Goal: Information Seeking & Learning: Learn about a topic

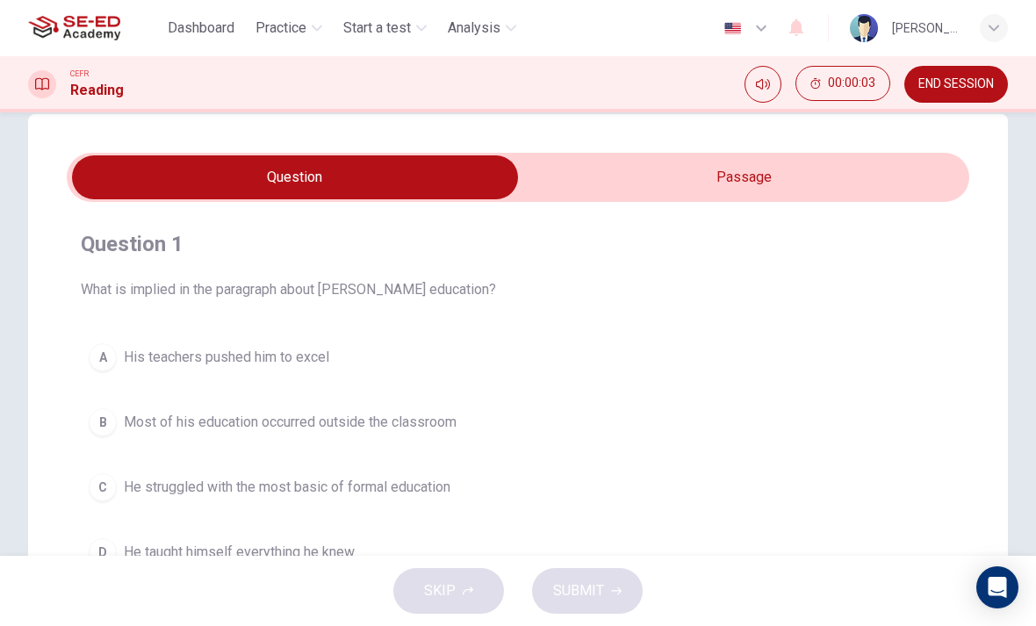
scroll to position [3, 0]
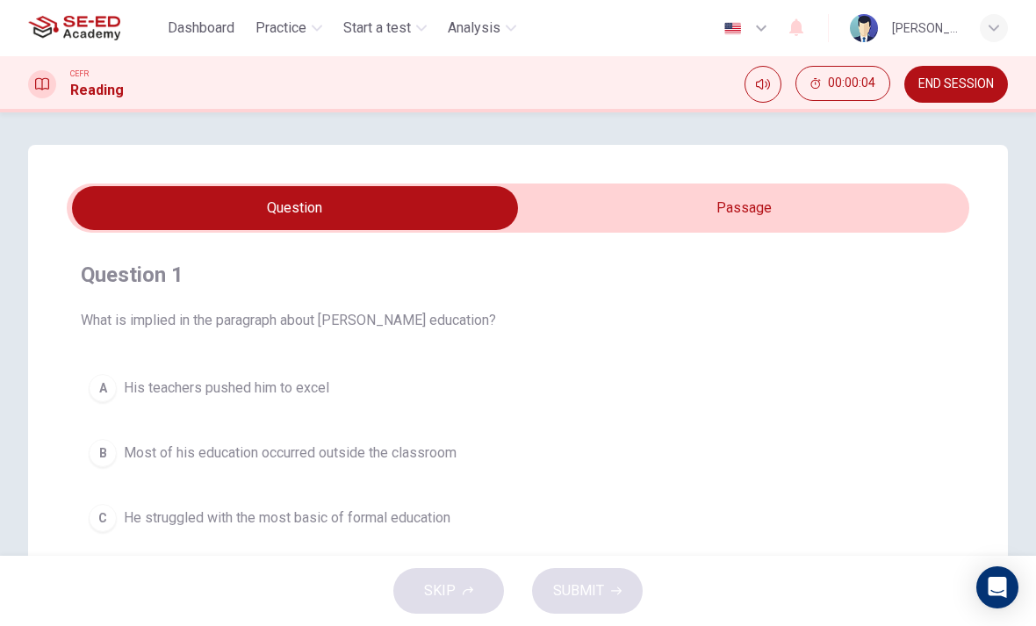
click at [892, 188] on input "checkbox" at bounding box center [294, 208] width 1353 height 44
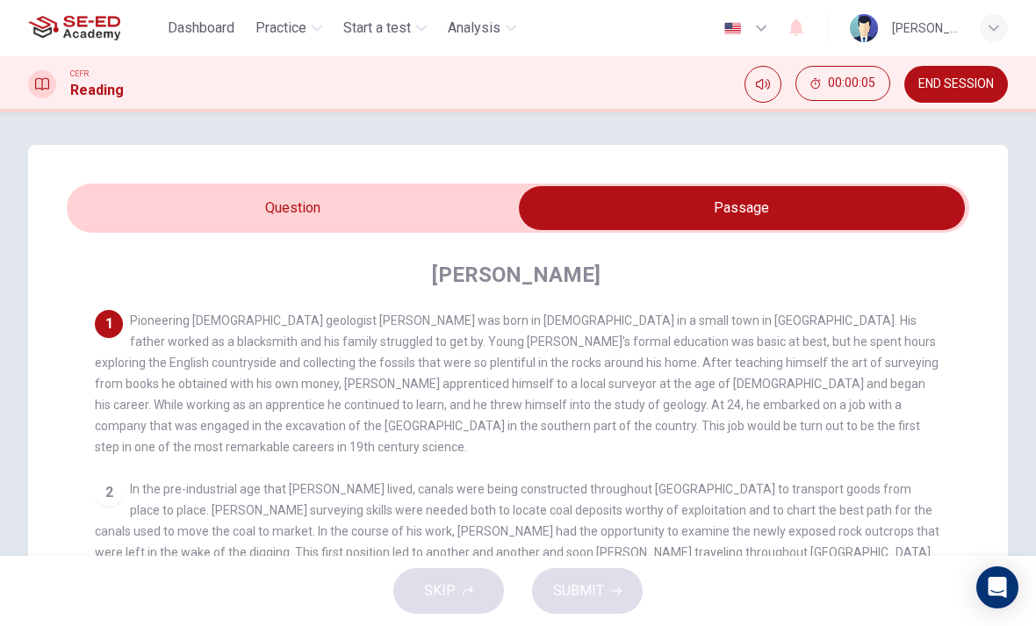
click at [412, 207] on input "checkbox" at bounding box center [741, 208] width 1353 height 44
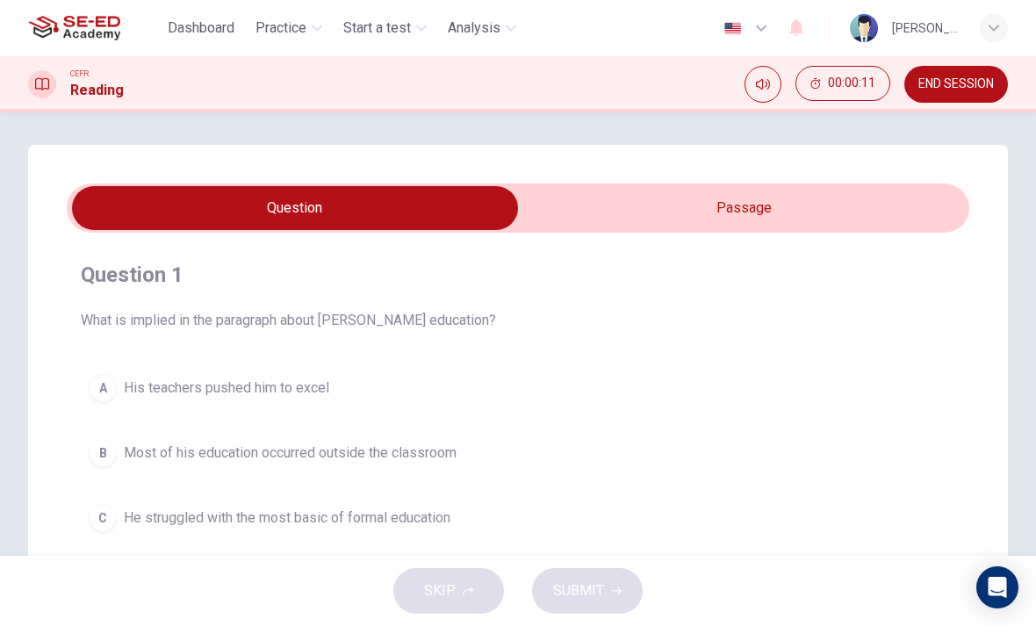
click at [720, 216] on input "checkbox" at bounding box center [294, 208] width 1353 height 44
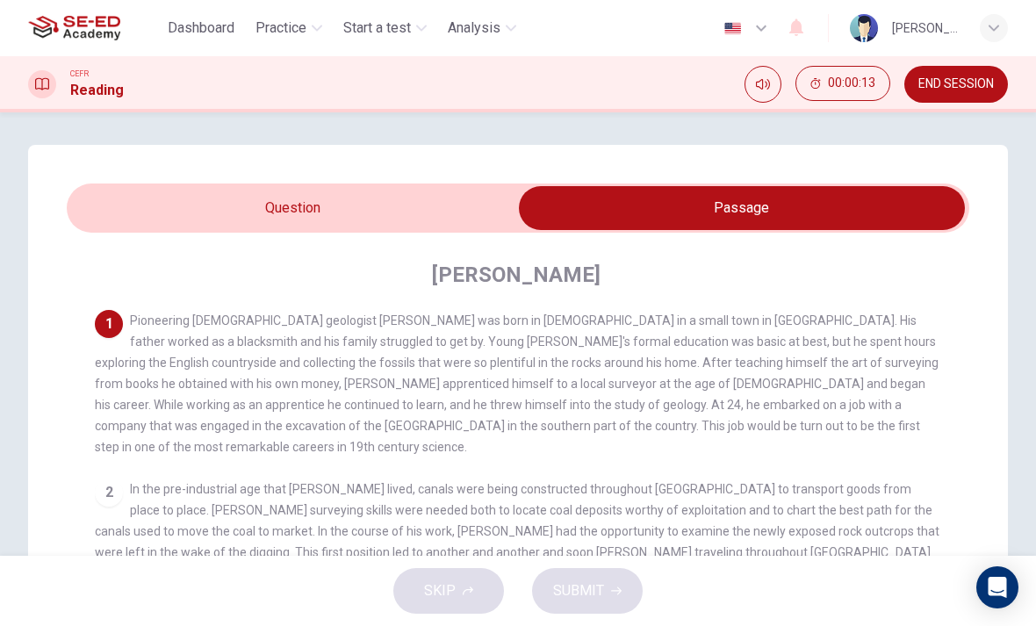
click at [444, 200] on input "checkbox" at bounding box center [741, 208] width 1353 height 44
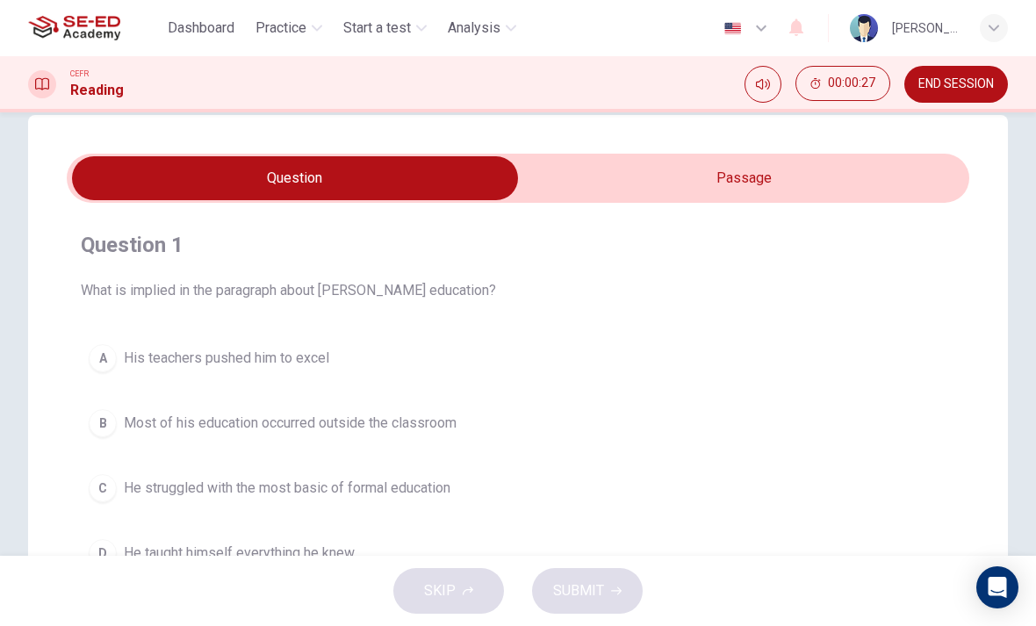
scroll to position [25, 0]
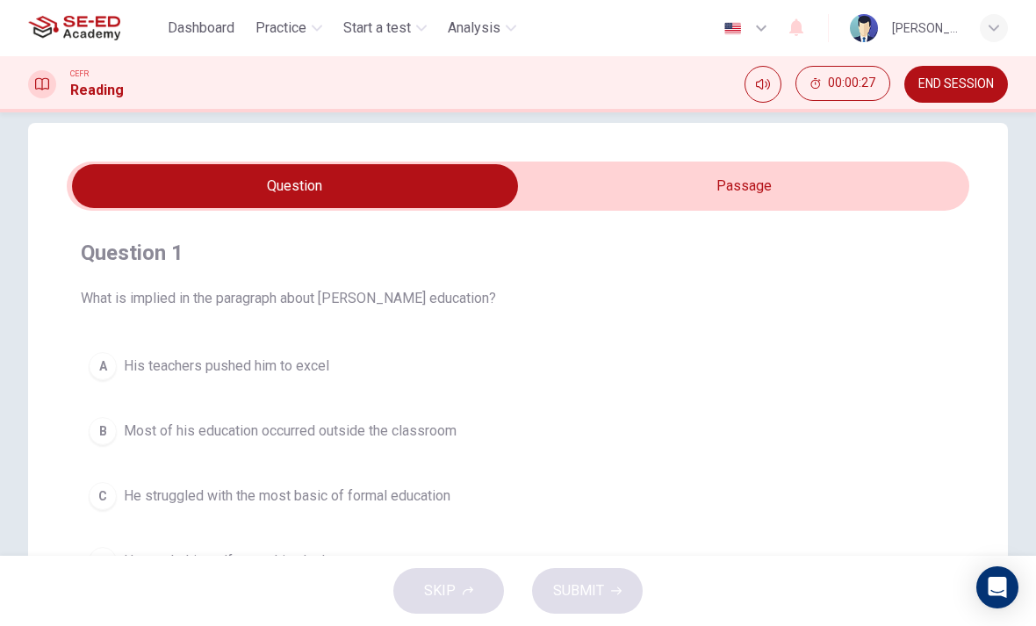
click at [759, 192] on input "checkbox" at bounding box center [294, 186] width 1353 height 44
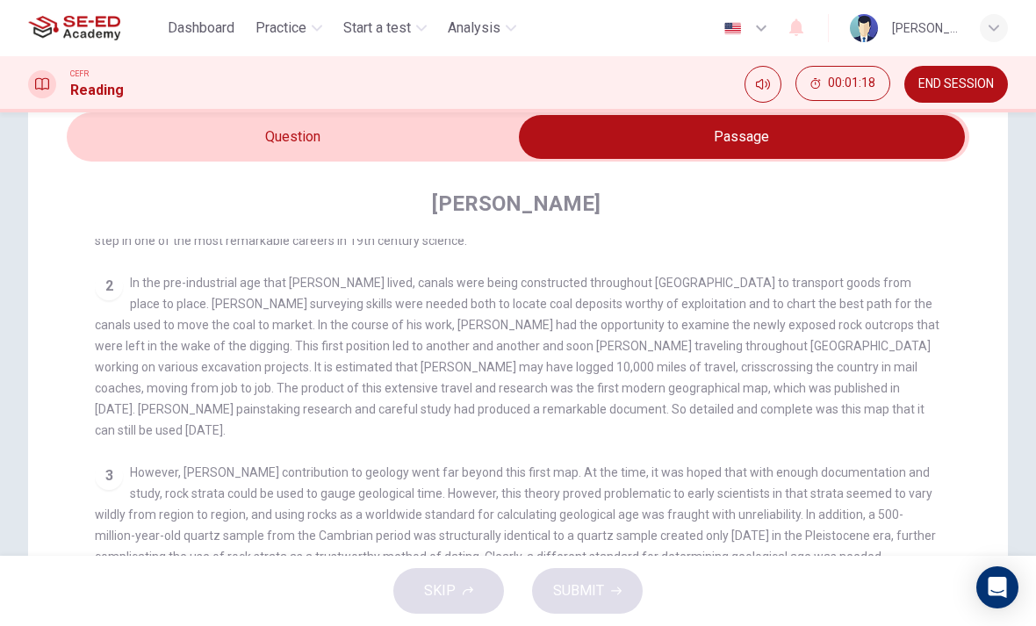
scroll to position [68, 0]
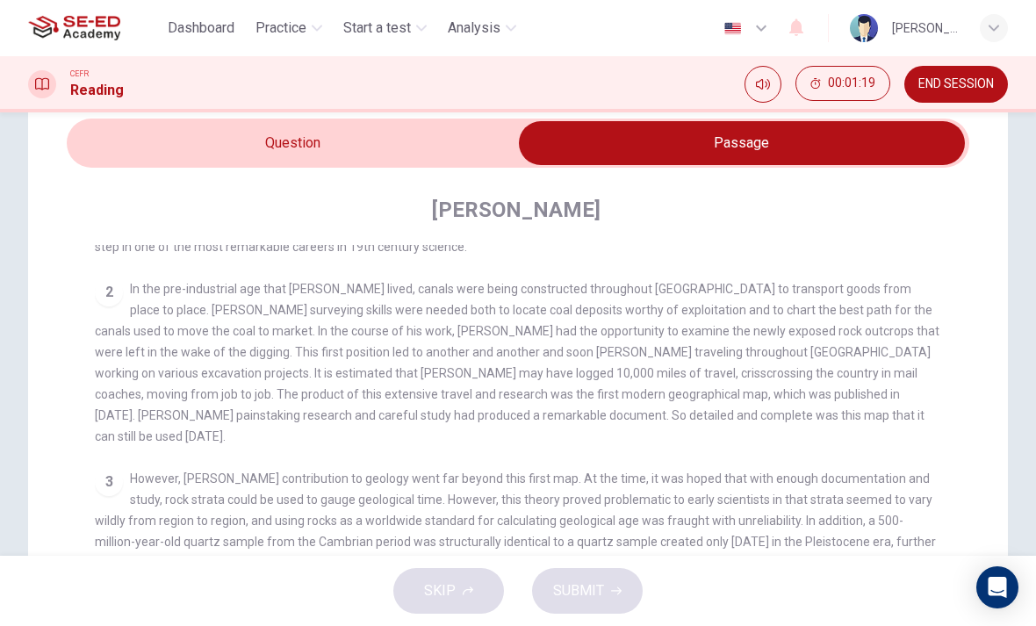
click at [457, 138] on input "checkbox" at bounding box center [741, 143] width 1353 height 44
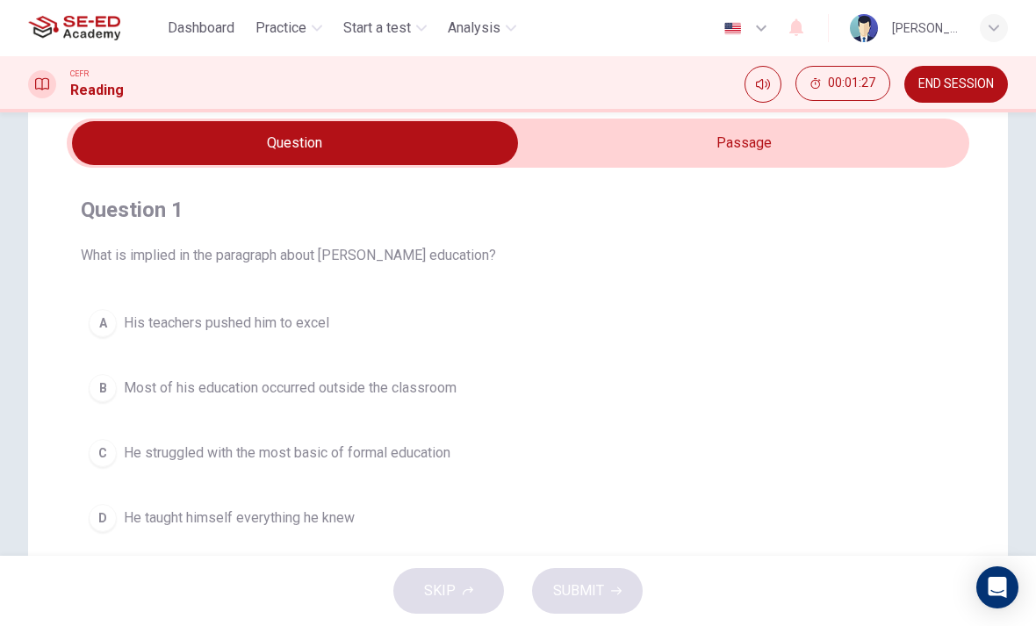
click at [906, 159] on input "checkbox" at bounding box center [294, 143] width 1353 height 44
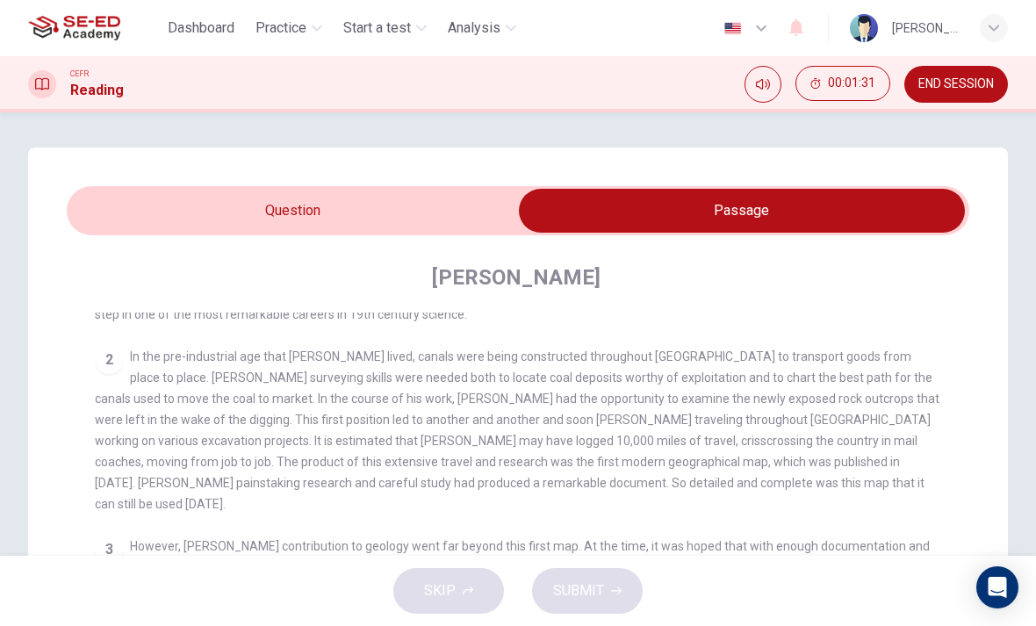
scroll to position [0, 0]
click at [749, 18] on button "button" at bounding box center [746, 28] width 64 height 35
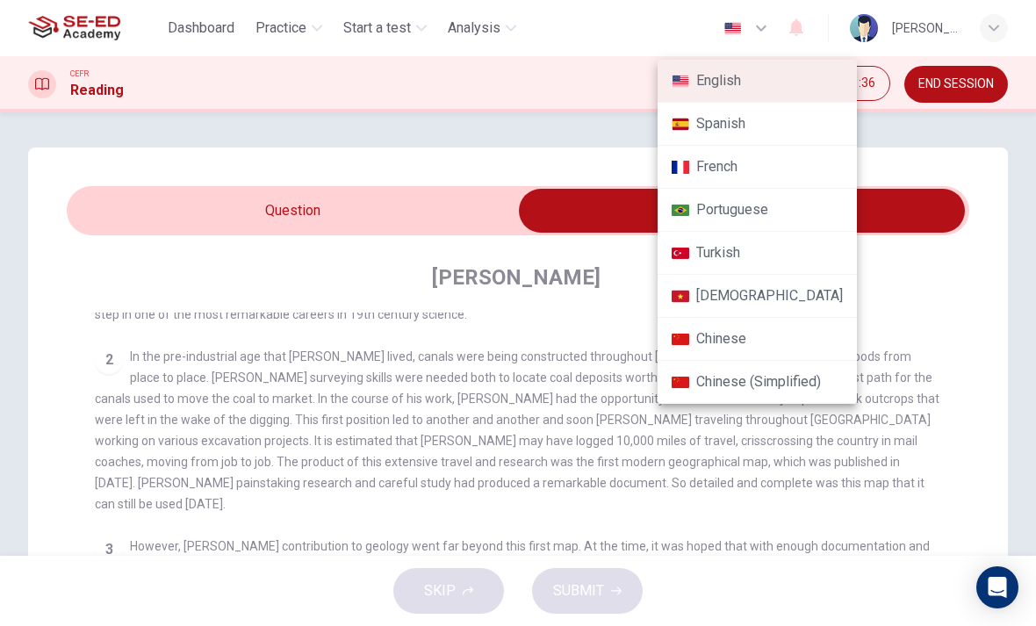
click at [762, 19] on div at bounding box center [518, 313] width 1036 height 626
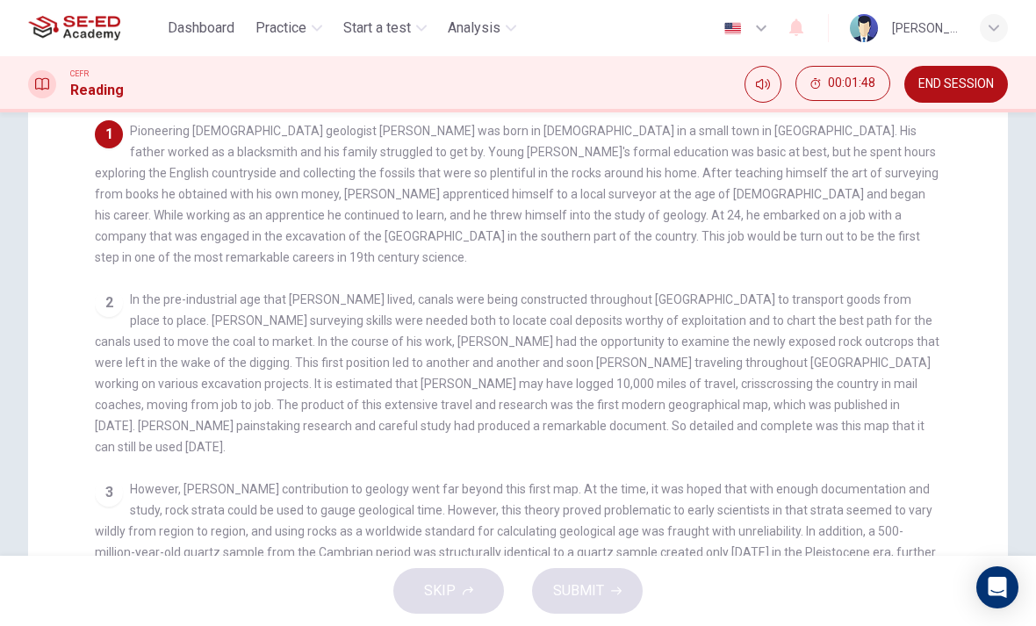
scroll to position [182, 0]
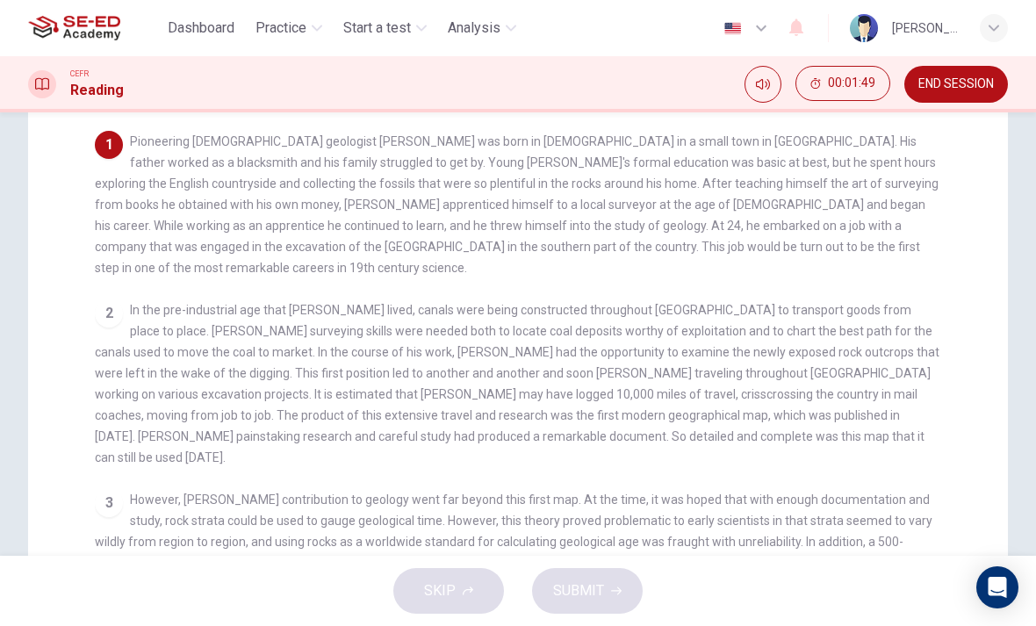
click at [125, 299] on div "2 In the pre-industrial age that [PERSON_NAME] lived, canals were being constru…" at bounding box center [518, 383] width 847 height 168
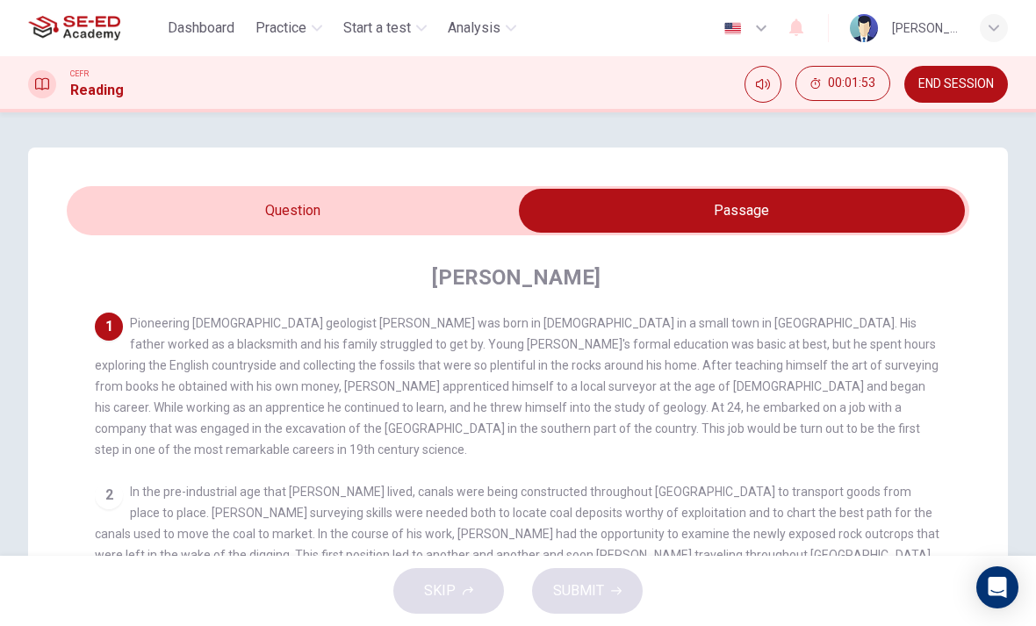
scroll to position [0, 0]
click at [490, 226] on input "checkbox" at bounding box center [741, 211] width 1353 height 44
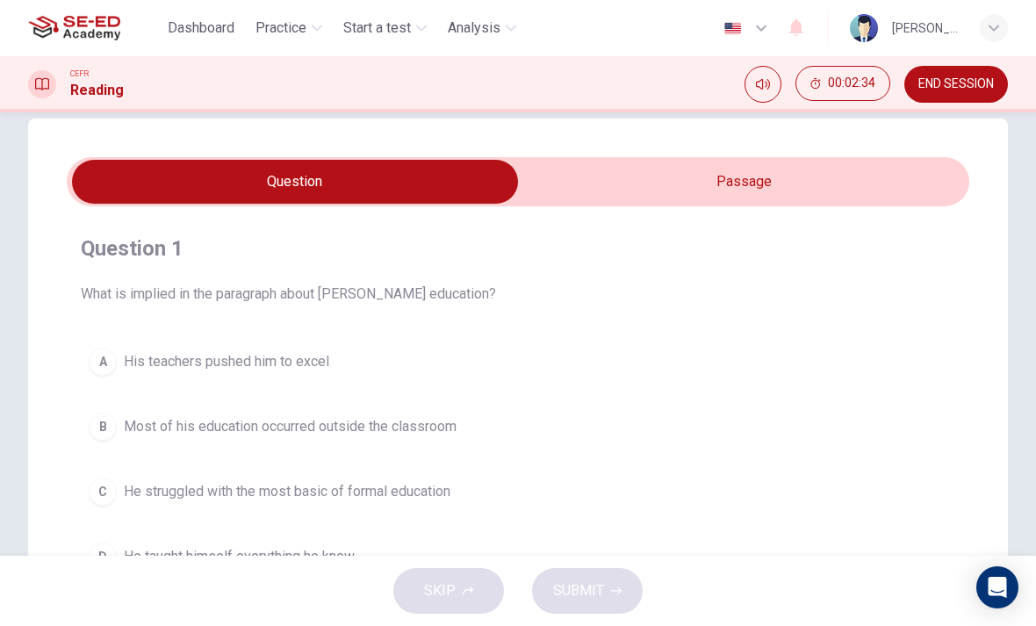
scroll to position [21, 0]
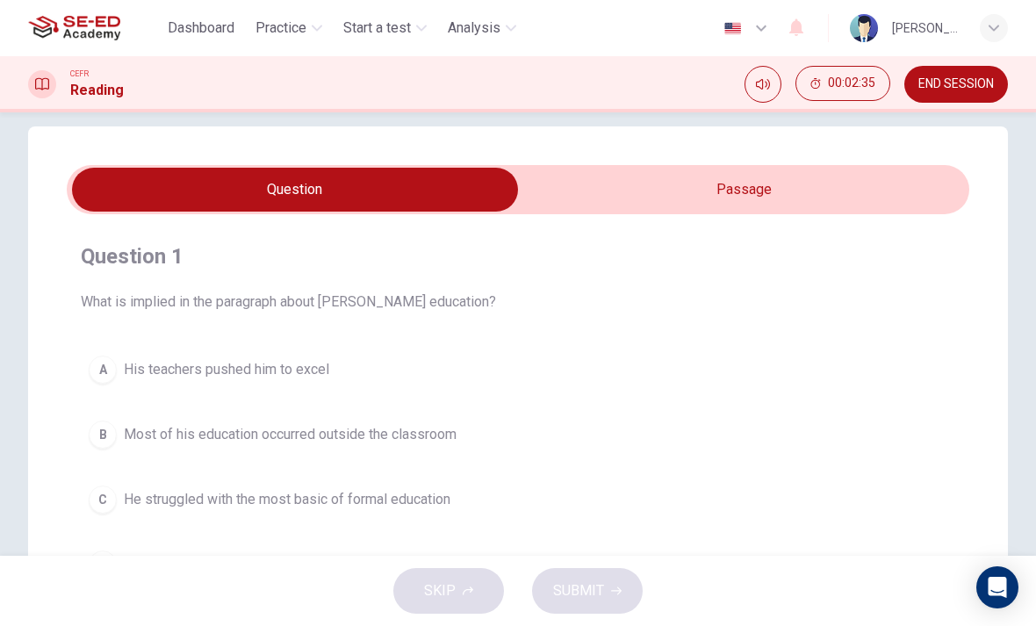
click at [911, 204] on input "checkbox" at bounding box center [294, 190] width 1353 height 44
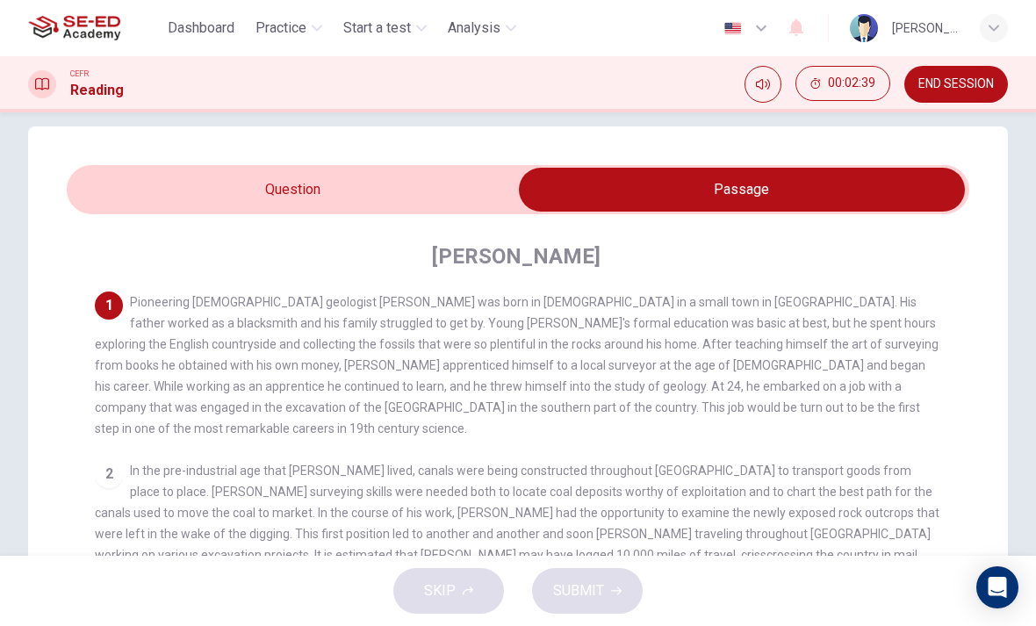
click at [462, 199] on input "checkbox" at bounding box center [741, 190] width 1353 height 44
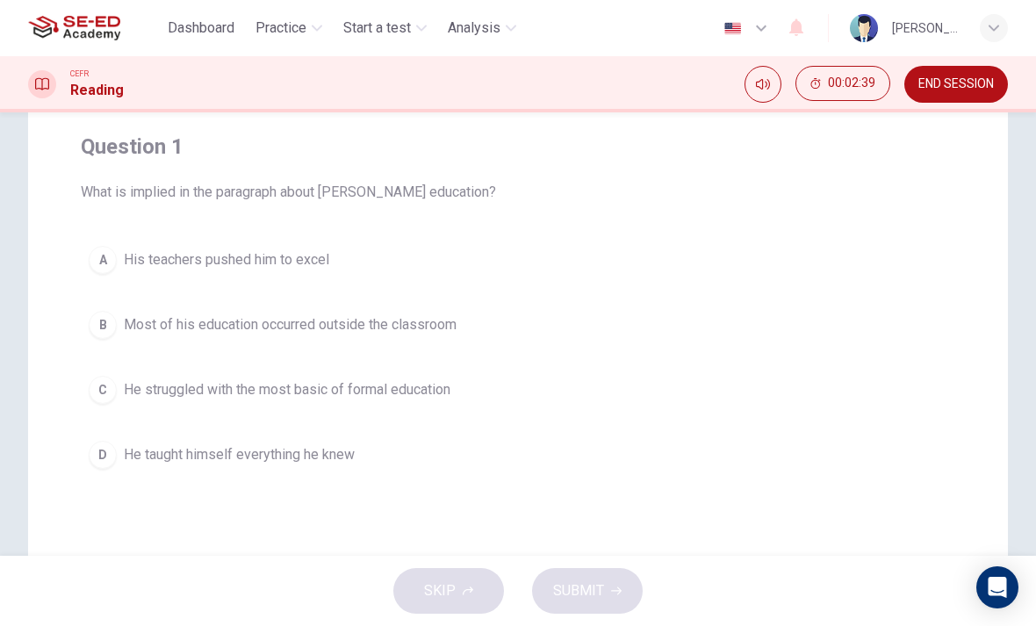
scroll to position [147, 0]
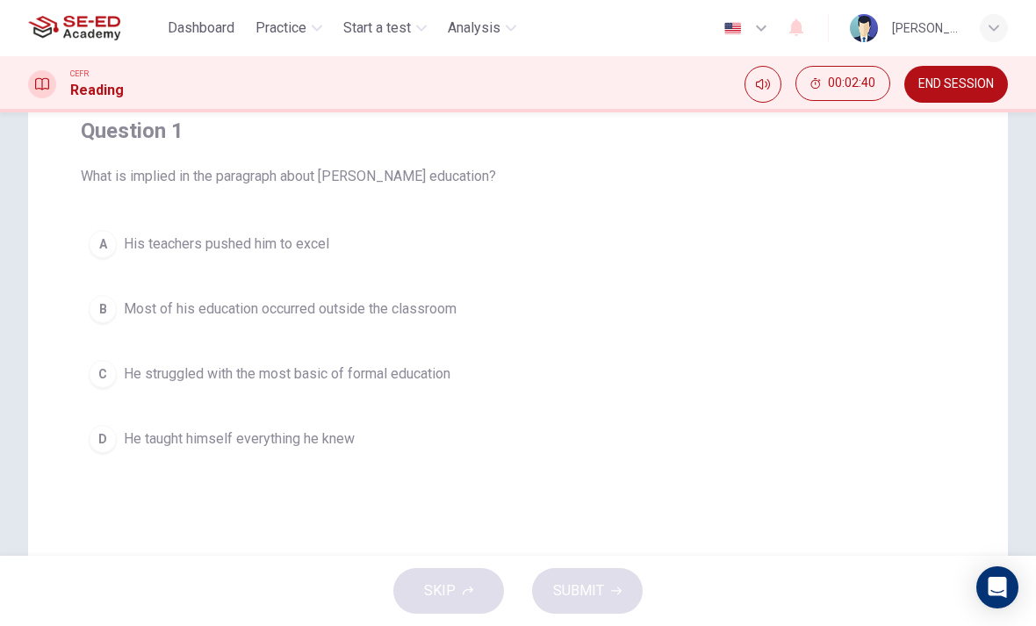
click at [312, 437] on span "He taught himself everything he knew" at bounding box center [239, 438] width 231 height 21
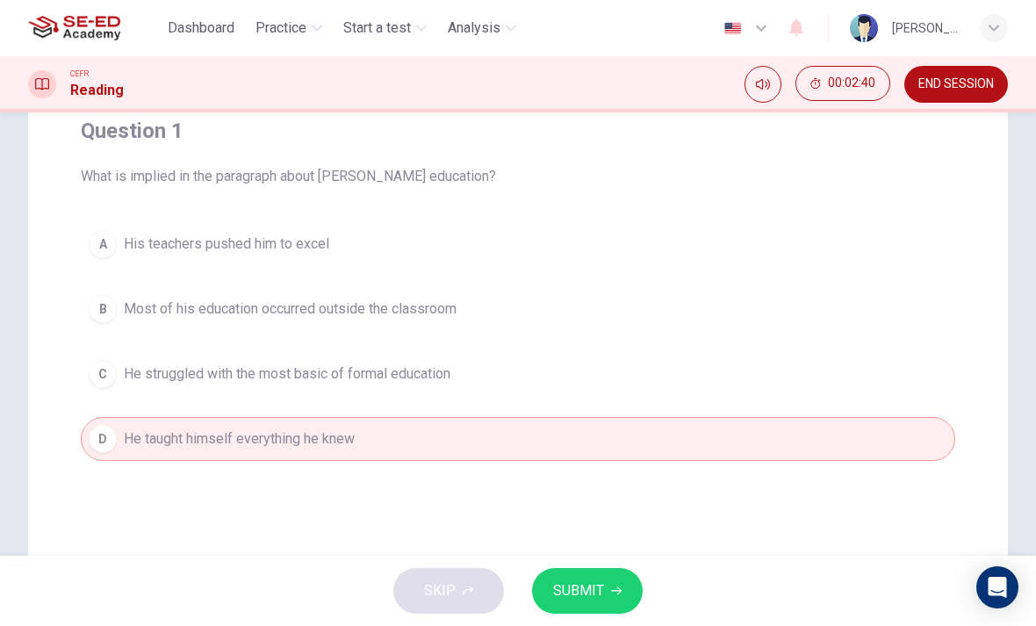
click at [603, 595] on button "SUBMIT" at bounding box center [587, 591] width 111 height 46
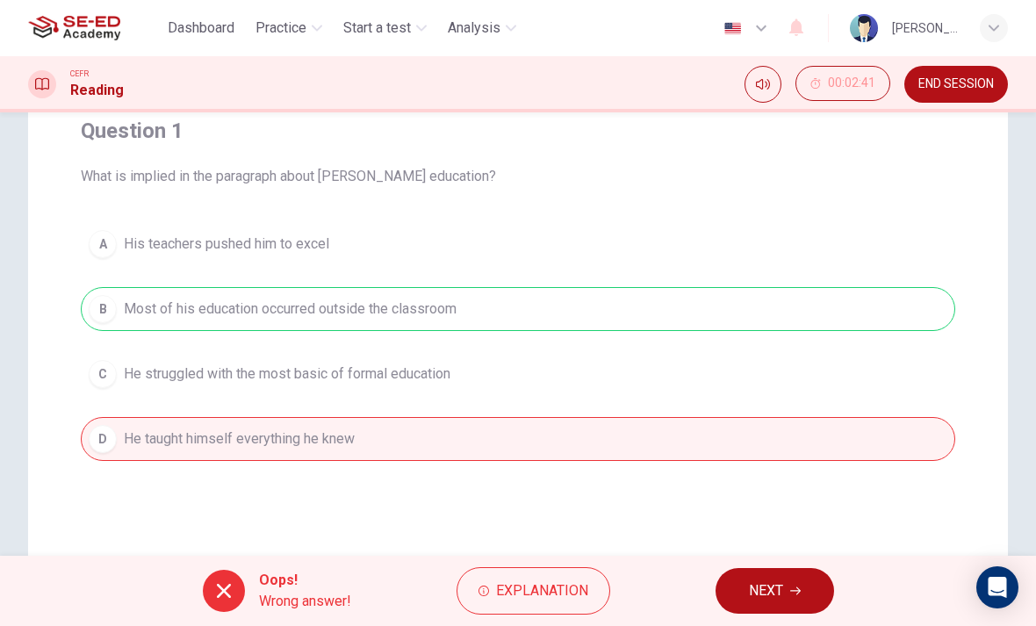
click at [907, 311] on div "A His teachers pushed him to excel B Most of his education occurred outside the…" at bounding box center [518, 341] width 874 height 239
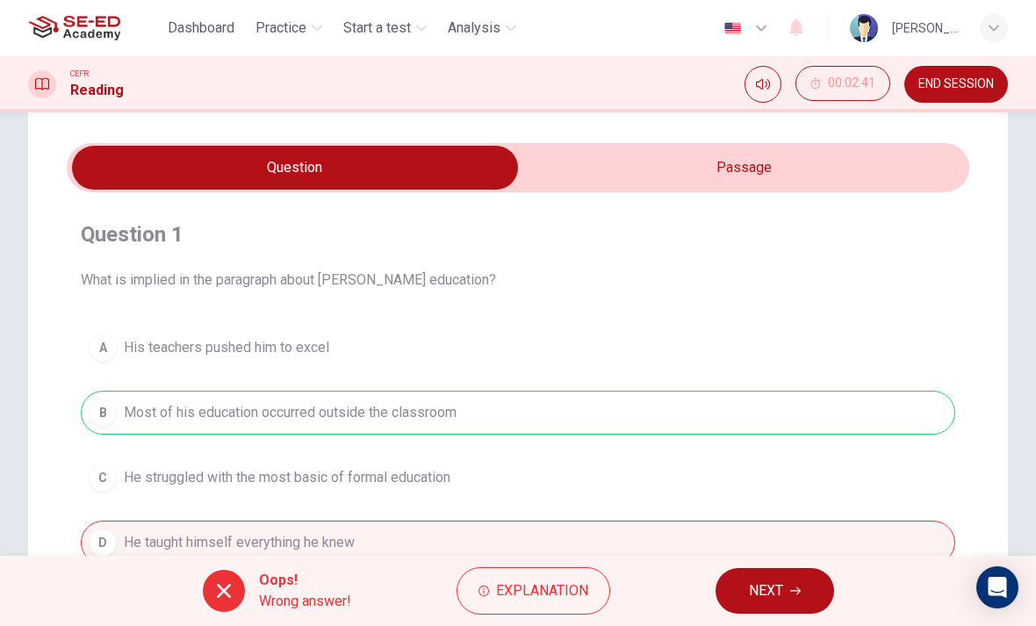
scroll to position [31, 0]
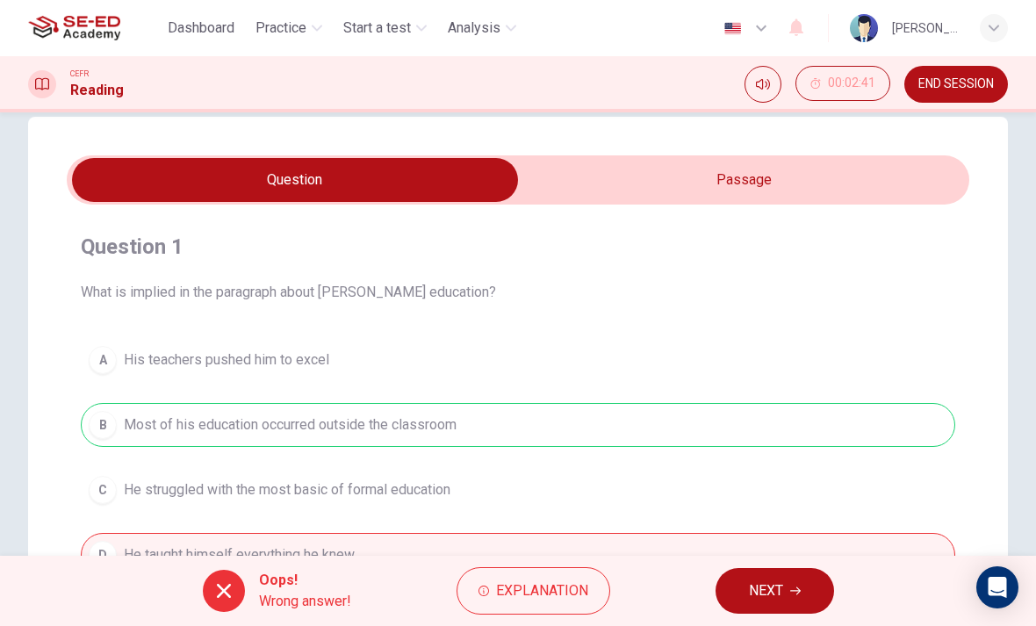
click at [912, 200] on input "checkbox" at bounding box center [294, 180] width 1353 height 44
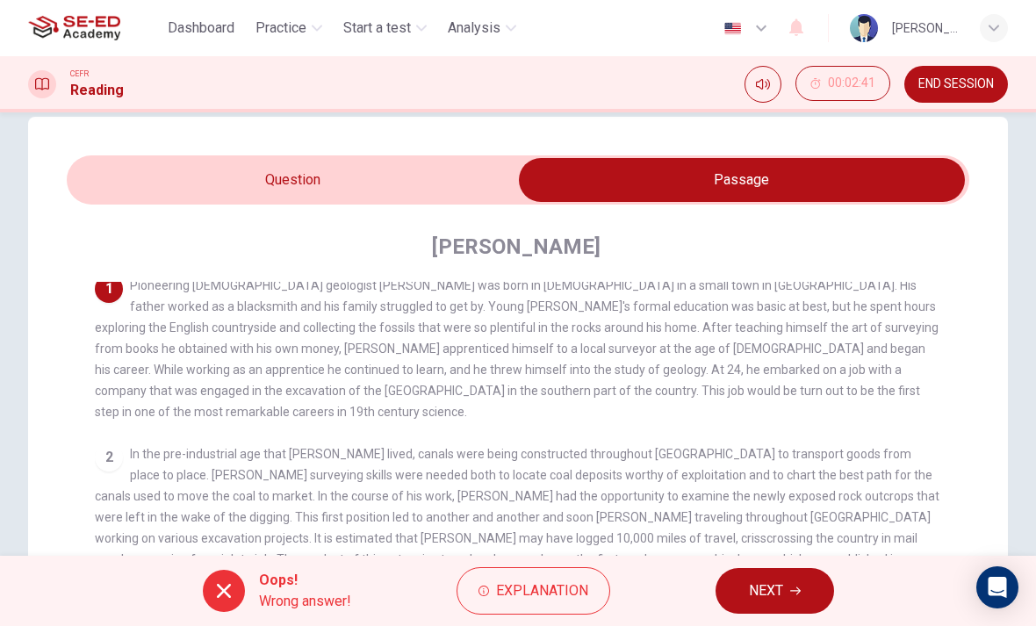
scroll to position [6, 0]
click at [484, 159] on input "checkbox" at bounding box center [741, 180] width 1353 height 44
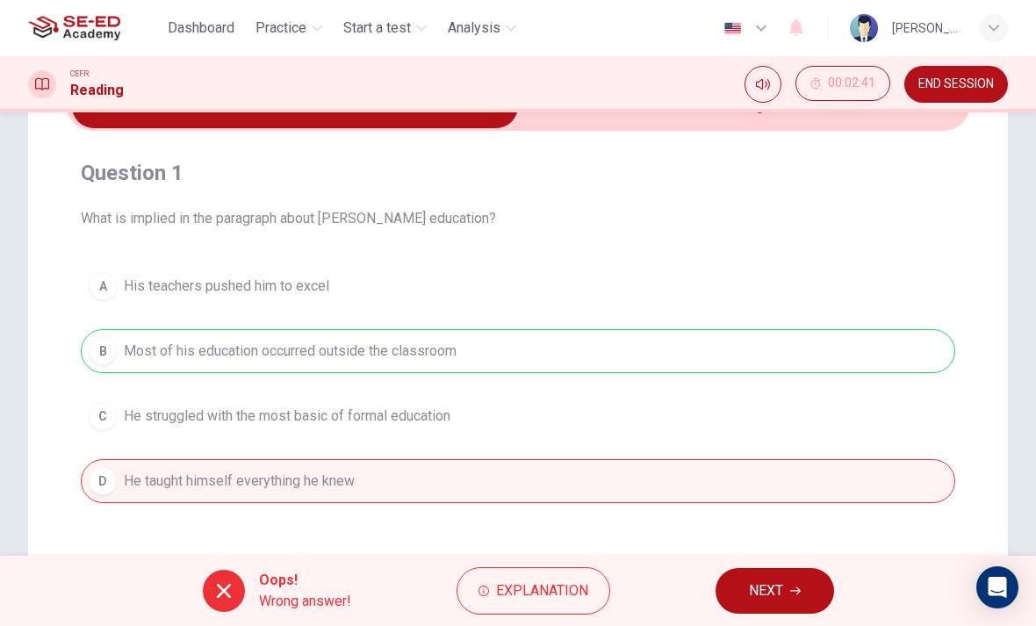
scroll to position [108, 0]
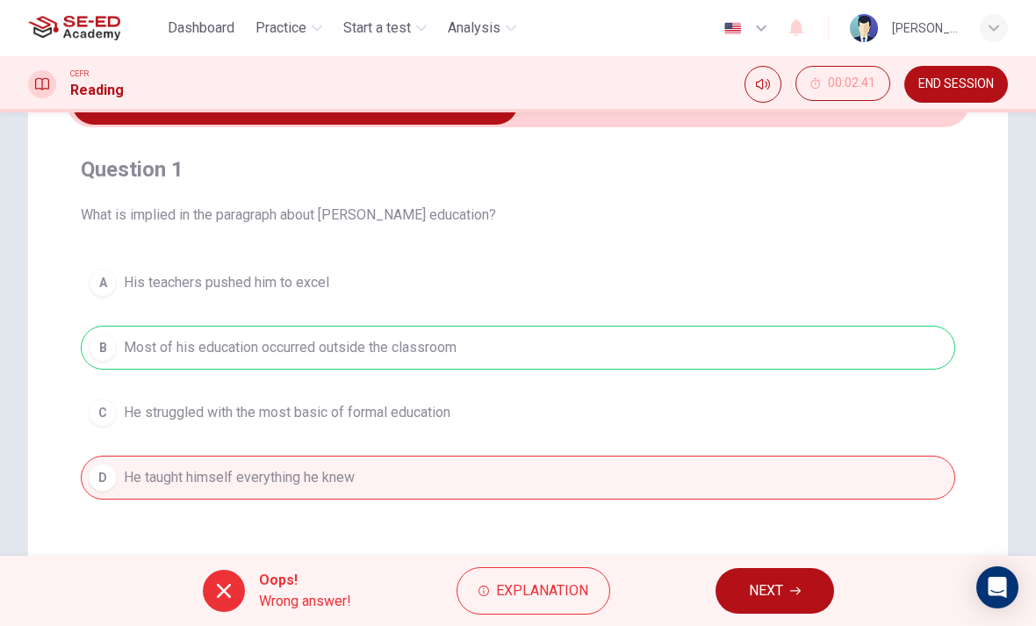
click at [773, 591] on span "NEXT" at bounding box center [766, 590] width 34 height 25
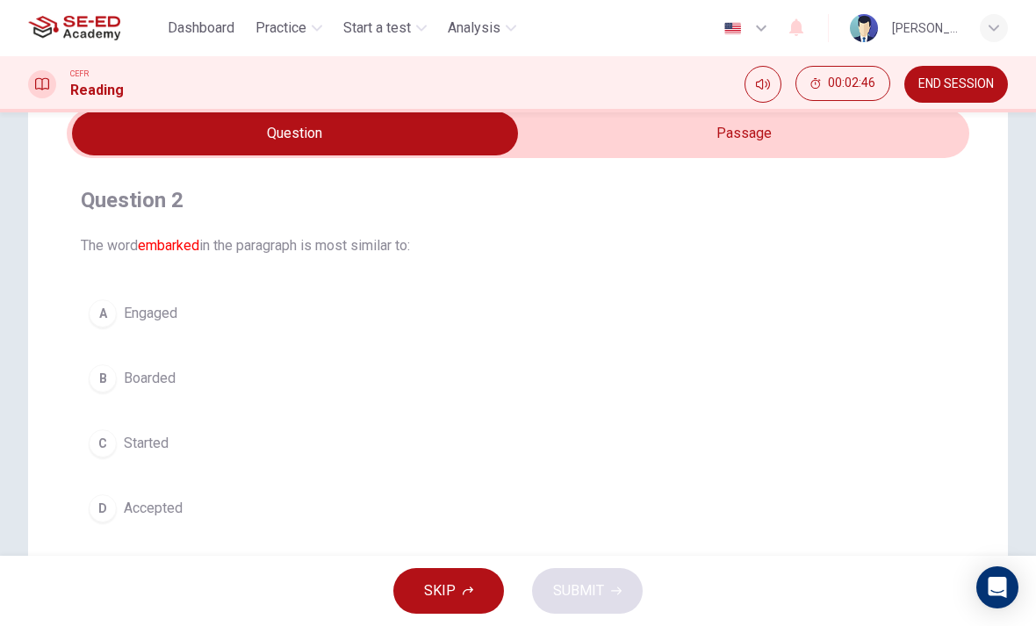
scroll to position [79, 0]
click at [914, 151] on input "checkbox" at bounding box center [294, 132] width 1353 height 44
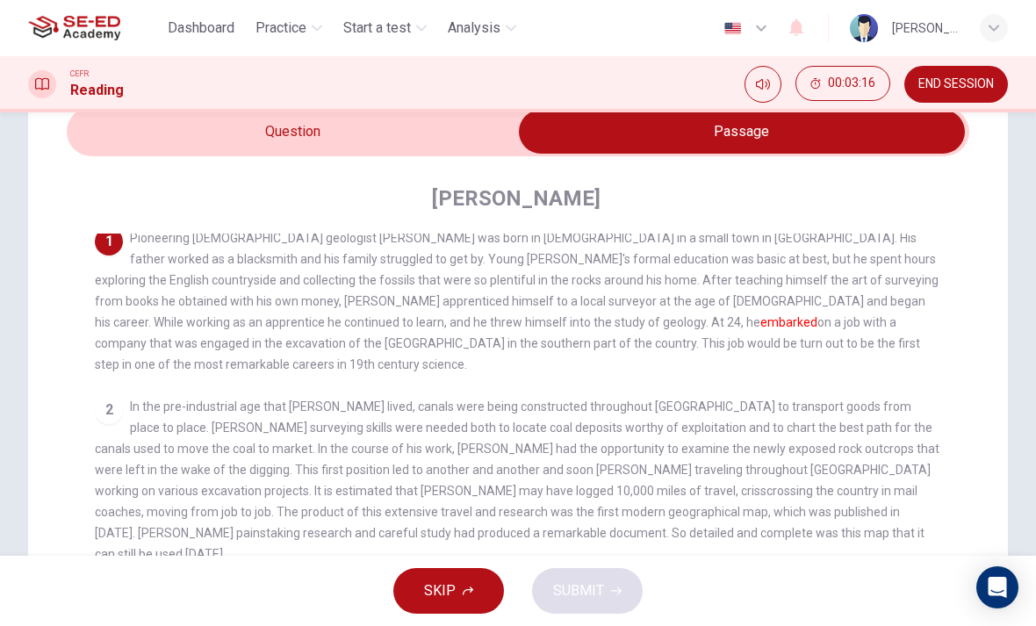
click at [417, 149] on input "checkbox" at bounding box center [741, 132] width 1353 height 44
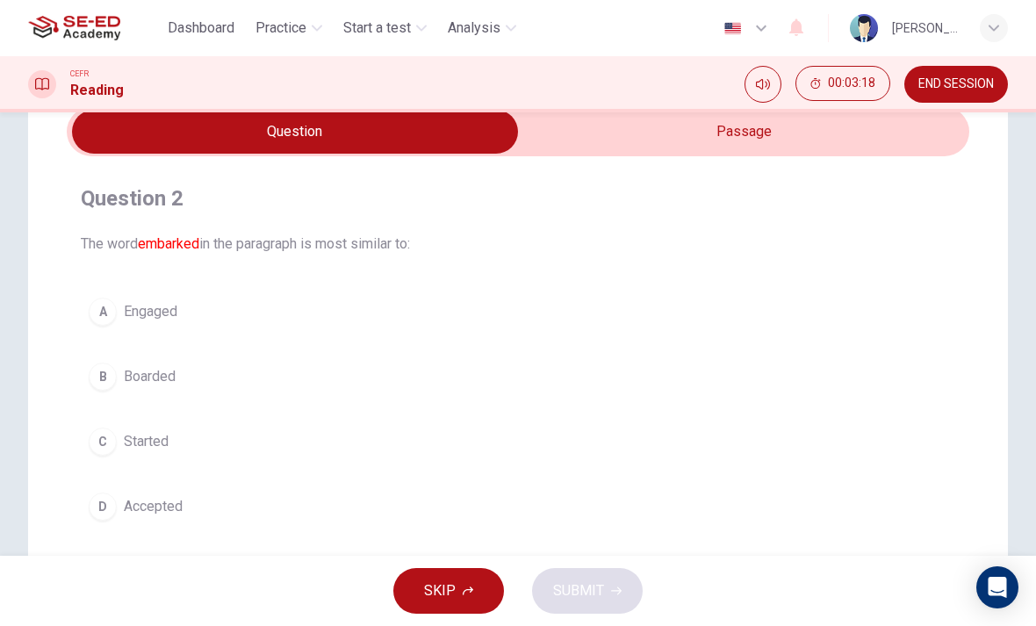
click at [760, 133] on input "checkbox" at bounding box center [294, 132] width 1353 height 44
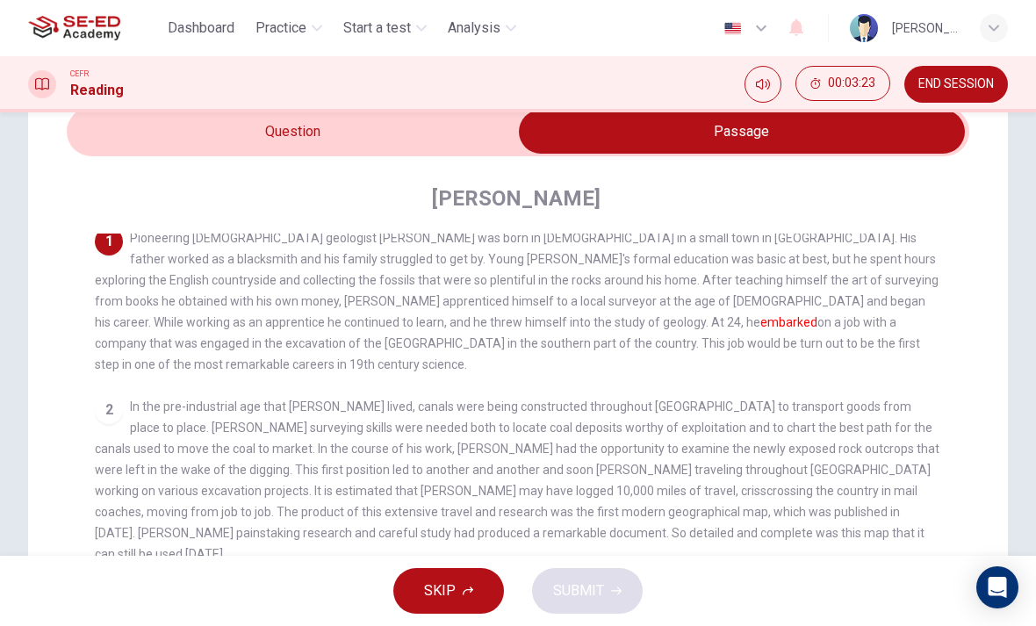
click at [475, 133] on input "checkbox" at bounding box center [741, 132] width 1353 height 44
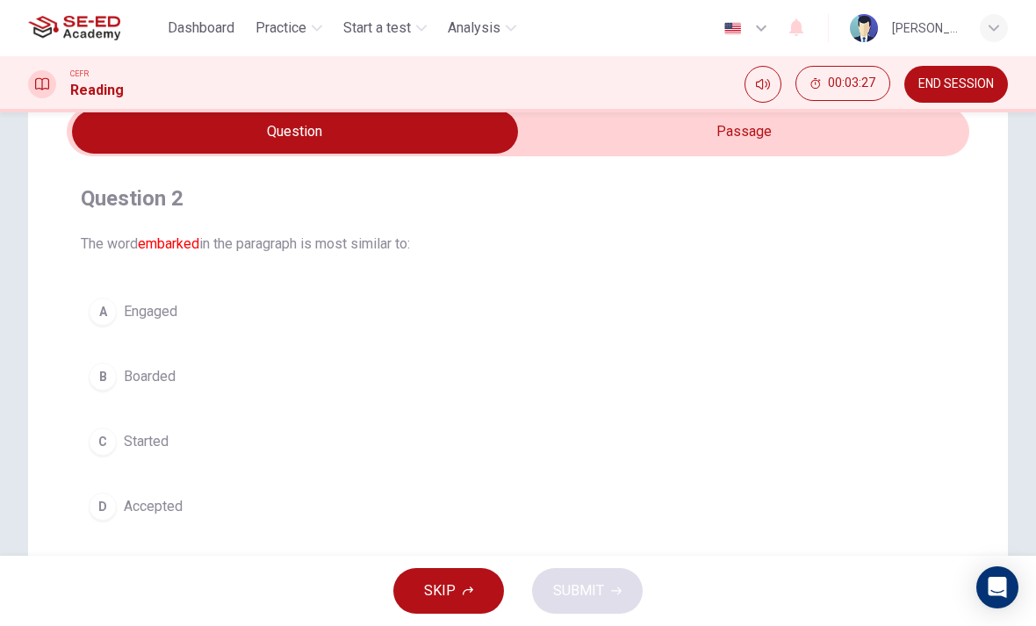
click at [186, 441] on button "C Started" at bounding box center [518, 441] width 874 height 44
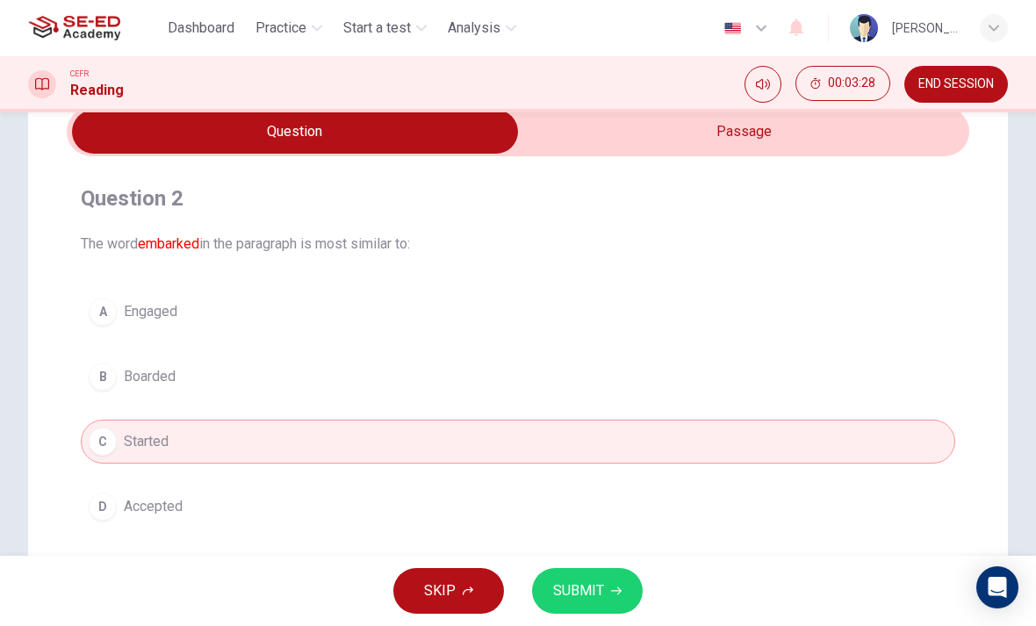
click at [591, 592] on span "SUBMIT" at bounding box center [578, 590] width 51 height 25
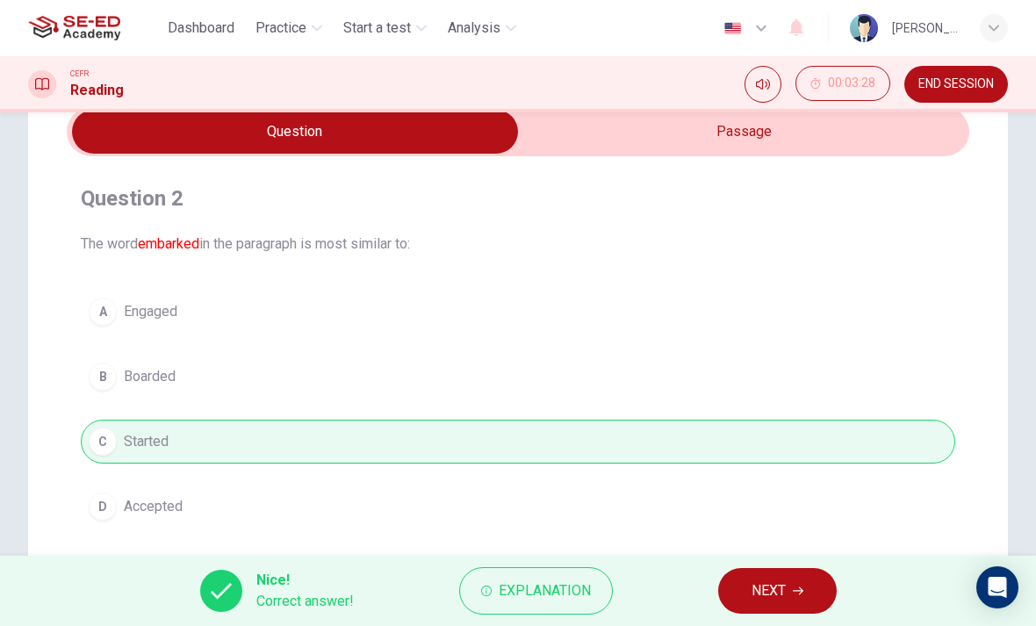
click at [528, 591] on span "Explanation" at bounding box center [544, 590] width 92 height 25
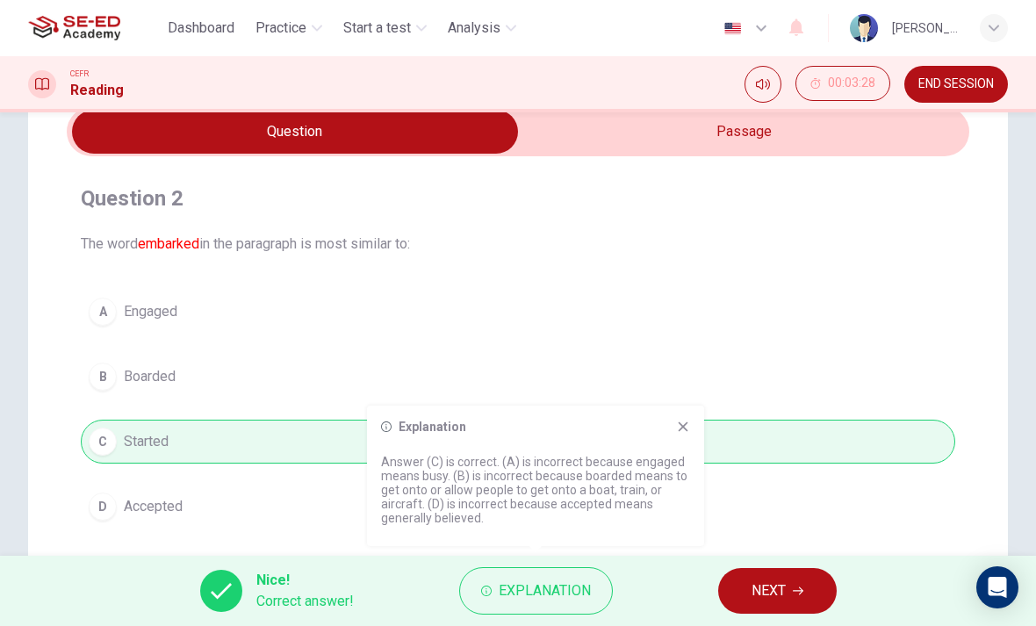
click at [686, 424] on icon at bounding box center [683, 427] width 10 height 10
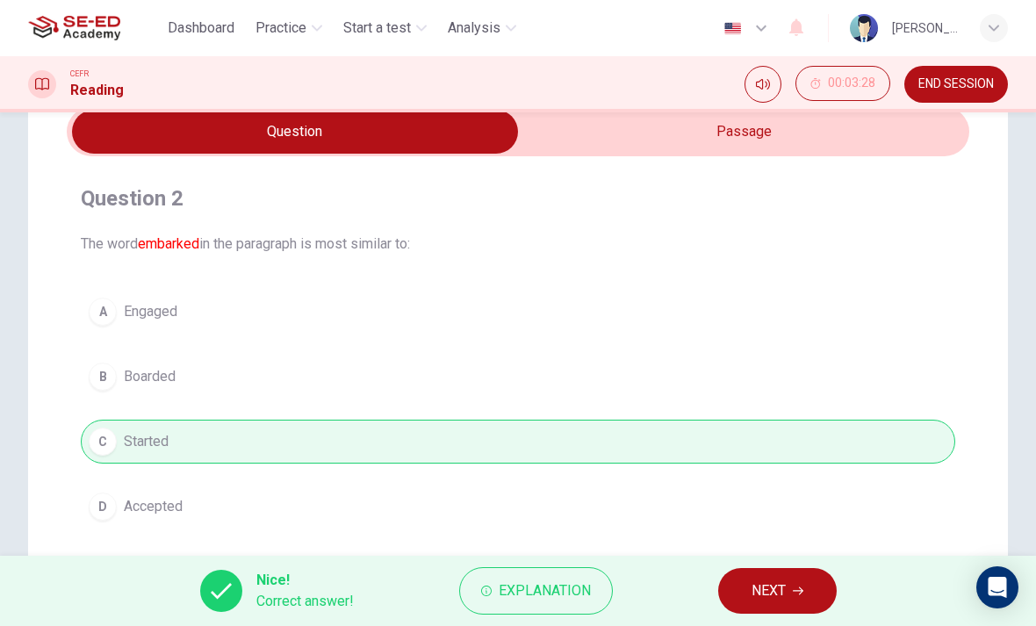
click at [777, 579] on span "NEXT" at bounding box center [768, 590] width 34 height 25
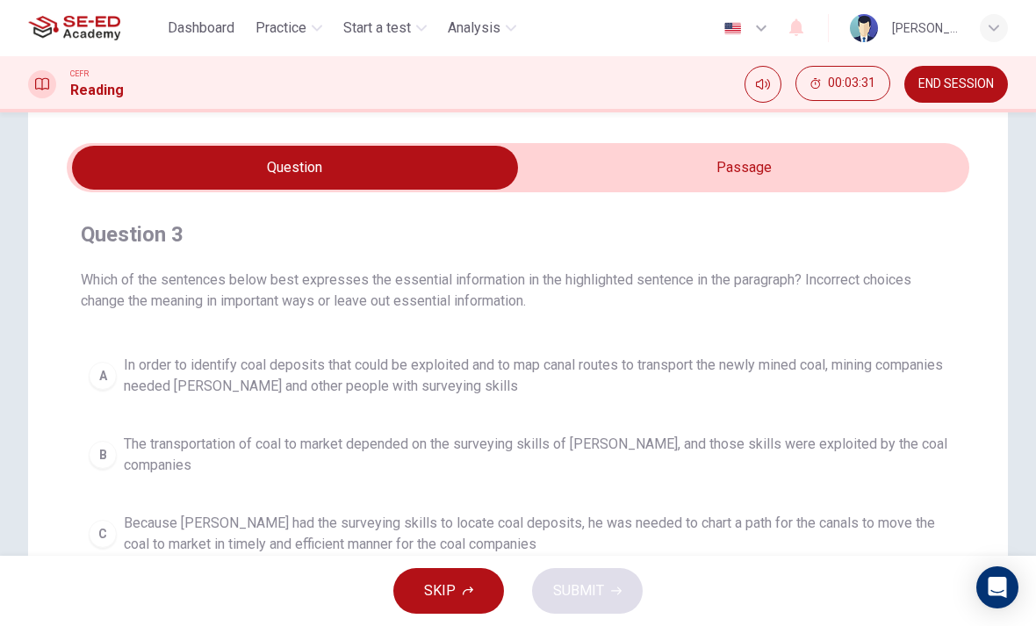
click at [759, 109] on div "CEFR Reading 00:03:31 END SESSION" at bounding box center [518, 84] width 1036 height 56
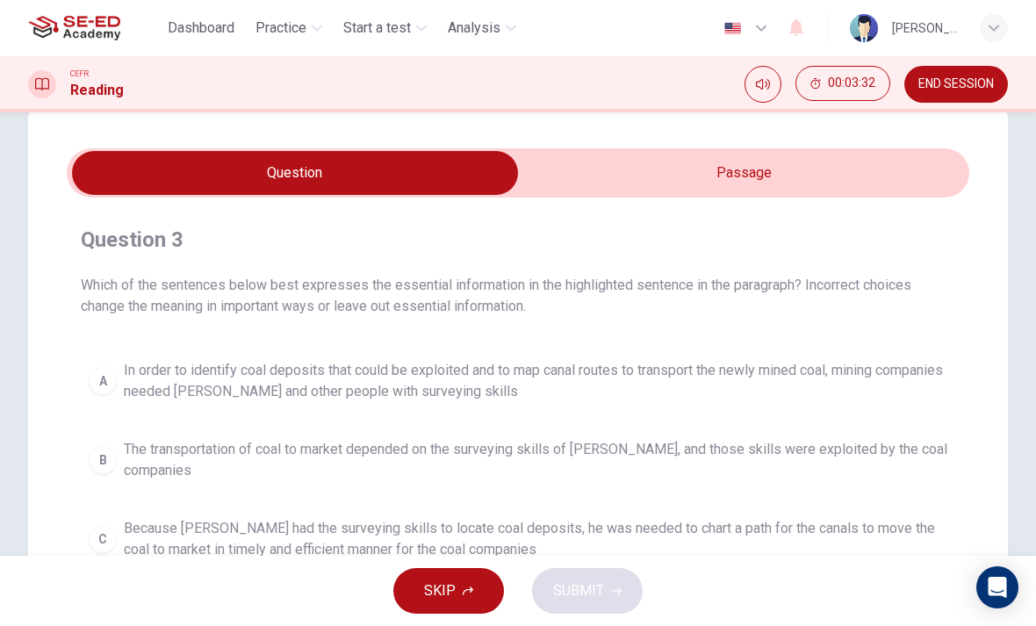
click at [759, 109] on div "CEFR Reading 00:03:32 END SESSION" at bounding box center [518, 84] width 1036 height 56
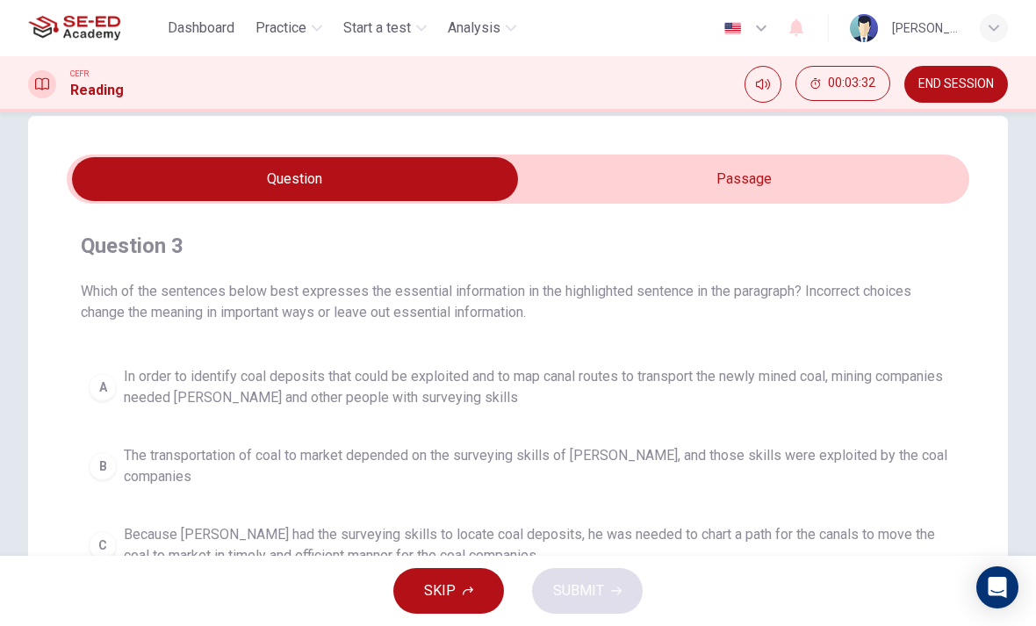
scroll to position [30, 0]
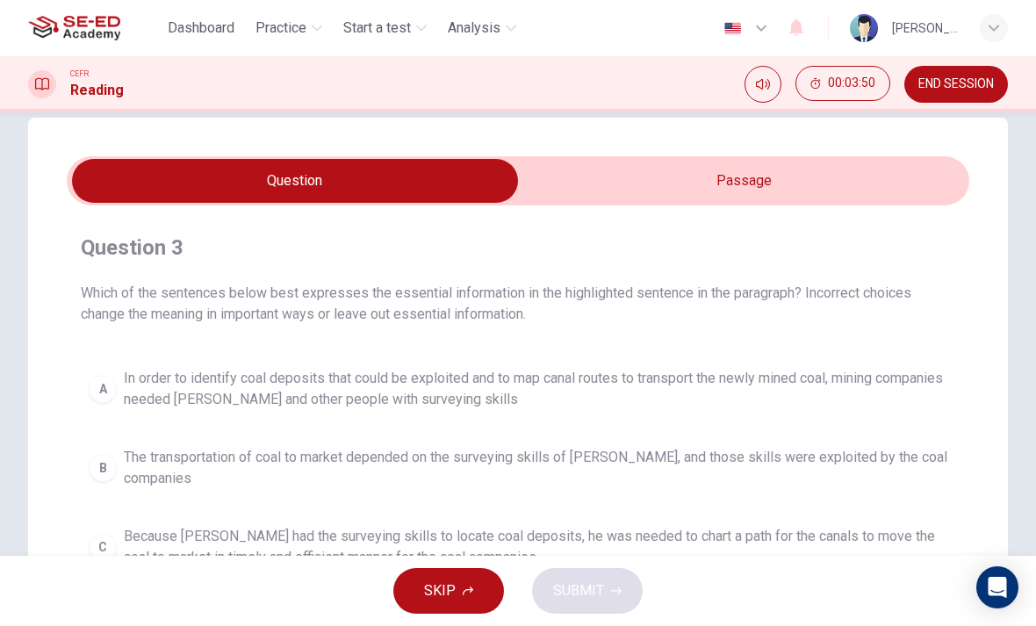
click at [867, 199] on input "checkbox" at bounding box center [294, 181] width 1353 height 44
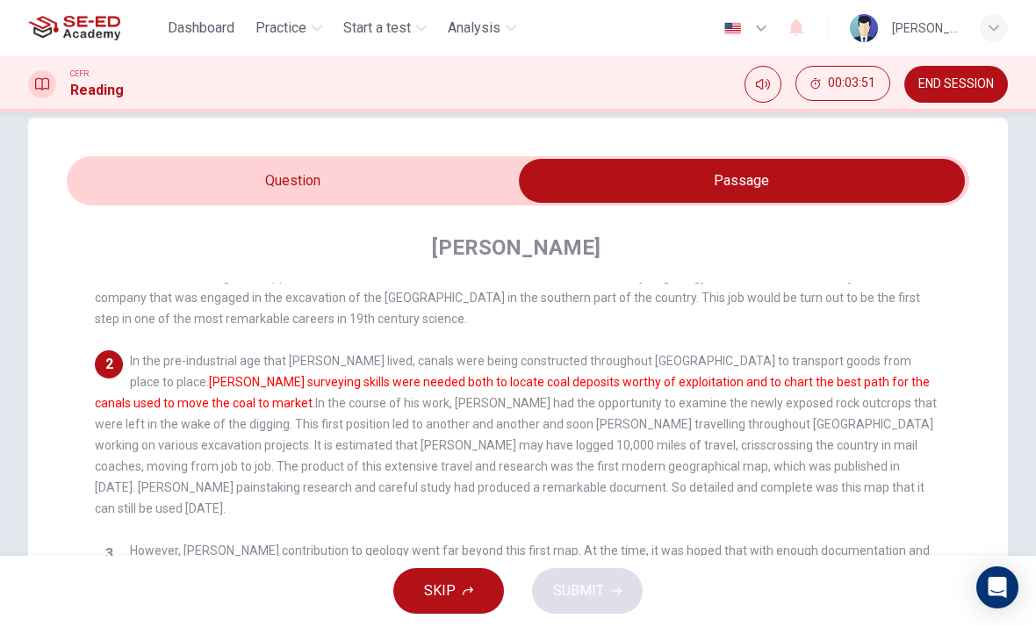
scroll to position [102, 0]
click at [463, 202] on input "checkbox" at bounding box center [741, 181] width 1353 height 44
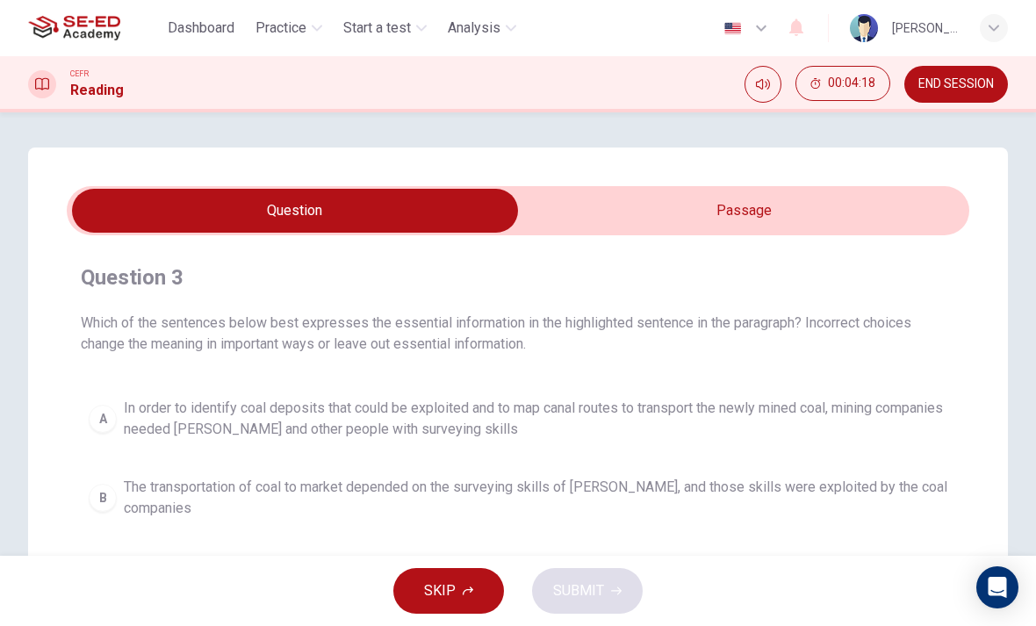
scroll to position [0, 0]
click at [720, 202] on input "checkbox" at bounding box center [294, 211] width 1353 height 44
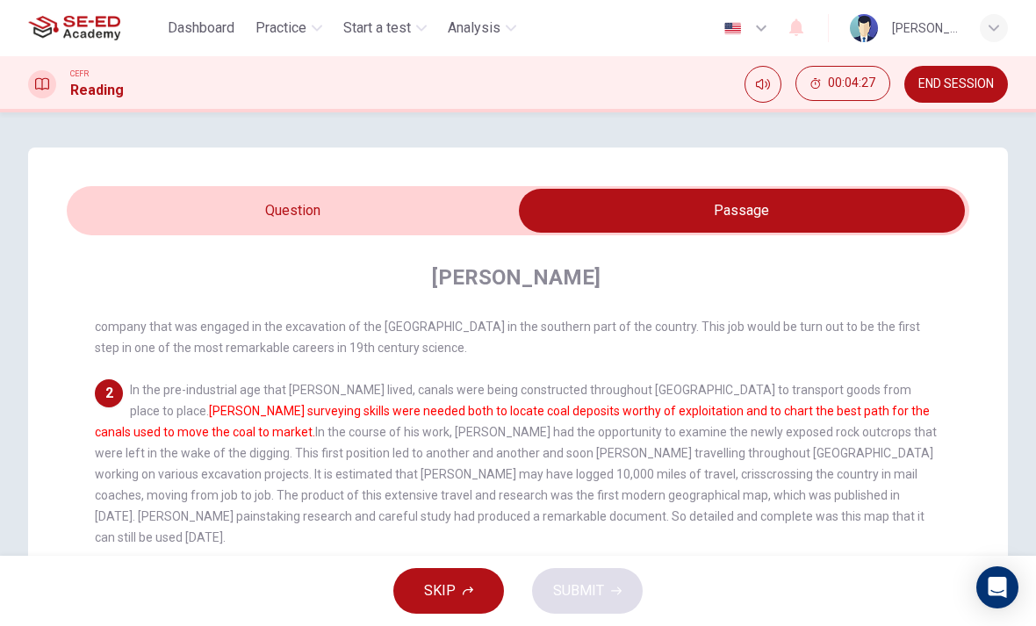
click at [451, 216] on input "checkbox" at bounding box center [741, 211] width 1353 height 44
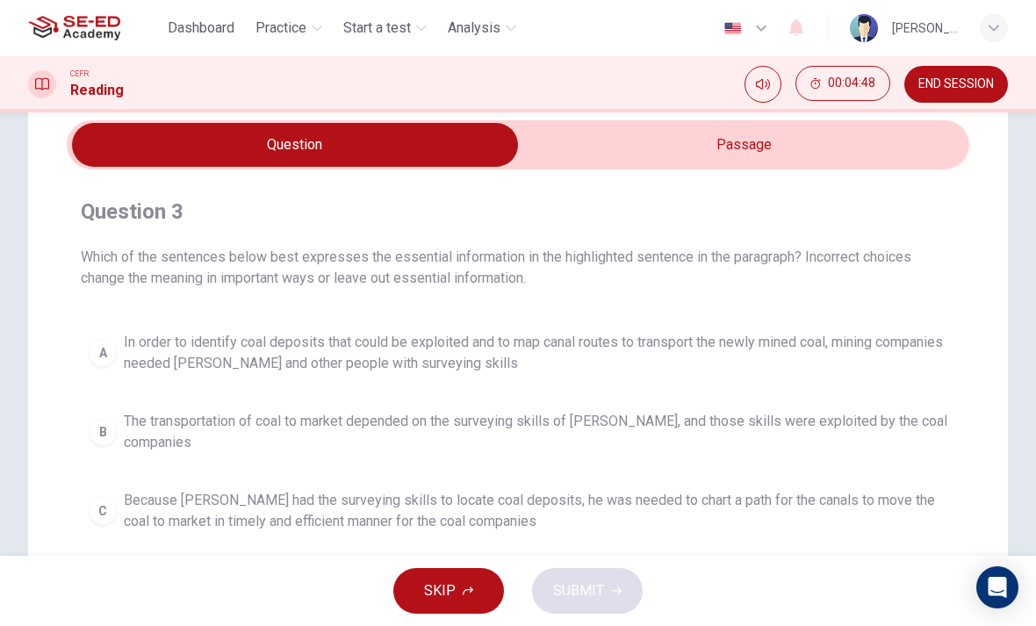
scroll to position [59, 0]
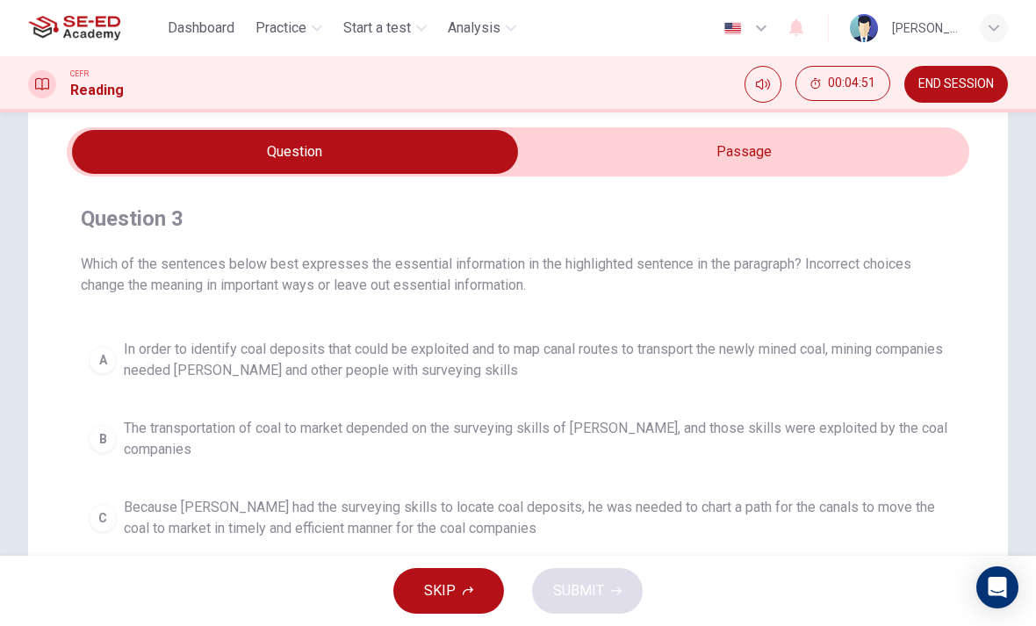
click at [578, 144] on input "checkbox" at bounding box center [294, 152] width 1353 height 44
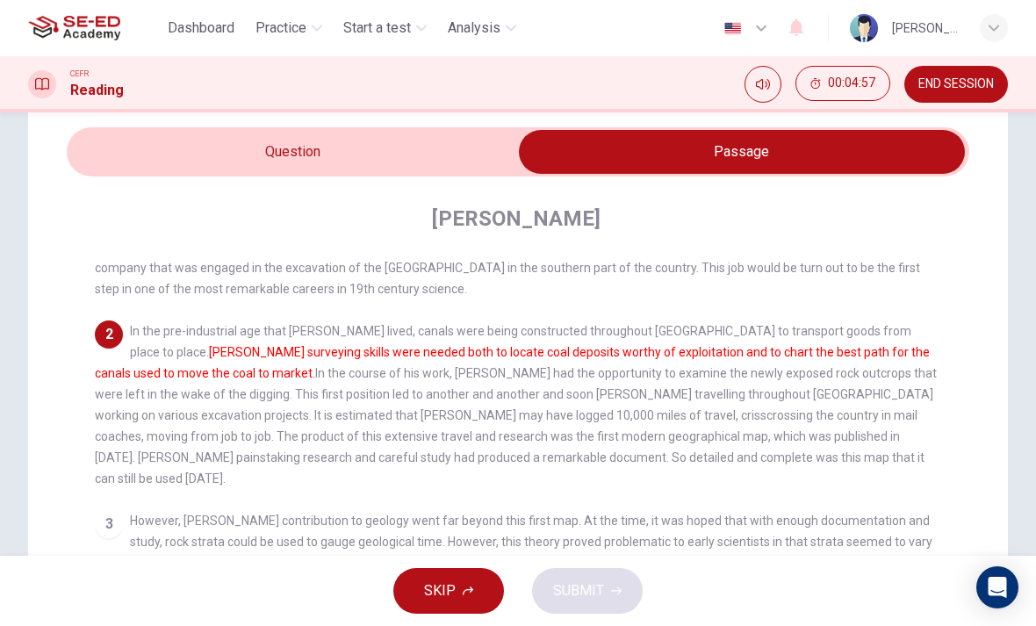
click at [286, 172] on input "checkbox" at bounding box center [741, 152] width 1353 height 44
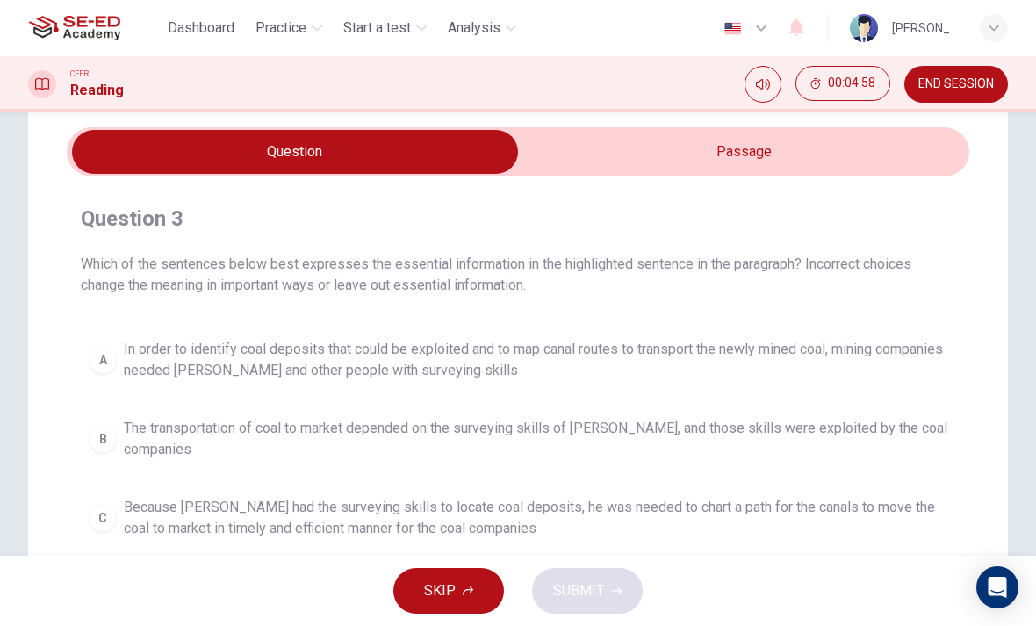
click at [553, 171] on input "checkbox" at bounding box center [294, 152] width 1353 height 44
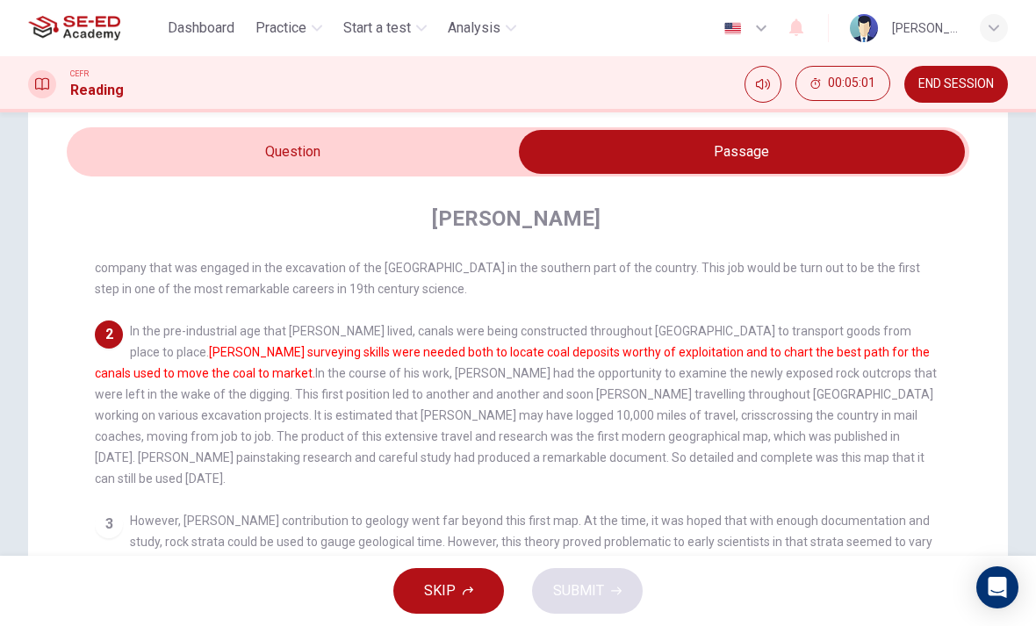
click at [305, 141] on input "checkbox" at bounding box center [741, 152] width 1353 height 44
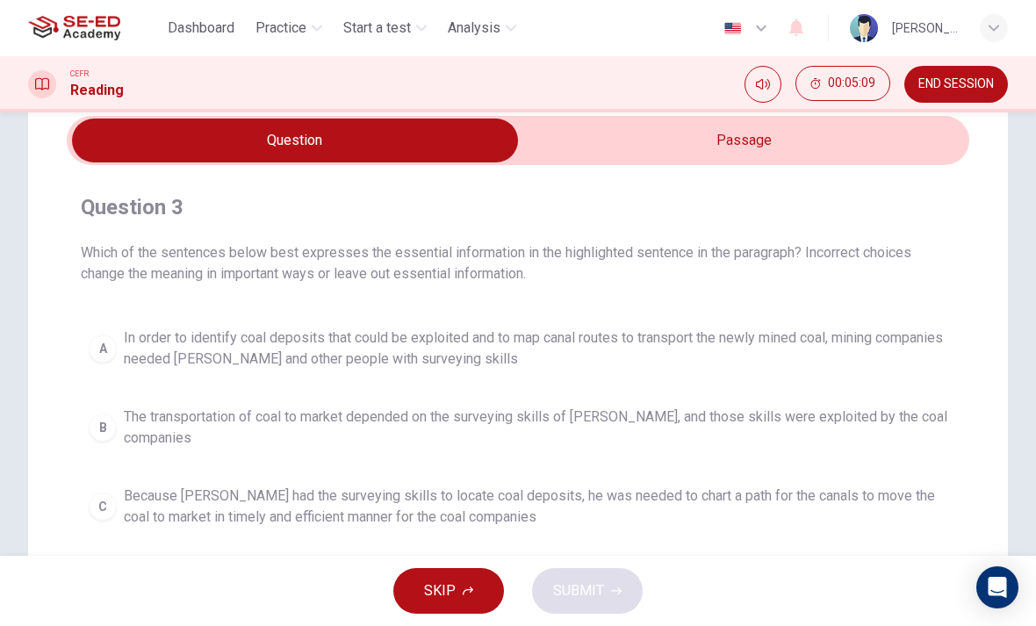
scroll to position [60, 0]
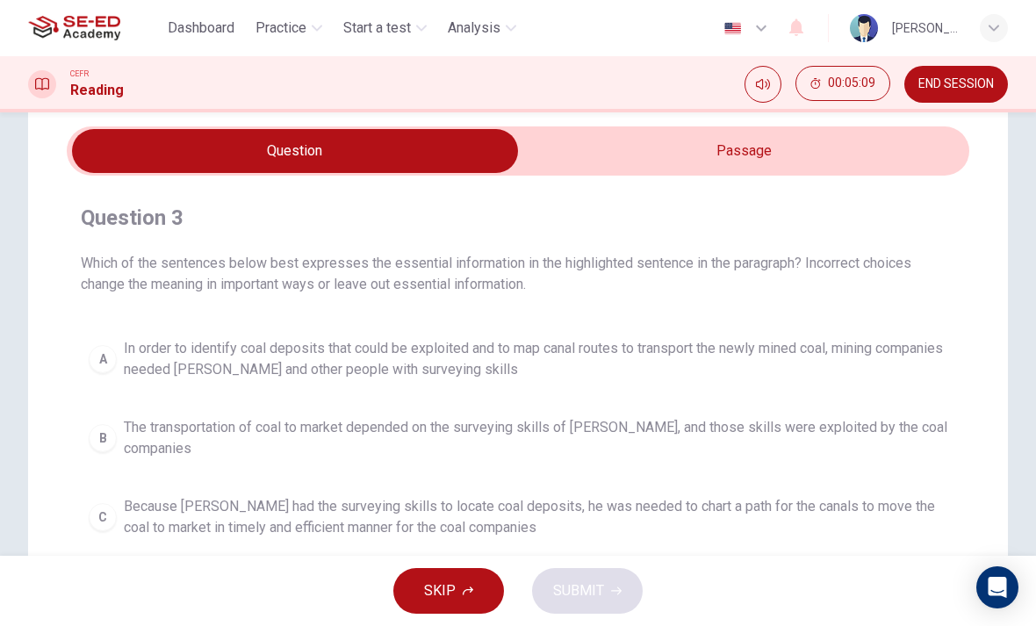
click at [573, 155] on input "checkbox" at bounding box center [294, 151] width 1353 height 44
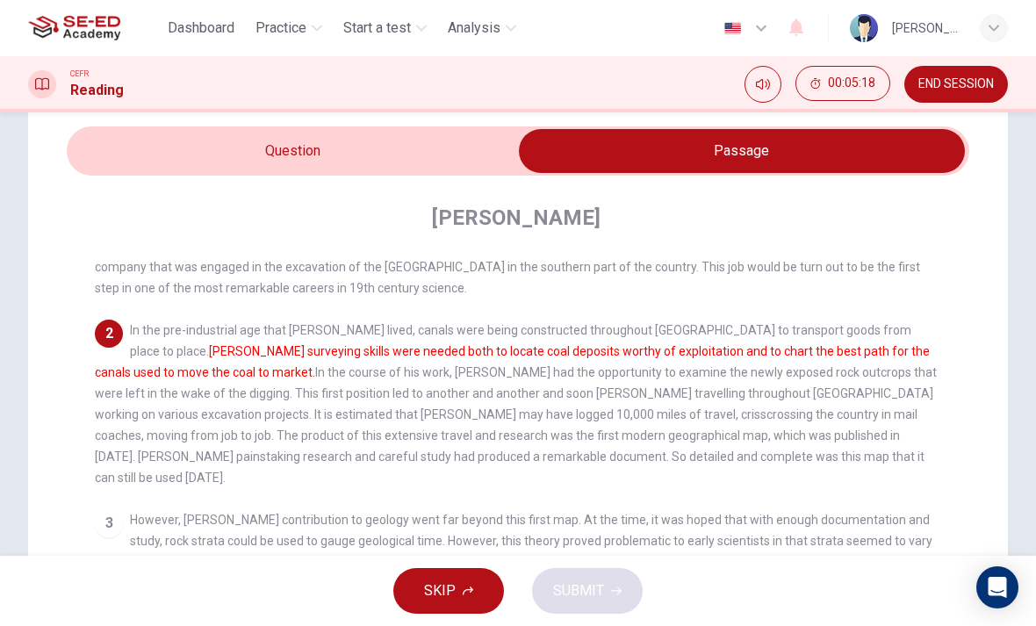
click at [299, 147] on input "checkbox" at bounding box center [741, 151] width 1353 height 44
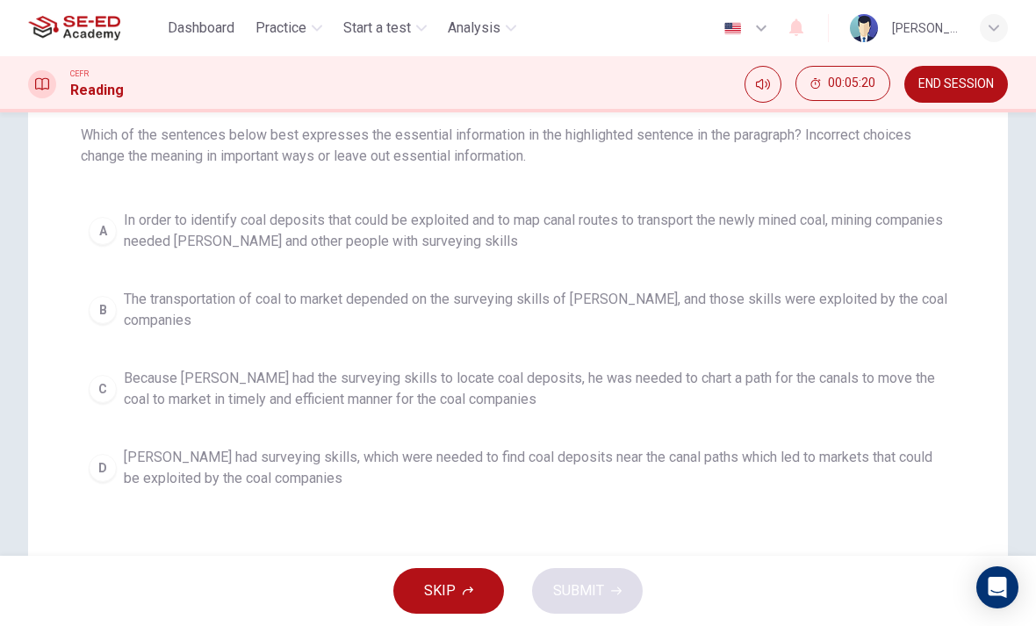
scroll to position [136, 0]
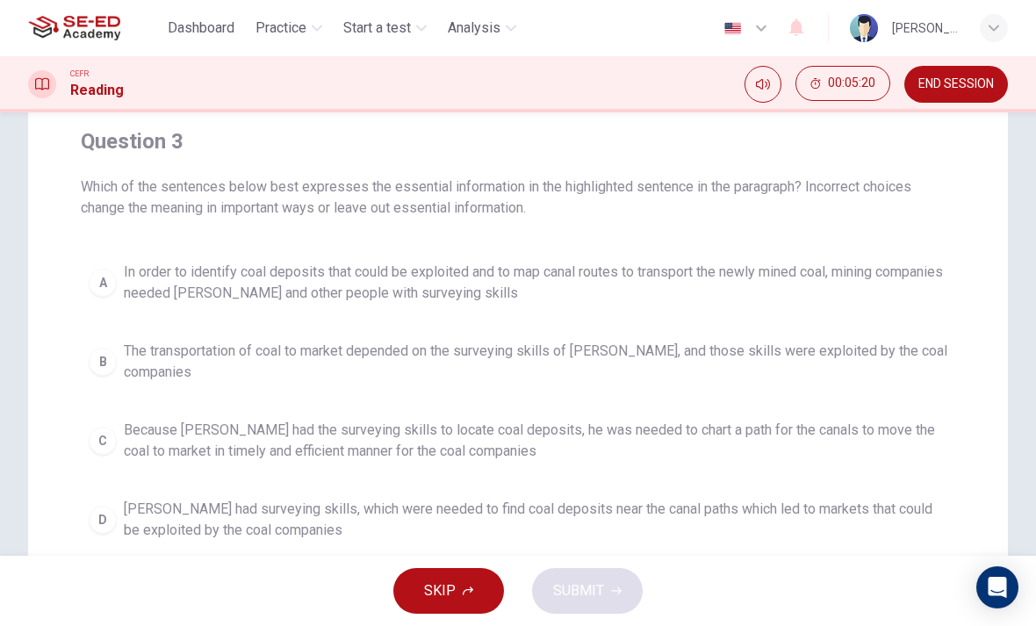
click at [160, 269] on span "In order to identify coal deposits that could be exploited and to map canal rou…" at bounding box center [535, 283] width 823 height 42
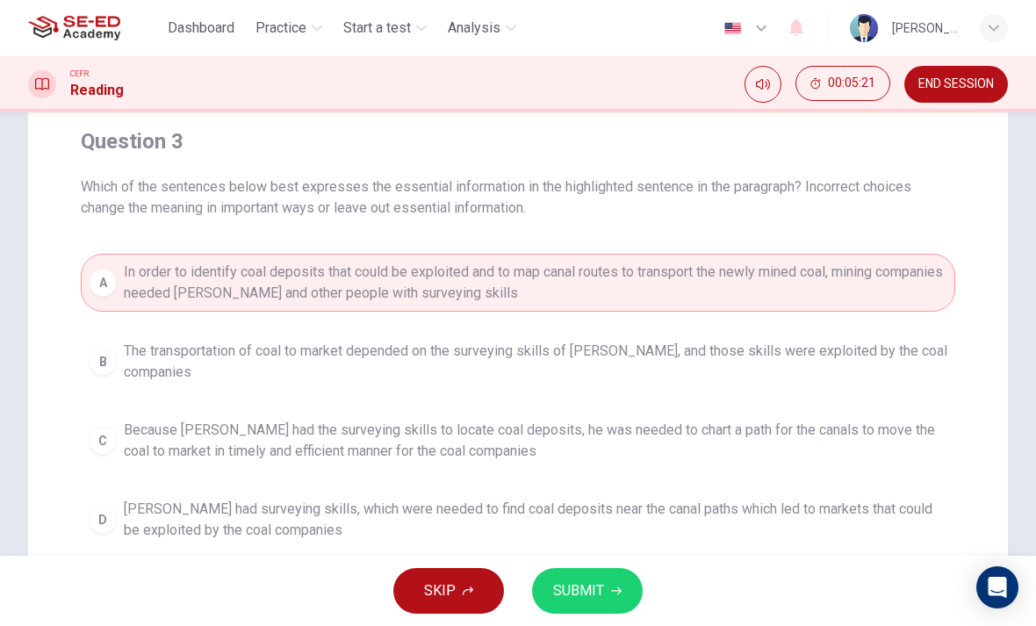
click at [596, 574] on button "SUBMIT" at bounding box center [587, 591] width 111 height 46
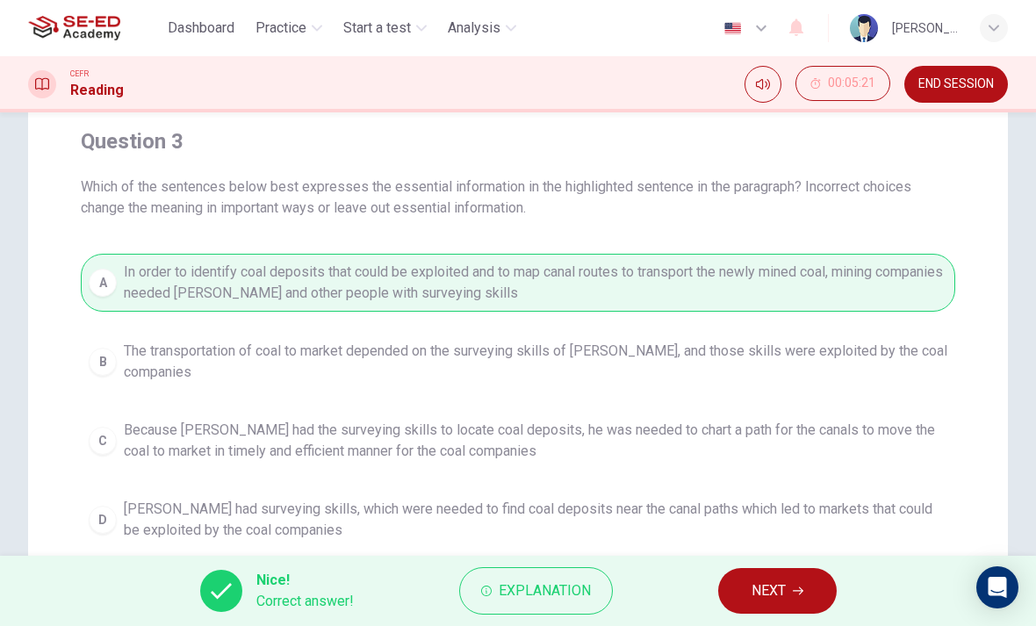
click at [522, 586] on span "Explanation" at bounding box center [544, 590] width 92 height 25
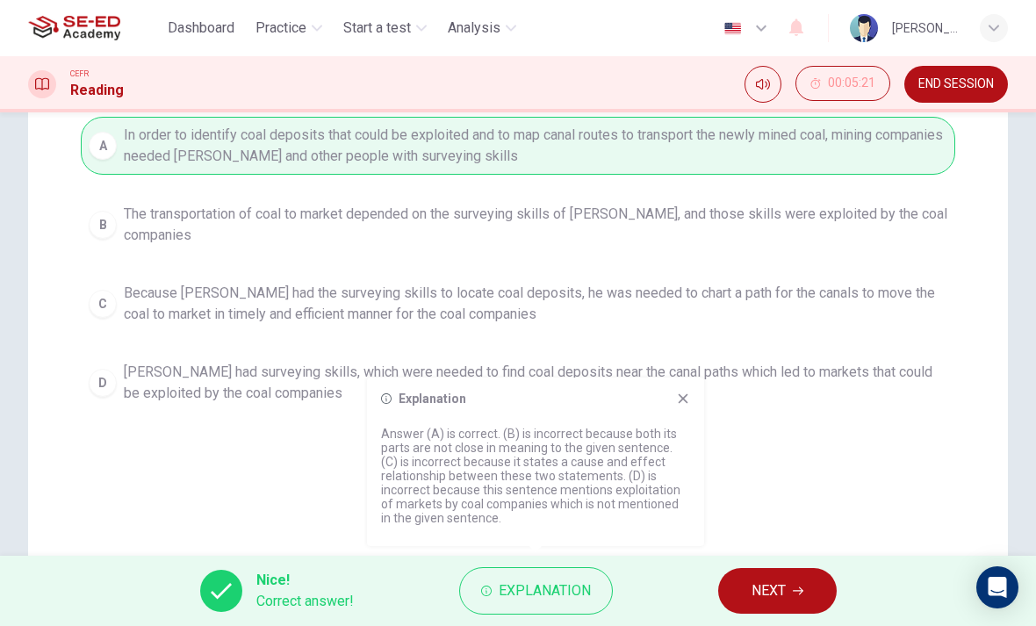
scroll to position [267, 0]
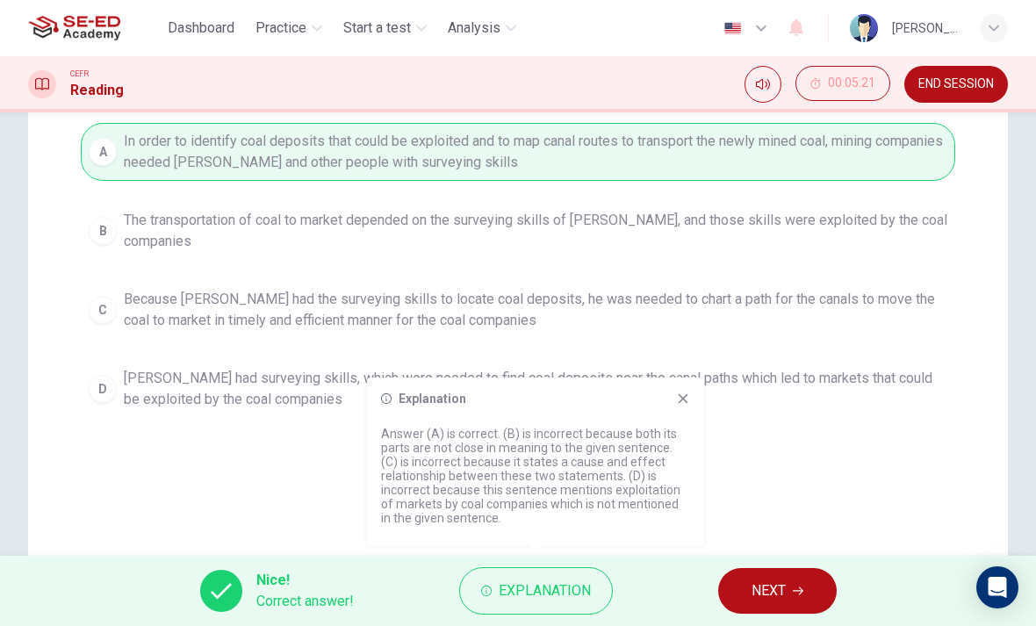
click at [140, 459] on div "Question 3 Which of the sentences below best expresses the essential informatio…" at bounding box center [517, 234] width 979 height 706
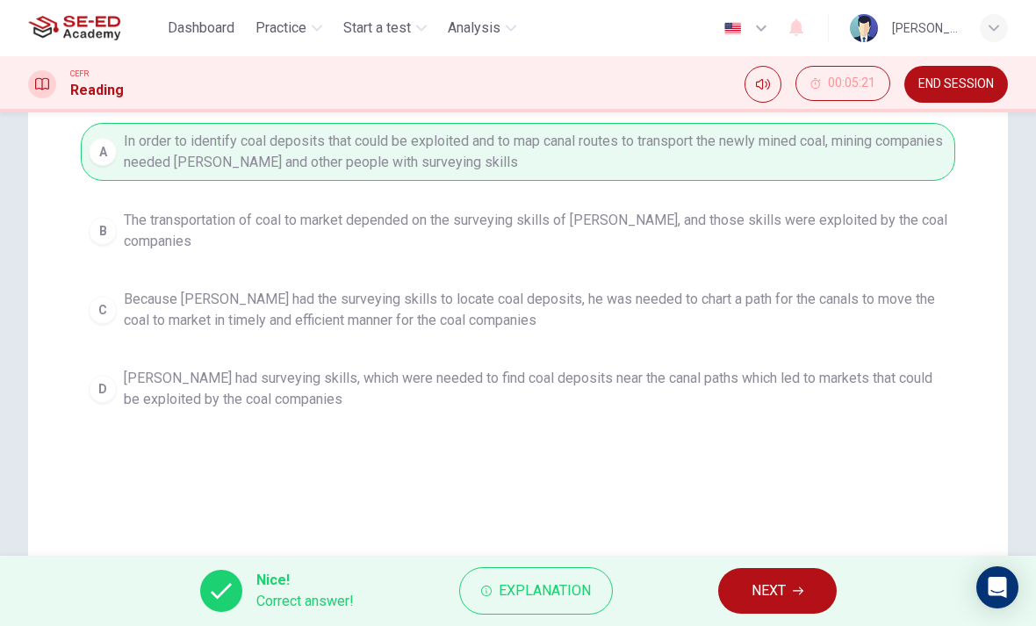
click at [771, 599] on span "NEXT" at bounding box center [768, 590] width 34 height 25
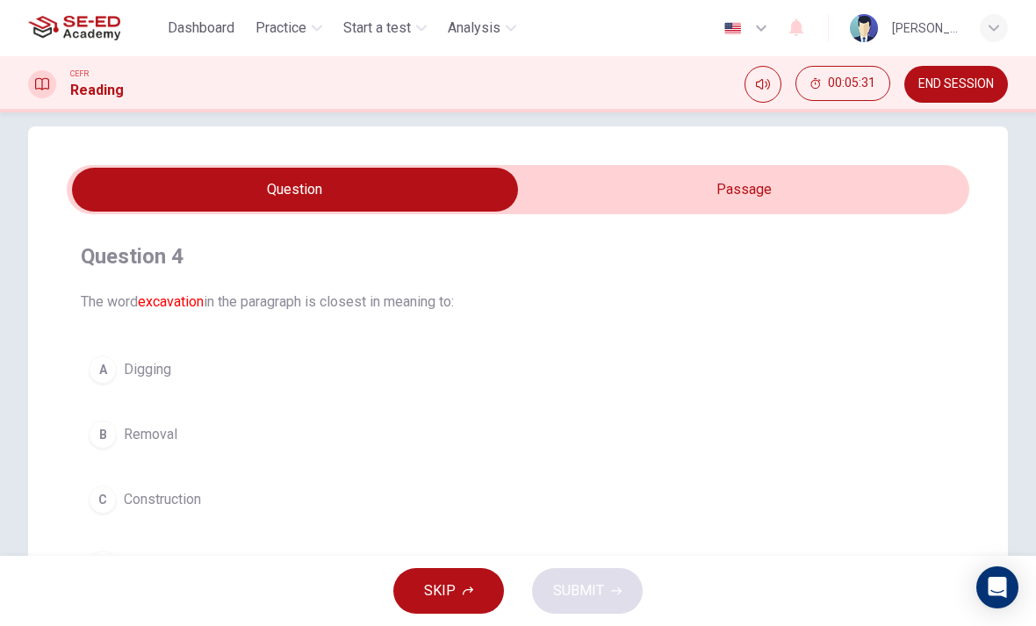
scroll to position [17, 0]
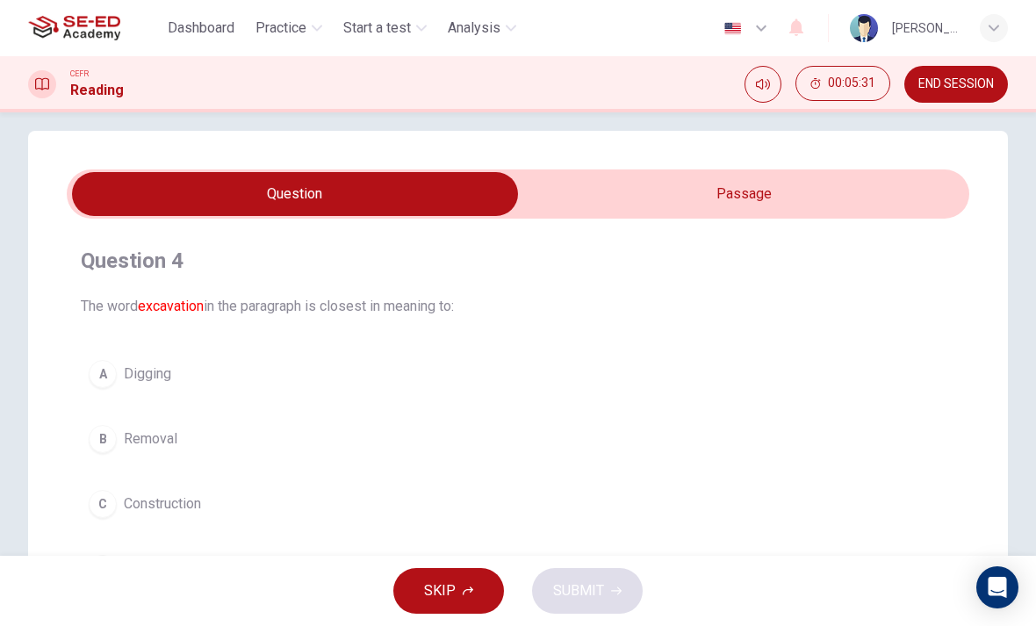
click at [787, 194] on input "checkbox" at bounding box center [294, 194] width 1353 height 44
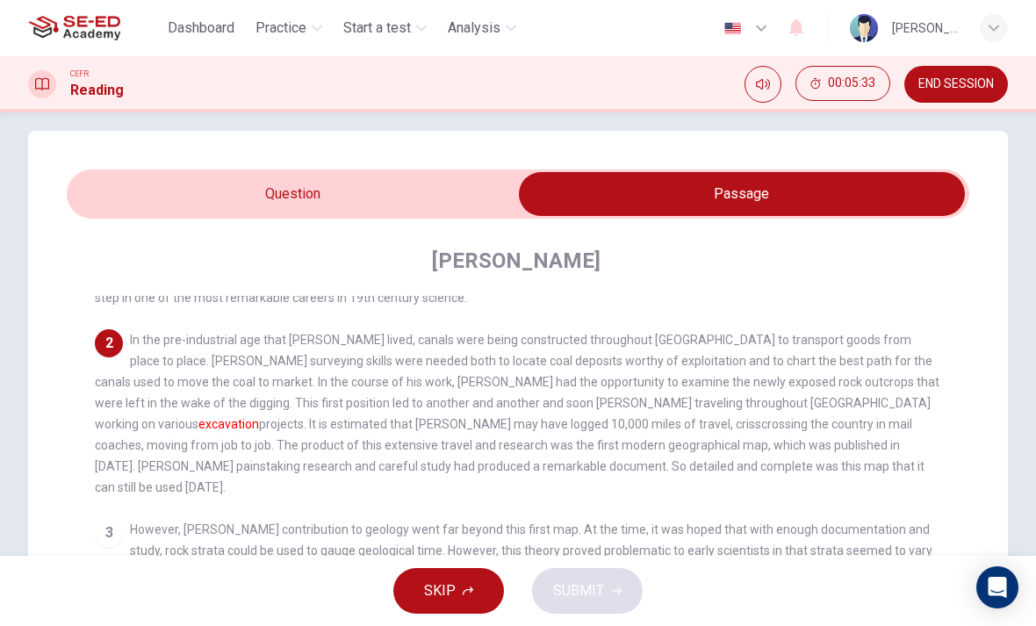
scroll to position [135, 0]
click at [477, 173] on input "checkbox" at bounding box center [741, 194] width 1353 height 44
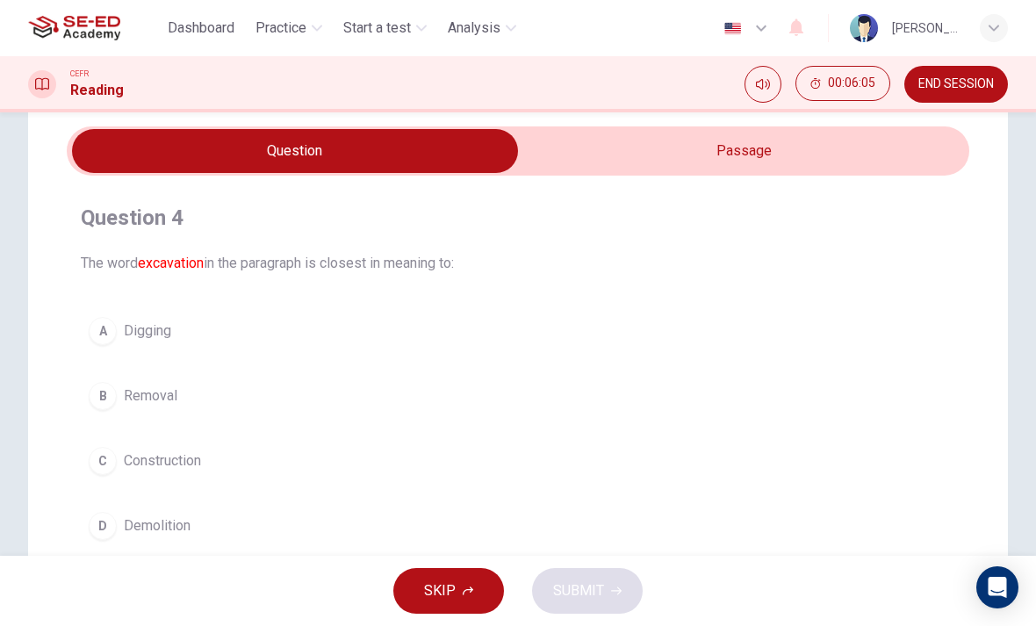
scroll to position [47, 0]
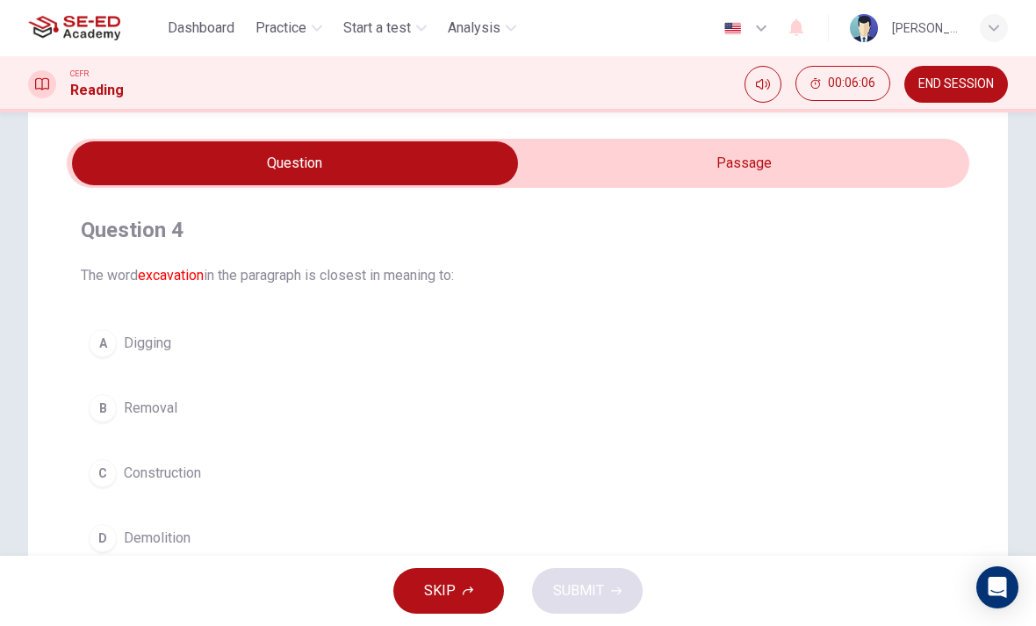
click at [807, 182] on input "checkbox" at bounding box center [294, 163] width 1353 height 44
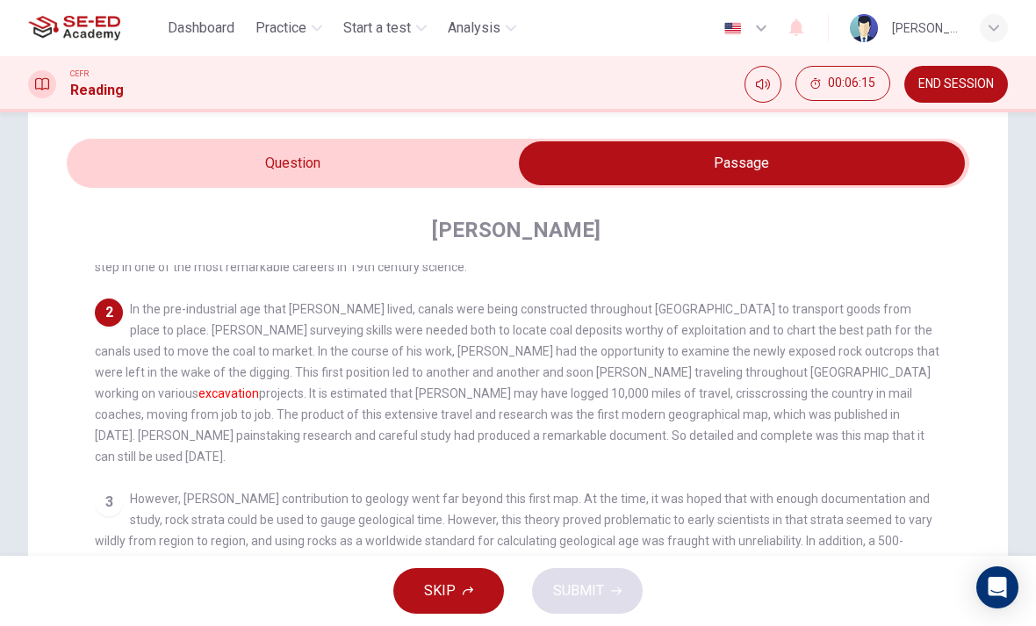
click at [415, 156] on input "checkbox" at bounding box center [741, 163] width 1353 height 44
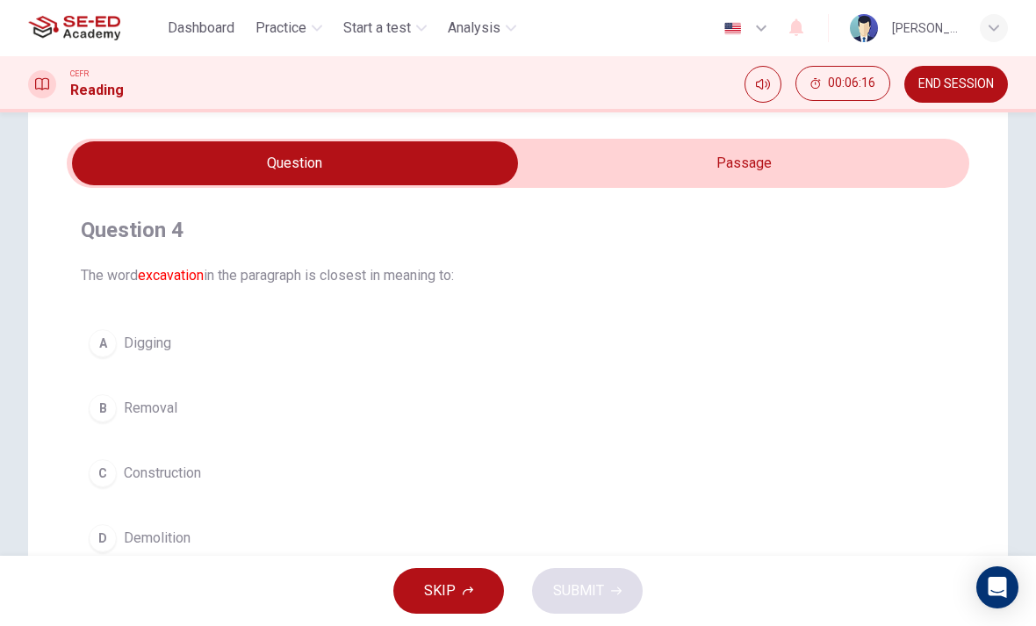
click at [794, 155] on input "checkbox" at bounding box center [294, 163] width 1353 height 44
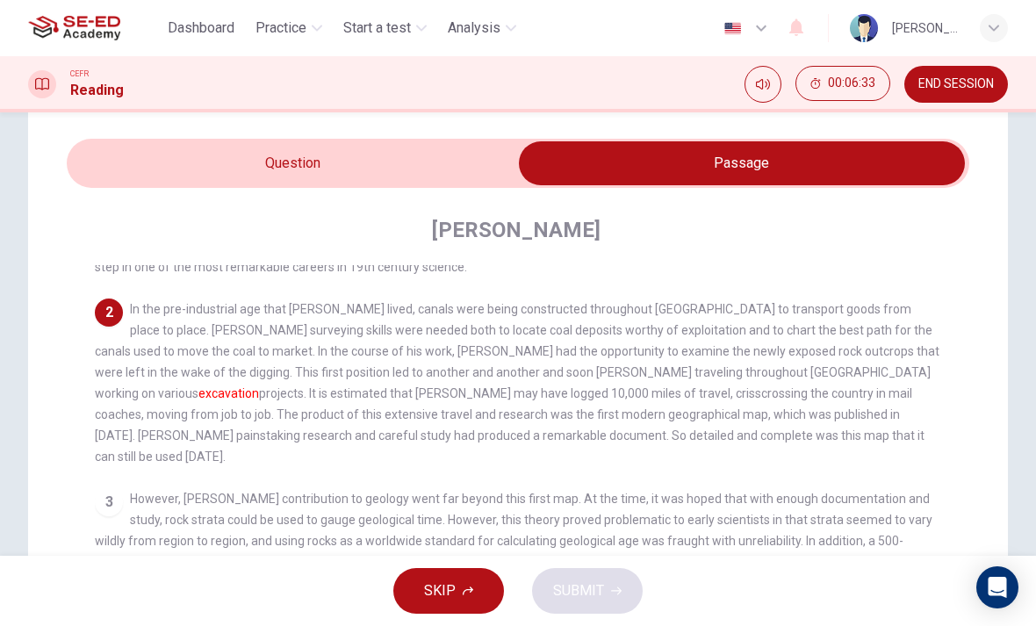
click at [435, 166] on input "checkbox" at bounding box center [741, 163] width 1353 height 44
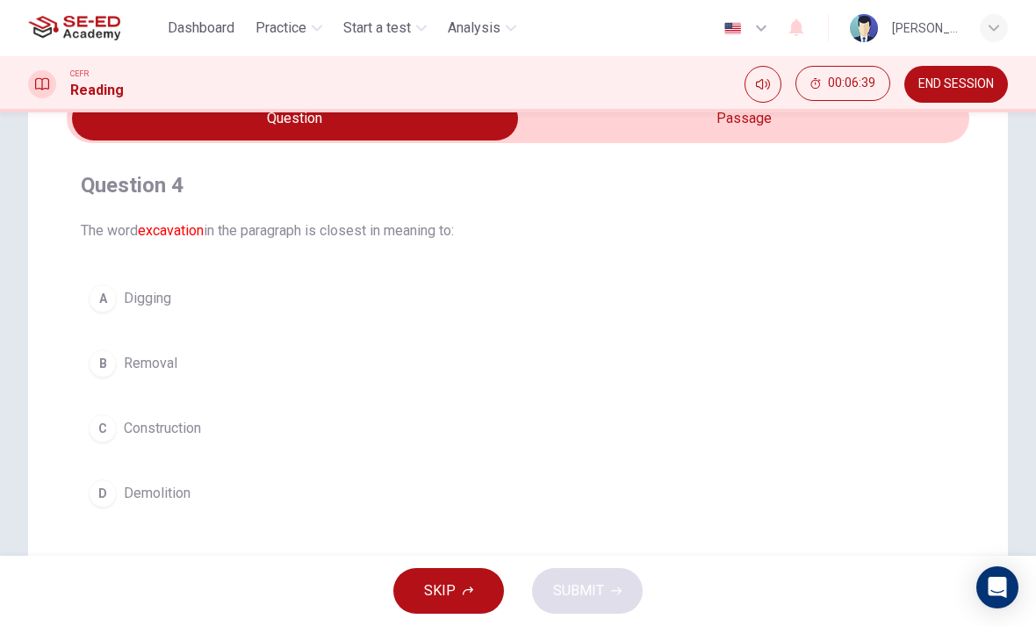
scroll to position [61, 0]
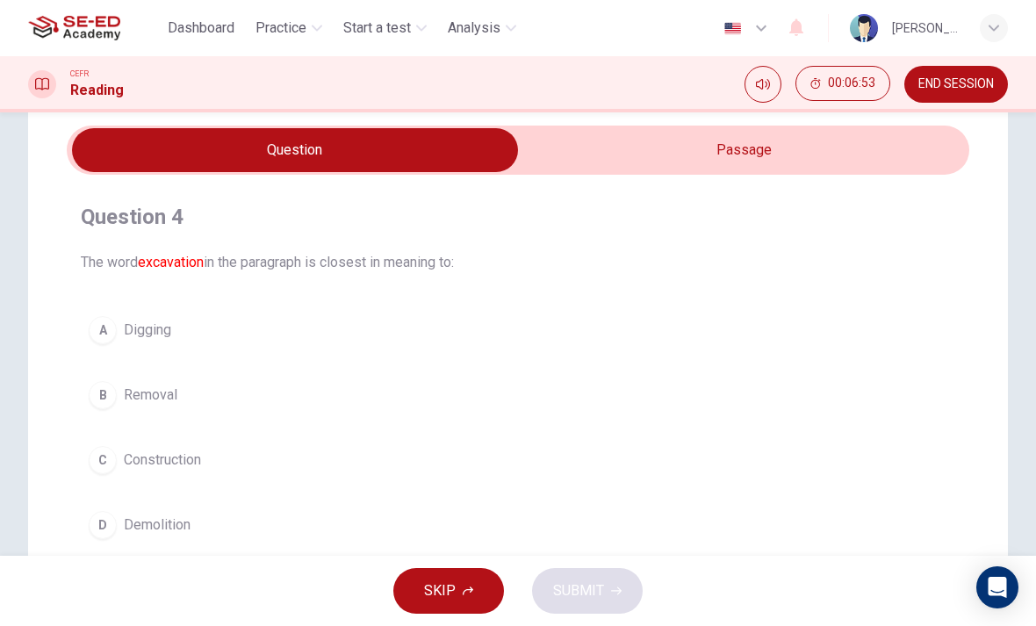
click at [856, 145] on input "checkbox" at bounding box center [294, 150] width 1353 height 44
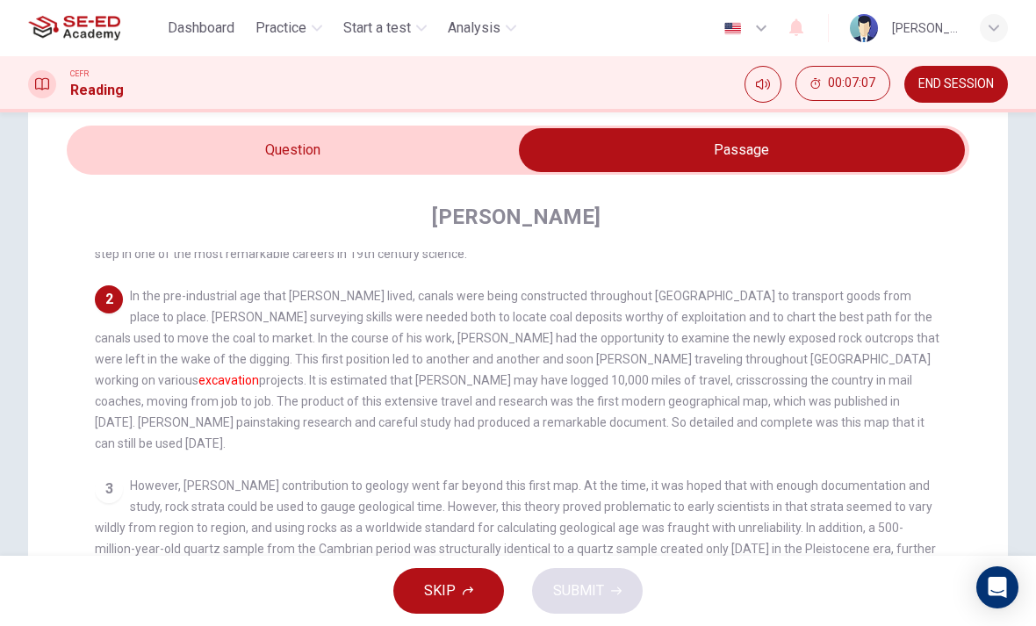
click at [454, 147] on input "checkbox" at bounding box center [741, 150] width 1353 height 44
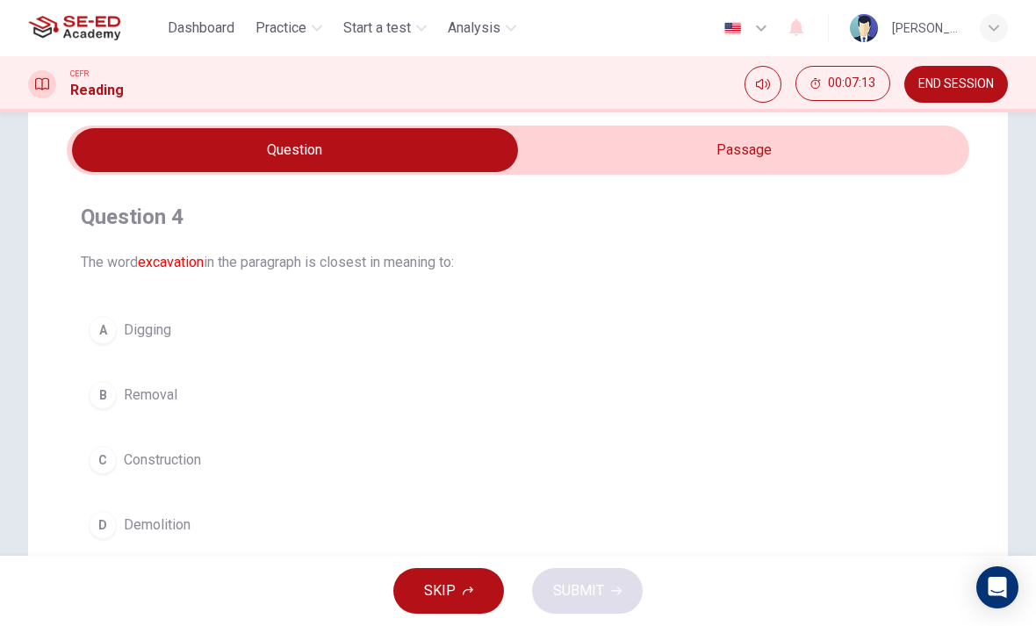
click at [615, 321] on button "A Digging" at bounding box center [518, 330] width 874 height 44
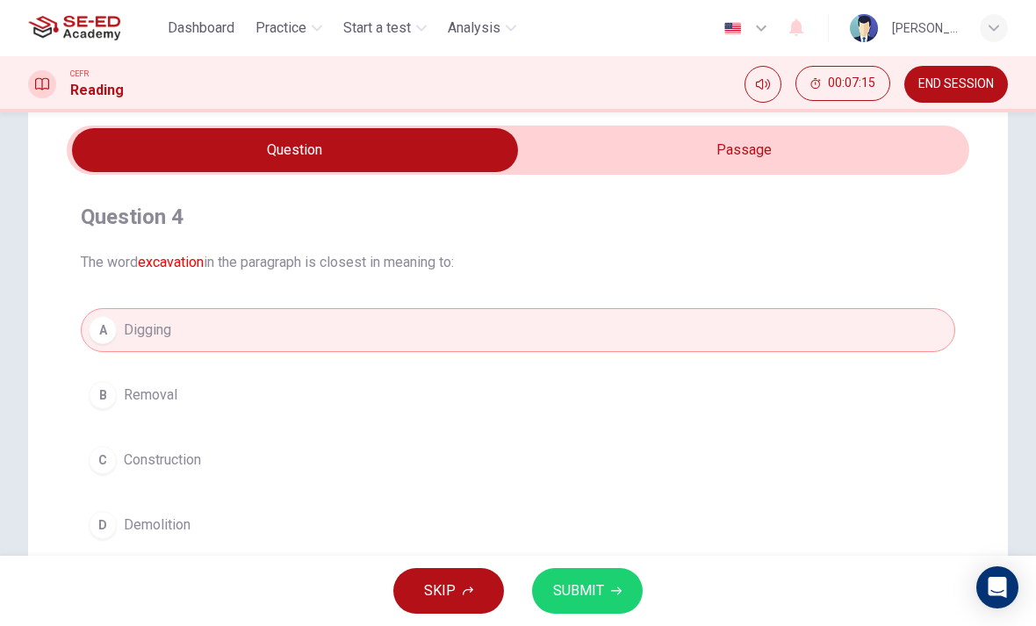
click at [695, 481] on button "C Construction" at bounding box center [518, 460] width 874 height 44
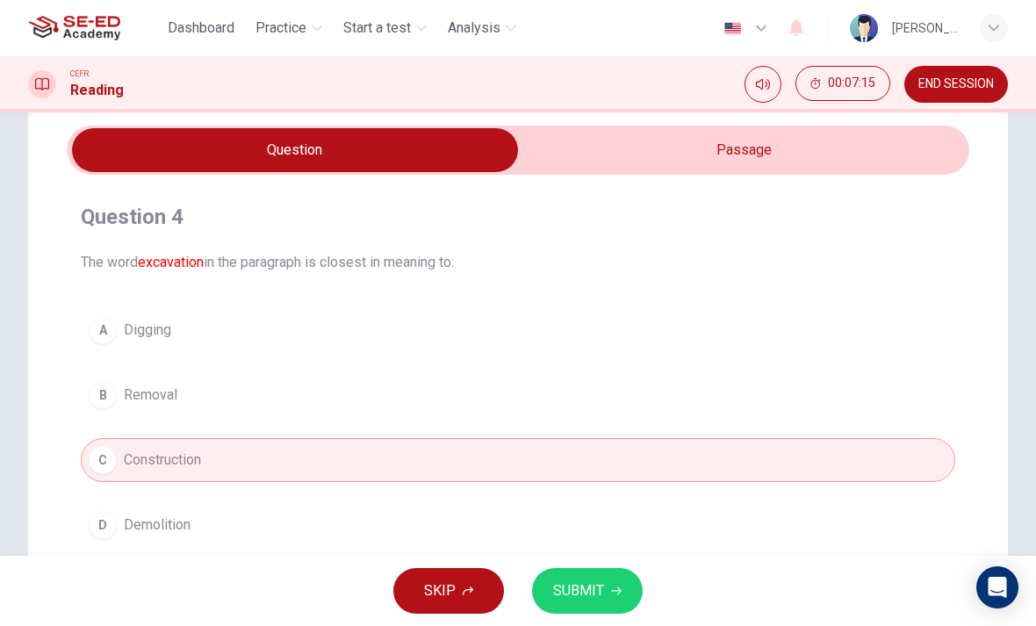
click at [592, 600] on span "SUBMIT" at bounding box center [578, 590] width 51 height 25
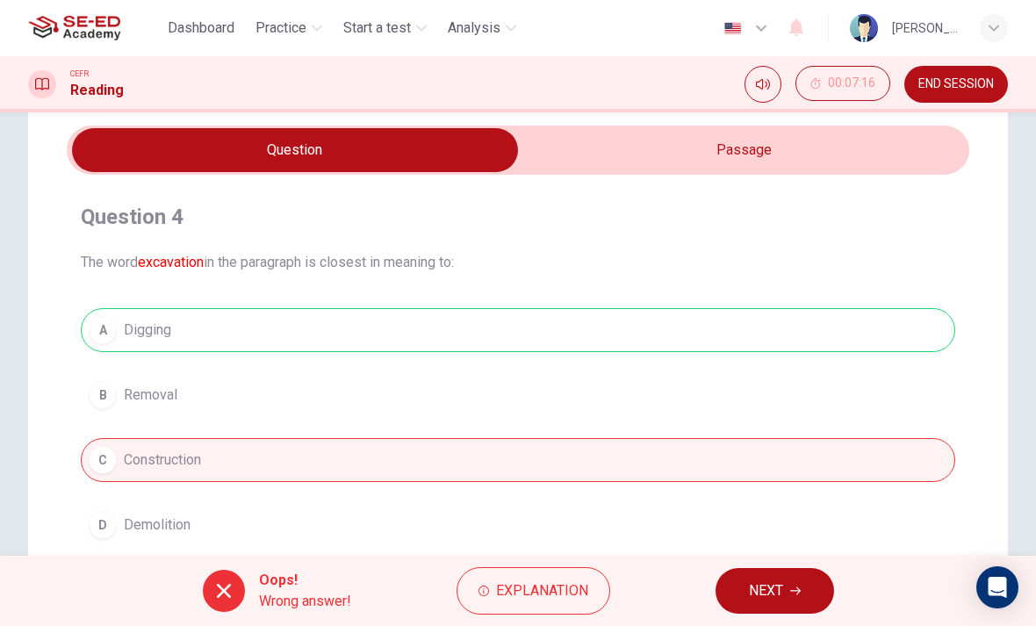
click at [552, 590] on span "Explanation" at bounding box center [542, 590] width 92 height 25
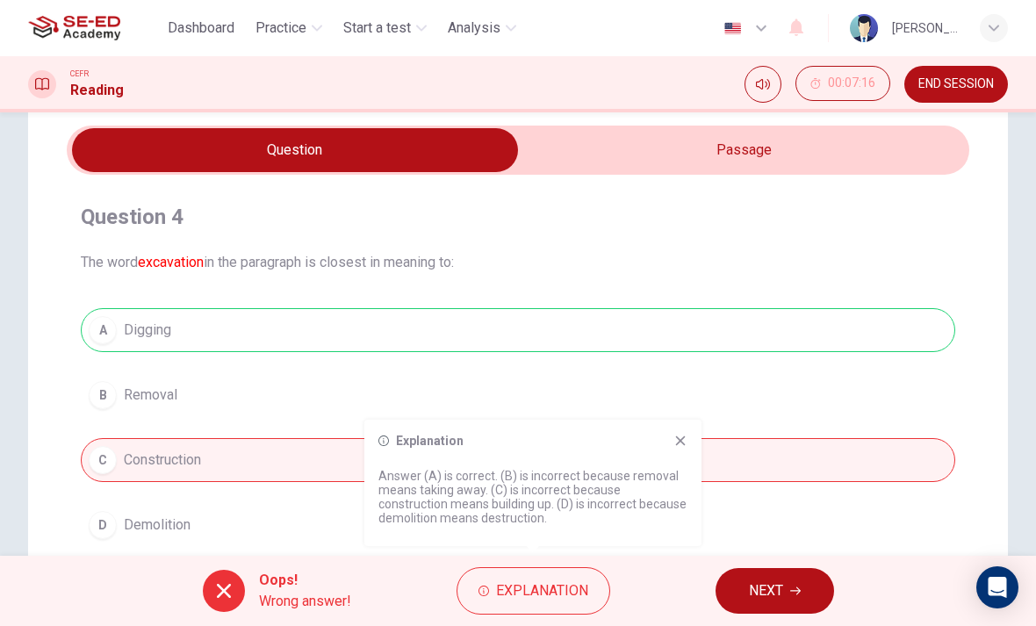
click at [809, 591] on button "NEXT" at bounding box center [774, 591] width 118 height 46
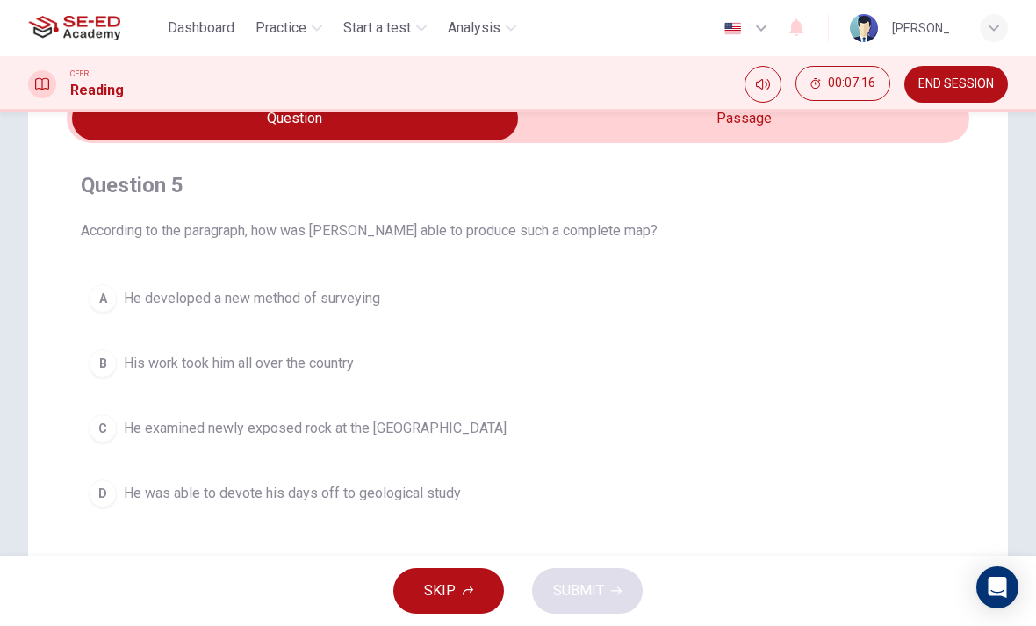
scroll to position [90, 0]
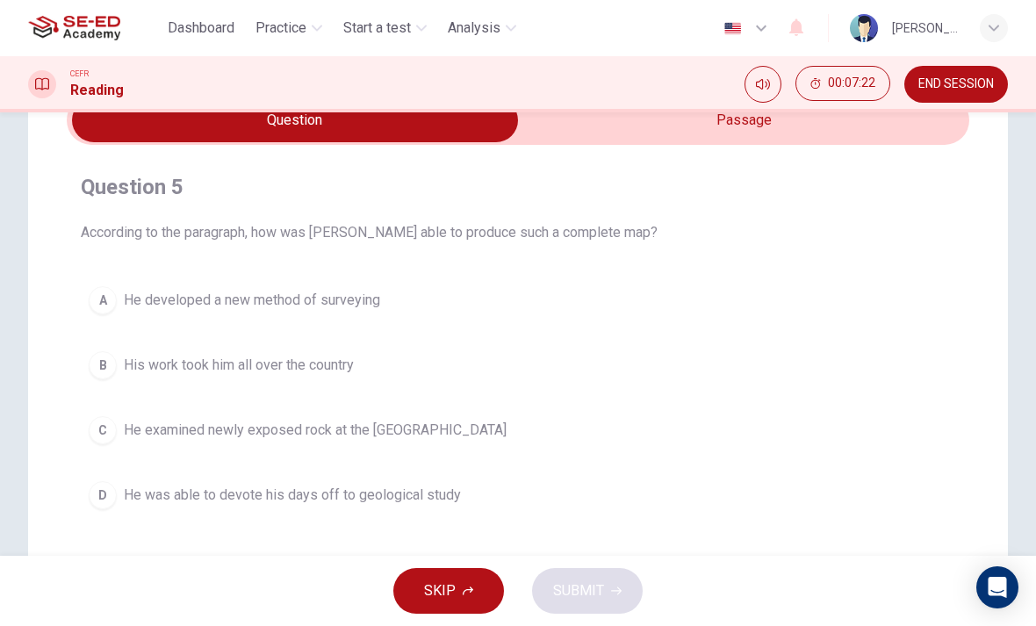
click at [730, 133] on input "checkbox" at bounding box center [294, 120] width 1353 height 44
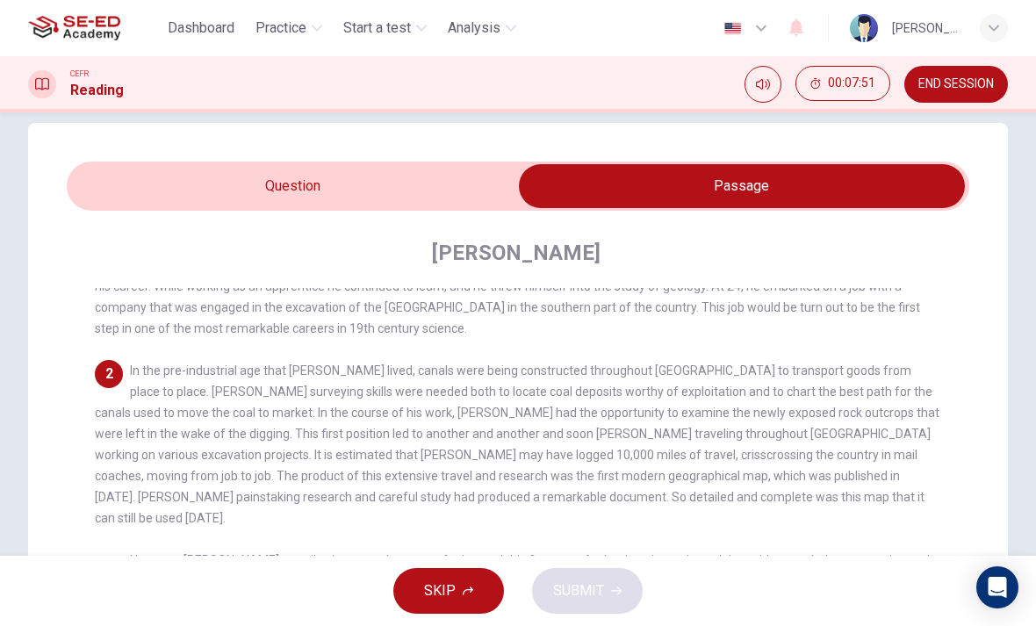
scroll to position [25, 0]
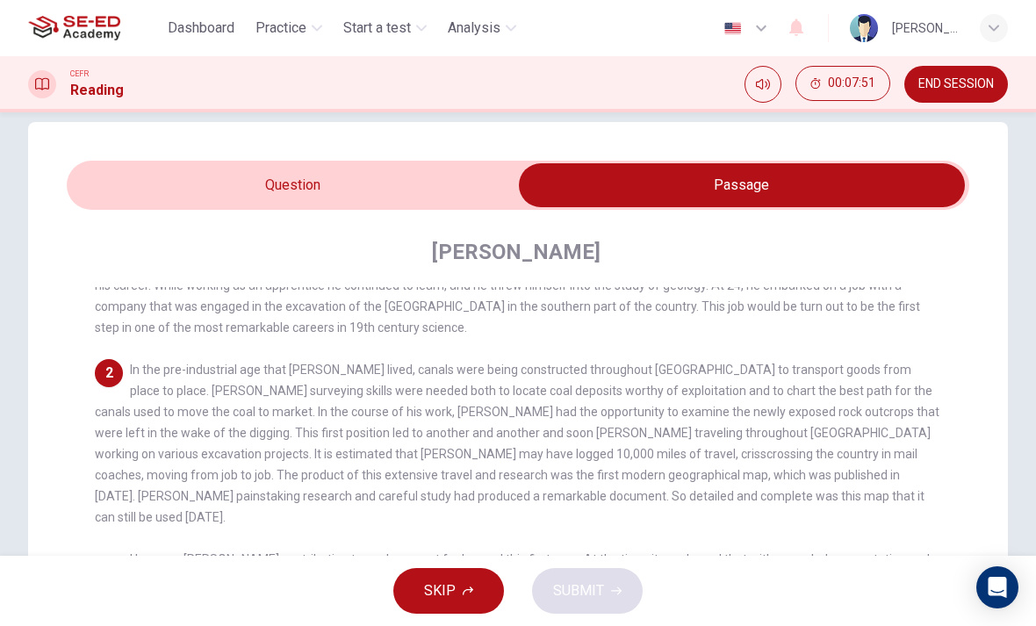
click at [180, 186] on input "checkbox" at bounding box center [741, 185] width 1353 height 44
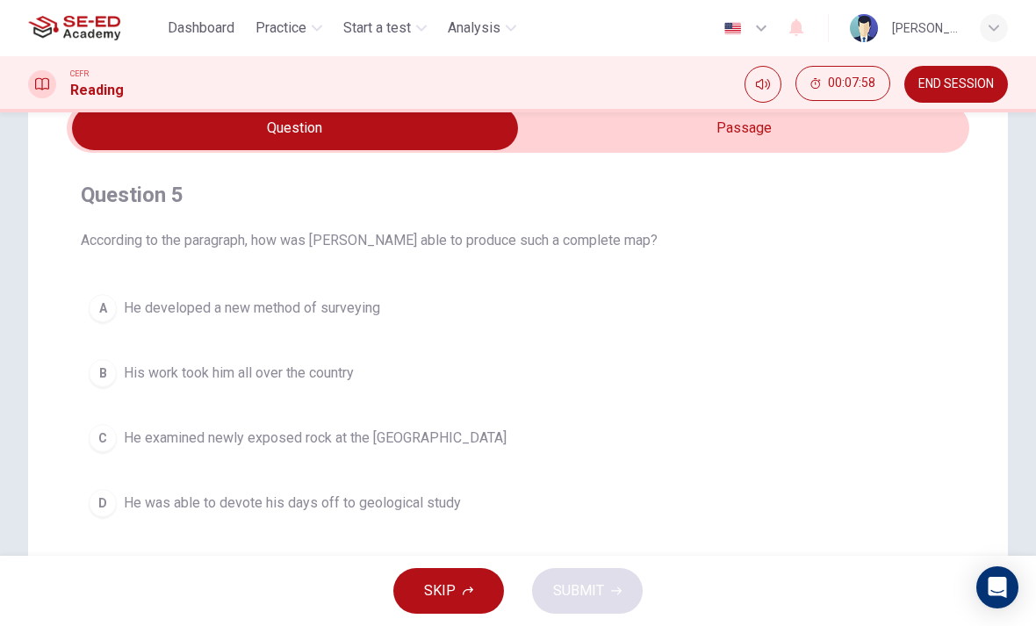
scroll to position [85, 0]
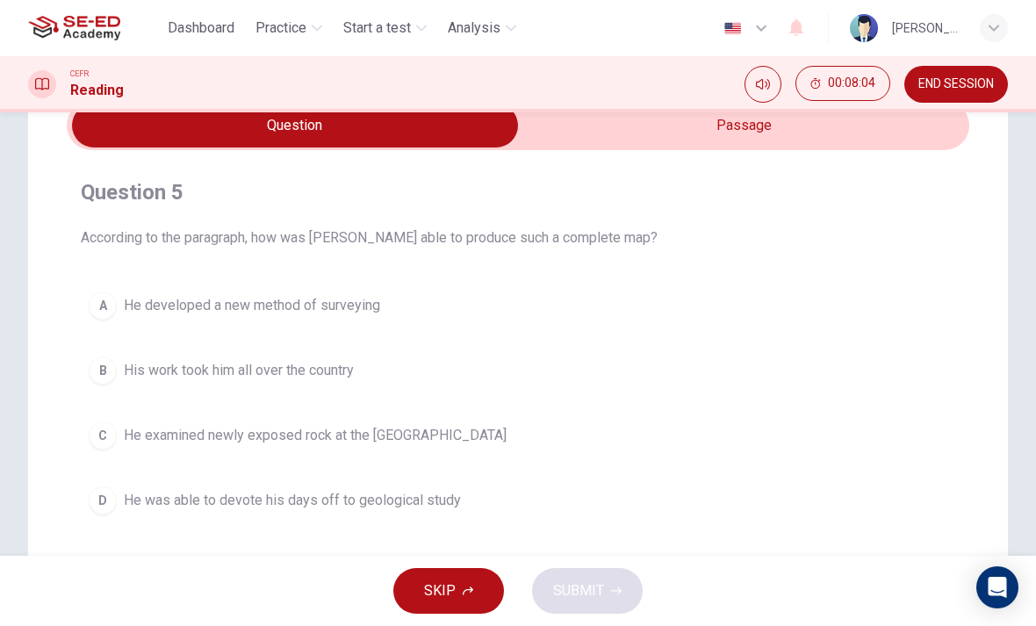
click at [121, 362] on button "B His work took him all over the country" at bounding box center [518, 370] width 874 height 44
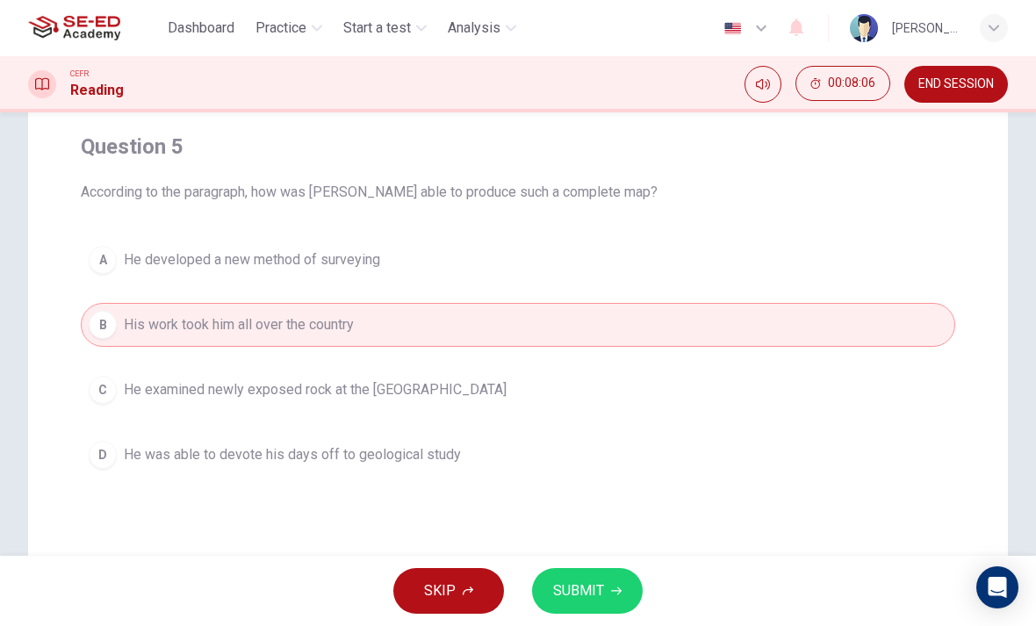
scroll to position [147, 0]
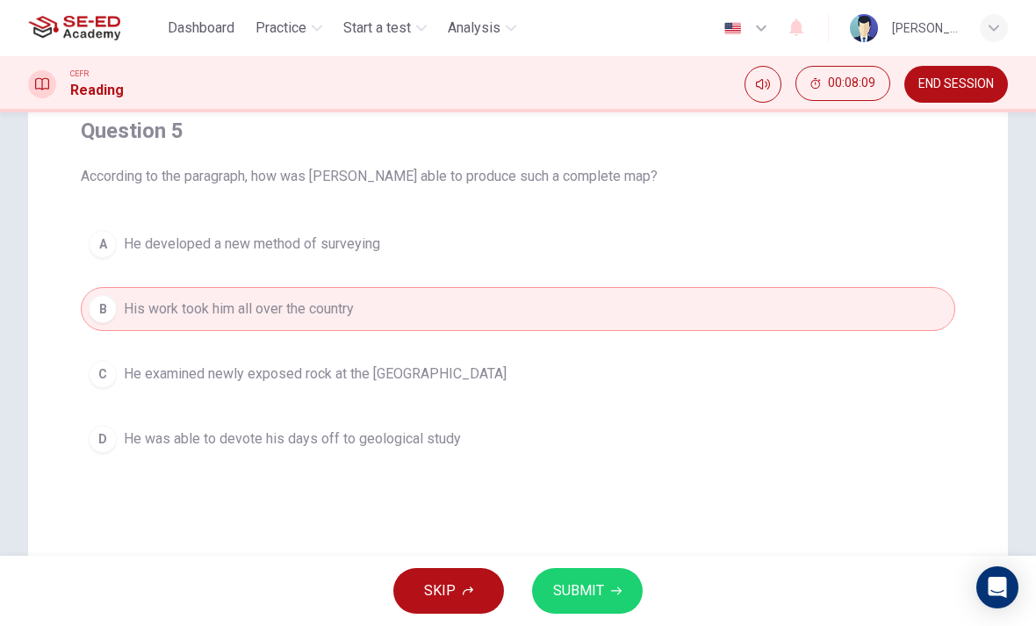
click at [582, 586] on span "SUBMIT" at bounding box center [578, 590] width 51 height 25
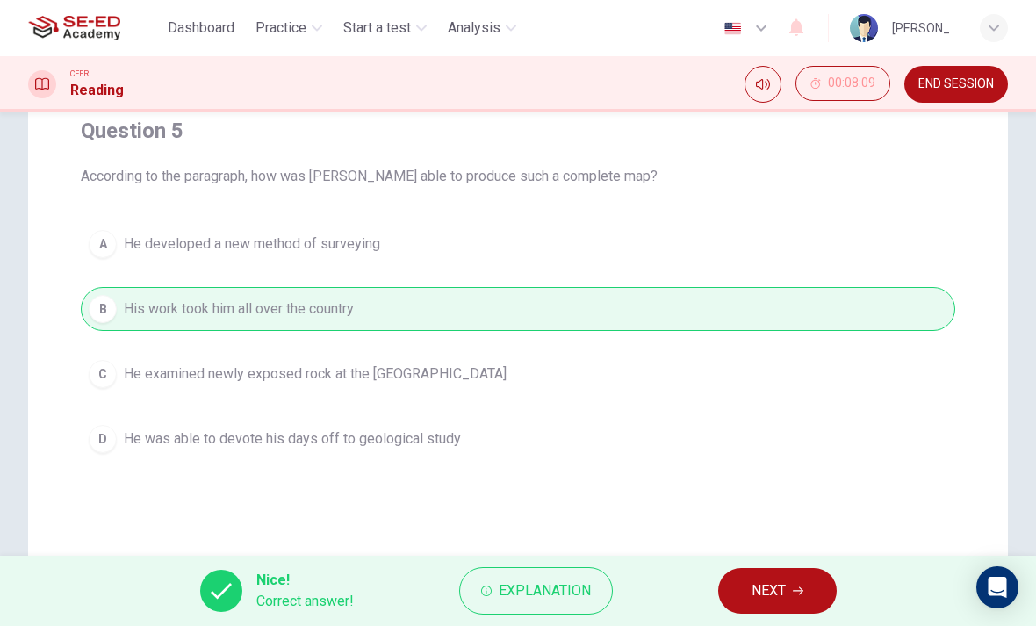
click at [794, 589] on icon "button" at bounding box center [797, 590] width 11 height 11
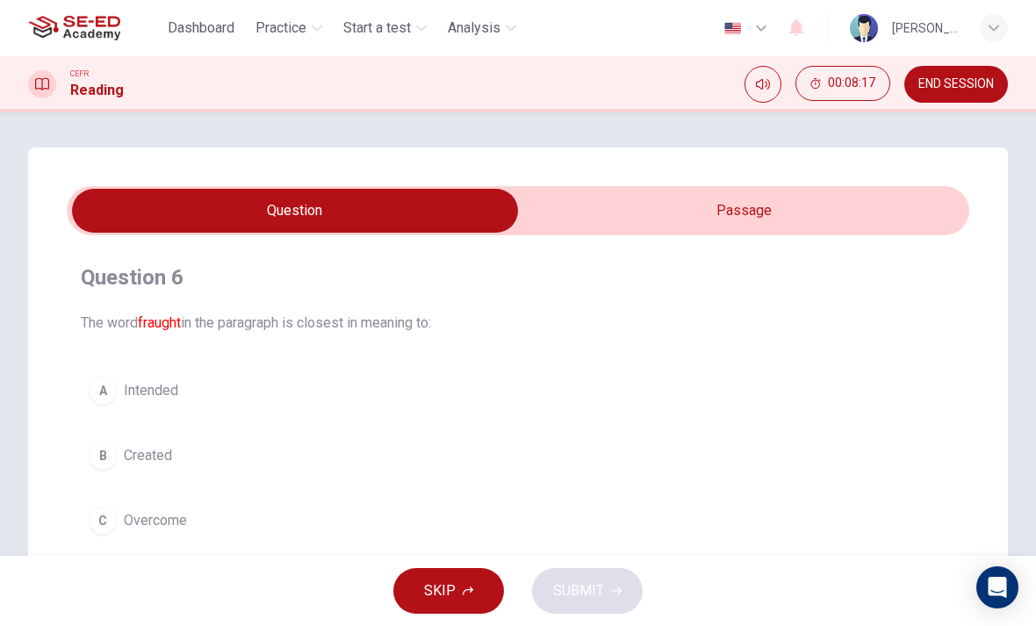
scroll to position [0, 0]
click at [782, 204] on input "checkbox" at bounding box center [294, 211] width 1353 height 44
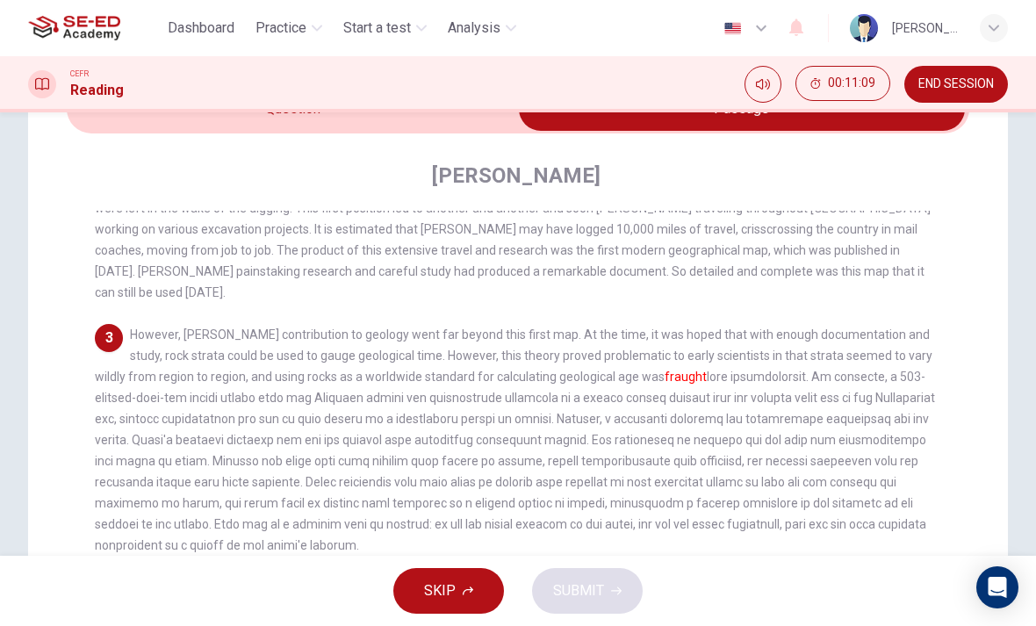
scroll to position [108, 0]
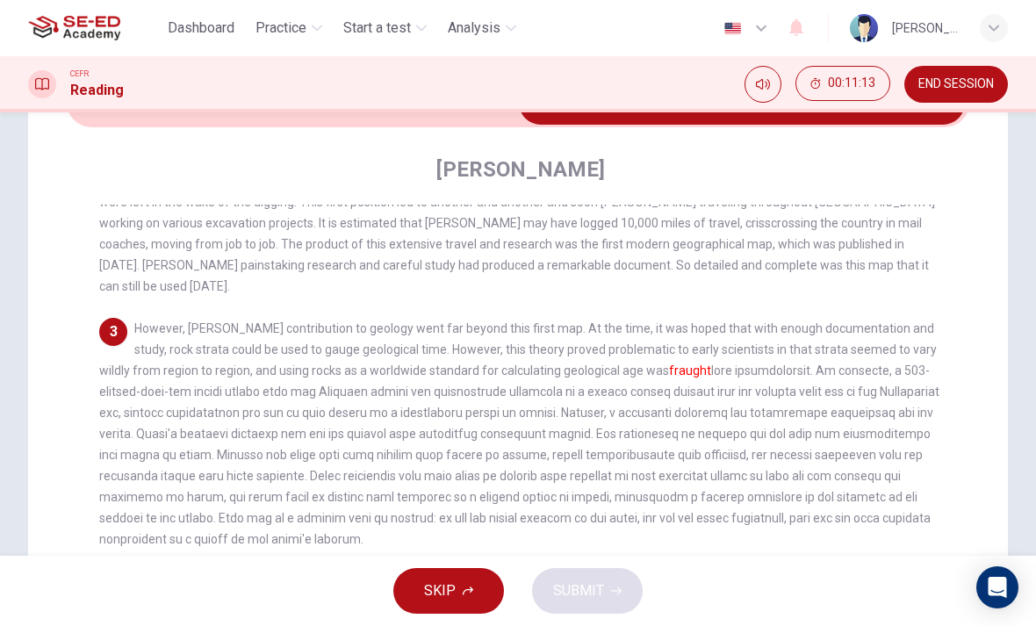
click at [987, 286] on div "Question 6 The word fraught in the paragraph is closest in meaning to: A Intend…" at bounding box center [517, 455] width 979 height 832
click at [459, 123] on input "checkbox" at bounding box center [741, 103] width 1353 height 44
checkbox input "false"
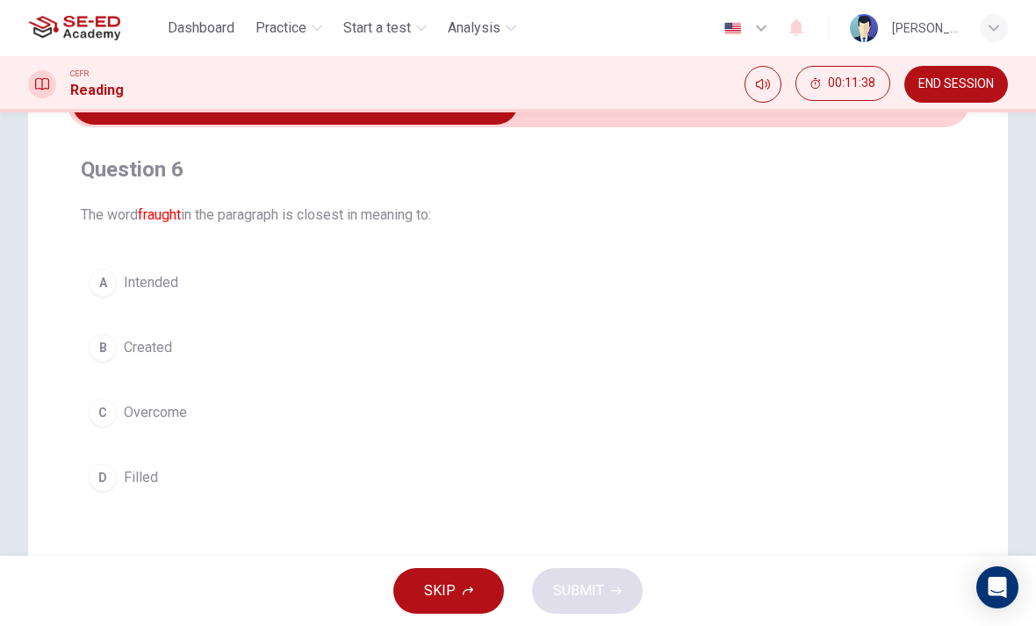
click at [672, 303] on button "A Intended" at bounding box center [518, 283] width 874 height 44
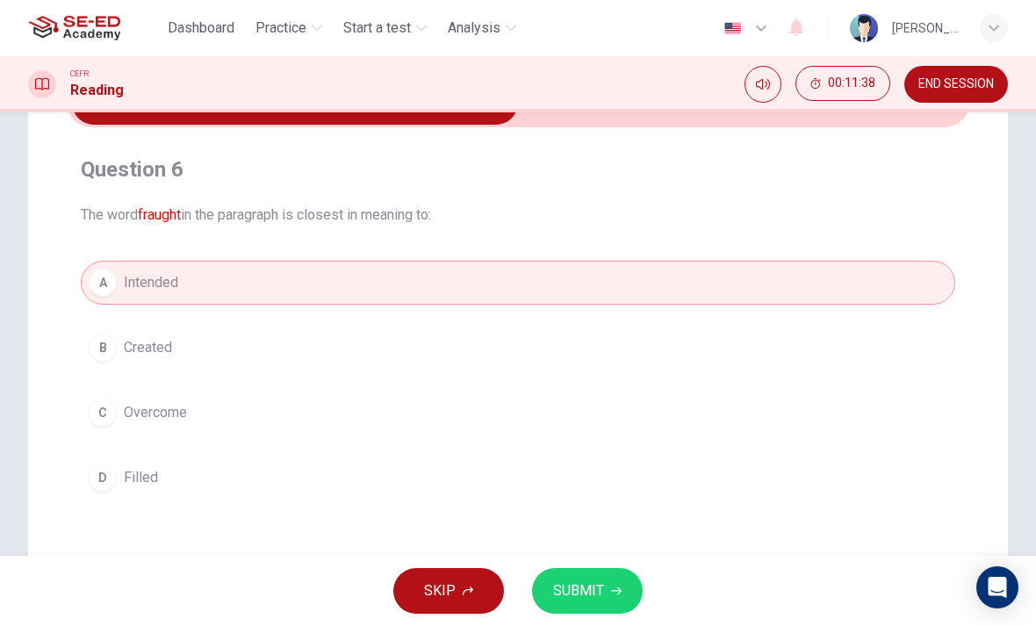
click at [602, 574] on button "SUBMIT" at bounding box center [587, 591] width 111 height 46
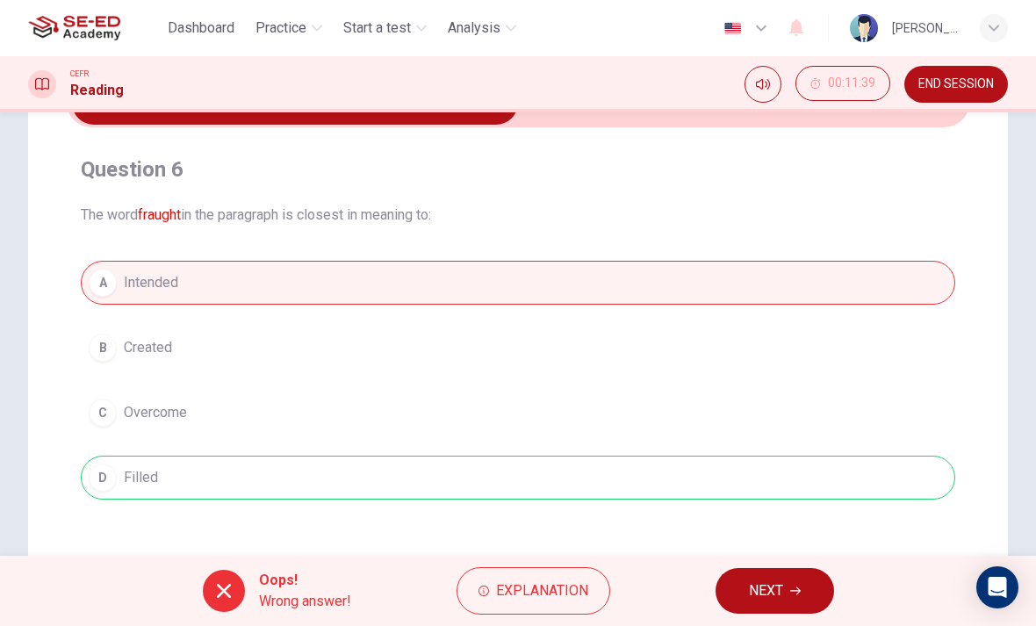
click at [565, 577] on button "Explanation" at bounding box center [533, 590] width 154 height 47
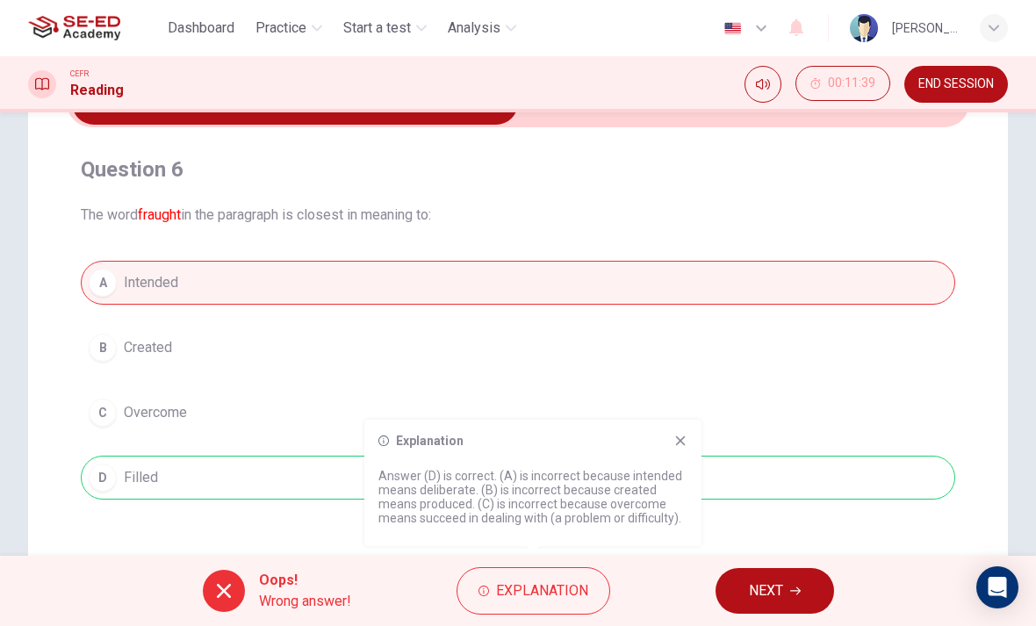
click at [787, 594] on button "NEXT" at bounding box center [774, 591] width 118 height 46
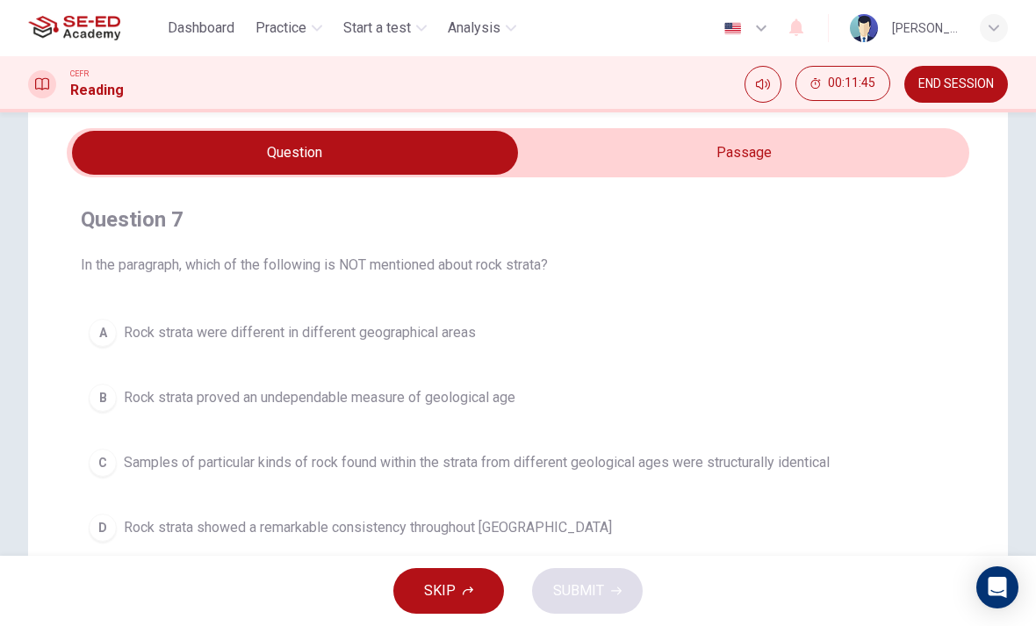
scroll to position [56, 0]
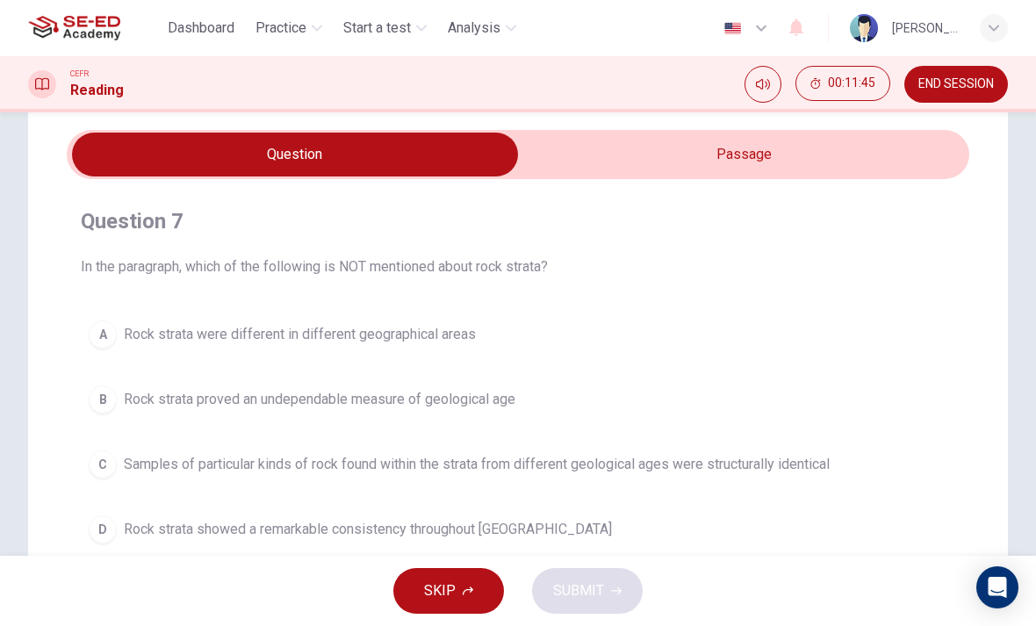
click at [970, 81] on span "END SESSION" at bounding box center [955, 84] width 75 height 14
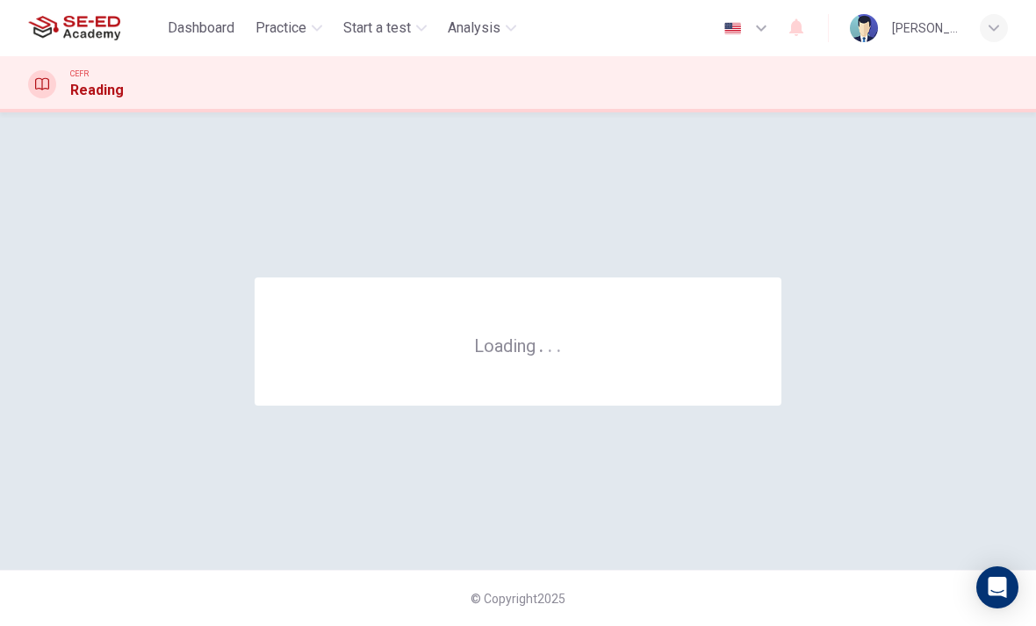
scroll to position [0, 0]
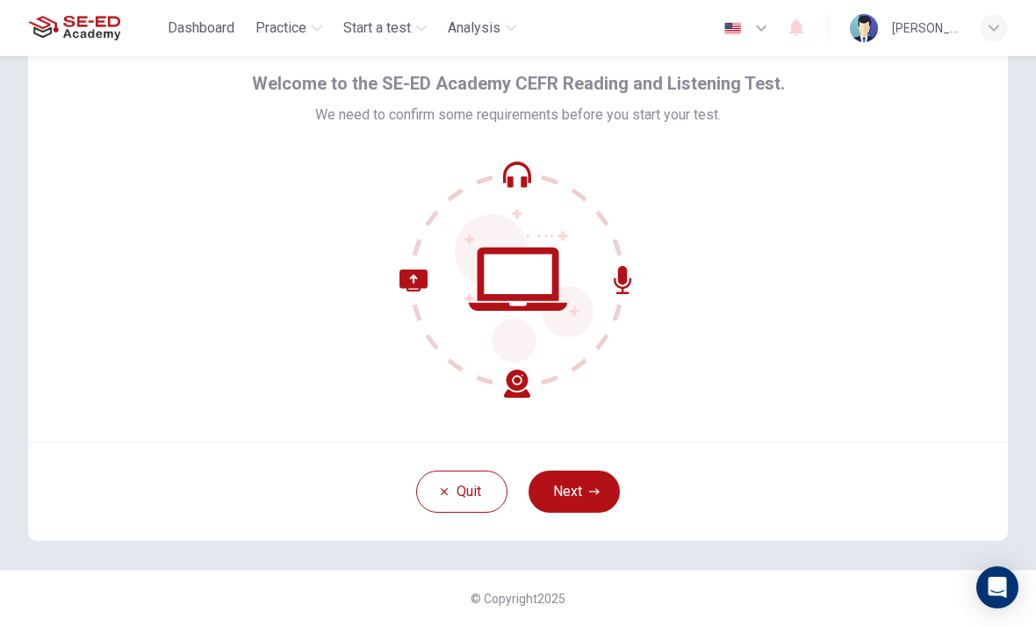
scroll to position [71, 0]
click at [599, 491] on button "Next" at bounding box center [573, 491] width 91 height 42
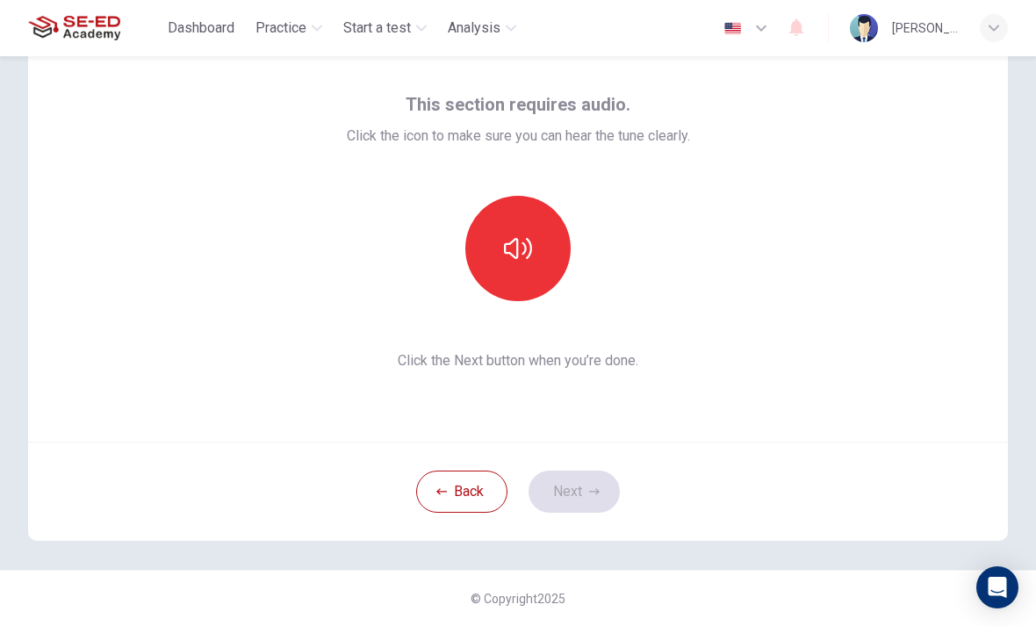
click at [565, 226] on button "button" at bounding box center [517, 248] width 105 height 105
click at [524, 281] on button "button" at bounding box center [517, 248] width 105 height 105
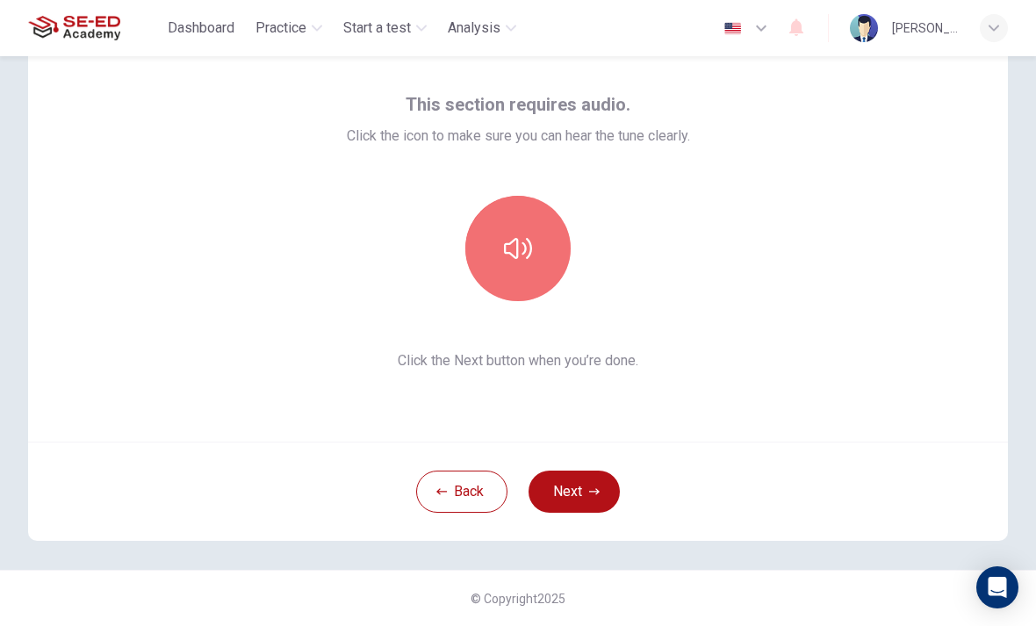
click at [542, 253] on button "button" at bounding box center [517, 248] width 105 height 105
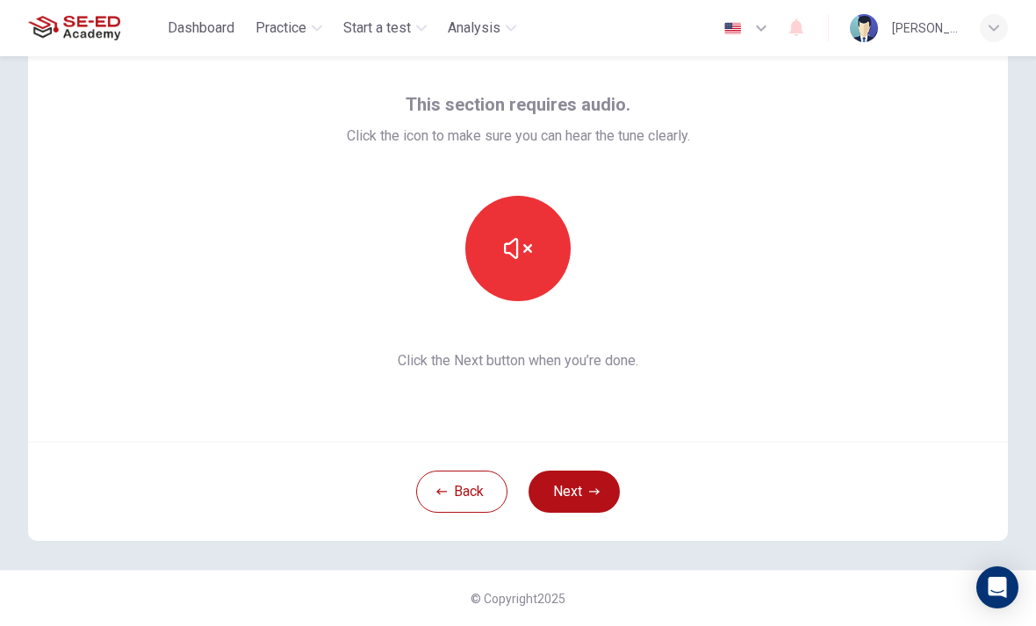
click at [528, 283] on button "button" at bounding box center [517, 248] width 105 height 105
click at [578, 490] on button "Next" at bounding box center [573, 491] width 91 height 42
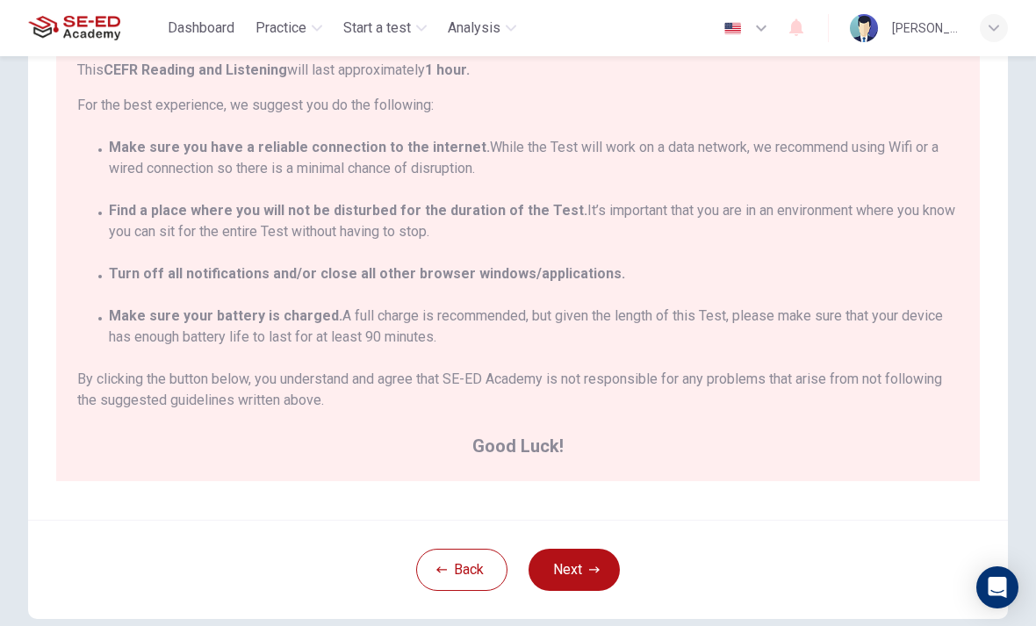
scroll to position [216, 0]
click at [569, 591] on button "Next" at bounding box center [573, 570] width 91 height 42
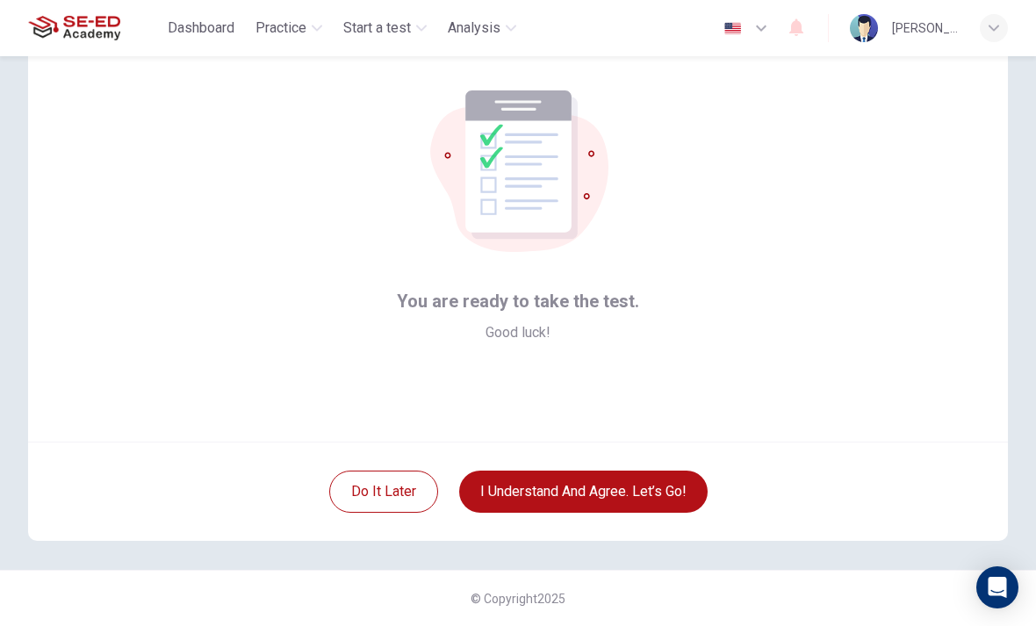
scroll to position [71, 0]
click at [90, 312] on div "You are ready to take the test. Good luck!" at bounding box center [517, 230] width 979 height 421
click at [601, 492] on button "I understand and agree. Let’s go!" at bounding box center [583, 491] width 248 height 42
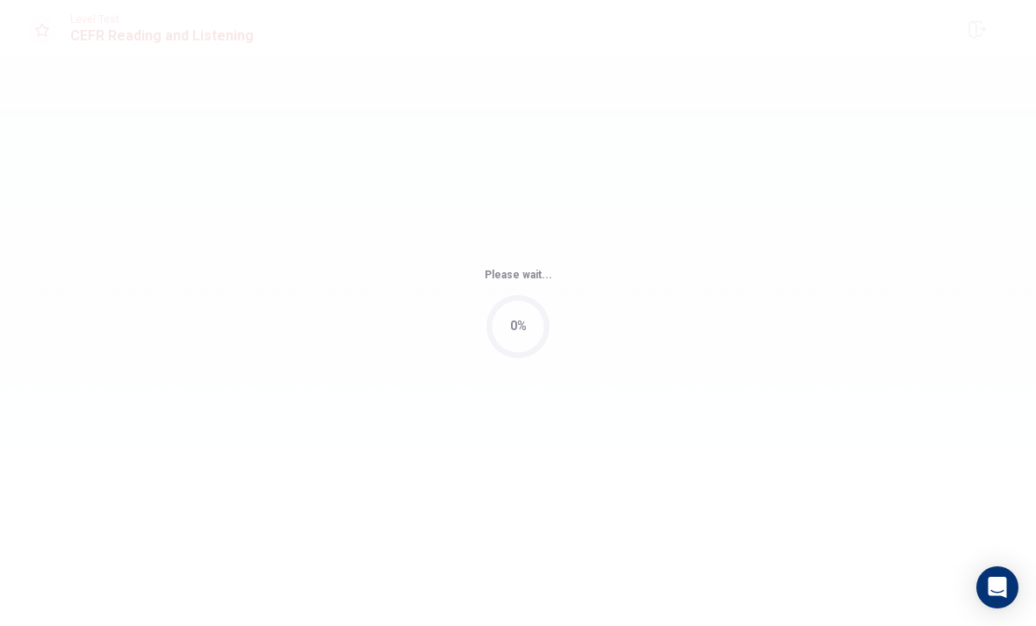
click at [624, 506] on div "Please wait... 0%" at bounding box center [518, 313] width 1036 height 626
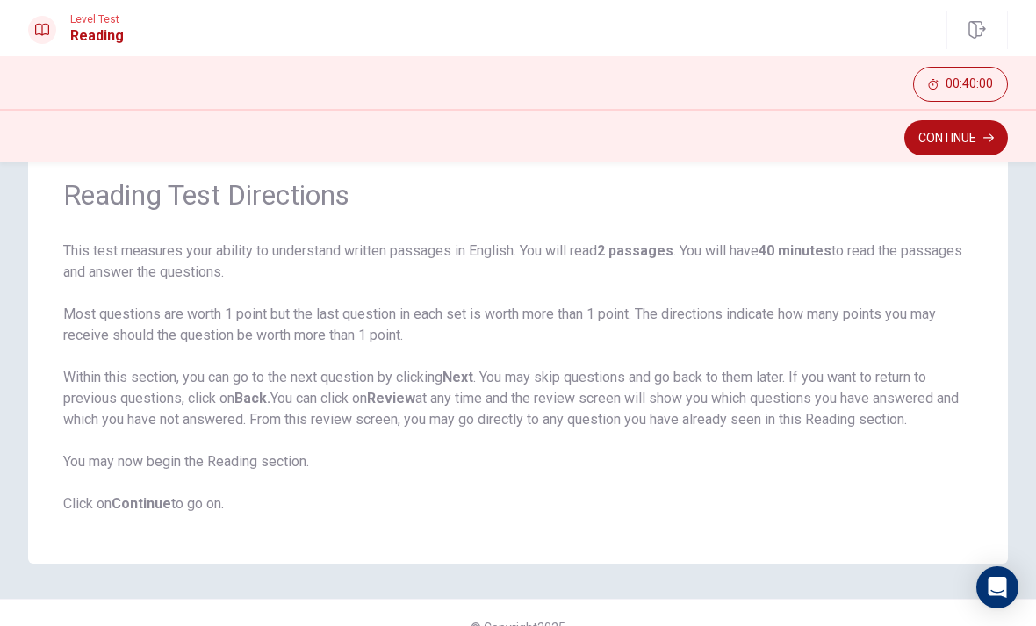
scroll to position [77, 0]
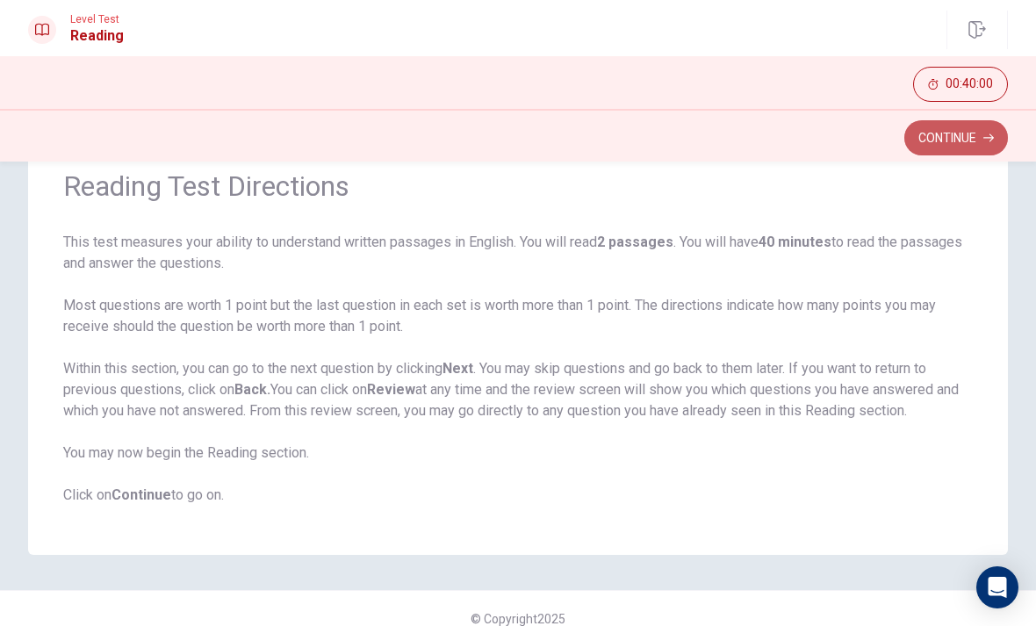
click at [953, 148] on button "Continue" at bounding box center [956, 137] width 104 height 35
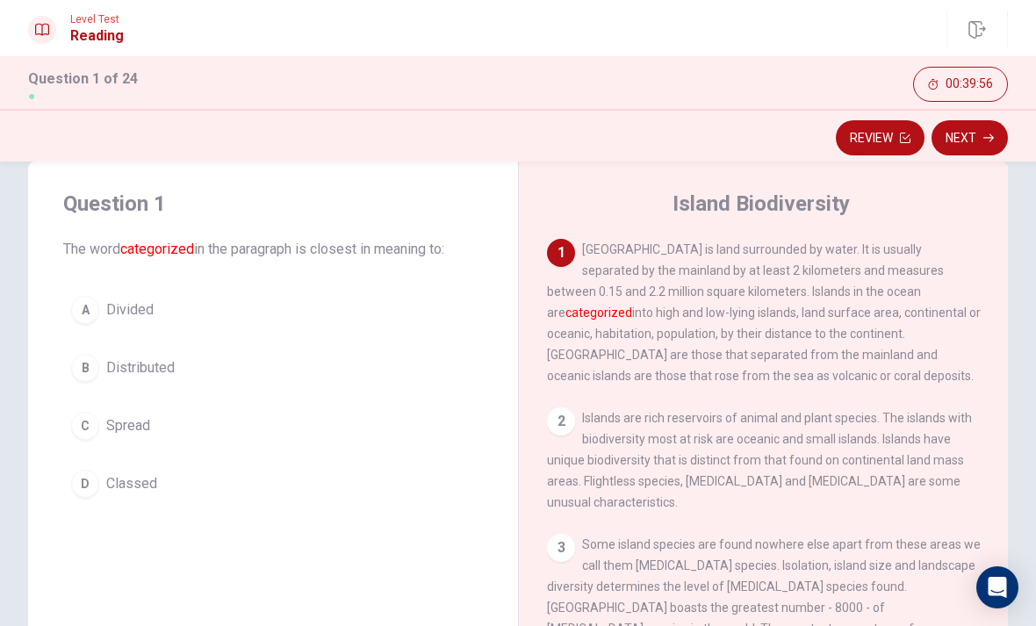
scroll to position [32, 0]
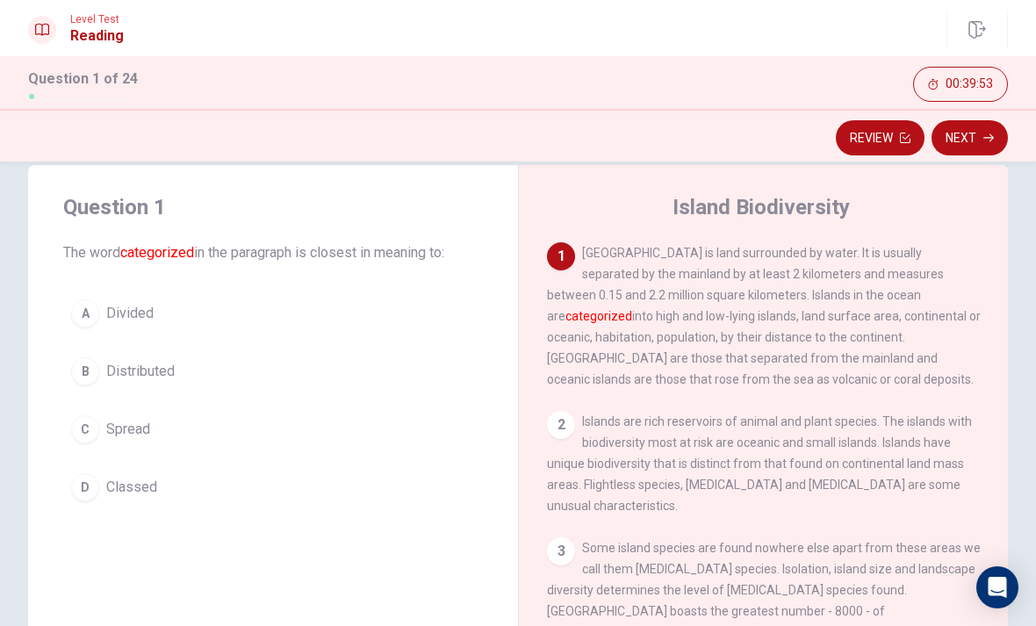
click at [105, 484] on button "D Classed" at bounding box center [272, 487] width 419 height 44
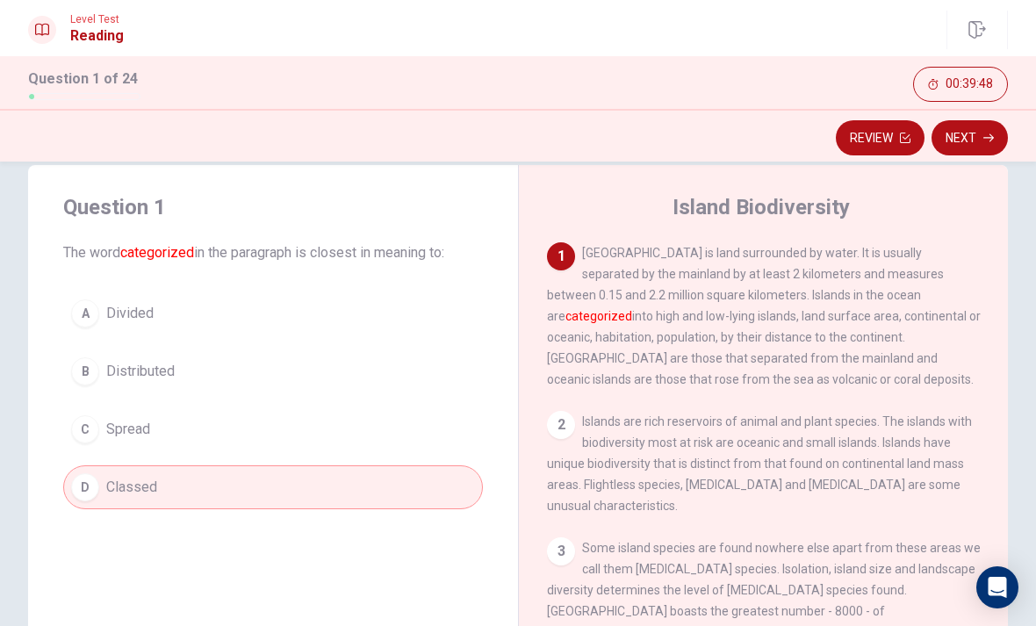
click at [982, 145] on button "Next" at bounding box center [969, 137] width 76 height 35
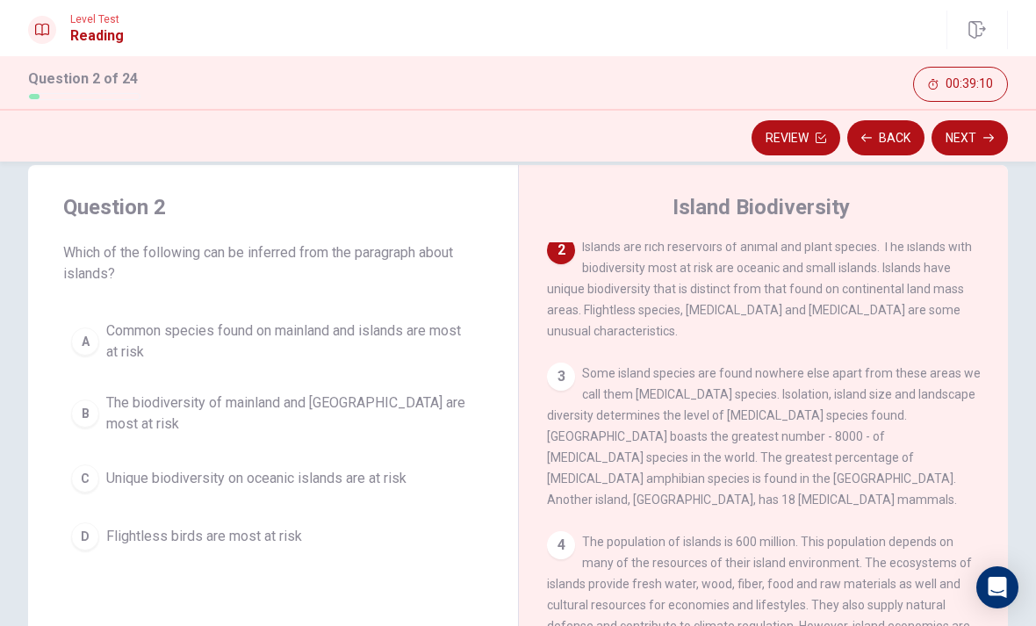
scroll to position [174, 0]
click at [279, 355] on span "Common species found on mainland and islands are most at risk" at bounding box center [290, 341] width 369 height 42
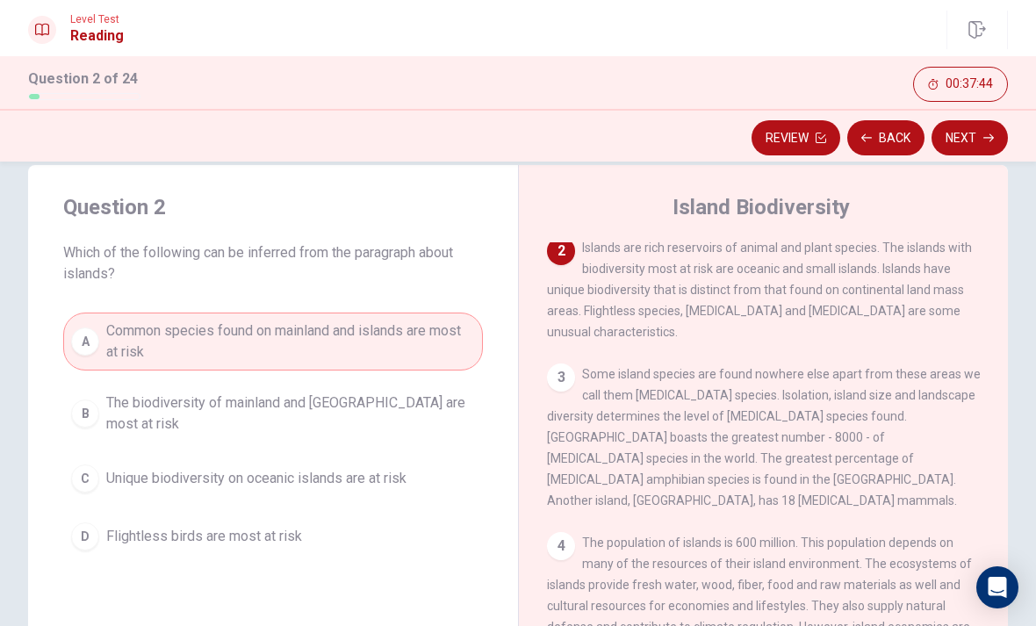
click at [971, 142] on button "Next" at bounding box center [969, 137] width 76 height 35
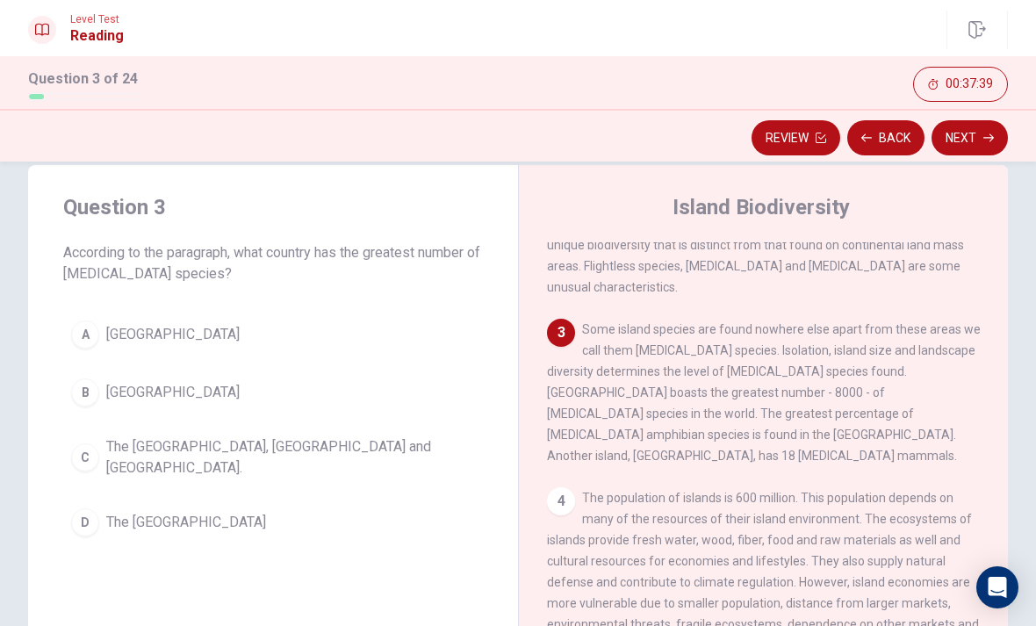
scroll to position [219, 0]
click at [162, 371] on button "B Cuba" at bounding box center [272, 392] width 419 height 44
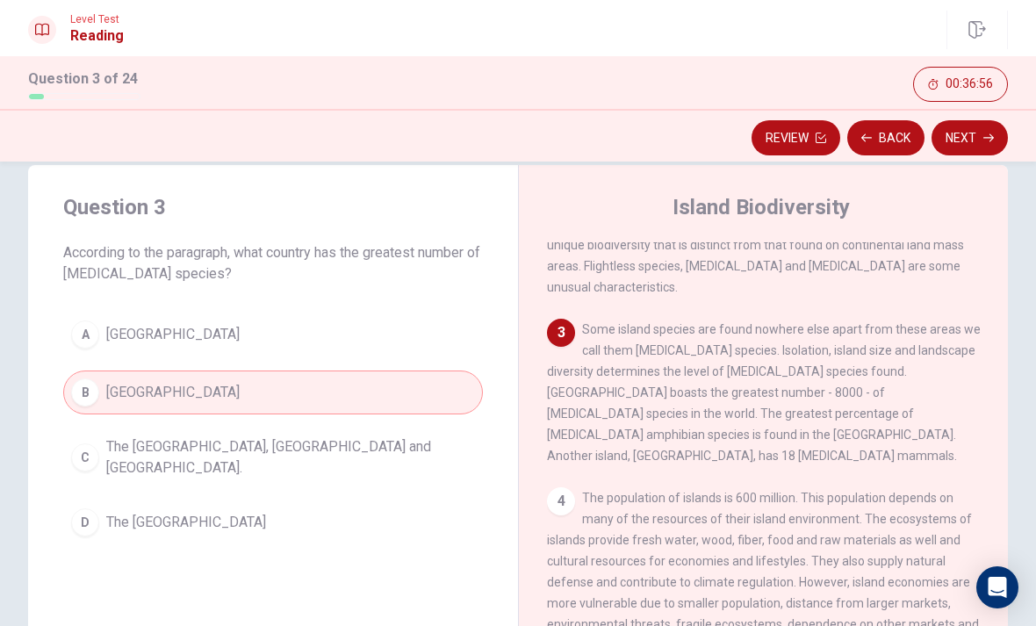
click at [190, 332] on button "A Madagascar" at bounding box center [272, 334] width 419 height 44
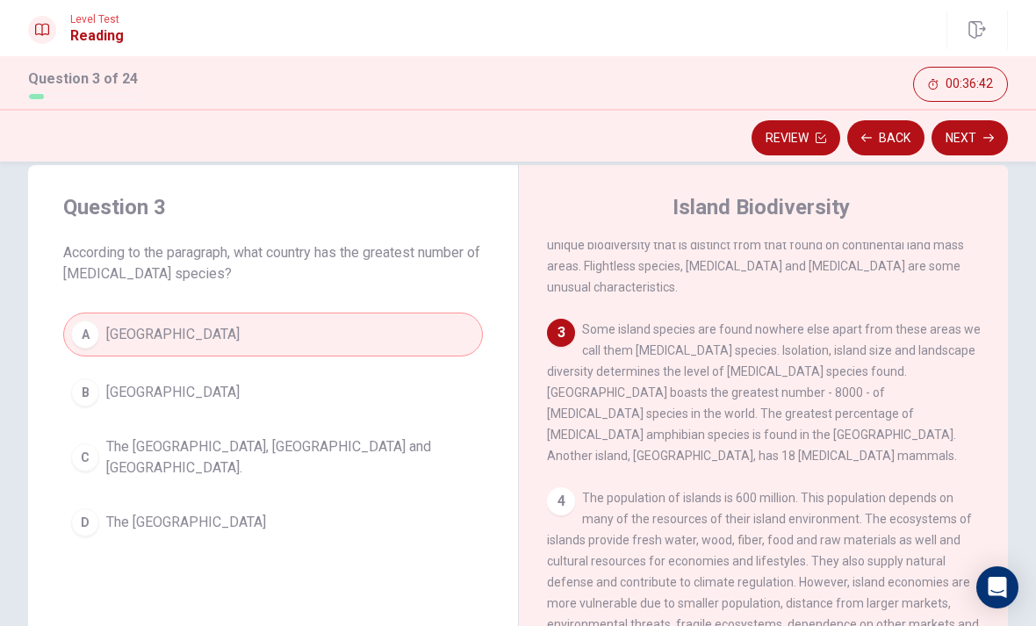
click at [973, 145] on button "Next" at bounding box center [969, 137] width 76 height 35
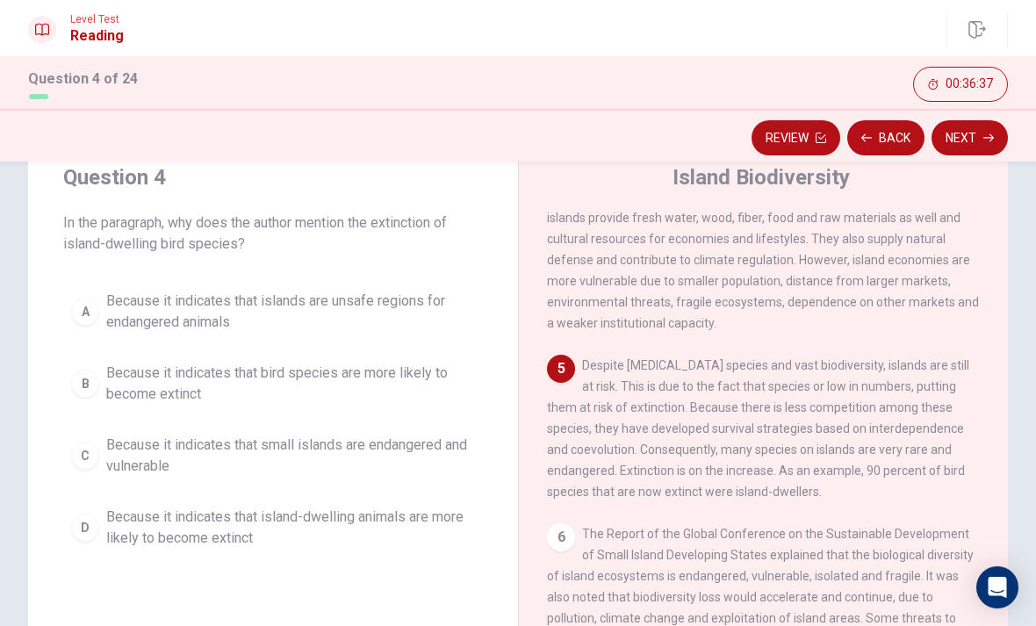
scroll to position [61, 0]
click at [142, 535] on span "Because it indicates that island-dwelling animals are more likely to become ext…" at bounding box center [290, 527] width 369 height 42
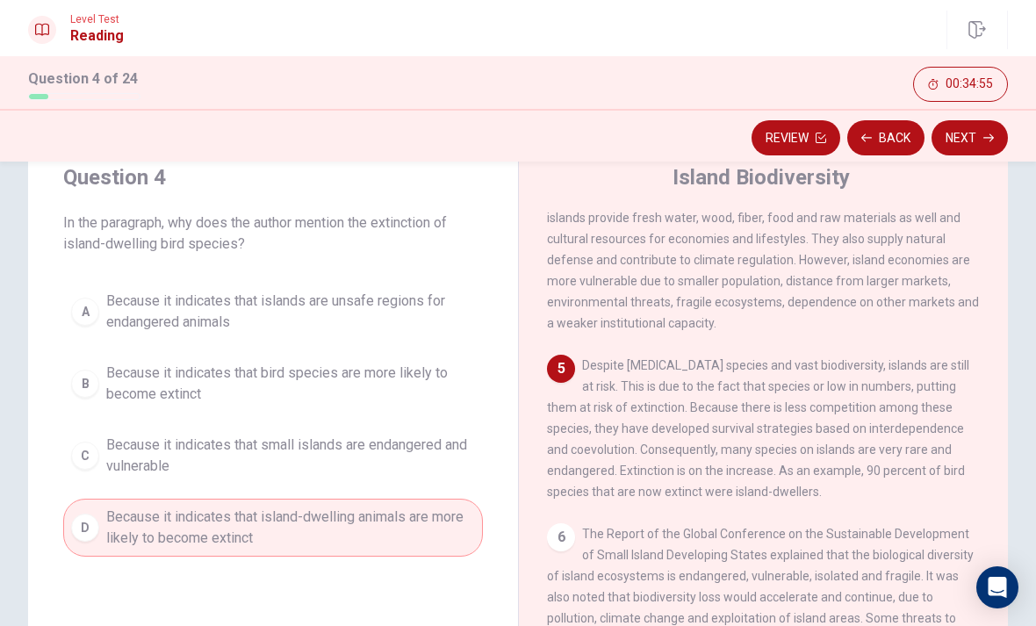
click at [283, 471] on span "Because it indicates that small islands are endangered and vulnerable" at bounding box center [290, 455] width 369 height 42
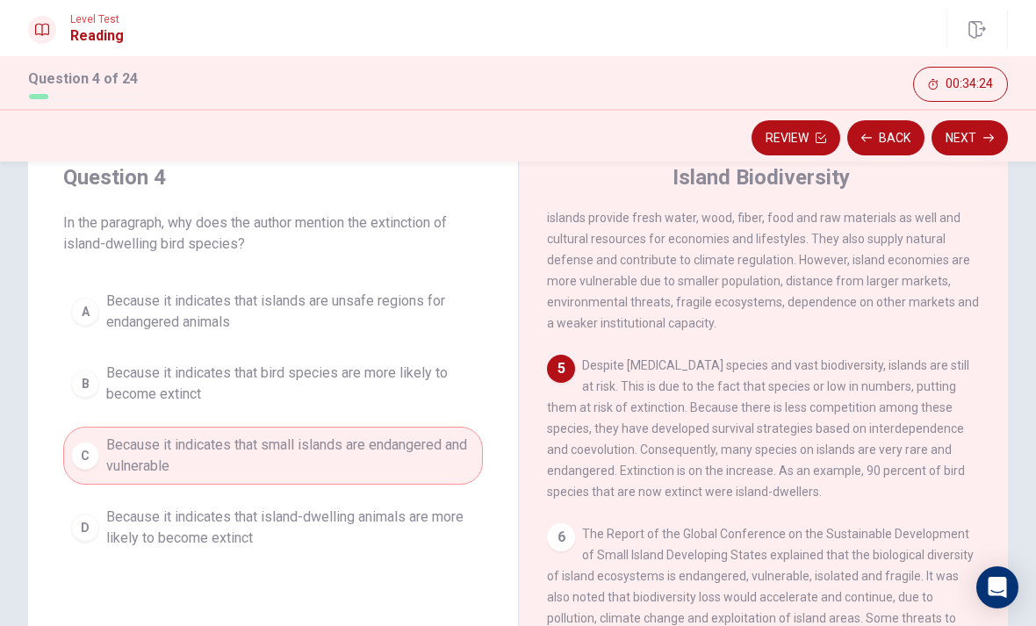
click at [1013, 109] on div "Review Back Next" at bounding box center [518, 135] width 1036 height 53
click at [983, 130] on button "Next" at bounding box center [969, 137] width 76 height 35
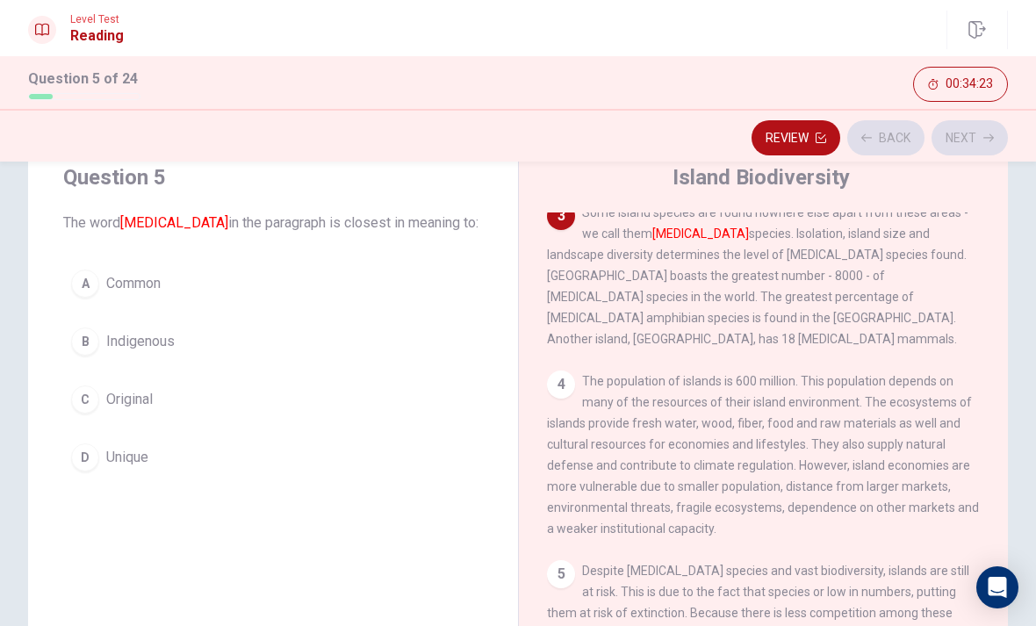
scroll to position [305, 0]
click at [140, 360] on button "B Indigenous" at bounding box center [272, 341] width 419 height 44
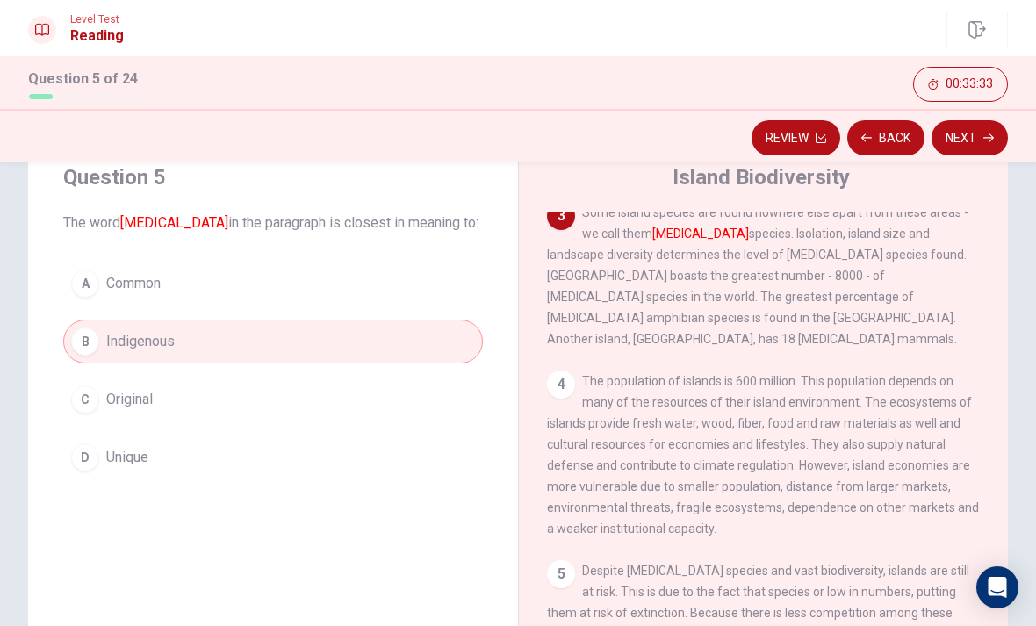
click at [964, 123] on button "Next" at bounding box center [969, 137] width 76 height 35
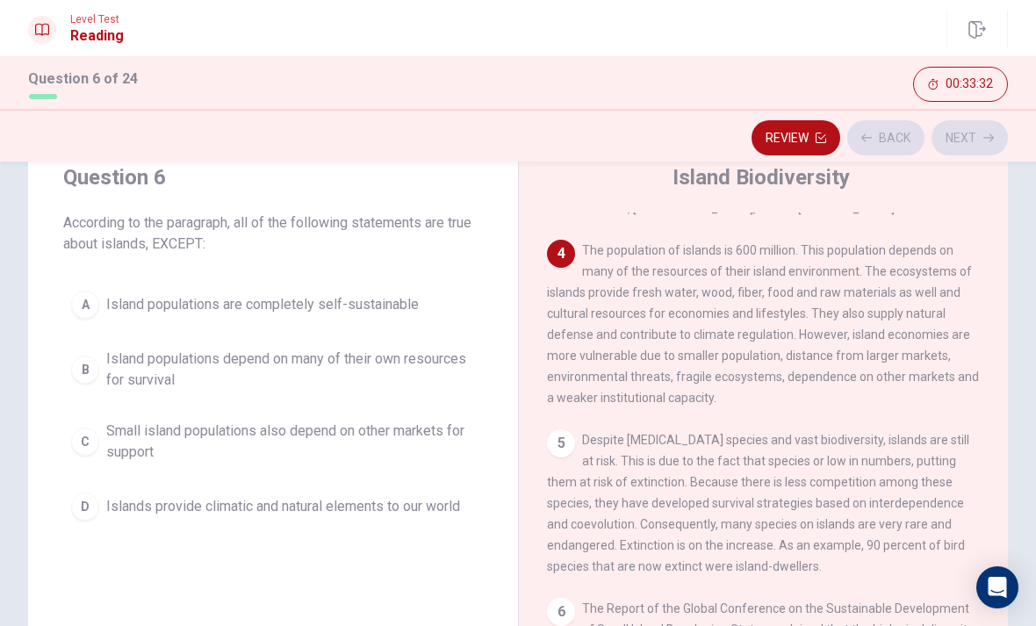
scroll to position [458, 0]
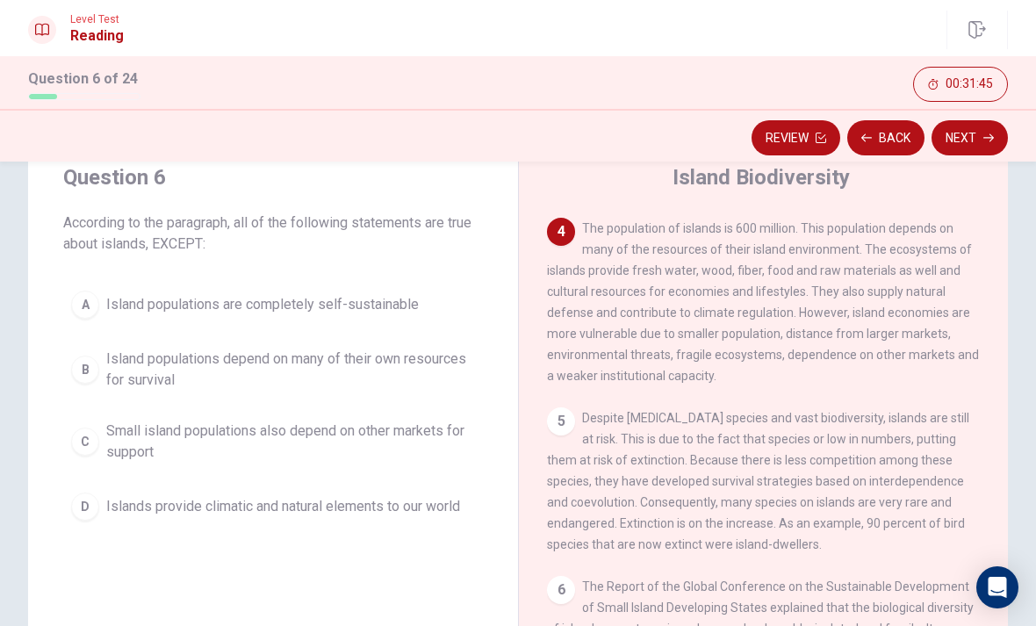
click at [158, 298] on span "Island populations are completely self-sustainable" at bounding box center [262, 304] width 312 height 21
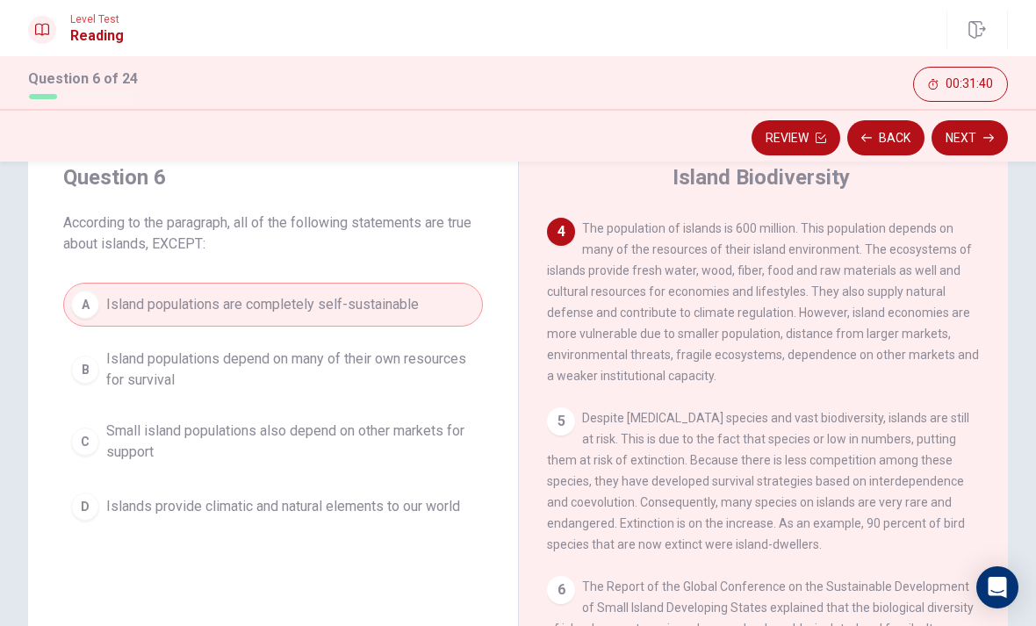
click at [967, 132] on button "Next" at bounding box center [969, 137] width 76 height 35
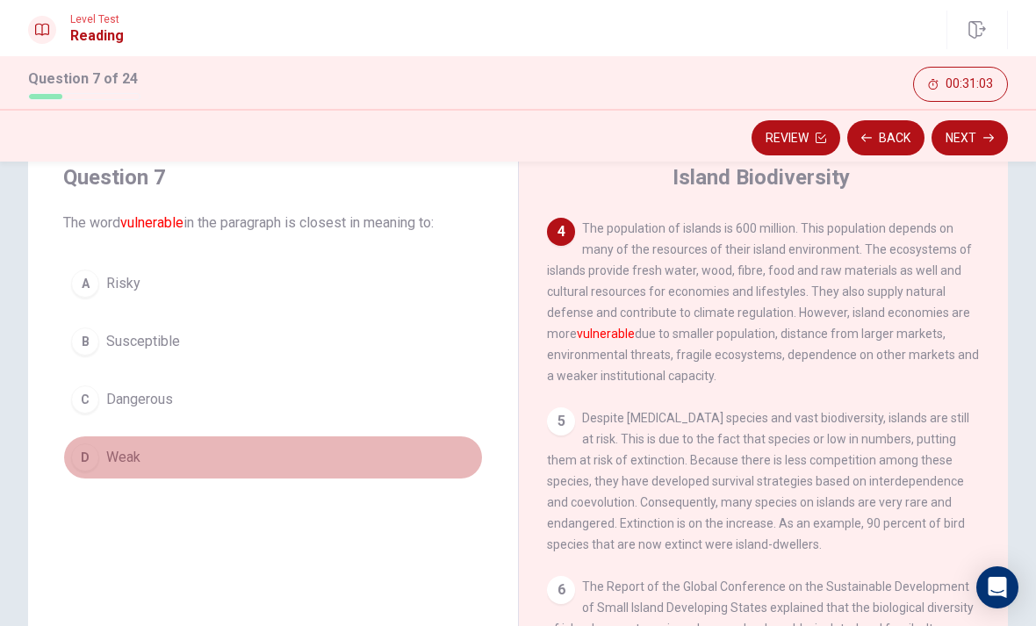
click at [116, 458] on span "Weak" at bounding box center [123, 457] width 34 height 21
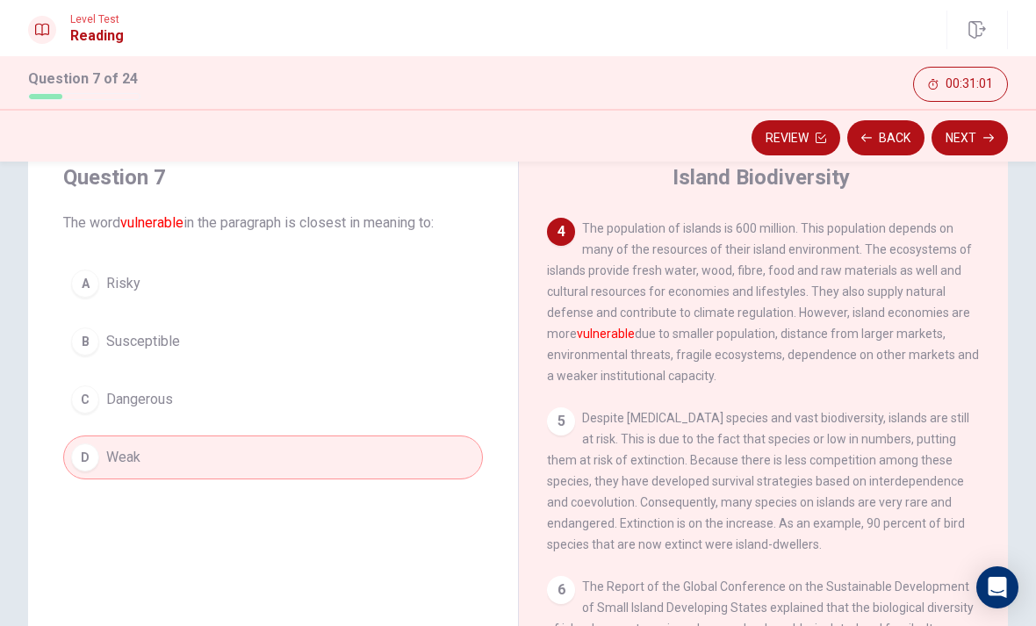
click at [879, 137] on button "Back" at bounding box center [885, 137] width 77 height 35
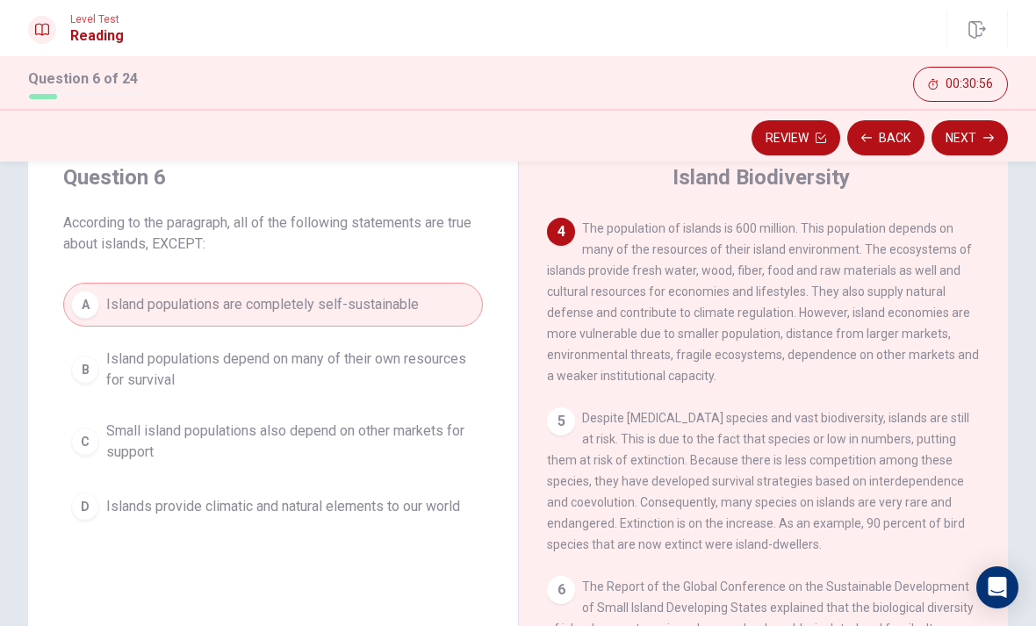
click at [984, 111] on div "Review Back Next" at bounding box center [518, 135] width 1036 height 53
click at [978, 120] on button "Next" at bounding box center [969, 137] width 76 height 35
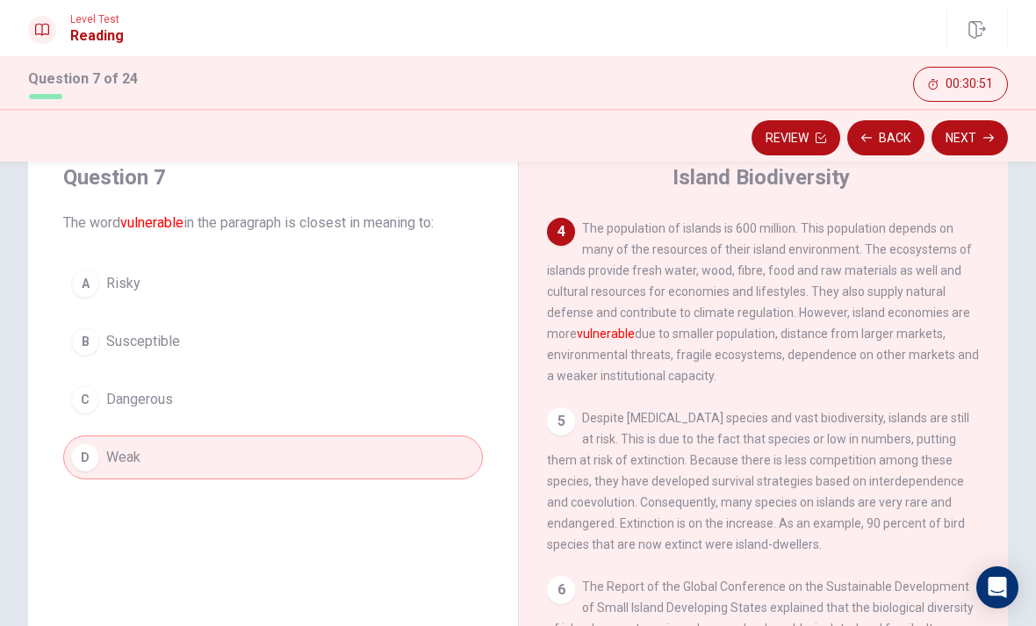
click at [947, 139] on button "Next" at bounding box center [969, 137] width 76 height 35
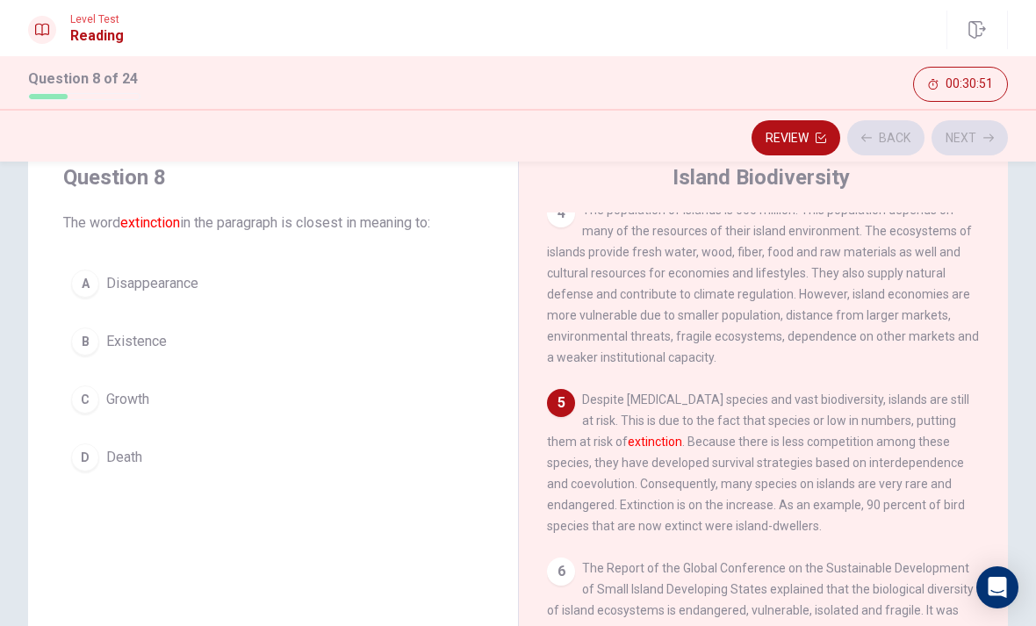
scroll to position [479, 0]
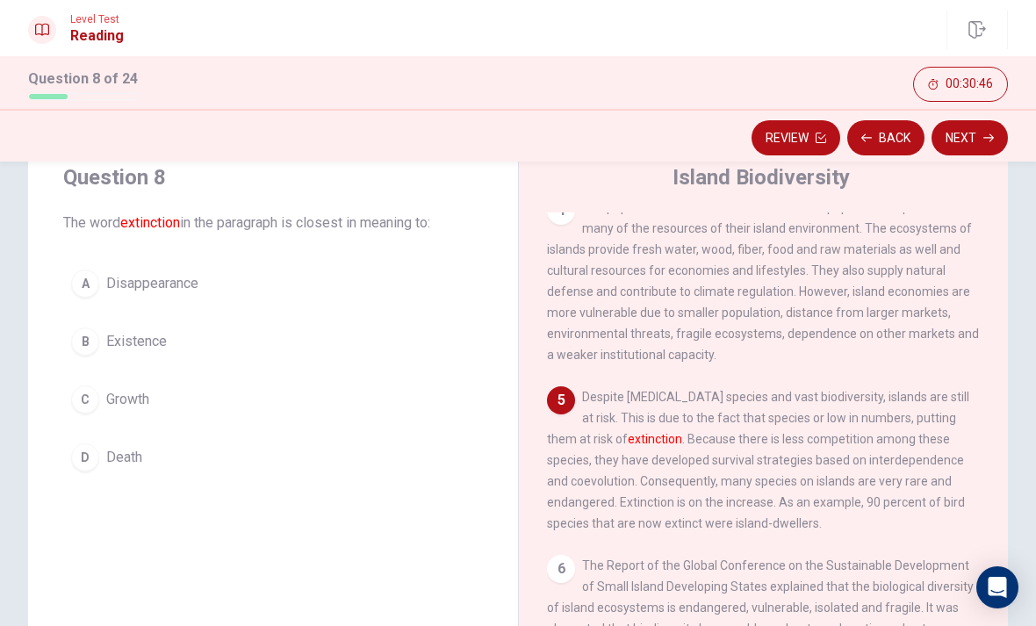
click at [115, 281] on span "Disappearance" at bounding box center [152, 283] width 92 height 21
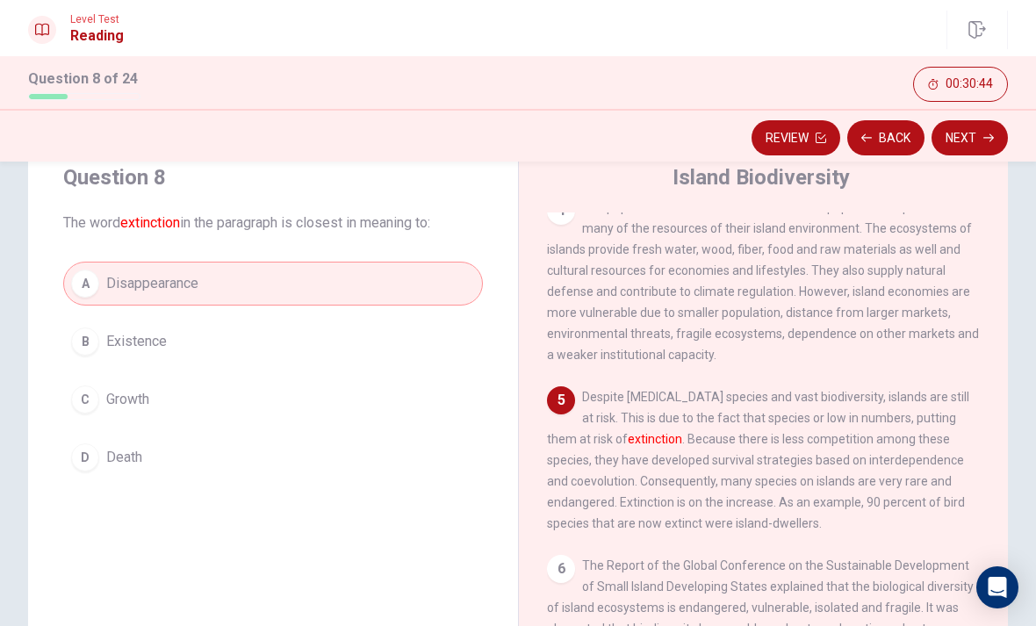
click at [959, 127] on button "Next" at bounding box center [969, 137] width 76 height 35
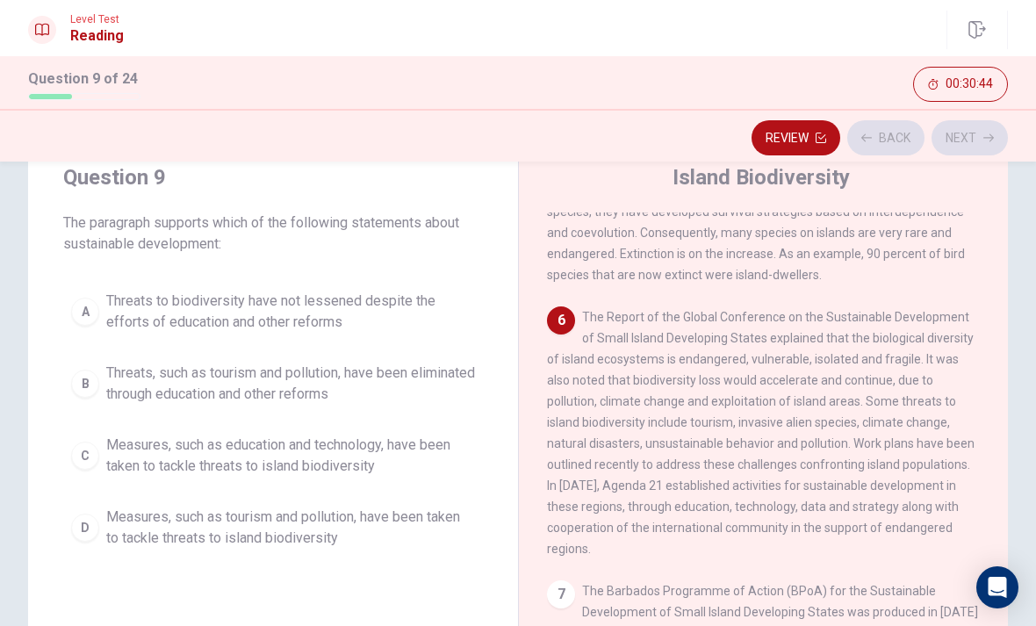
scroll to position [742, 0]
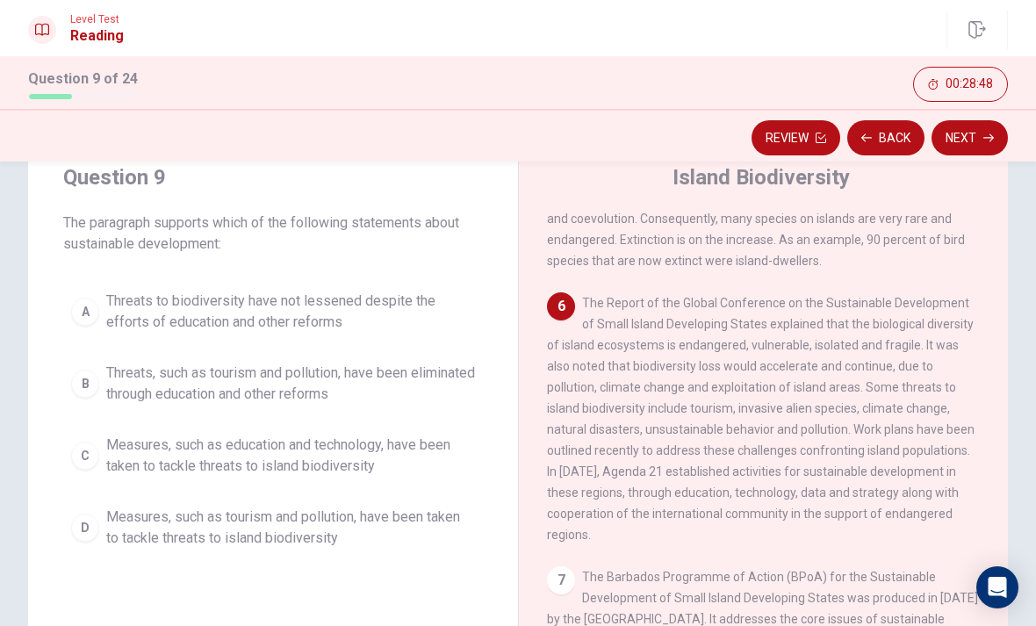
click at [101, 398] on button "B Threats, such as tourism and pollution, have been eliminated through educatio…" at bounding box center [272, 384] width 419 height 58
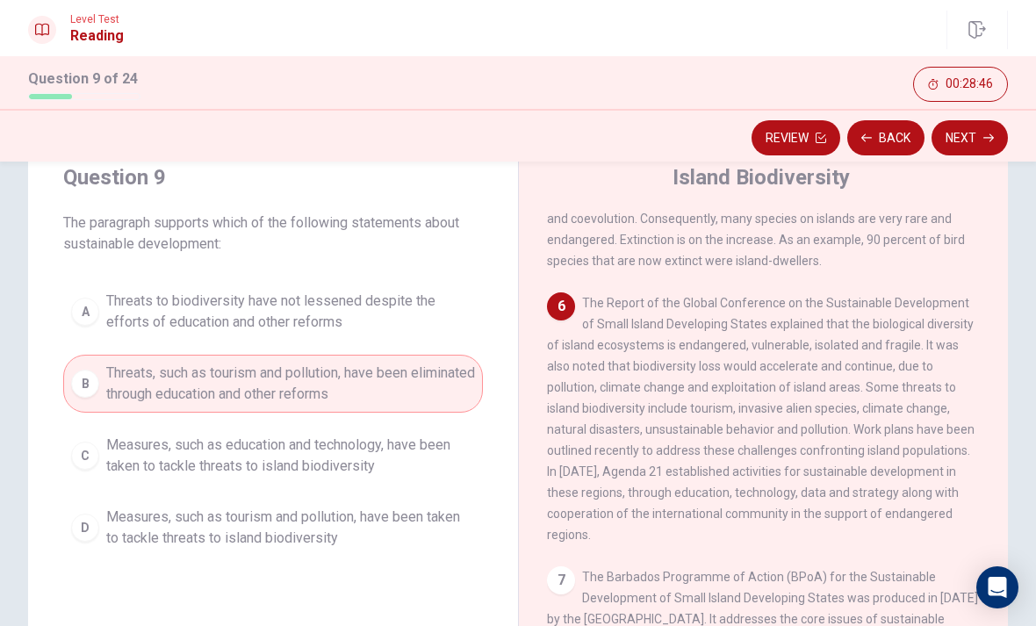
click at [955, 125] on button "Next" at bounding box center [969, 137] width 76 height 35
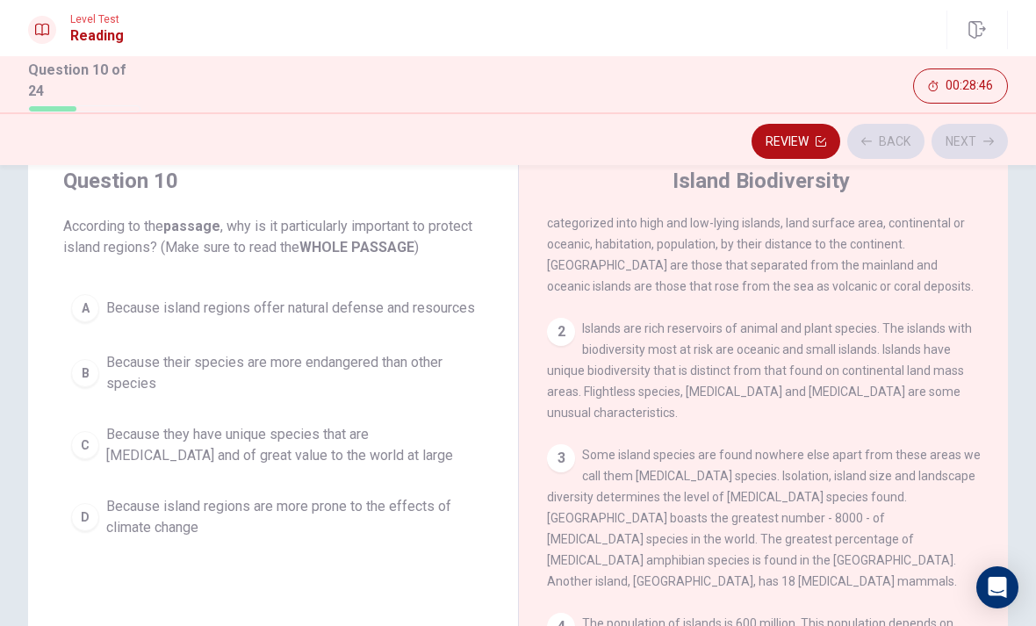
scroll to position [0, 0]
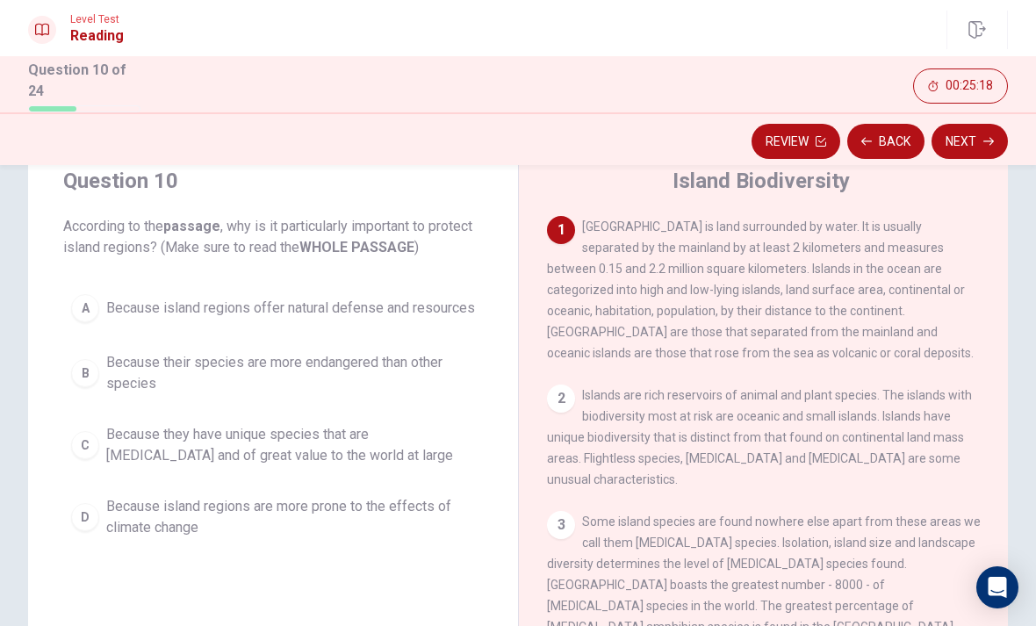
click at [125, 312] on span "Because island regions offer natural defense and resources" at bounding box center [290, 307] width 369 height 21
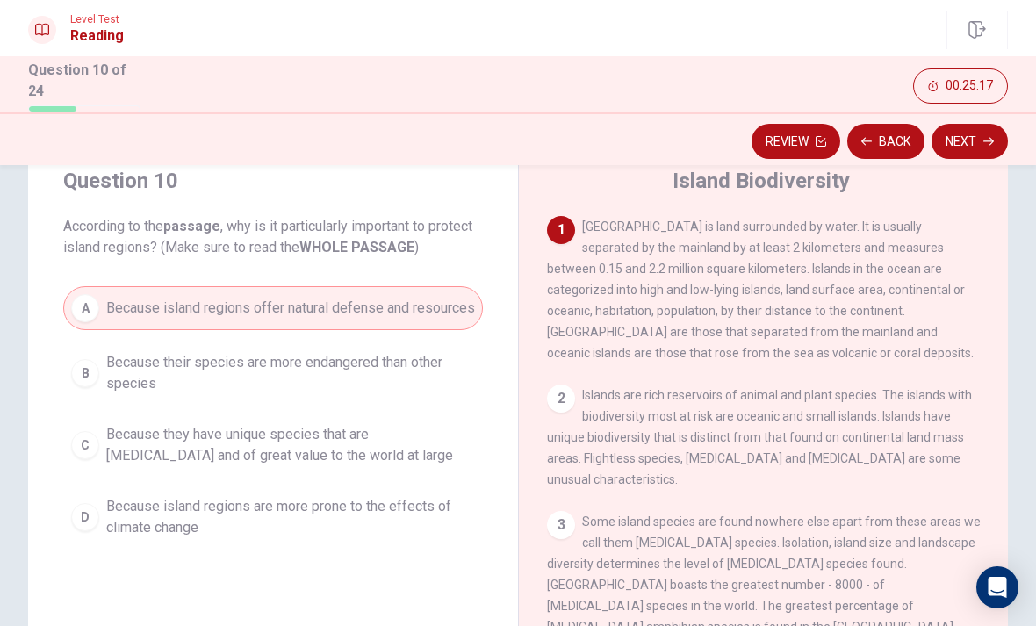
click at [973, 142] on button "Next" at bounding box center [969, 141] width 76 height 35
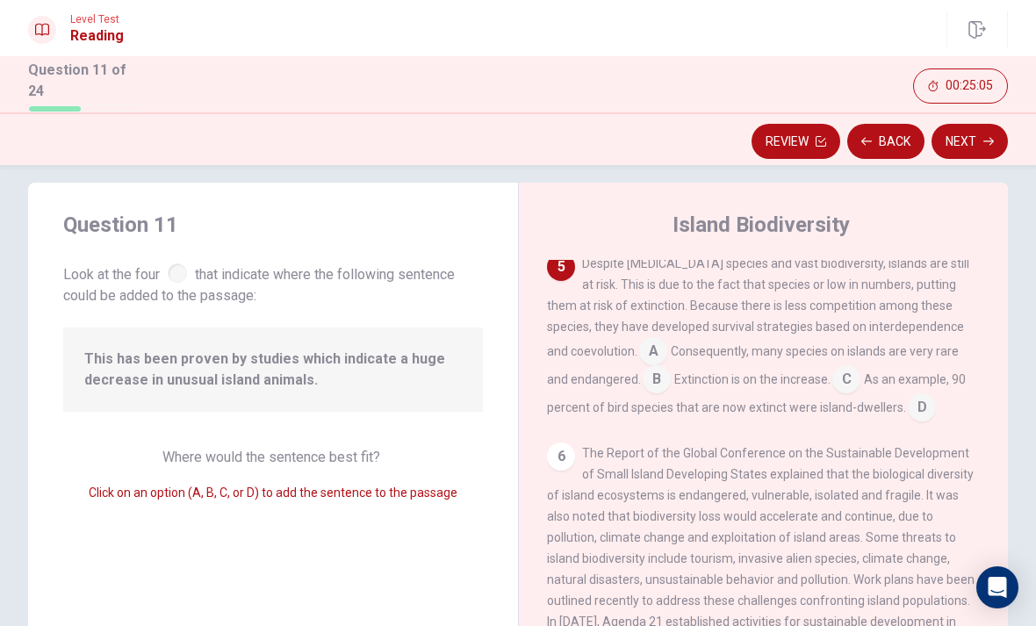
scroll to position [663, 0]
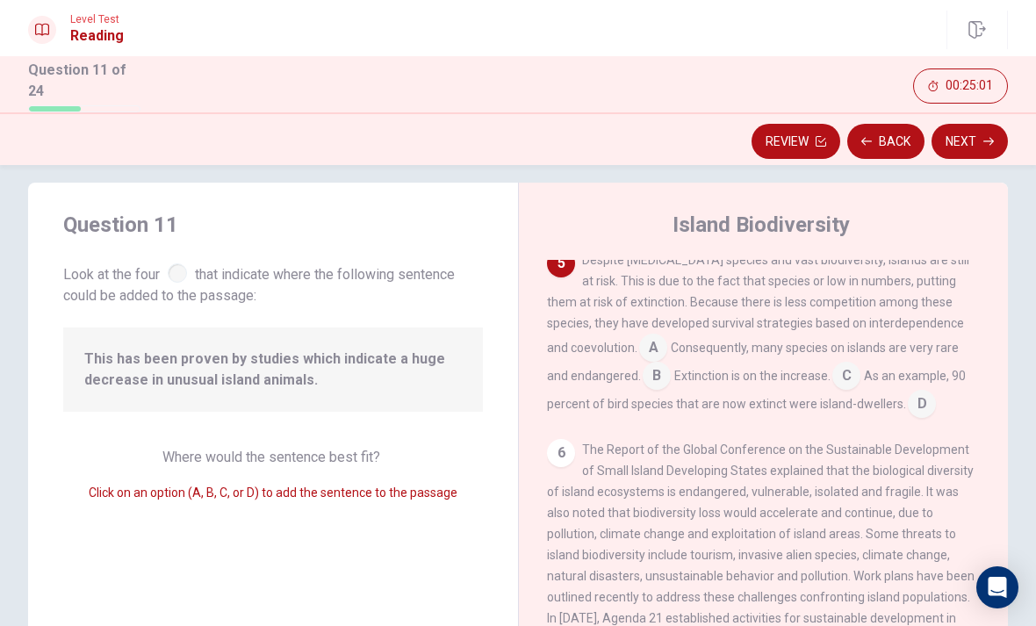
click at [557, 456] on div "6" at bounding box center [561, 453] width 28 height 28
click at [560, 460] on div "6" at bounding box center [561, 453] width 28 height 28
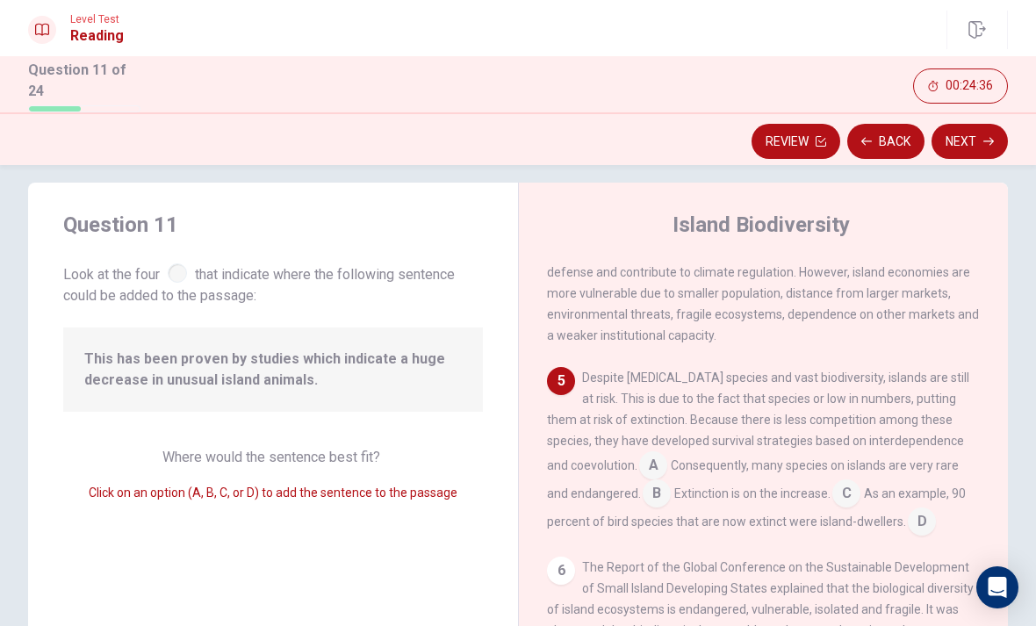
scroll to position [594, 0]
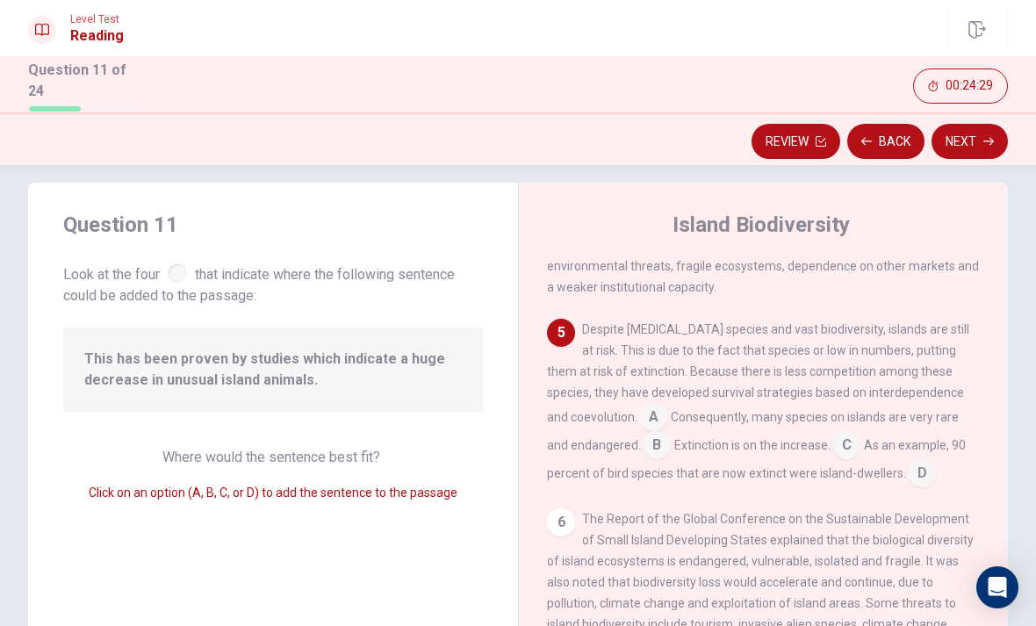
click at [907, 477] on input at bounding box center [921, 475] width 28 height 28
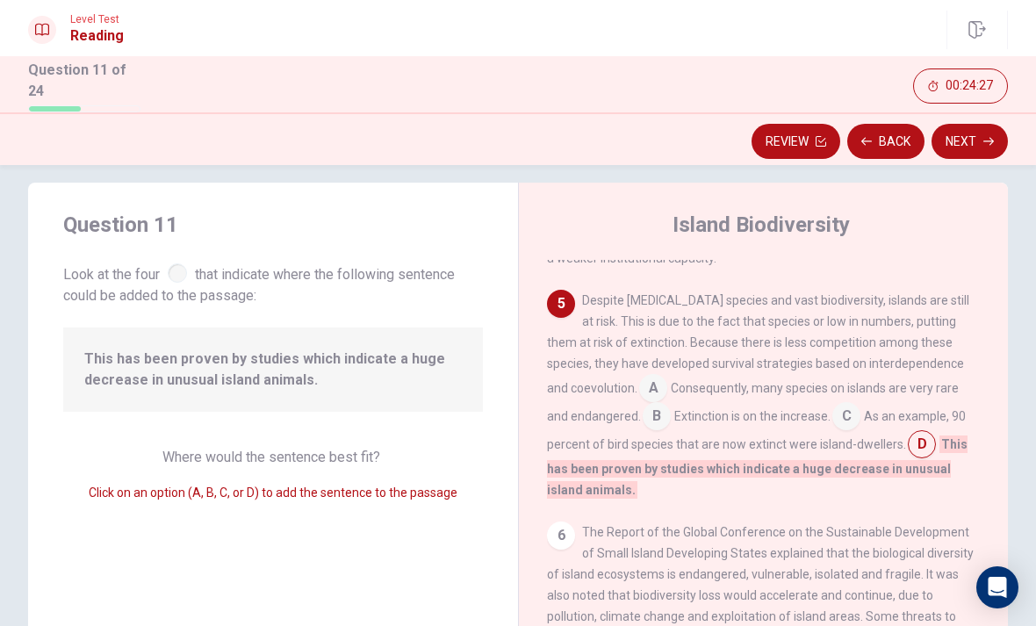
scroll to position [627, 0]
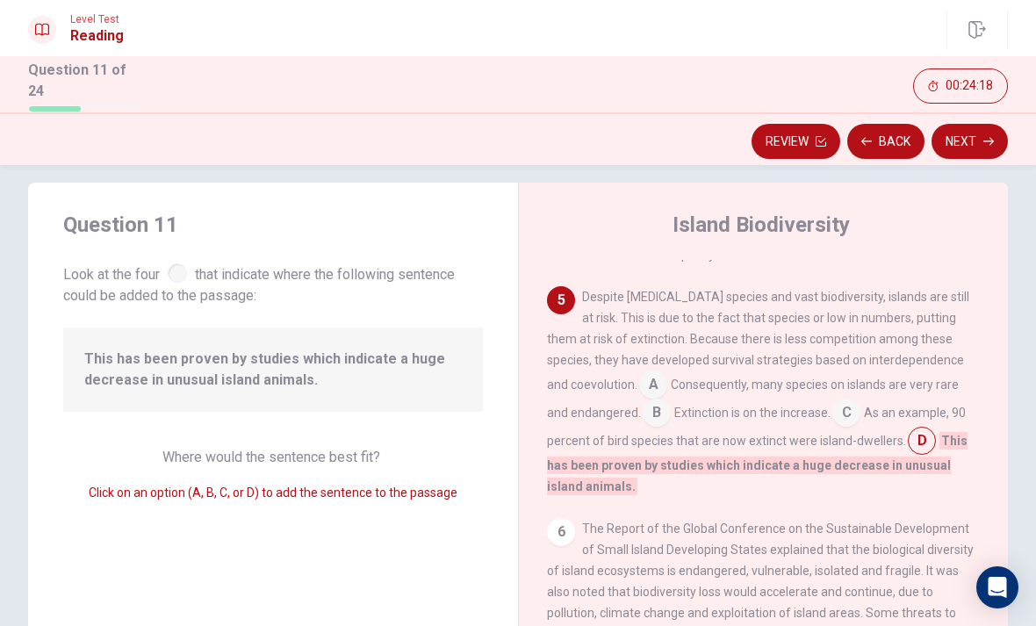
click at [832, 417] on input at bounding box center [846, 414] width 28 height 28
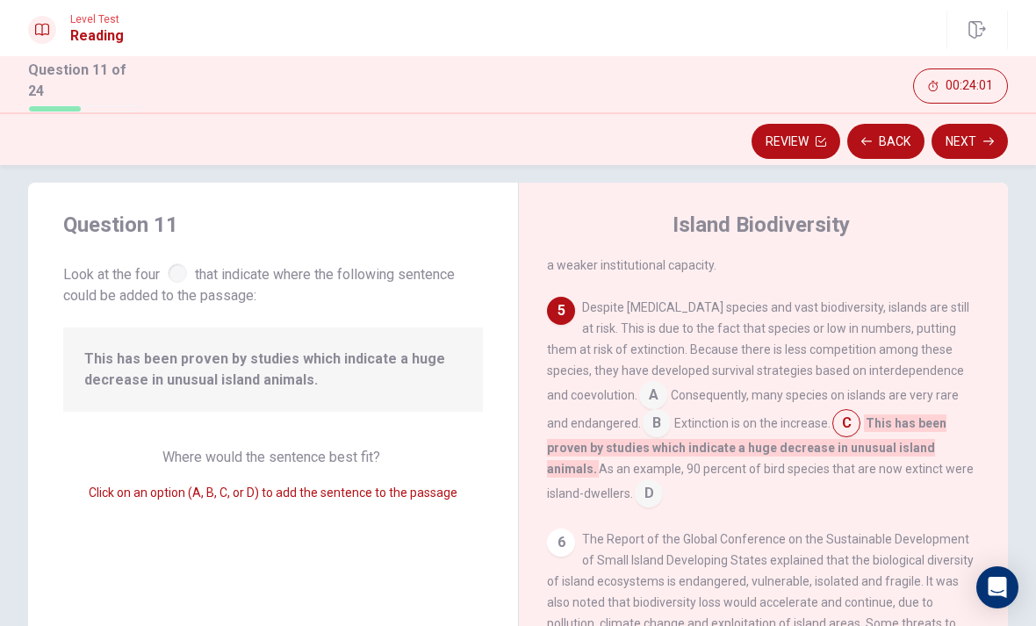
scroll to position [615, 0]
click at [966, 136] on button "Next" at bounding box center [969, 141] width 76 height 35
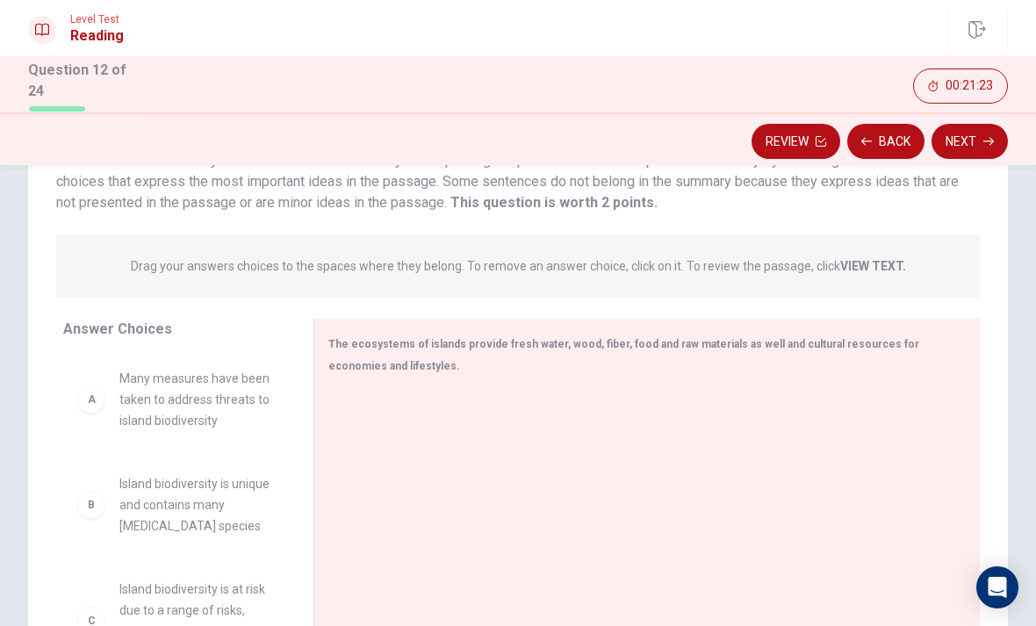
scroll to position [139, 0]
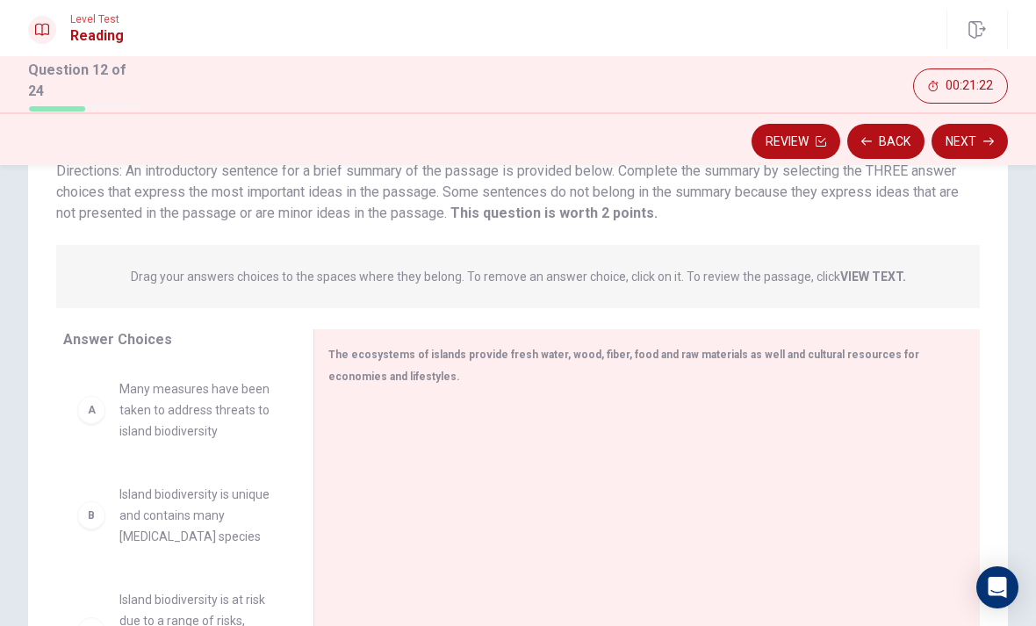
click at [79, 410] on div "A" at bounding box center [91, 410] width 28 height 28
click at [78, 410] on div "A" at bounding box center [91, 410] width 28 height 28
click at [89, 402] on div "A" at bounding box center [91, 410] width 28 height 28
click at [79, 499] on div "B Island biodiversity is unique and contains many endemic species" at bounding box center [174, 515] width 194 height 63
click at [79, 498] on div "B Island biodiversity is unique and contains many endemic species" at bounding box center [174, 515] width 194 height 63
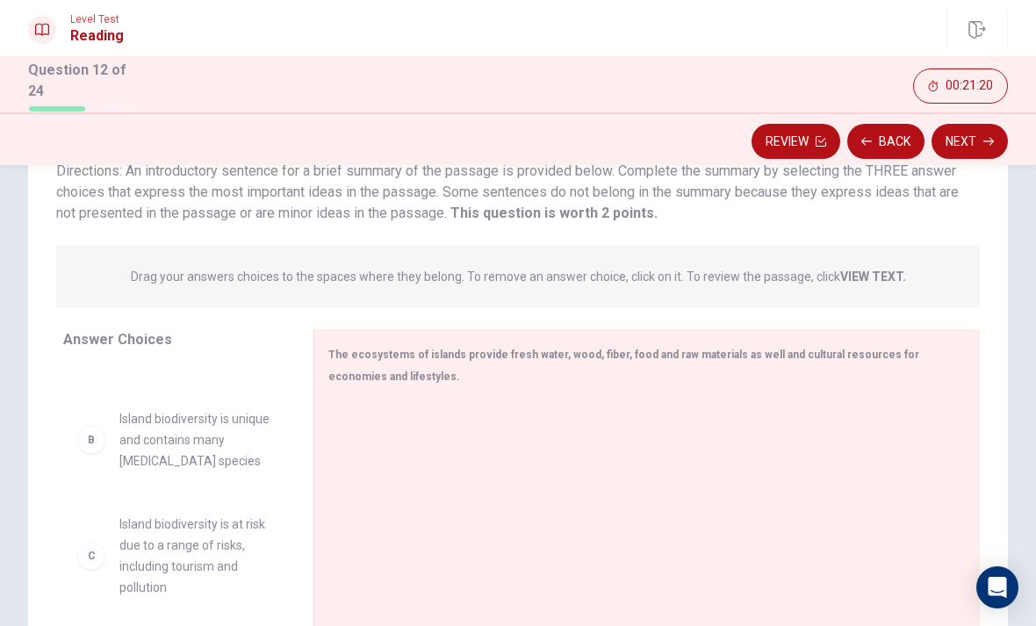
scroll to position [91, 0]
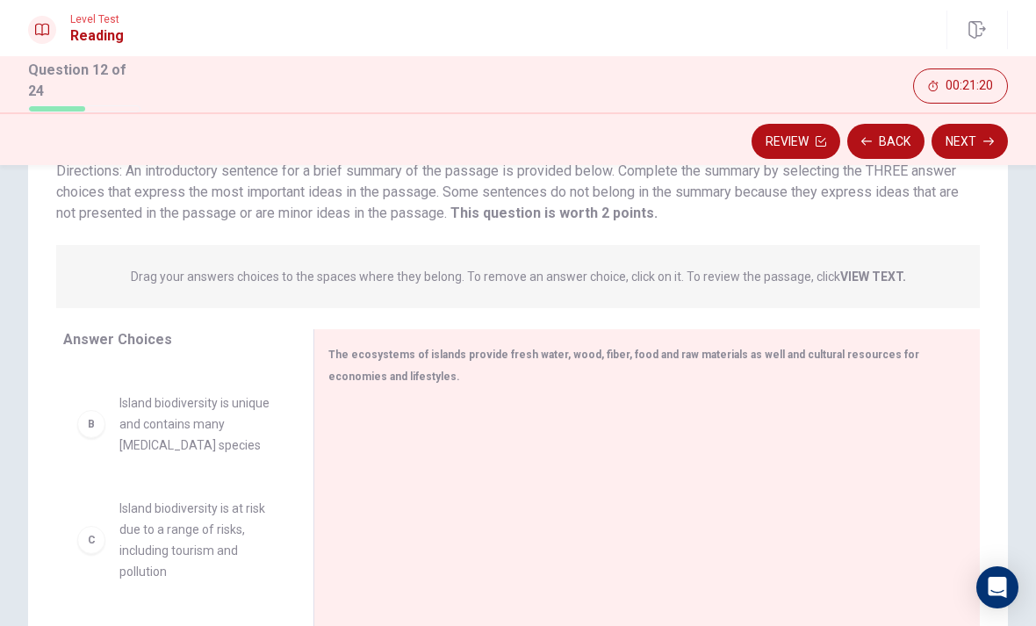
click at [107, 527] on div "C Island biodiversity is at risk due to a range of risks, including tourism and…" at bounding box center [174, 540] width 194 height 84
click at [169, 527] on span "Island biodiversity is at risk due to a range of risks, including tourism and p…" at bounding box center [195, 540] width 152 height 84
click at [160, 427] on span "Island biodiversity is unique and contains many endemic species" at bounding box center [195, 423] width 152 height 63
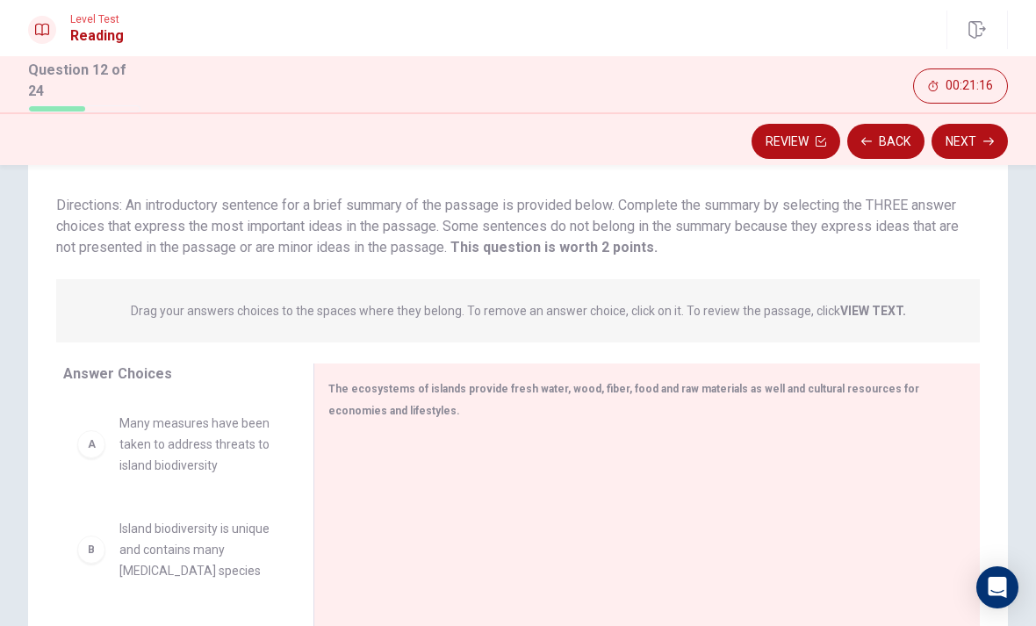
scroll to position [0, 0]
click at [217, 484] on div "A Many measures have been taken to address threats to island biodiversity" at bounding box center [174, 443] width 222 height 91
click at [147, 507] on div "B Island biodiversity is unique and contains many endemic species" at bounding box center [174, 549] width 222 height 91
click at [182, 546] on span "Island biodiversity is unique and contains many endemic species" at bounding box center [195, 549] width 152 height 63
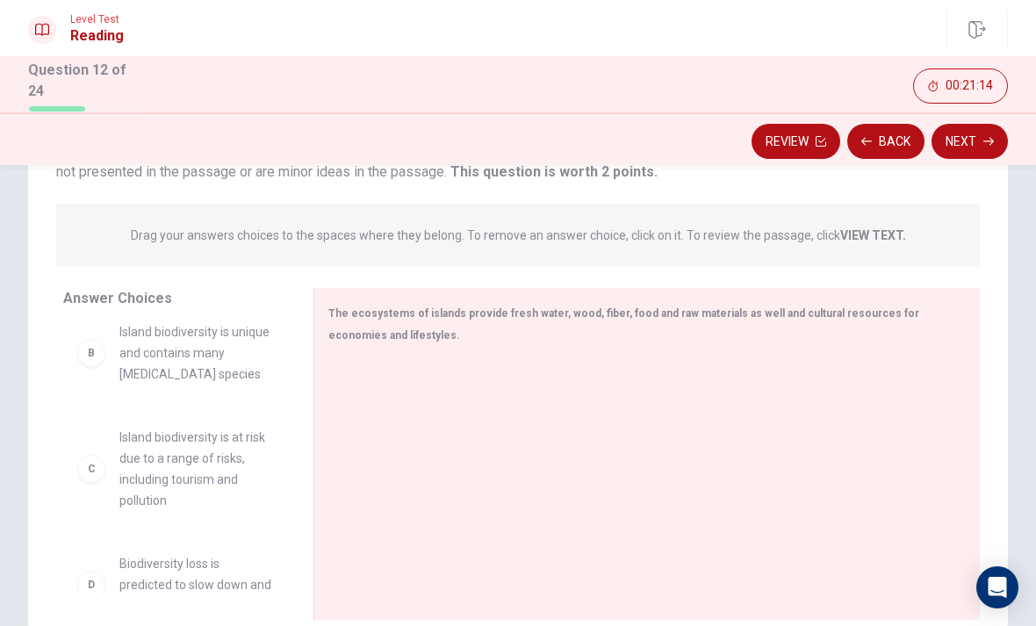
scroll to position [190, 0]
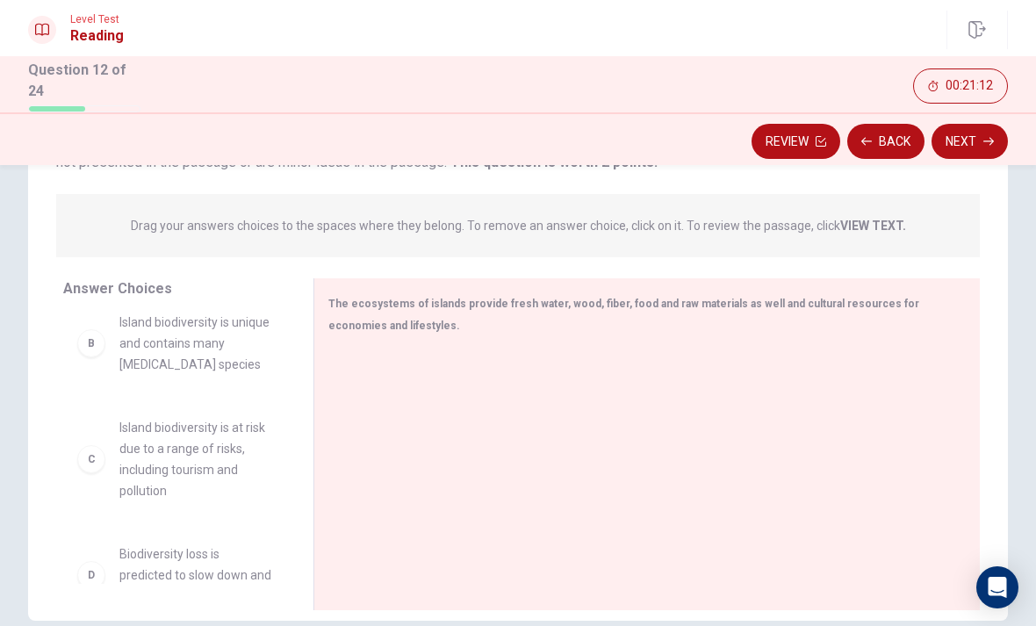
click at [105, 459] on div "C Island biodiversity is at risk due to a range of risks, including tourism and…" at bounding box center [174, 459] width 194 height 84
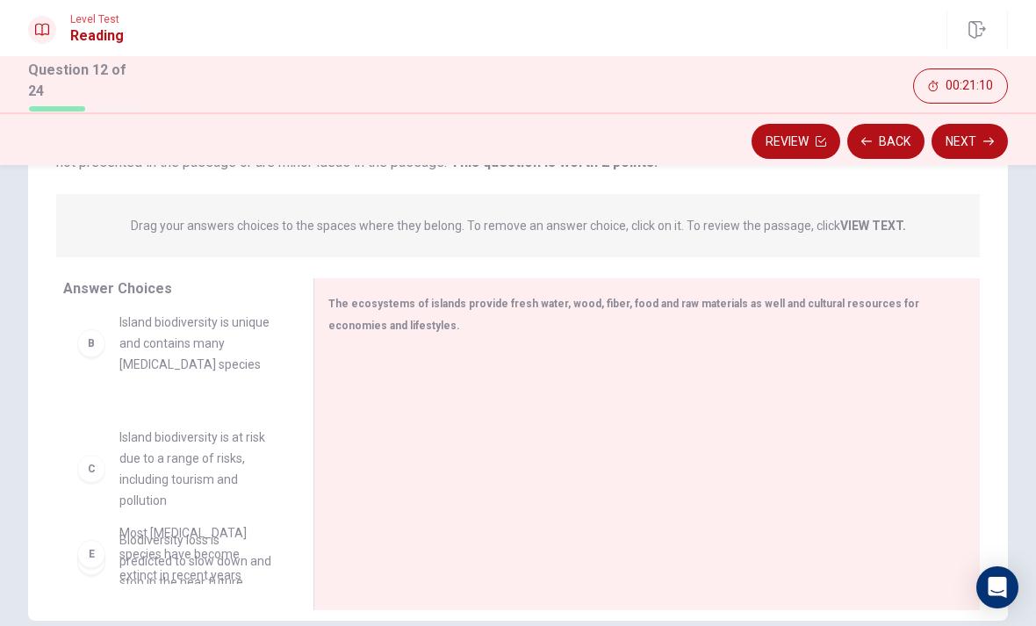
click at [165, 440] on div "A Many measures have been taken to address threats to island biodiversity B Isl…" at bounding box center [174, 327] width 222 height 270
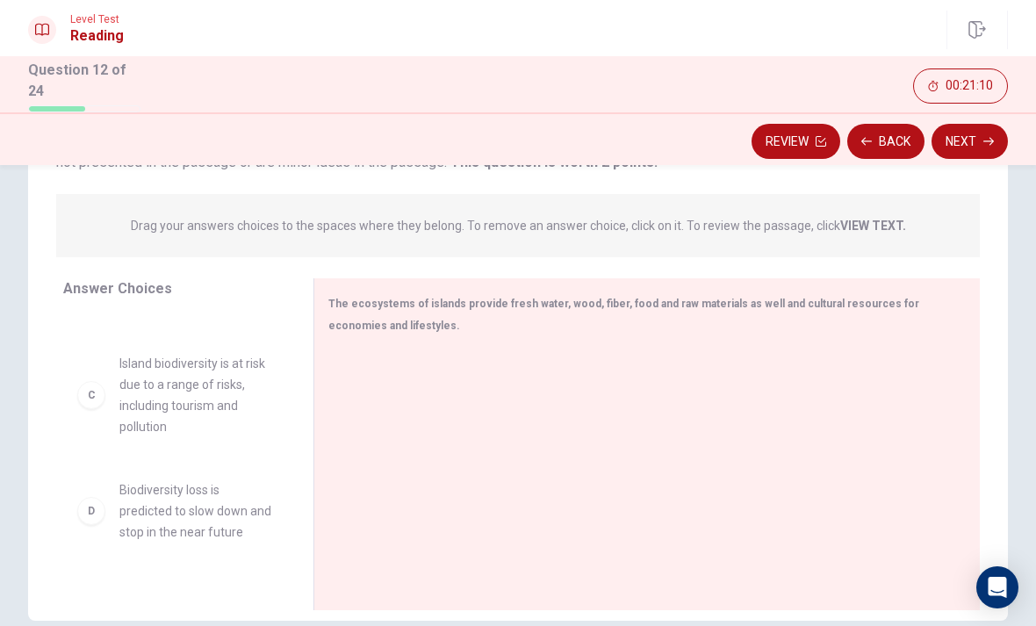
scroll to position [191, 0]
click at [163, 517] on span "Biodiversity loss is predicted to slow down and stop in the near future" at bounding box center [195, 504] width 152 height 63
click at [162, 516] on span "Biodiversity loss is predicted to slow down and stop in the near future" at bounding box center [195, 504] width 152 height 63
click at [118, 512] on div "D Biodiversity loss is predicted to slow down and stop in the near future" at bounding box center [174, 504] width 194 height 63
click at [119, 437] on div "C Island biodiversity is at risk due to a range of risks, including tourism and…" at bounding box center [174, 389] width 222 height 112
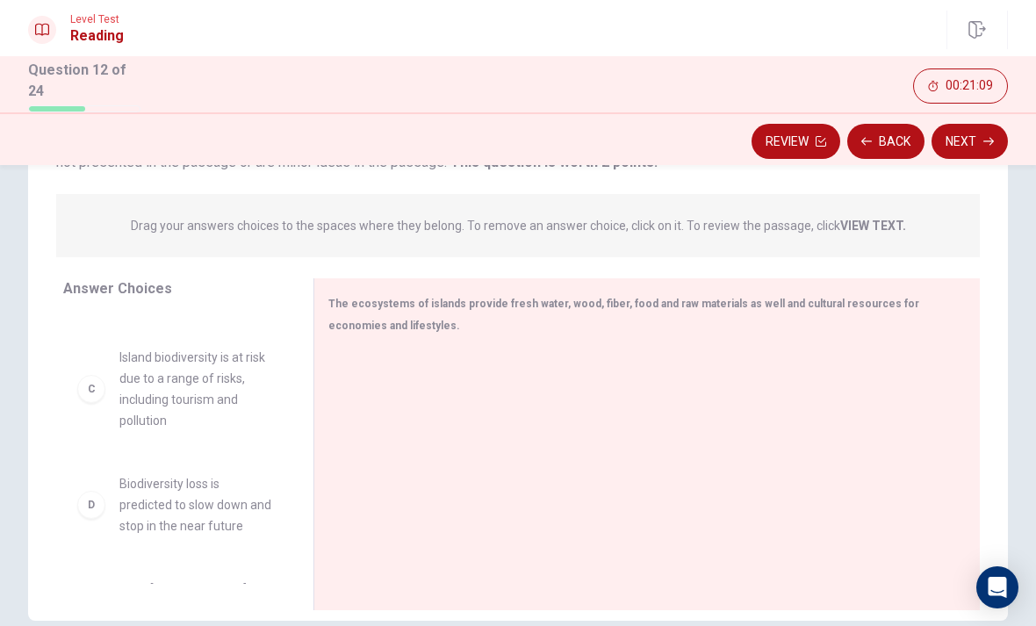
click at [126, 402] on span "Island biodiversity is at risk due to a range of risks, including tourism and p…" at bounding box center [195, 389] width 152 height 84
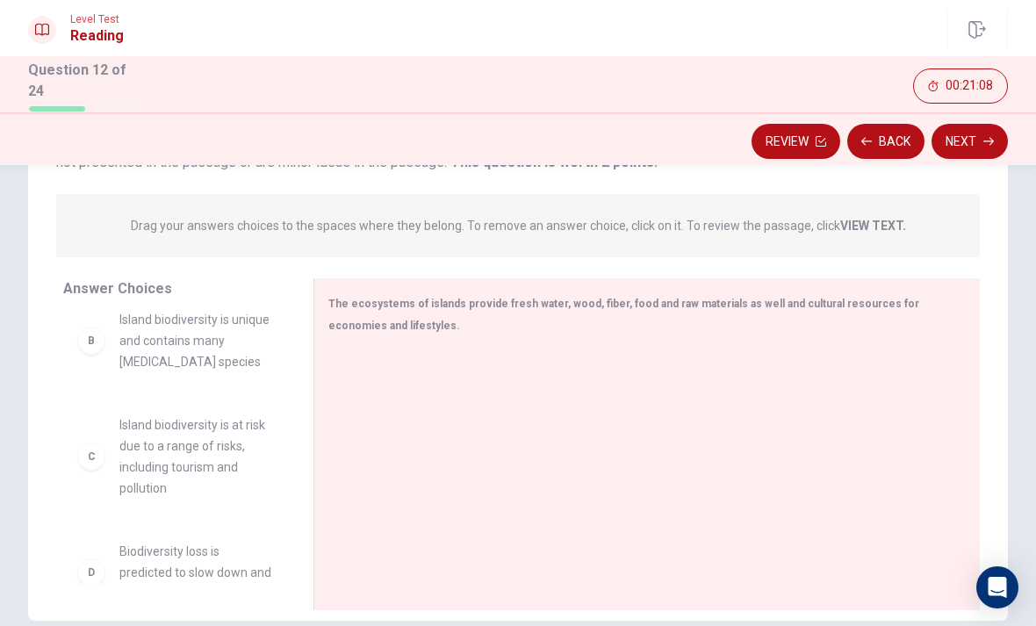
click at [137, 381] on div "B Island biodiversity is unique and contains many endemic species" at bounding box center [174, 340] width 222 height 91
click at [140, 383] on div "A Many measures have been taken to address threats to island biodiversity B Isl…" at bounding box center [174, 325] width 222 height 270
click at [156, 319] on span "Island biodiversity is unique and contains many endemic species" at bounding box center [195, 340] width 152 height 63
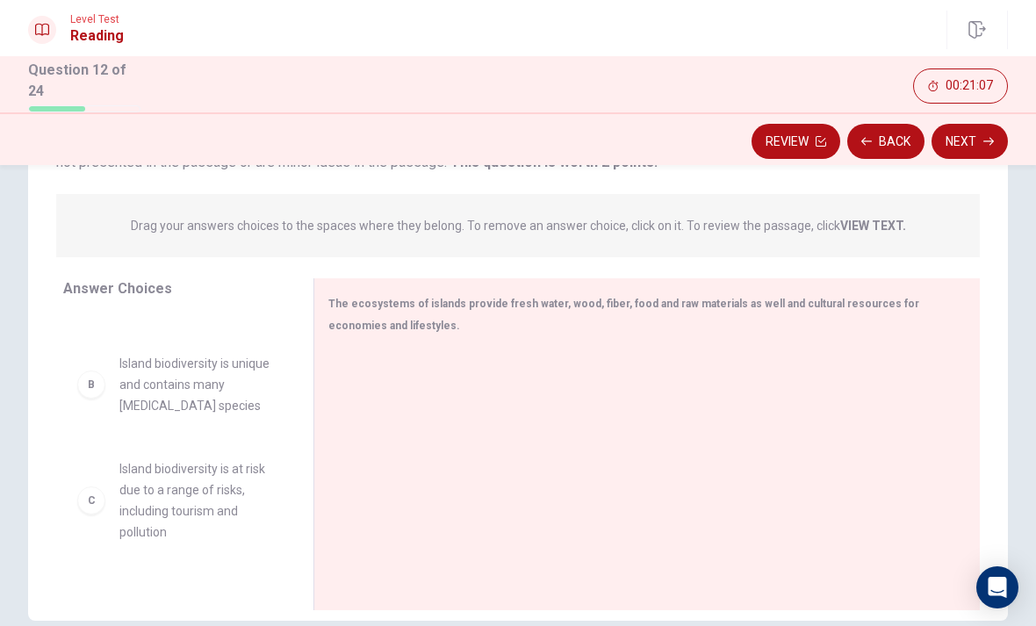
scroll to position [75, 0]
click at [119, 375] on span "Island biodiversity is unique and contains many endemic species" at bounding box center [195, 388] width 152 height 63
click at [118, 375] on div "B Island biodiversity is unique and contains many endemic species" at bounding box center [174, 388] width 194 height 63
click at [92, 394] on div "B" at bounding box center [91, 389] width 28 height 28
click at [91, 394] on div "B" at bounding box center [91, 389] width 28 height 28
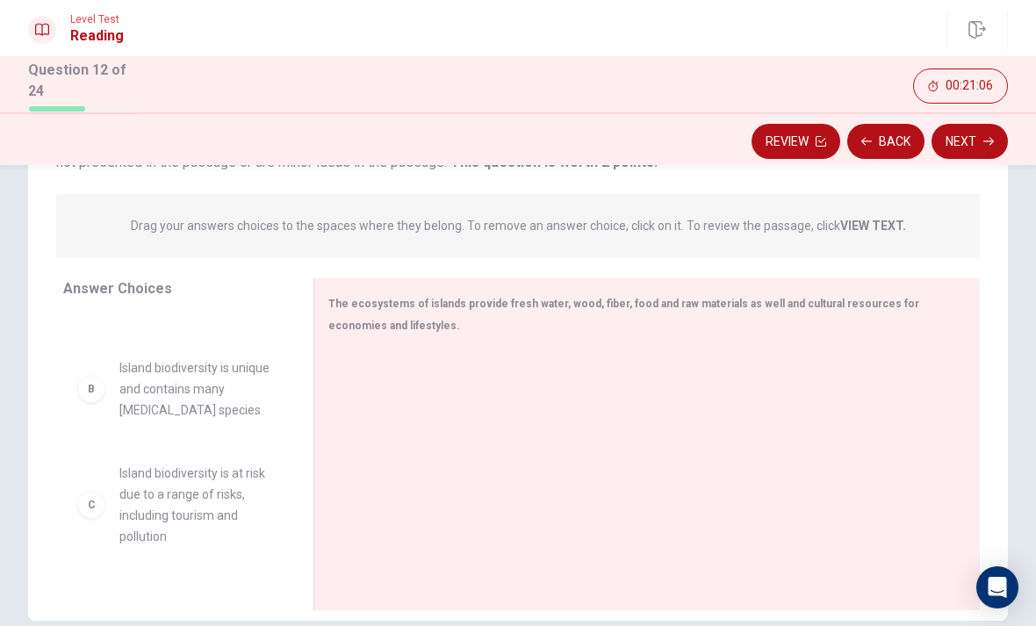
click at [150, 366] on span "Island biodiversity is unique and contains many endemic species" at bounding box center [195, 388] width 152 height 63
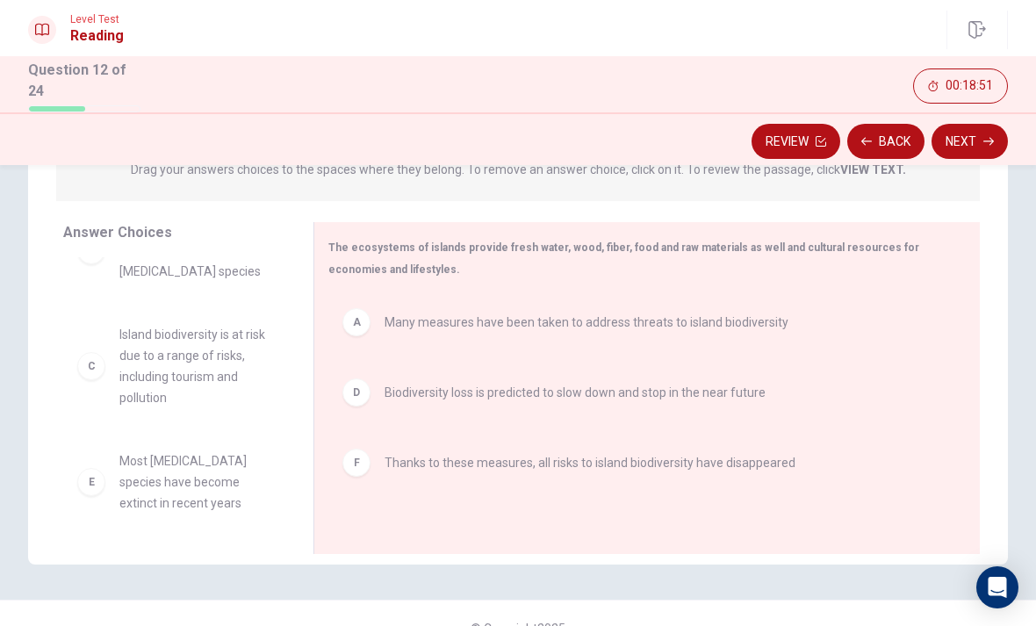
scroll to position [53, 0]
click at [374, 395] on div "D Biodiversity loss is predicted to slow down and stop in the near future" at bounding box center [639, 392] width 595 height 28
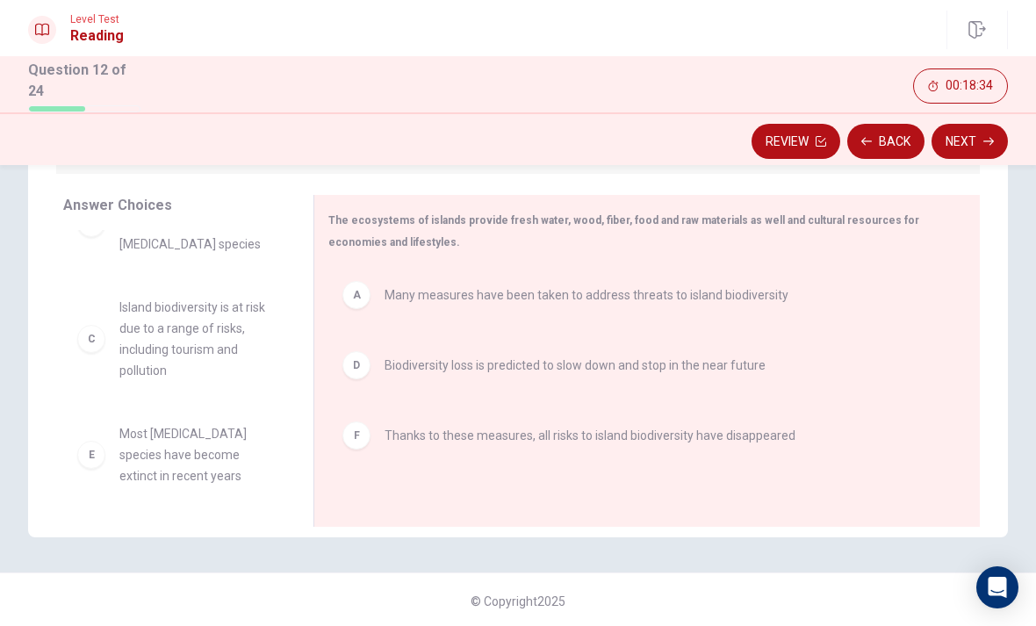
scroll to position [272, 0]
click at [979, 140] on button "Next" at bounding box center [969, 141] width 76 height 35
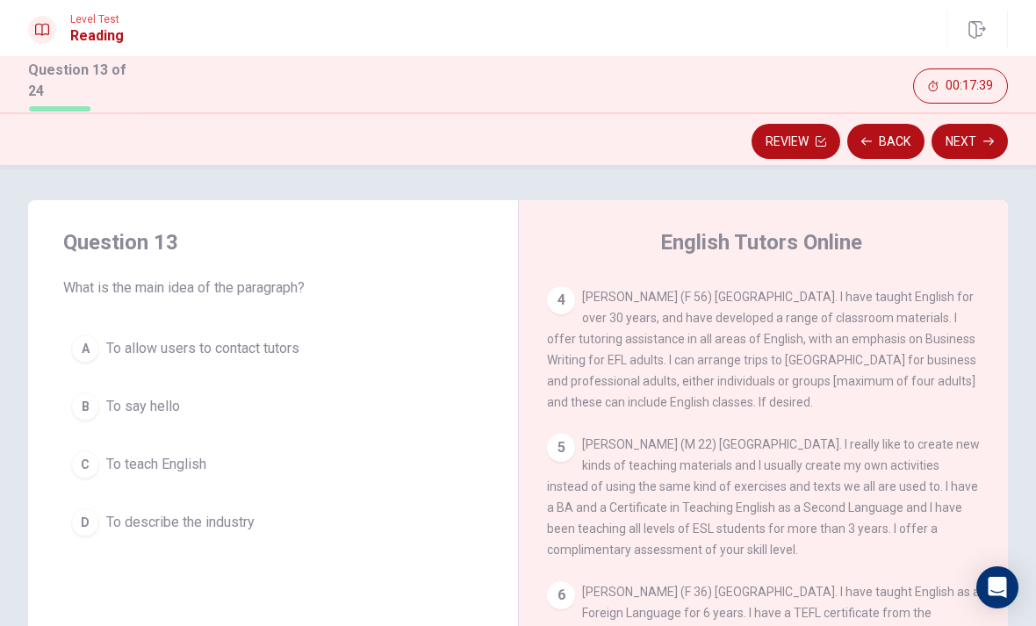
scroll to position [0, 0]
click at [90, 349] on div "A" at bounding box center [85, 348] width 28 height 28
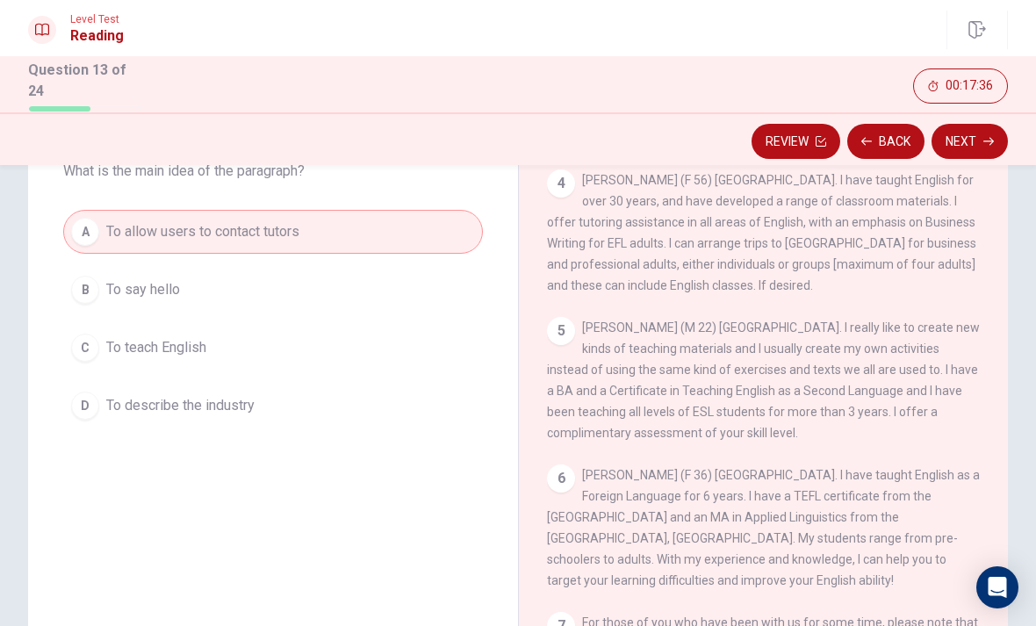
scroll to position [118, 0]
click at [948, 127] on button "Next" at bounding box center [969, 141] width 76 height 35
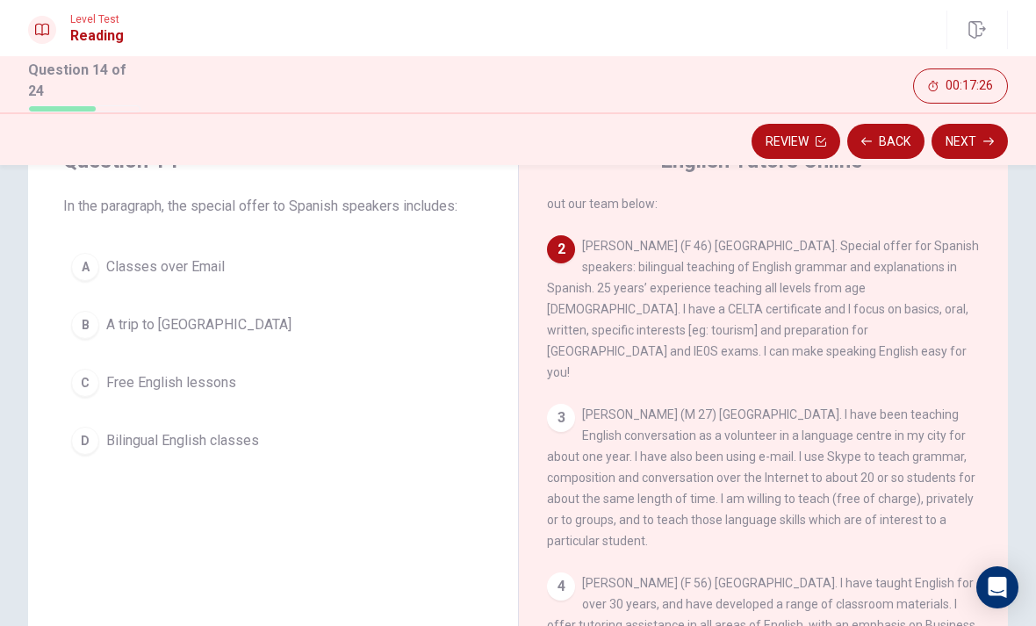
scroll to position [87, 0]
click at [120, 452] on button "D Bilingual English classes" at bounding box center [272, 441] width 419 height 44
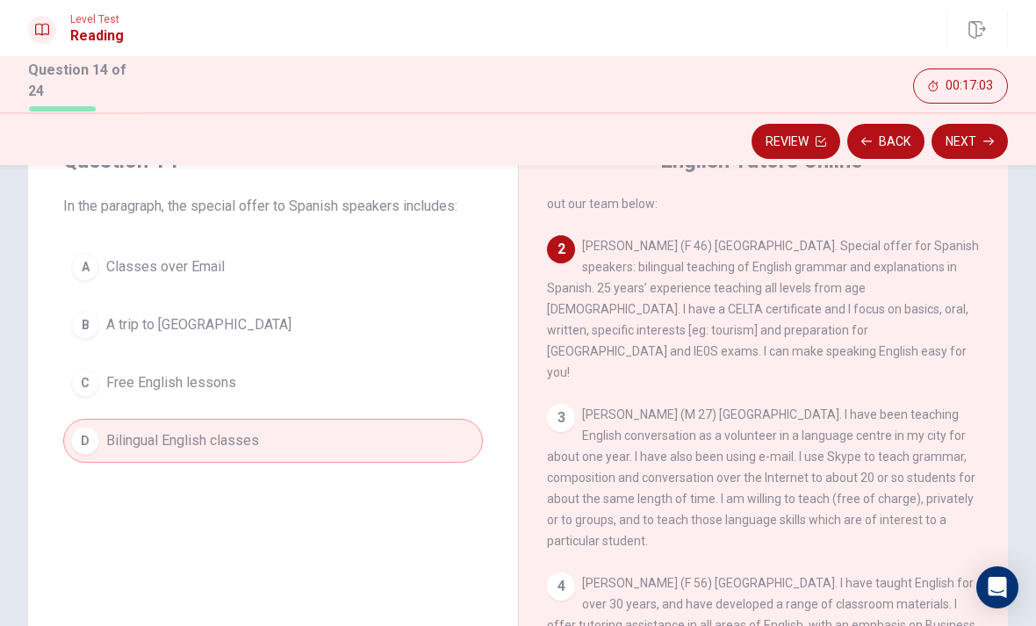
click at [970, 152] on button "Next" at bounding box center [969, 141] width 76 height 35
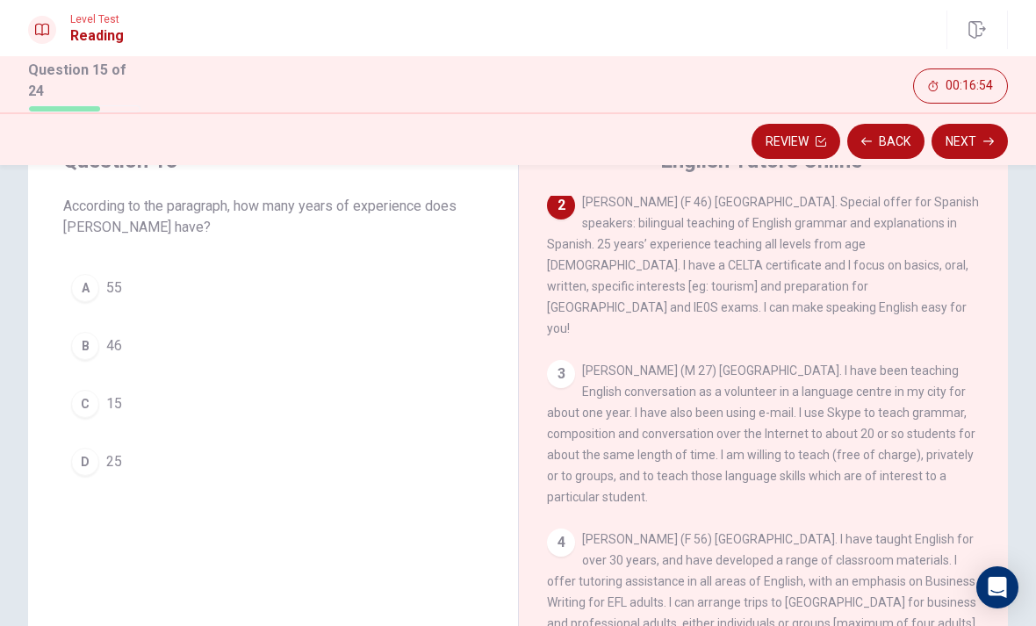
scroll to position [64, 0]
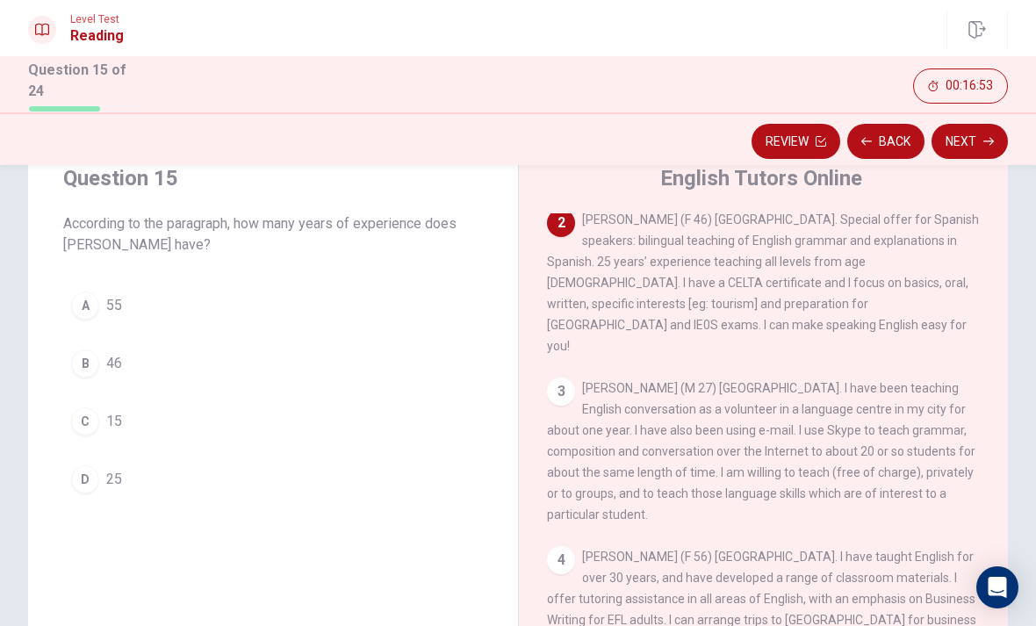
click at [81, 484] on div "D" at bounding box center [85, 479] width 28 height 28
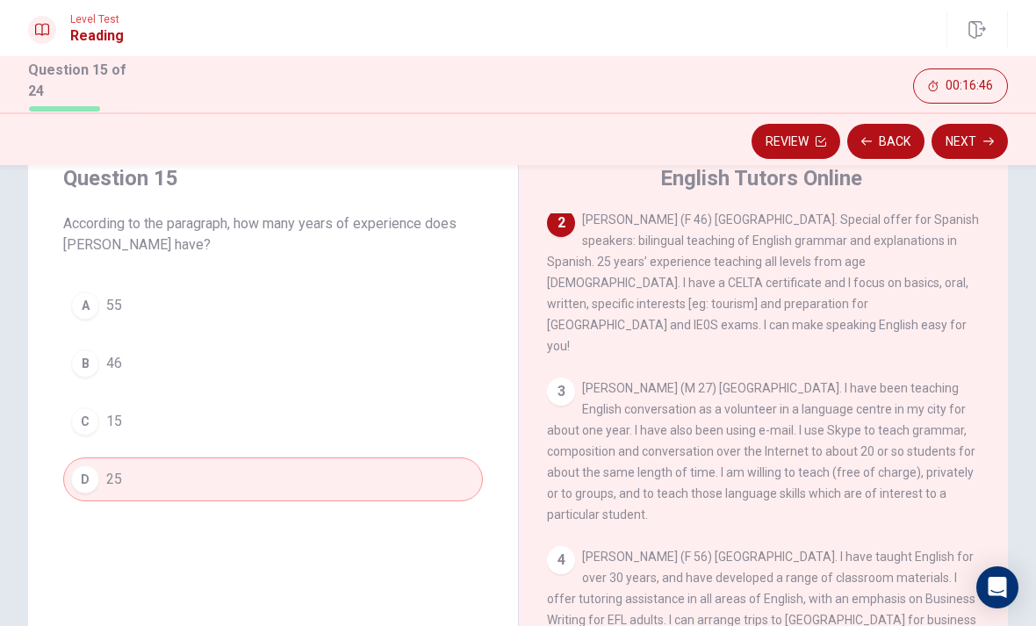
click at [993, 124] on button "Next" at bounding box center [969, 141] width 76 height 35
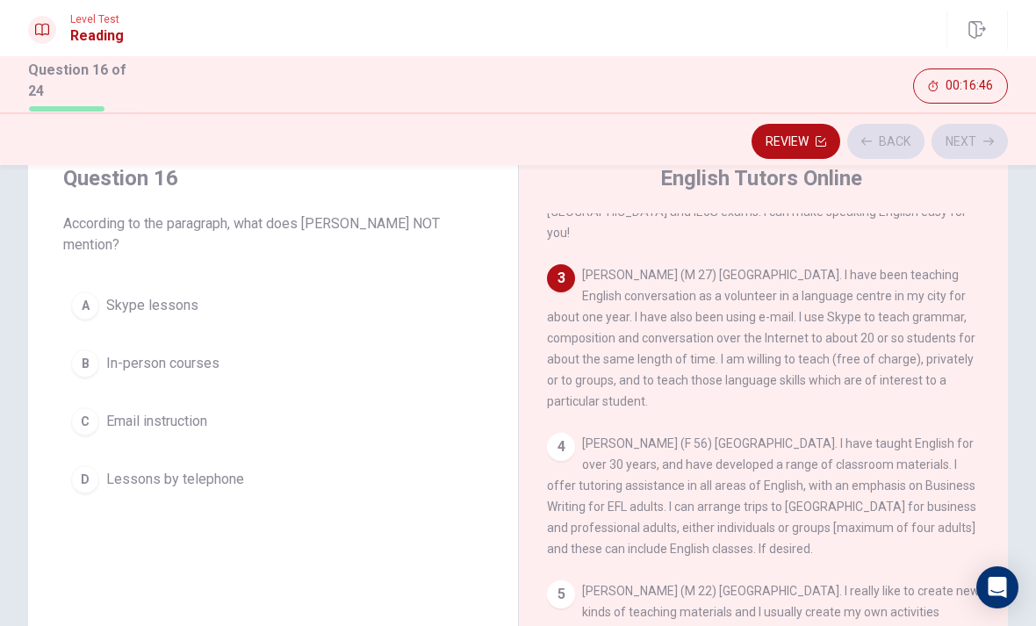
scroll to position [262, 0]
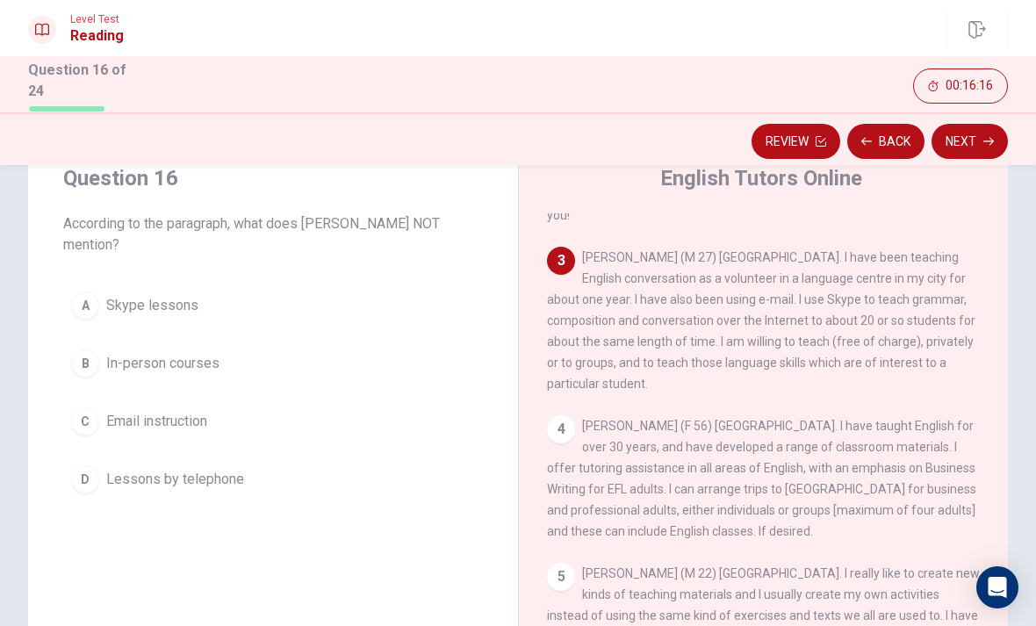
click at [99, 476] on button "D Lessons by telephone" at bounding box center [272, 479] width 419 height 44
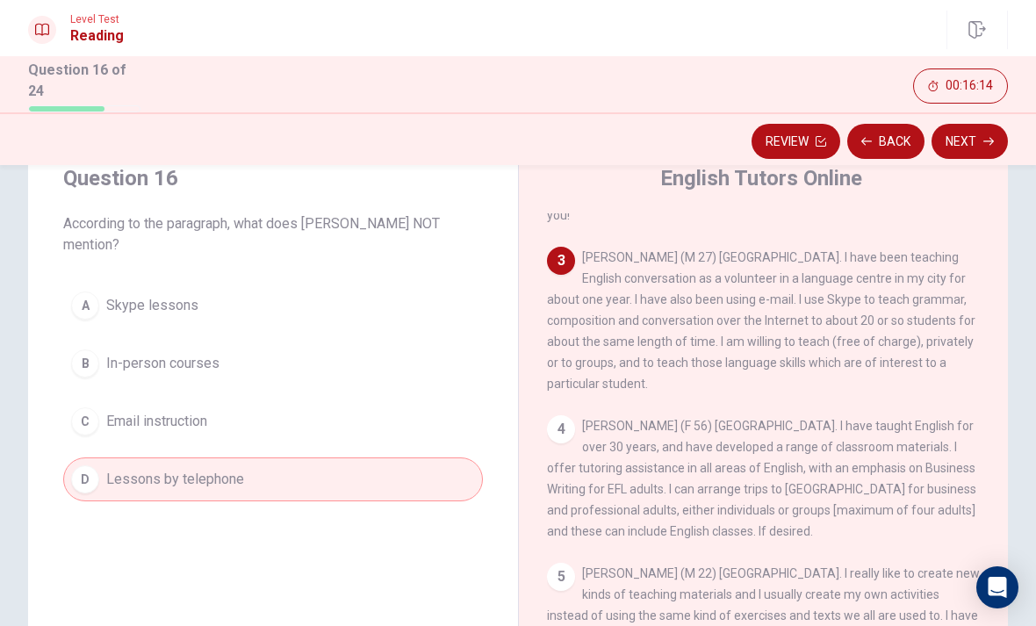
click at [973, 134] on button "Next" at bounding box center [969, 141] width 76 height 35
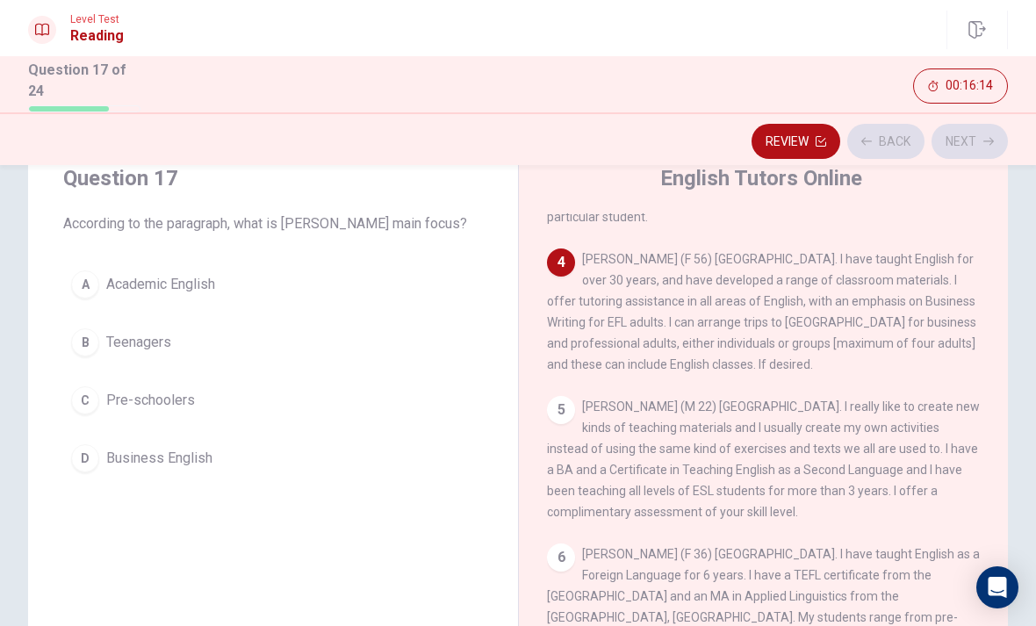
scroll to position [436, 0]
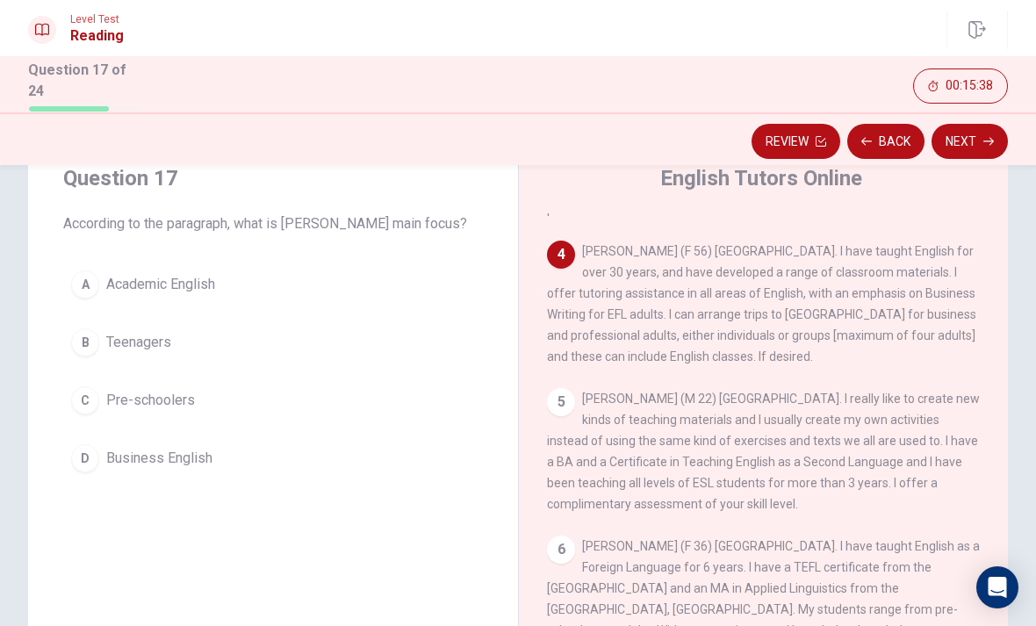
click at [102, 458] on button "D Business English" at bounding box center [272, 458] width 419 height 44
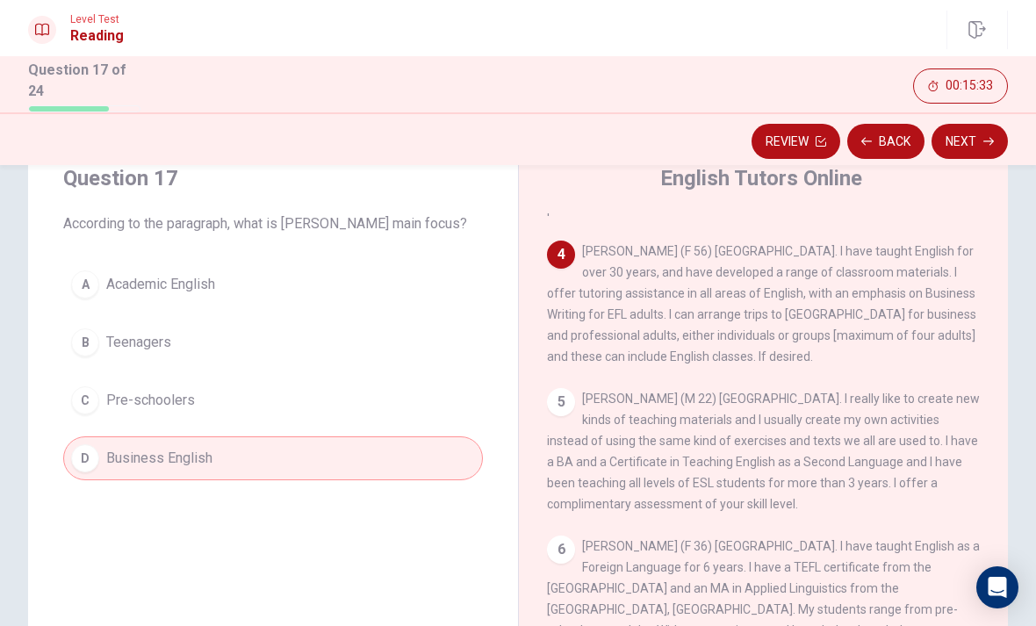
click at [976, 127] on button "Next" at bounding box center [969, 141] width 76 height 35
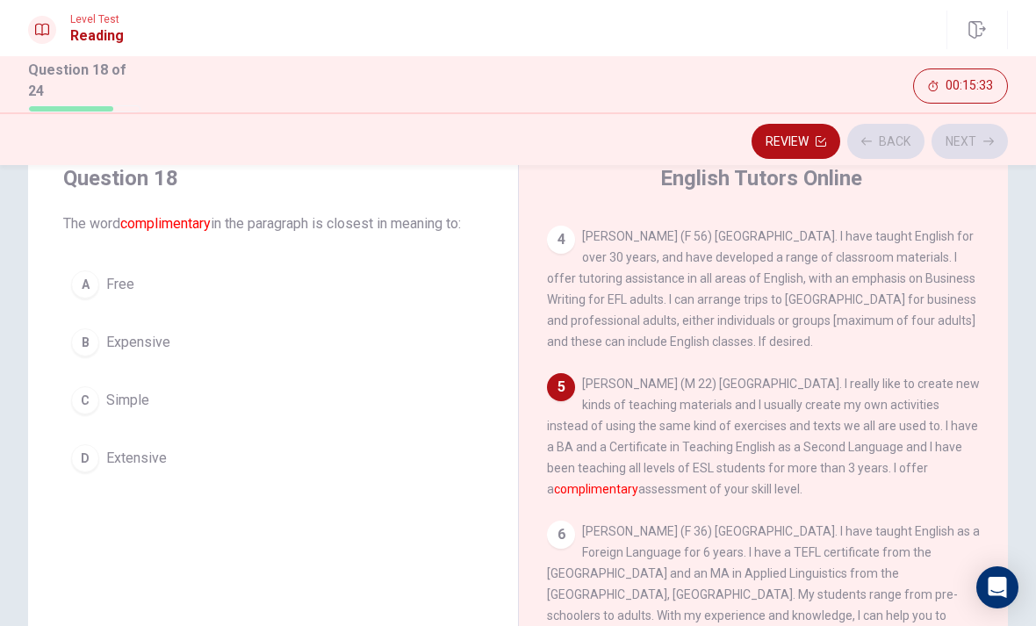
scroll to position [455, 0]
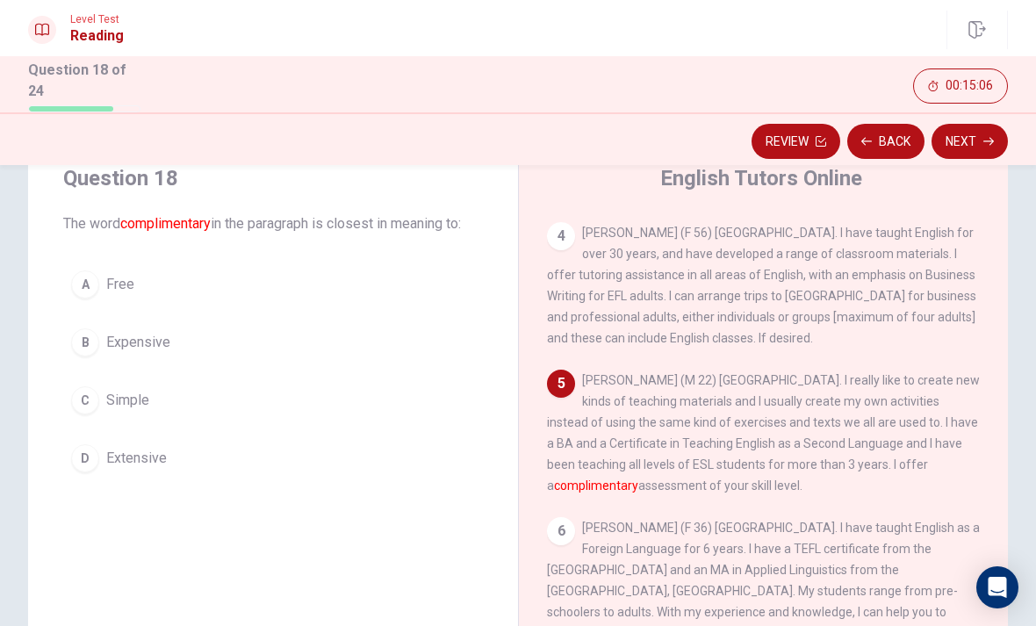
click at [119, 475] on button "D Extensive" at bounding box center [272, 458] width 419 height 44
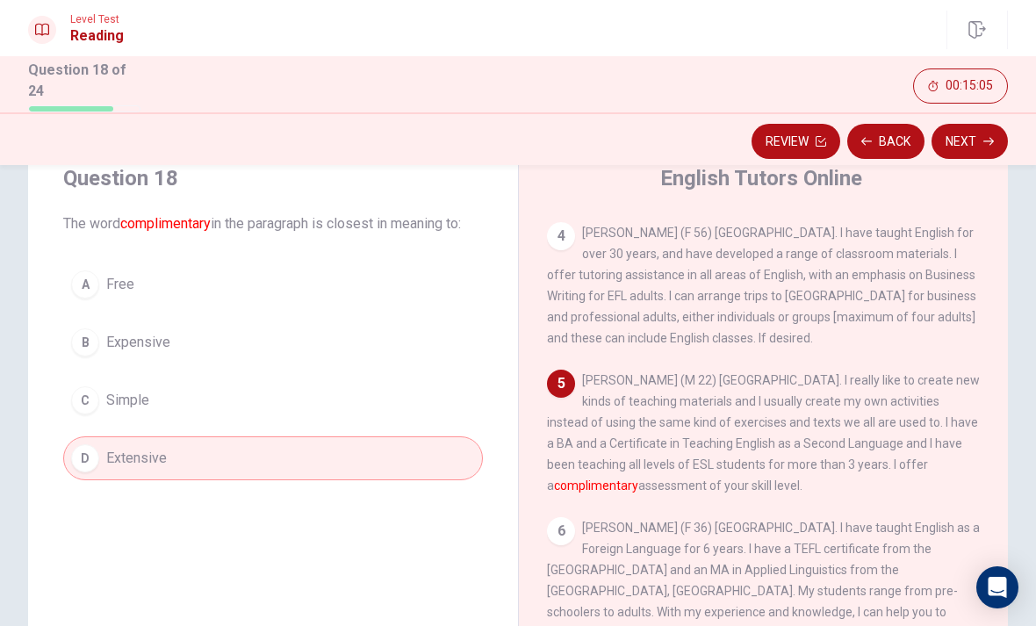
click at [970, 147] on button "Next" at bounding box center [969, 141] width 76 height 35
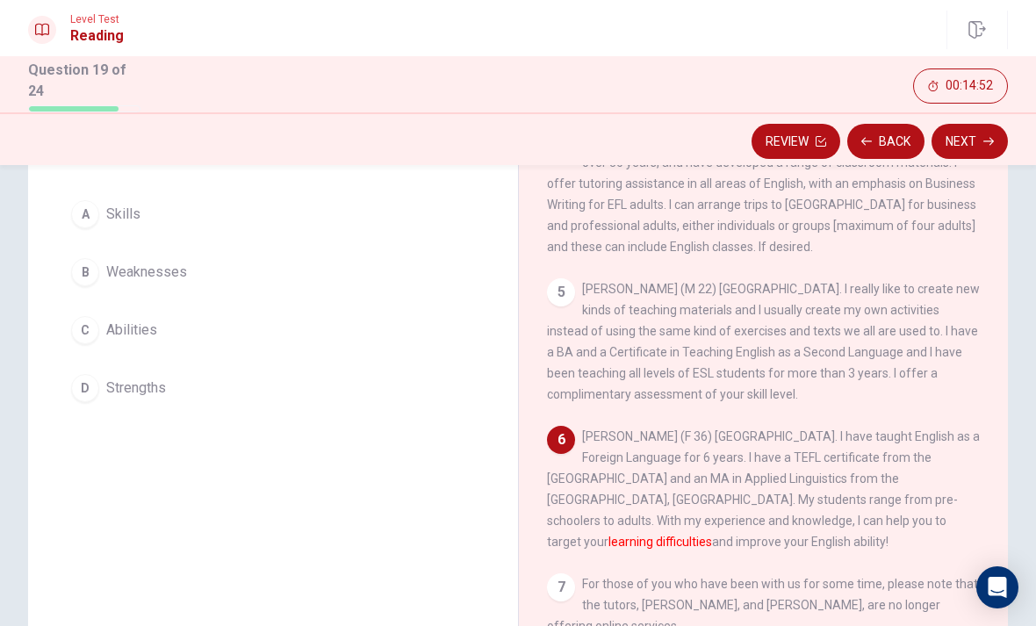
scroll to position [149, 0]
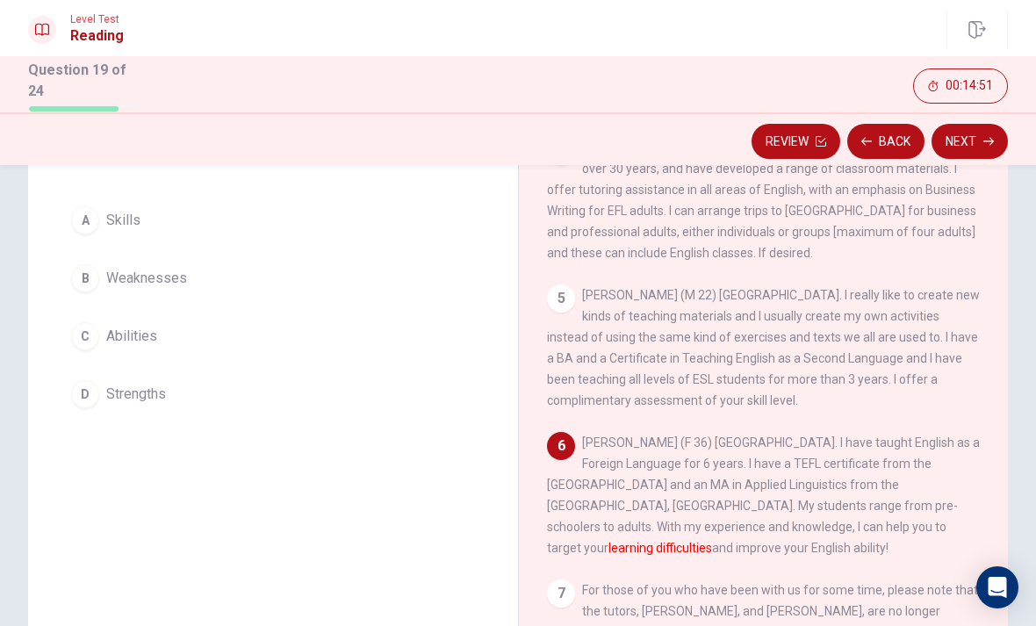
click at [79, 279] on div "B" at bounding box center [85, 278] width 28 height 28
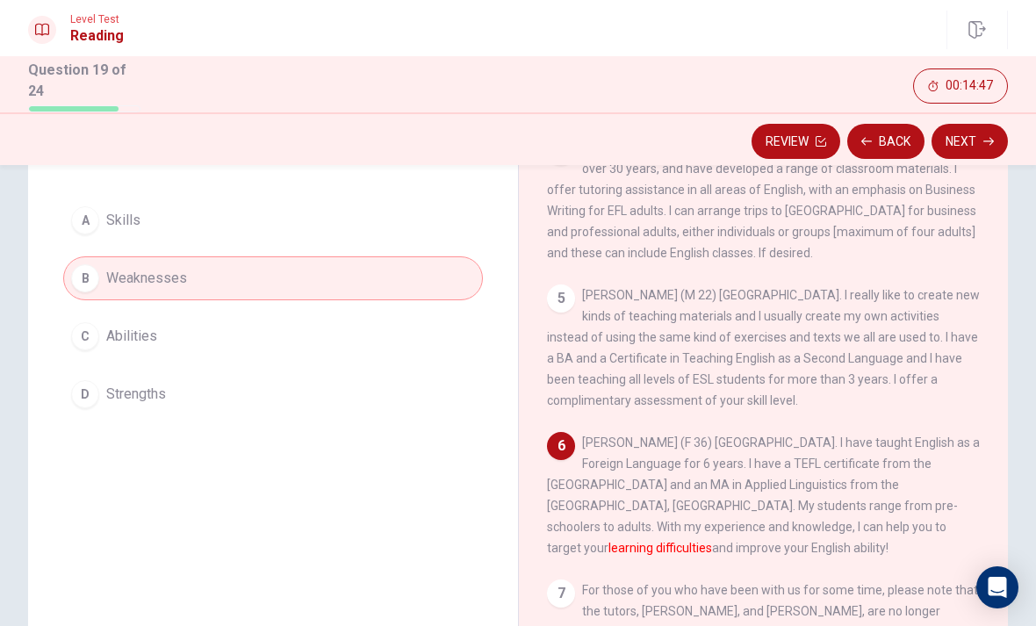
click at [935, 149] on button "Next" at bounding box center [969, 141] width 76 height 35
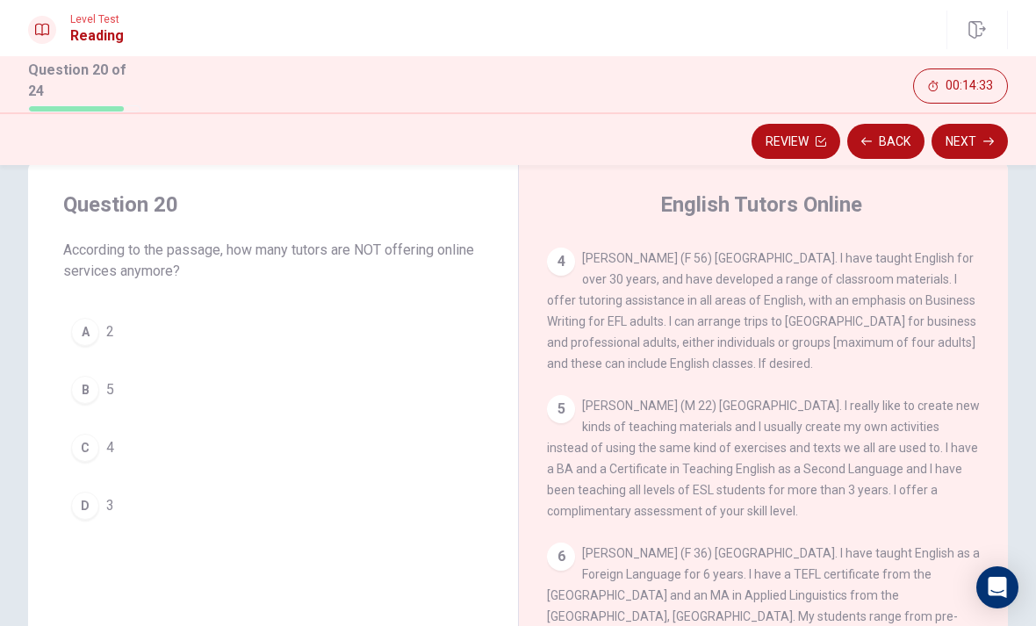
scroll to position [455, 0]
click at [87, 320] on div "A" at bounding box center [85, 332] width 28 height 28
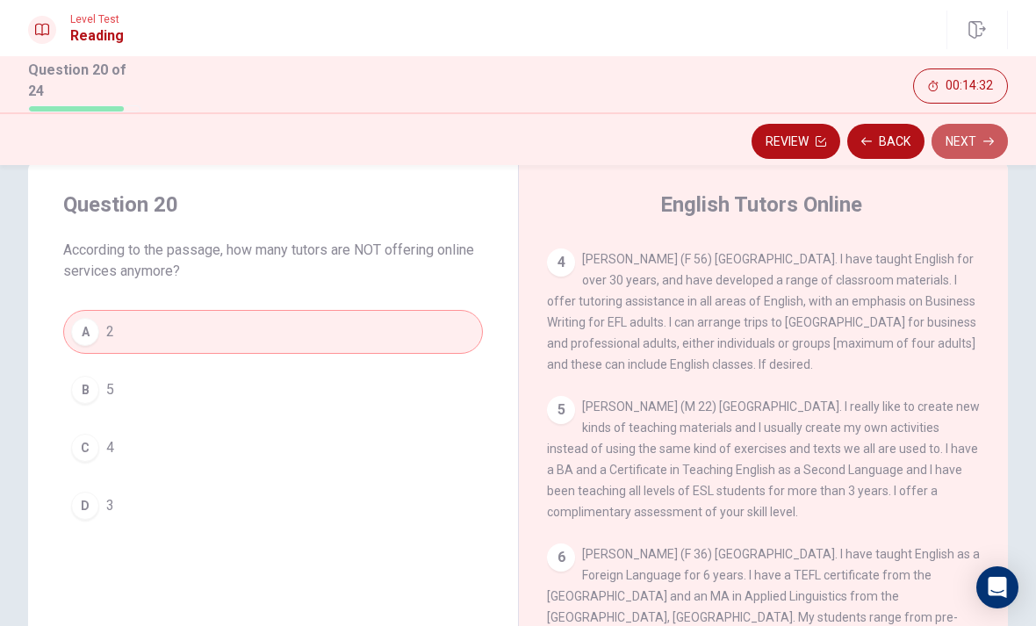
click at [981, 136] on button "Next" at bounding box center [969, 141] width 76 height 35
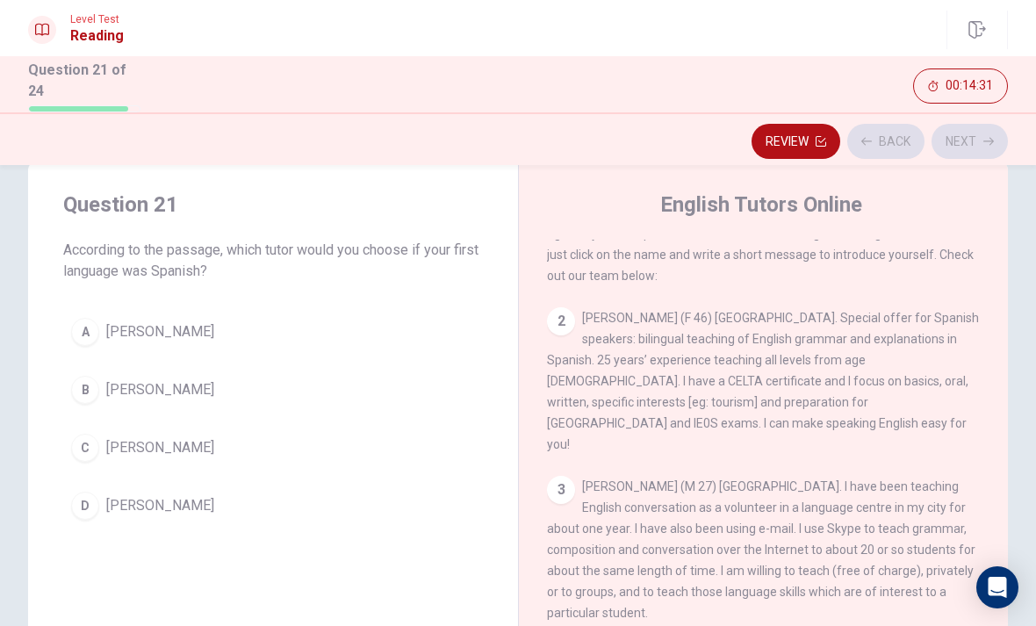
scroll to position [0, 0]
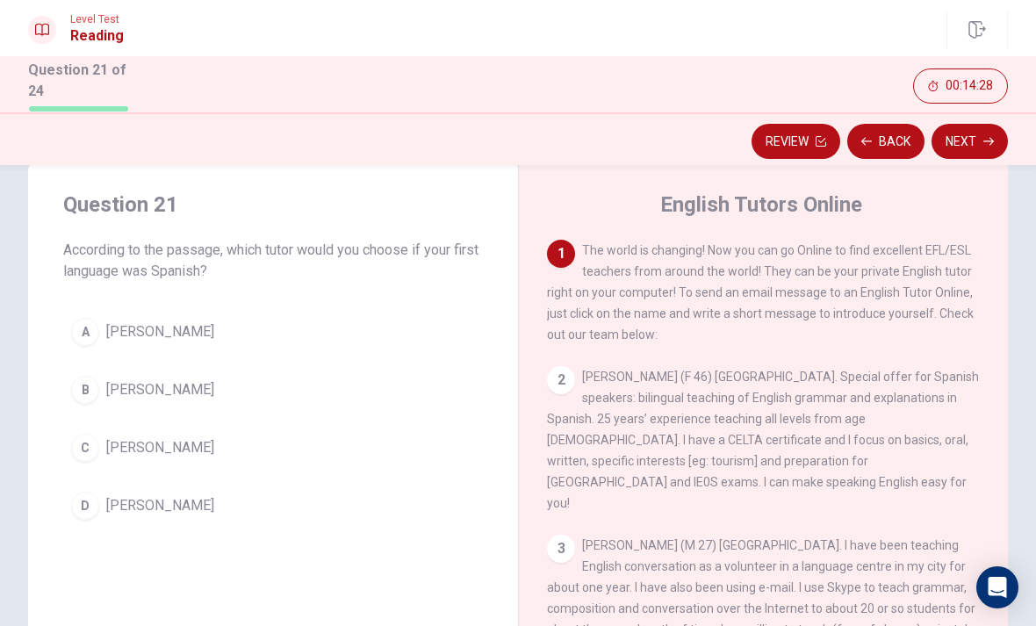
click at [572, 380] on div "2" at bounding box center [561, 380] width 28 height 28
click at [559, 385] on div "2" at bounding box center [561, 380] width 28 height 28
click at [76, 339] on div "A" at bounding box center [85, 332] width 28 height 28
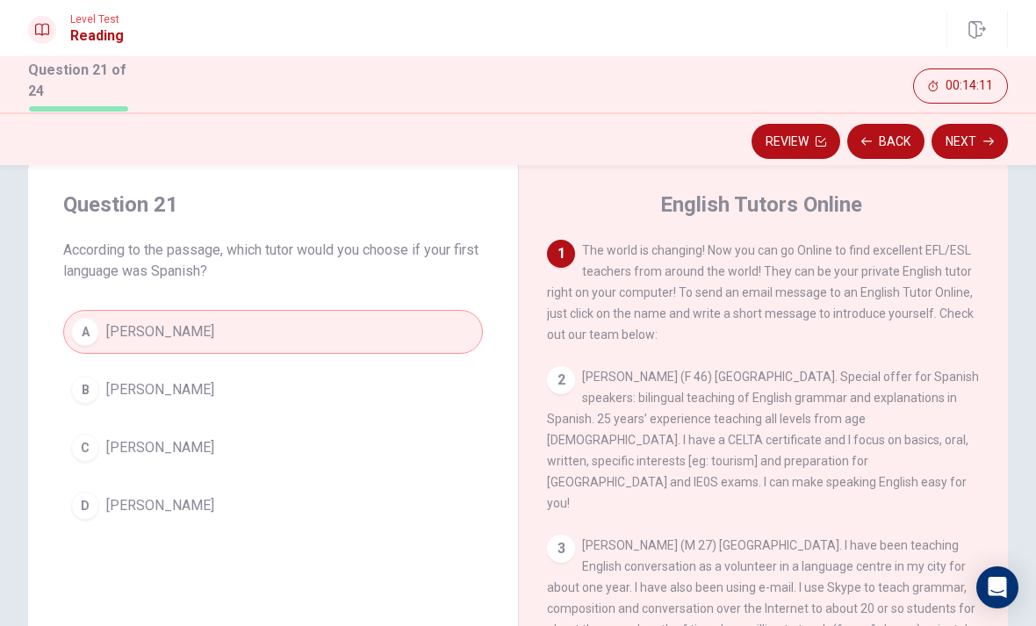
click at [960, 139] on button "Next" at bounding box center [969, 141] width 76 height 35
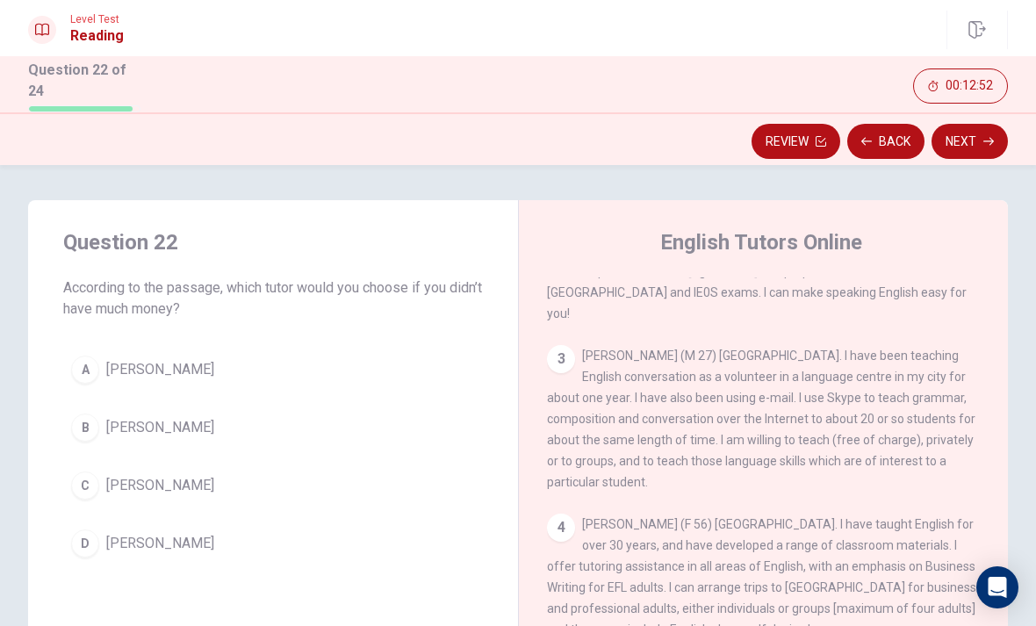
scroll to position [227, 0]
click at [103, 374] on button "A John Bennett-Smith" at bounding box center [272, 370] width 419 height 44
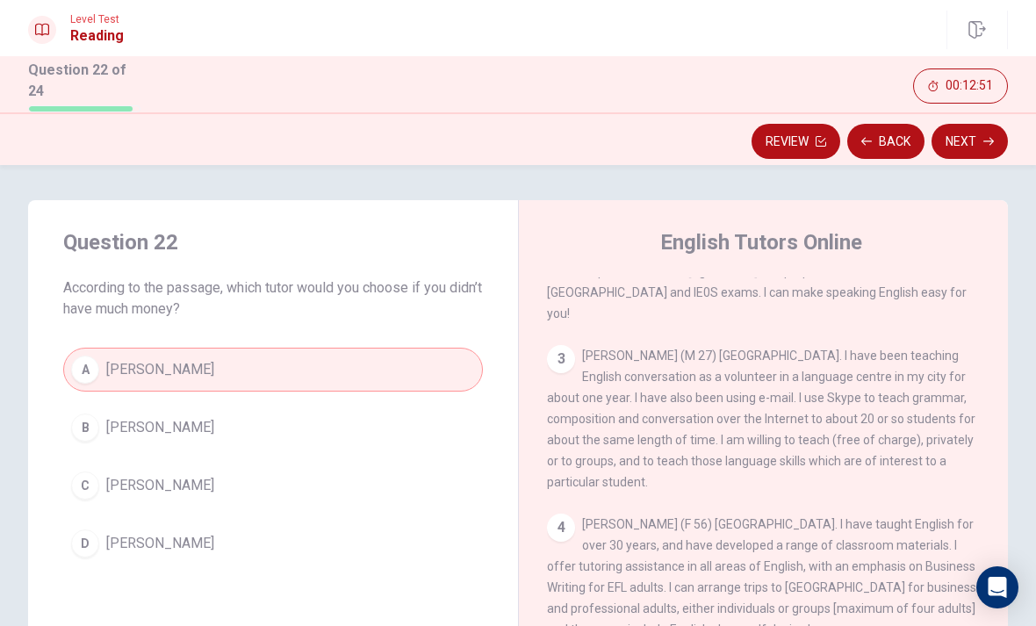
click at [967, 135] on button "Next" at bounding box center [969, 141] width 76 height 35
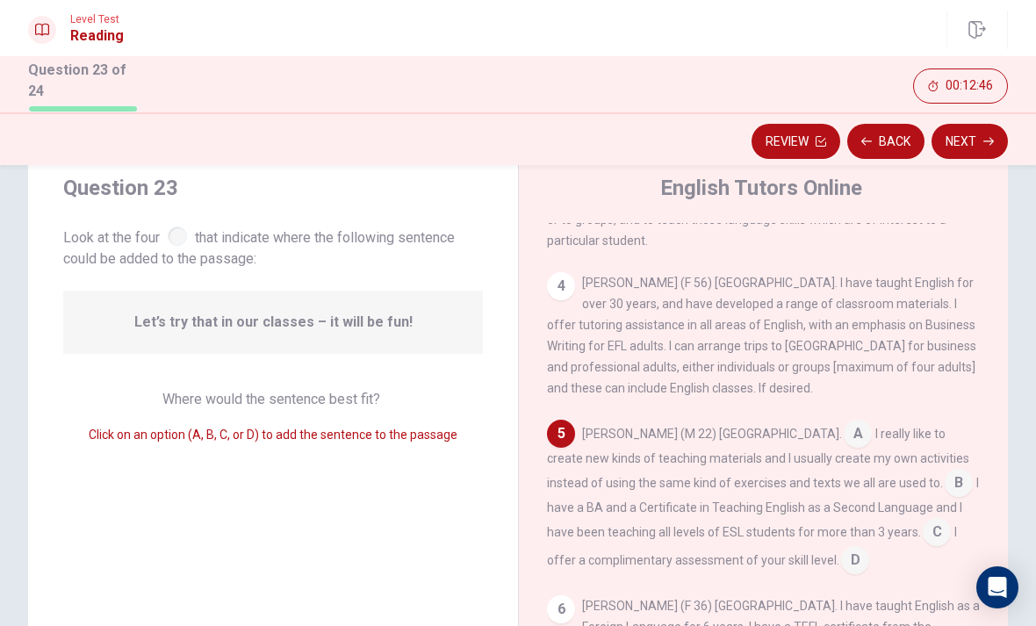
scroll to position [52, 0]
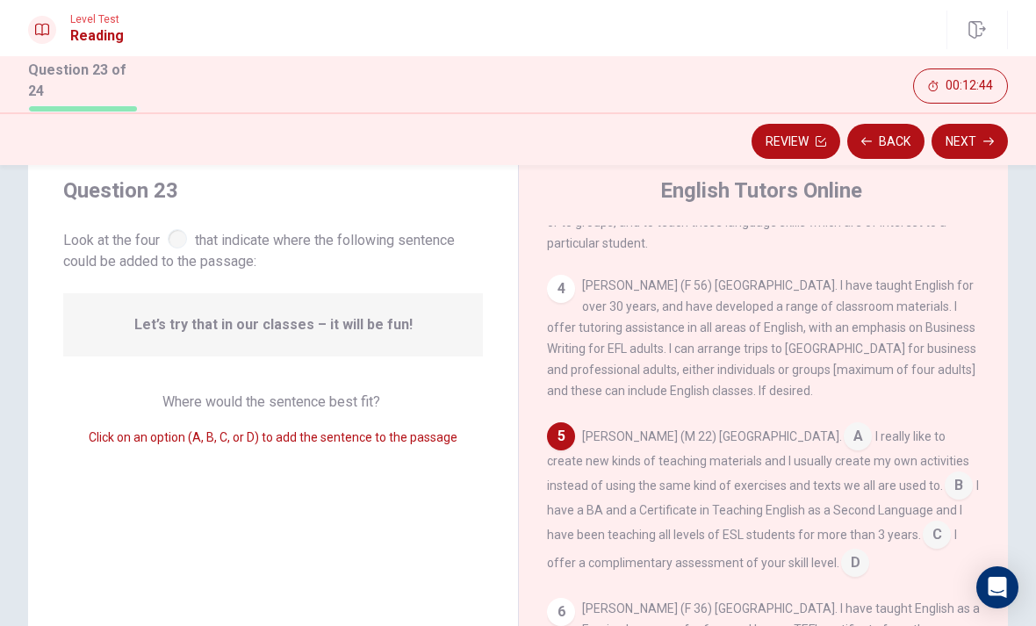
click at [578, 275] on div "4 Pamela Arrowsmith (F 56) Australia. I have taught English for over 30 years, …" at bounding box center [764, 338] width 434 height 126
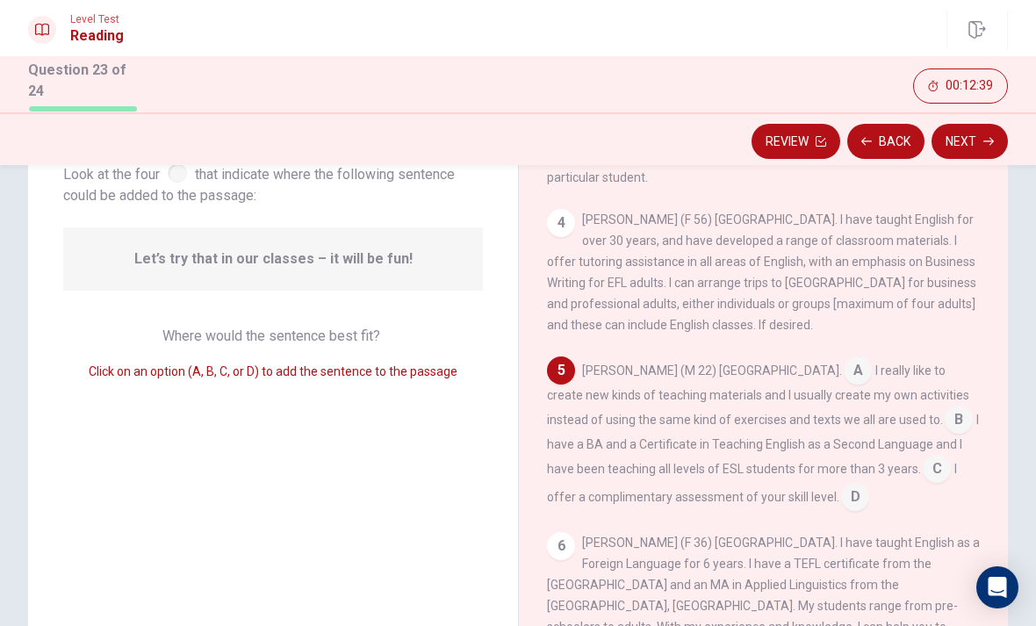
scroll to position [121, 0]
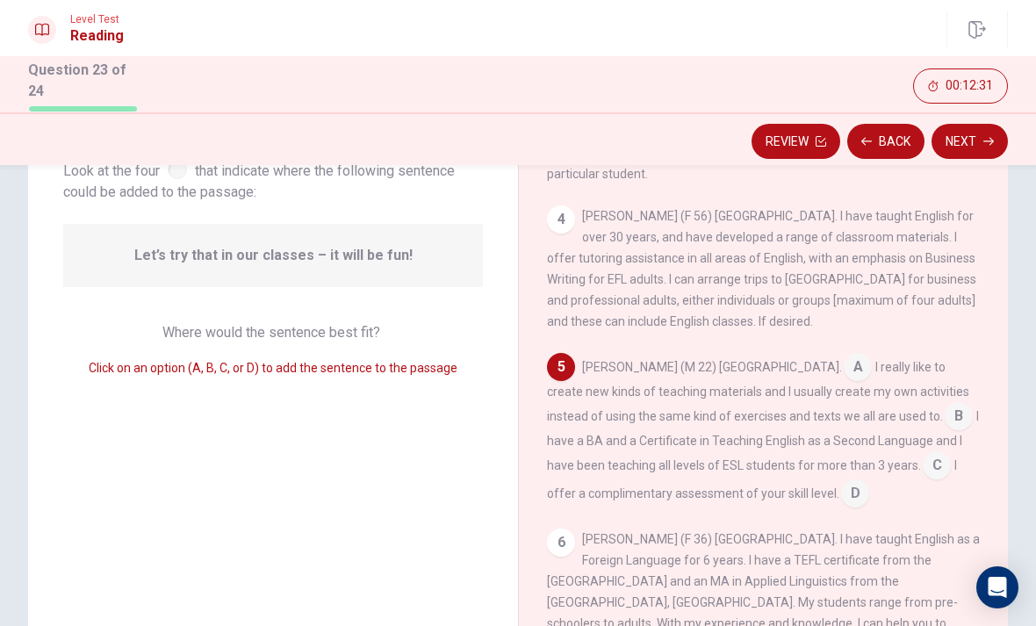
click at [944, 404] on input at bounding box center [958, 418] width 28 height 28
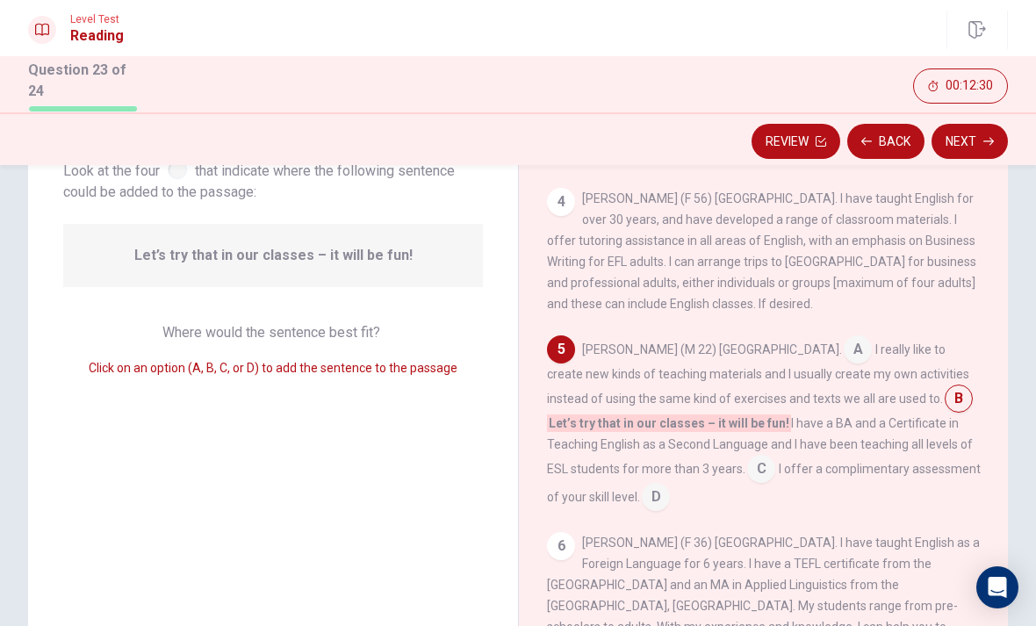
scroll to position [433, 0]
click at [970, 136] on button "Next" at bounding box center [969, 141] width 76 height 35
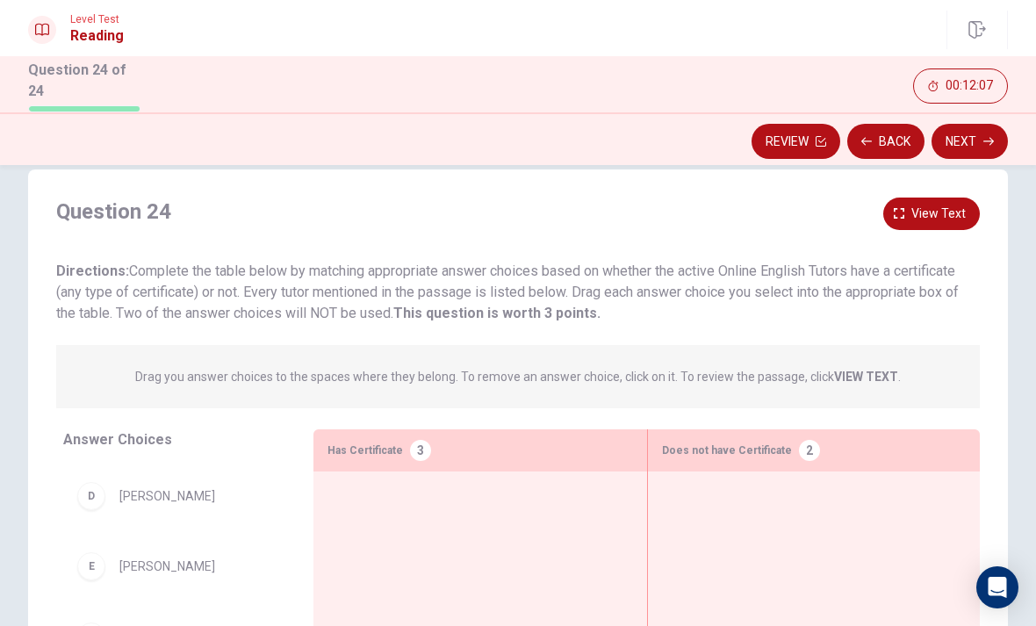
scroll to position [33, 0]
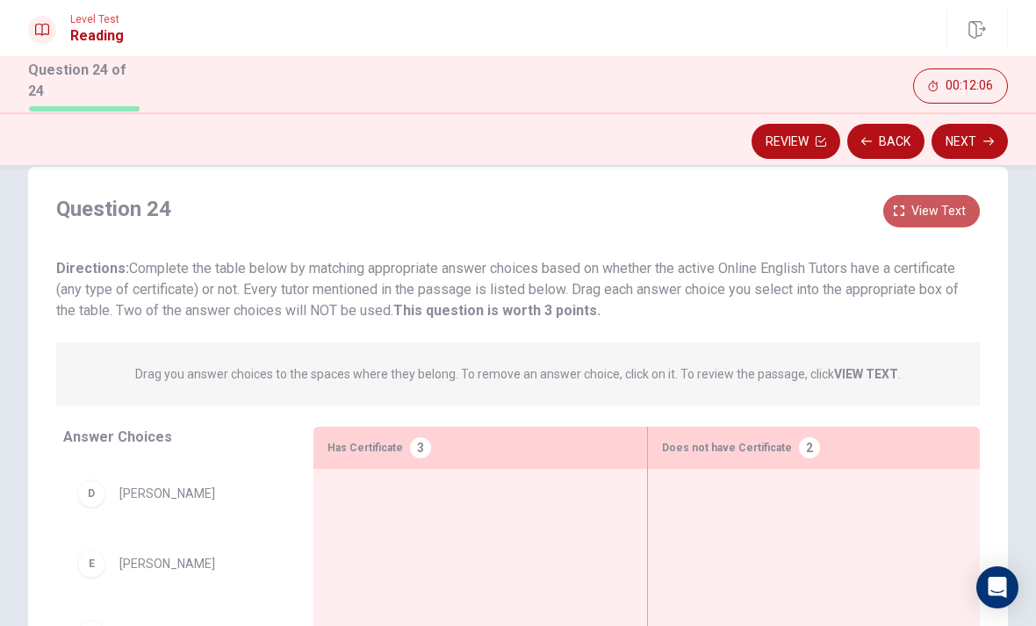
click at [923, 210] on span "View text" at bounding box center [938, 211] width 54 height 22
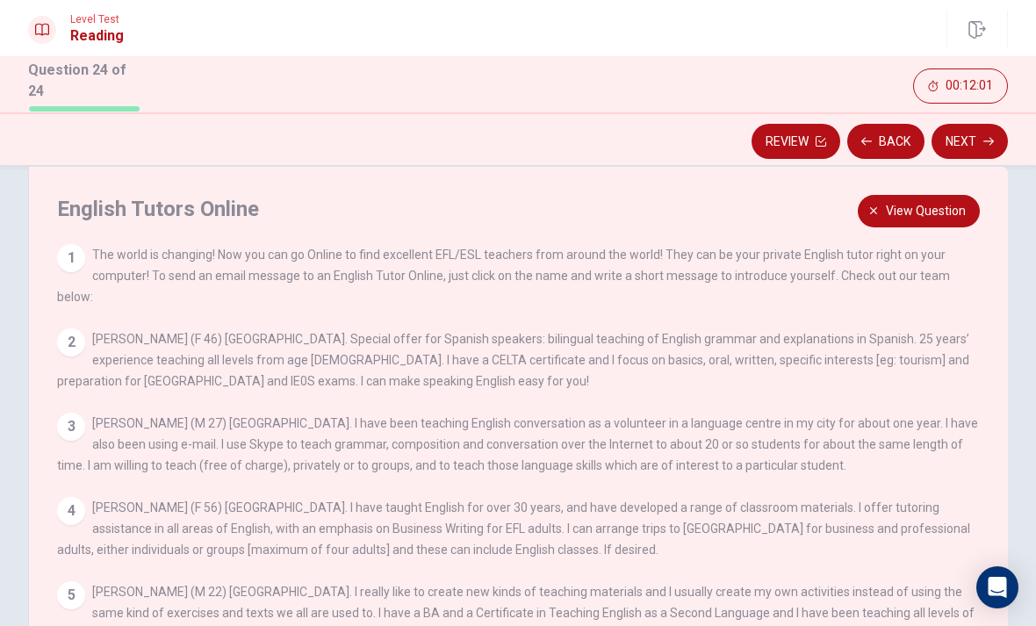
scroll to position [0, 0]
click at [911, 195] on button "View question" at bounding box center [918, 211] width 122 height 32
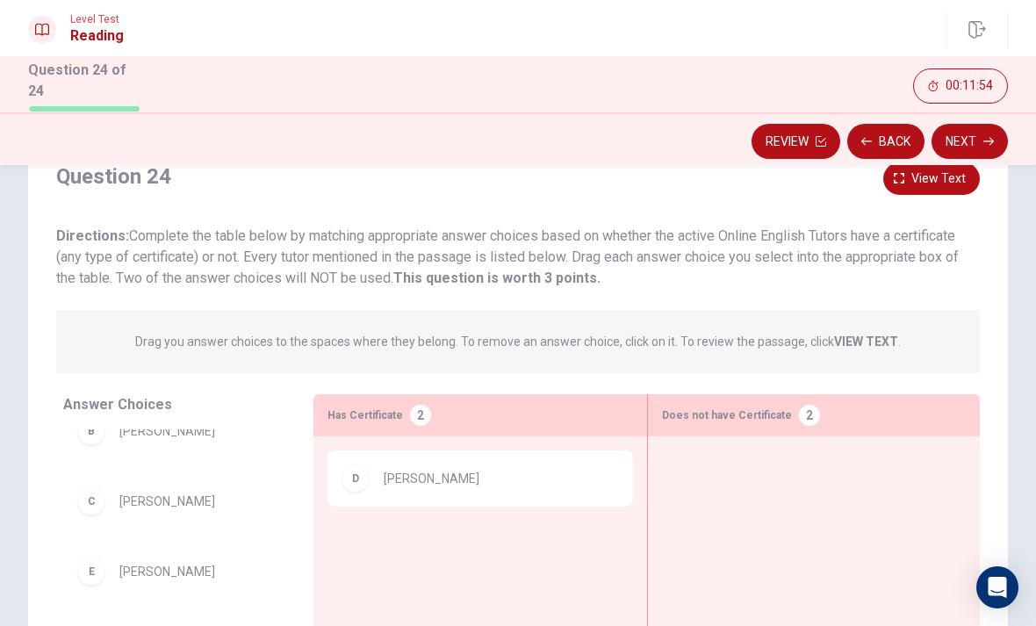
scroll to position [59, 0]
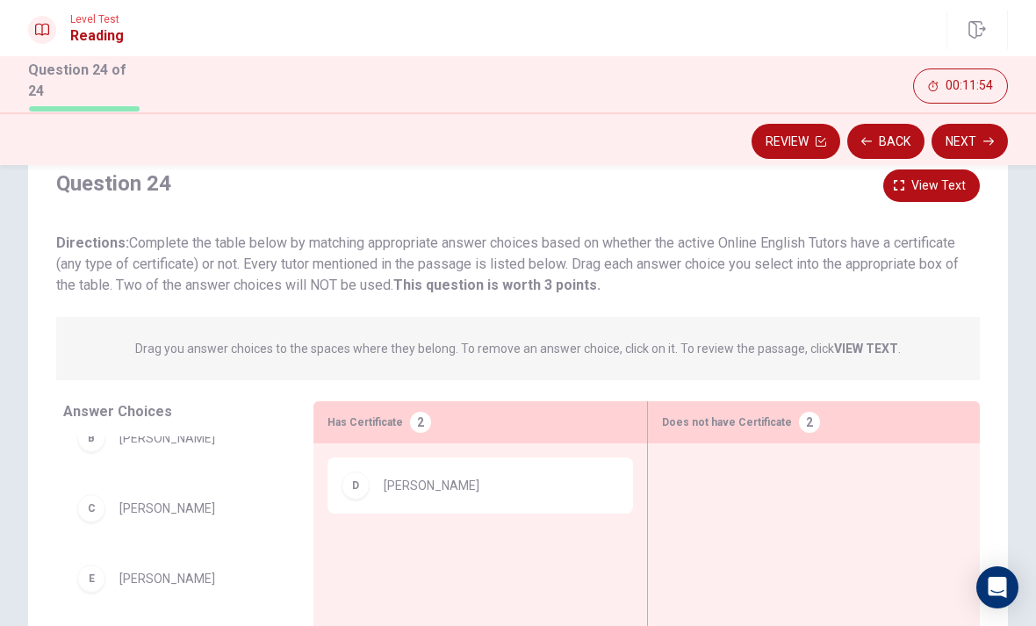
click at [856, 354] on p "Drag you answer choices to the spaces where they belong. To remove an answer ch…" at bounding box center [517, 348] width 765 height 21
click at [859, 345] on strong "VIEW TEXT" at bounding box center [866, 348] width 64 height 14
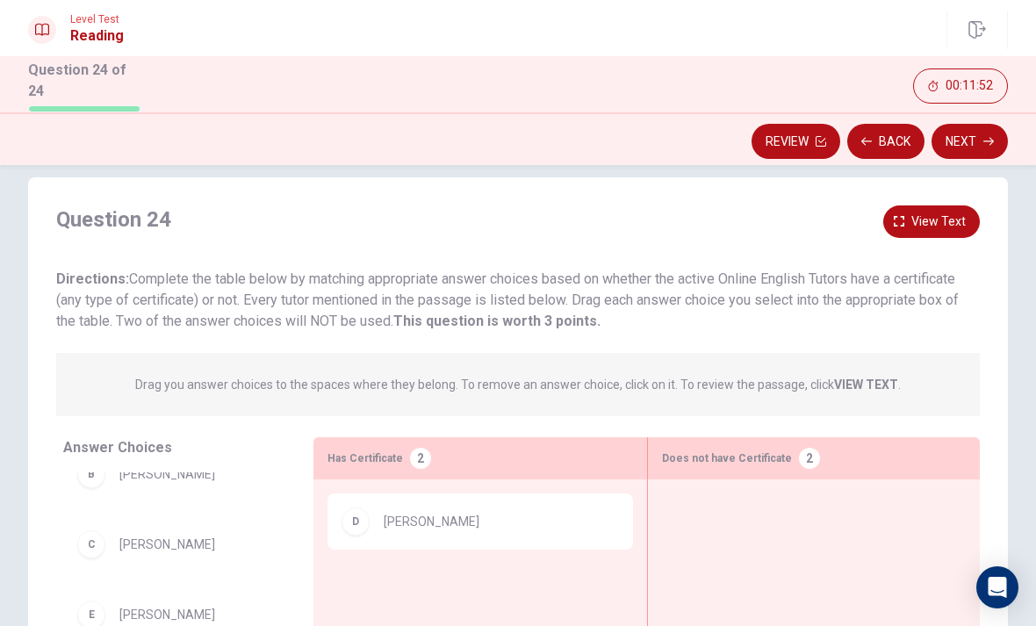
scroll to position [12, 0]
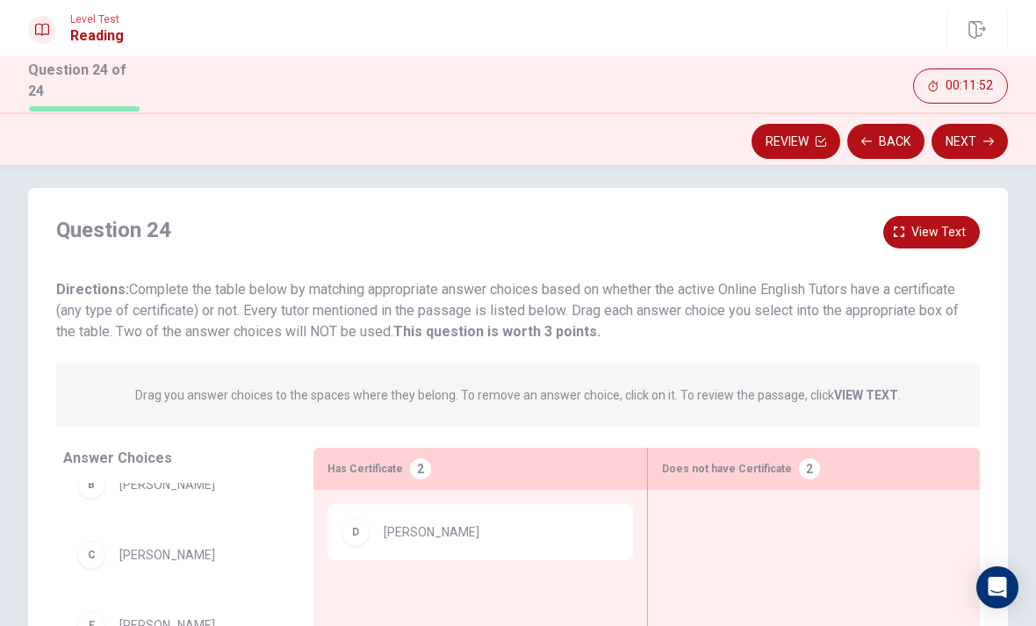
click at [932, 228] on span "View text" at bounding box center [938, 232] width 54 height 22
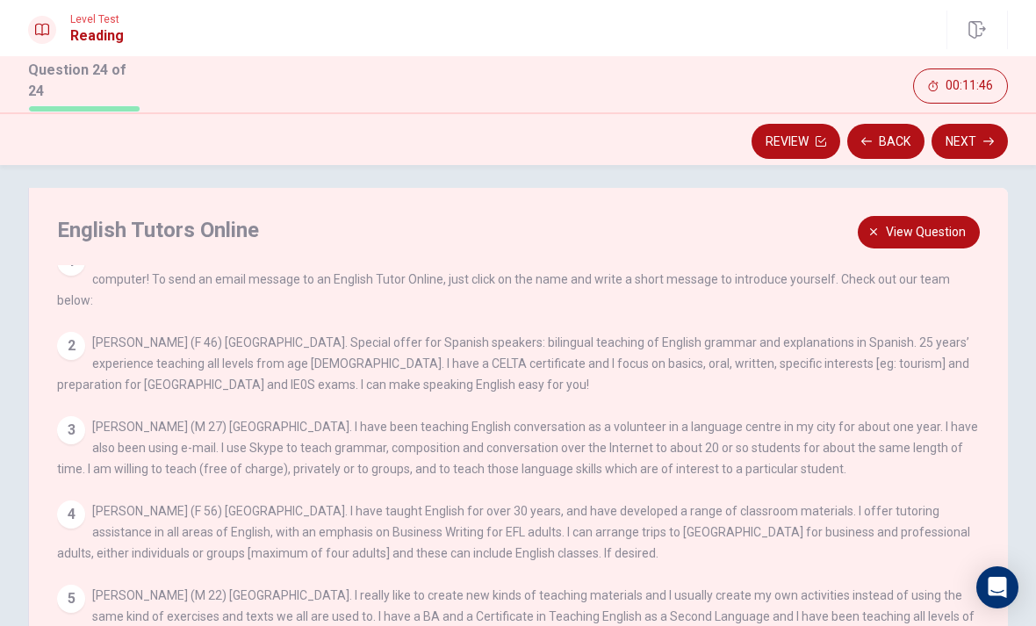
scroll to position [17, 0]
click at [887, 216] on button "View question" at bounding box center [918, 232] width 122 height 32
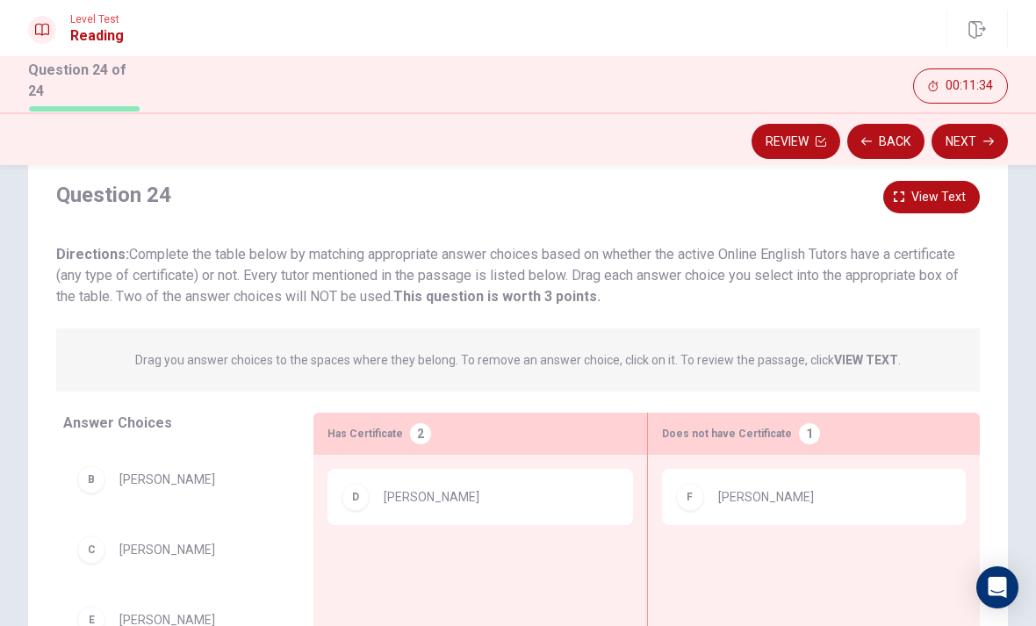
scroll to position [45, 0]
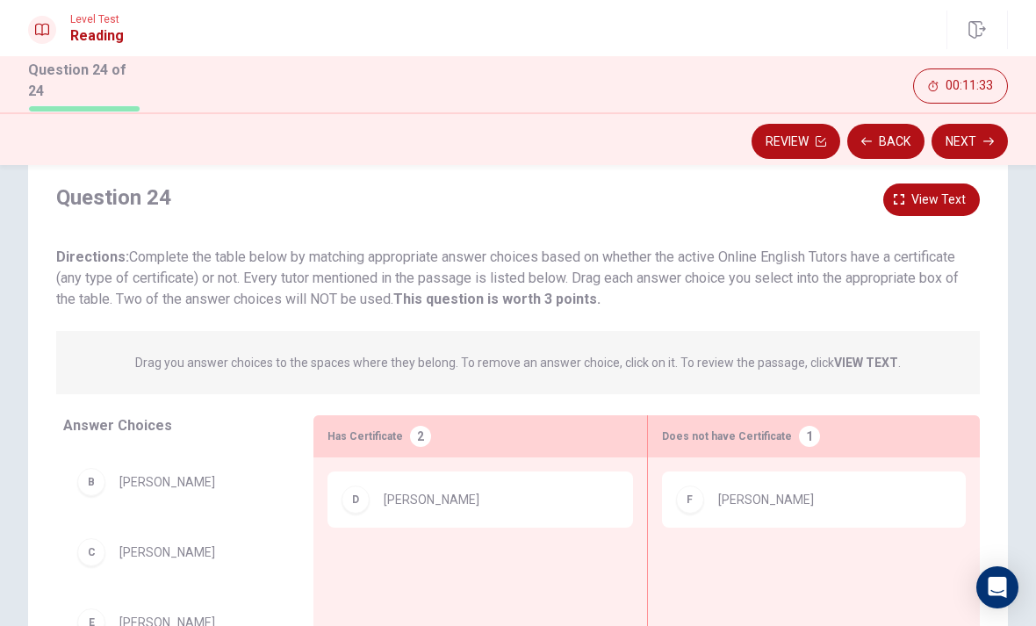
click at [924, 197] on span "View text" at bounding box center [938, 200] width 54 height 22
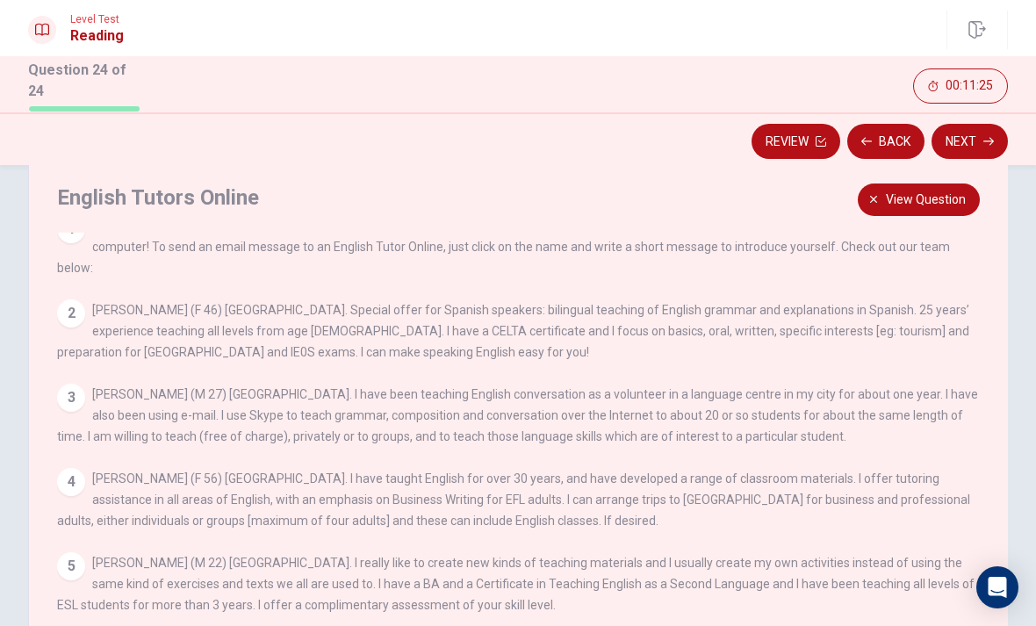
scroll to position [17, 0]
click at [928, 196] on span "View question" at bounding box center [925, 200] width 80 height 22
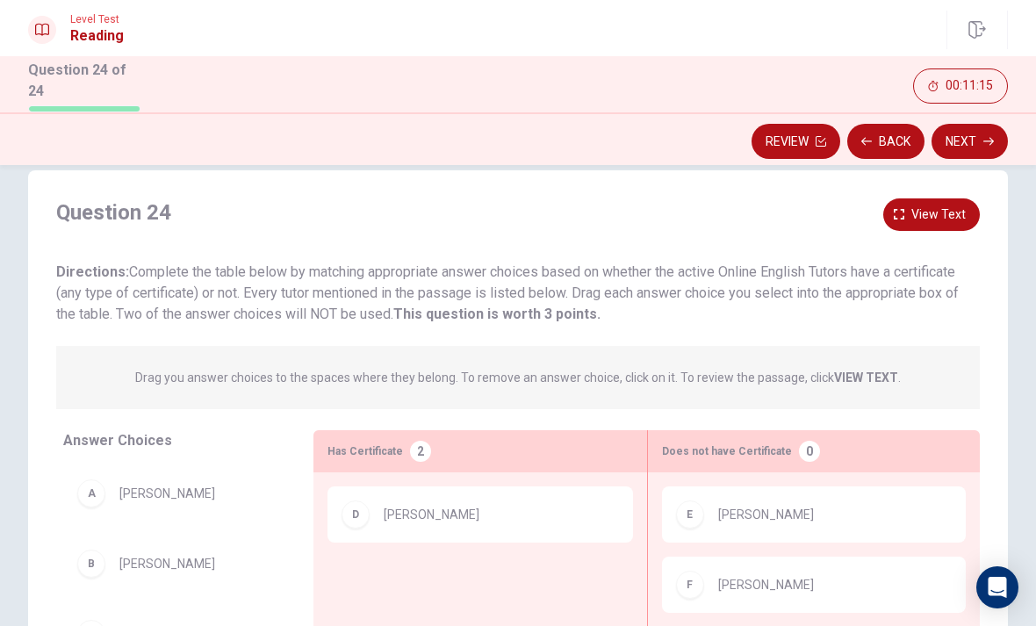
scroll to position [19, 0]
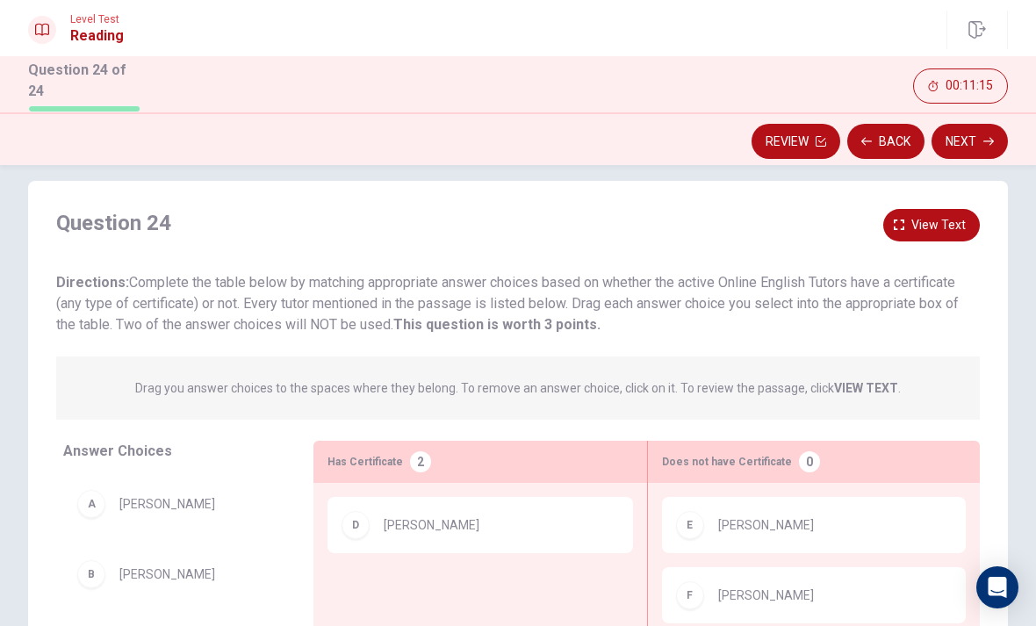
click at [919, 230] on span "View text" at bounding box center [938, 225] width 54 height 22
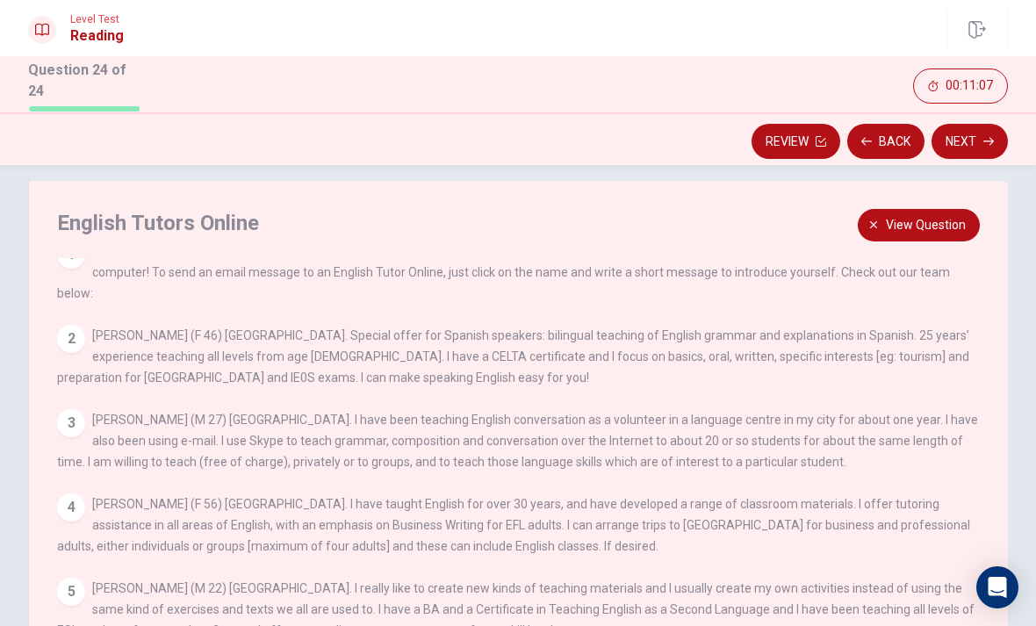
scroll to position [17, 0]
click at [881, 225] on button "View question" at bounding box center [918, 225] width 122 height 32
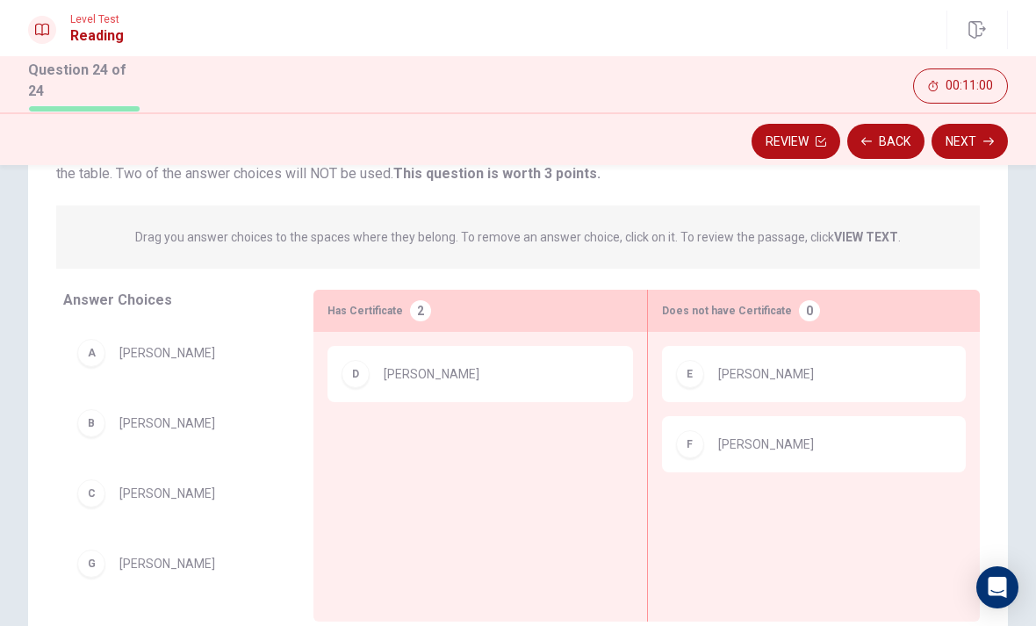
scroll to position [171, 0]
click at [93, 423] on div "B" at bounding box center [91, 422] width 28 height 28
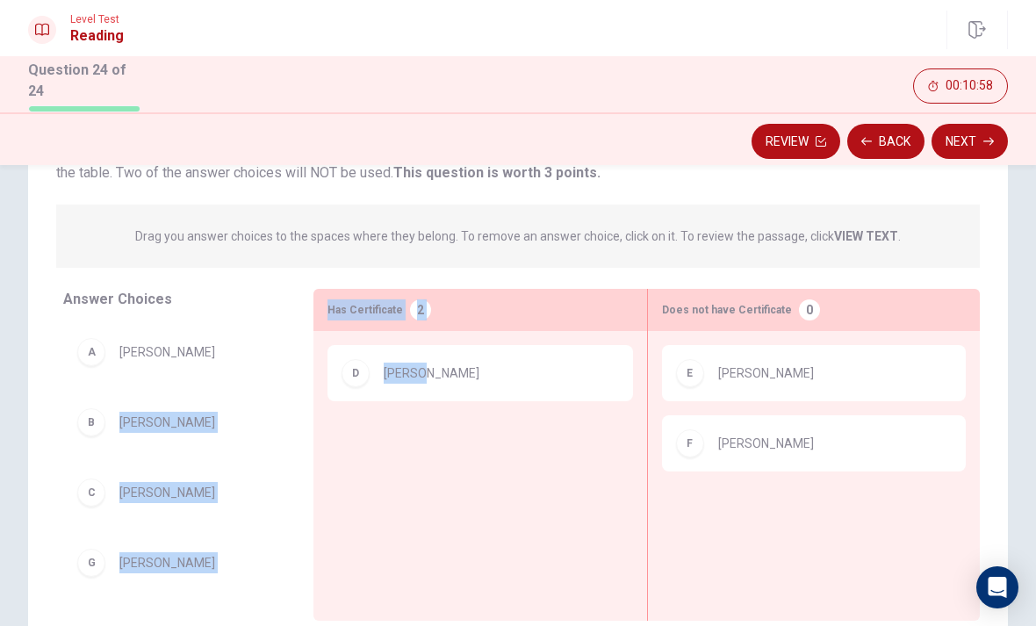
click at [222, 478] on div "C Bill Phelps" at bounding box center [174, 492] width 194 height 28
click at [277, 485] on div "C Bill Phelps" at bounding box center [174, 492] width 222 height 56
click at [65, 375] on div "A Noe Nagayo" at bounding box center [174, 352] width 222 height 56
click at [106, 373] on div "A Noe Nagayo" at bounding box center [174, 352] width 222 height 56
click at [106, 372] on div "A Noe Nagayo" at bounding box center [174, 352] width 222 height 56
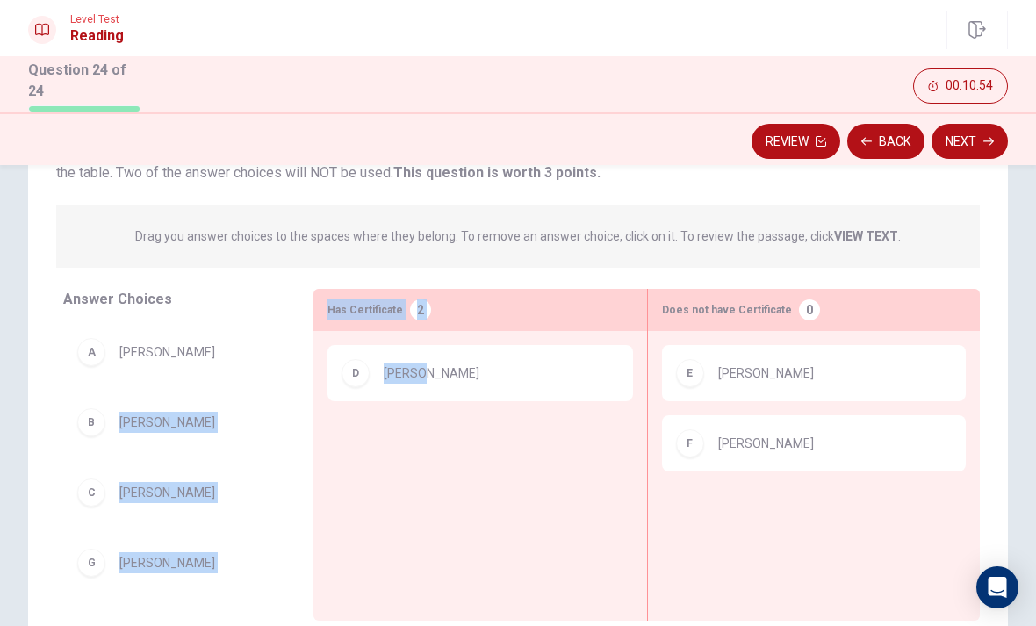
click at [68, 427] on div "B Jean-Pierre Joya" at bounding box center [174, 422] width 222 height 56
click at [67, 426] on div "B Jean-Pierre Joya" at bounding box center [174, 422] width 222 height 56
click at [79, 484] on div "C" at bounding box center [91, 492] width 28 height 28
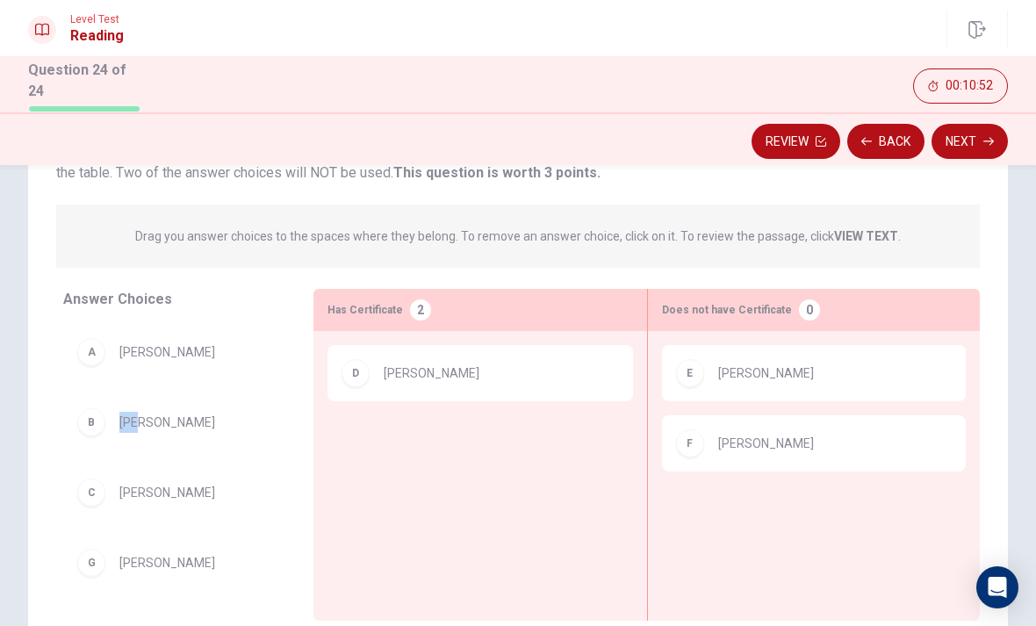
click at [220, 548] on div "G Alison Weeks" at bounding box center [174, 562] width 194 height 28
click at [71, 486] on div "C Bill Phelps" at bounding box center [174, 492] width 222 height 56
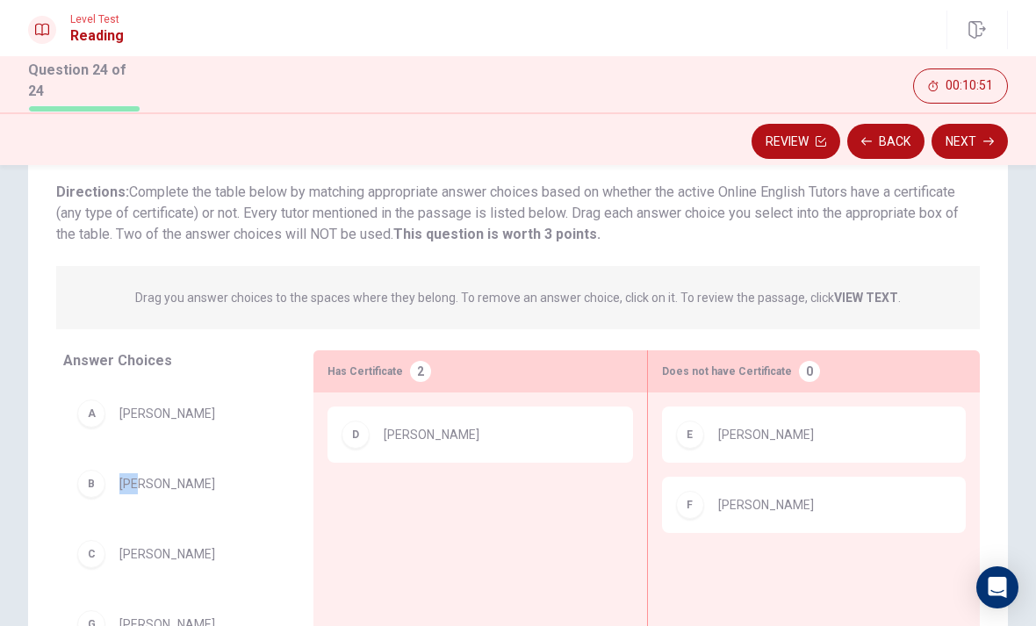
scroll to position [107, 0]
click at [110, 520] on div "A Noe Nagayo B Jean-Pierre Joya C Bill Phelps G Alison Weeks" at bounding box center [174, 523] width 222 height 270
click at [174, 480] on span "Jean-Pierre Joya" at bounding box center [167, 486] width 96 height 21
click at [174, 479] on span "Jean-Pierre Joya" at bounding box center [167, 486] width 96 height 21
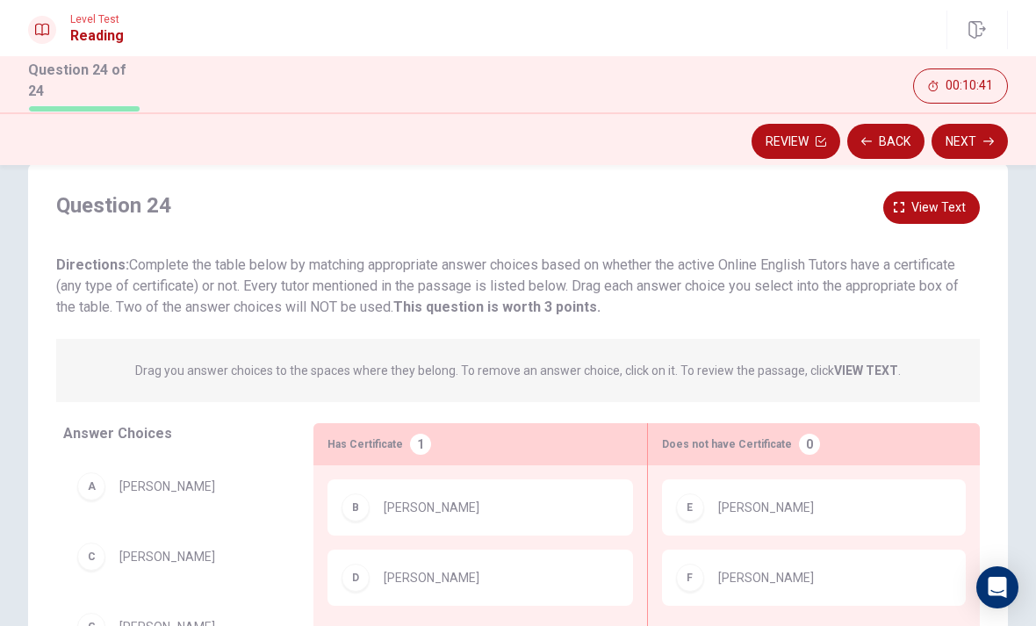
scroll to position [38, 0]
click at [911, 205] on button "View text" at bounding box center [931, 206] width 97 height 32
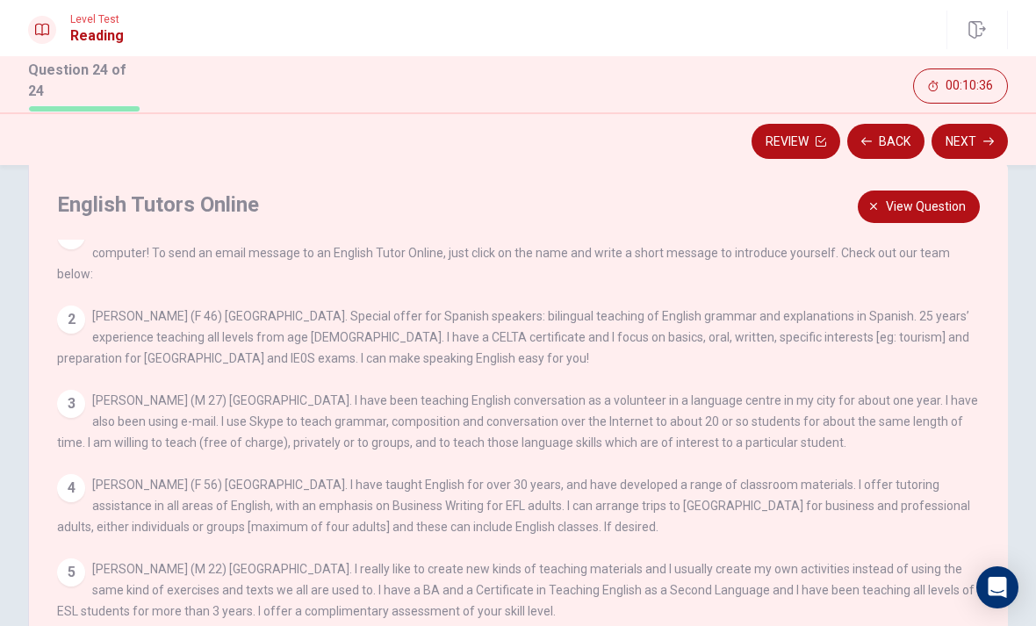
scroll to position [17, 0]
click at [929, 209] on span "View question" at bounding box center [925, 207] width 80 height 22
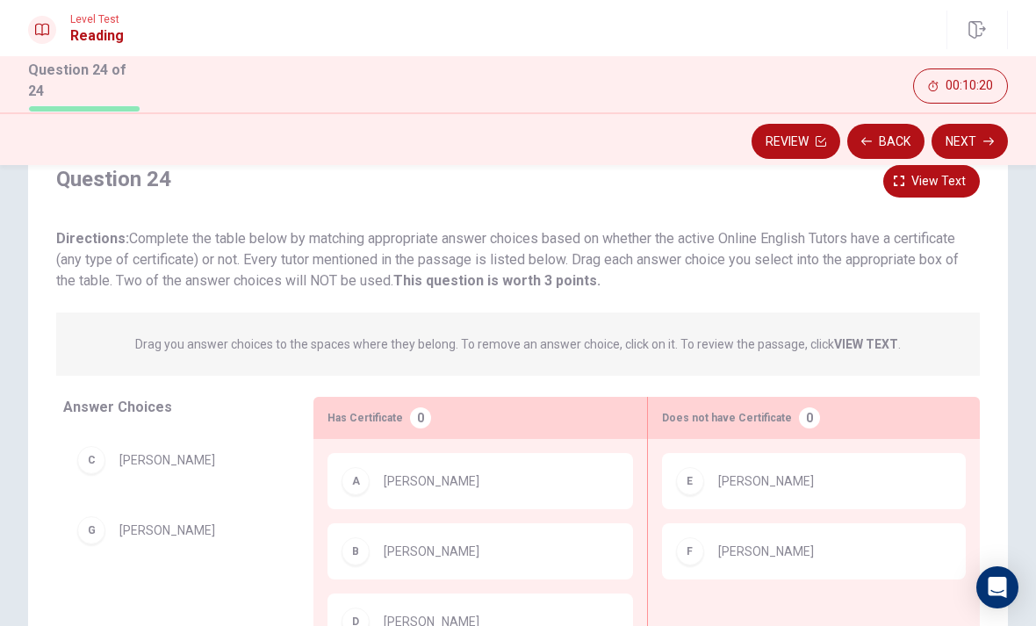
scroll to position [61, 0]
click at [914, 191] on button "View text" at bounding box center [931, 183] width 97 height 32
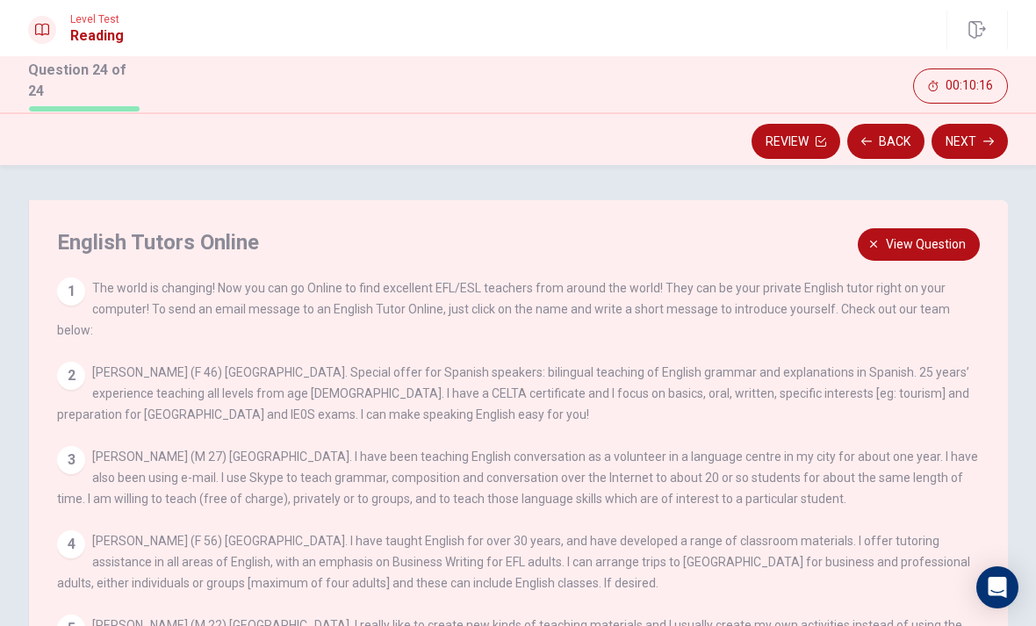
scroll to position [0, 0]
click at [906, 237] on span "View question" at bounding box center [925, 244] width 80 height 22
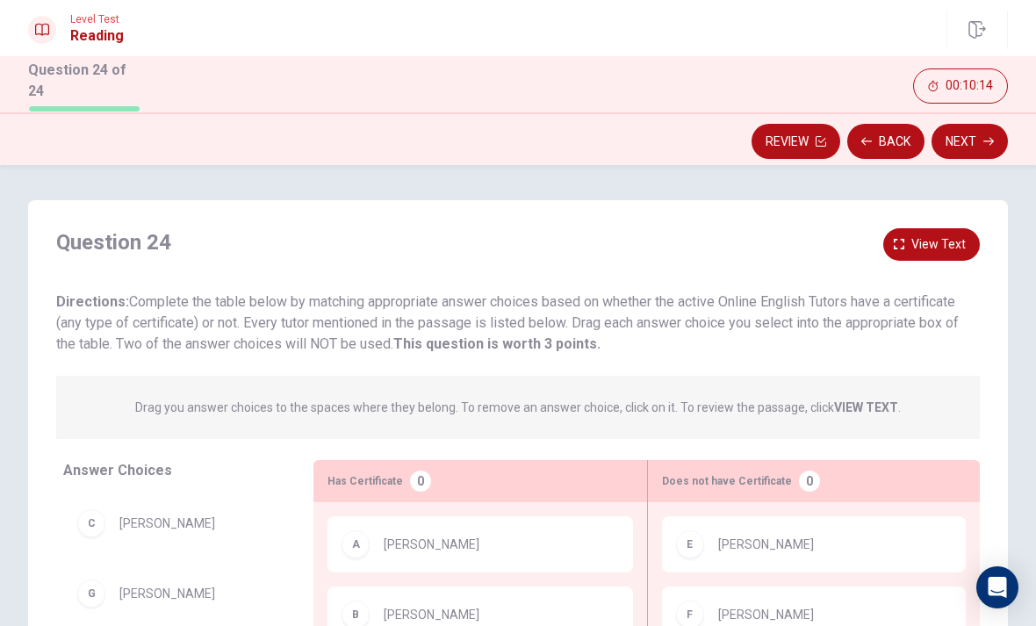
click at [974, 132] on button "Next" at bounding box center [969, 141] width 76 height 35
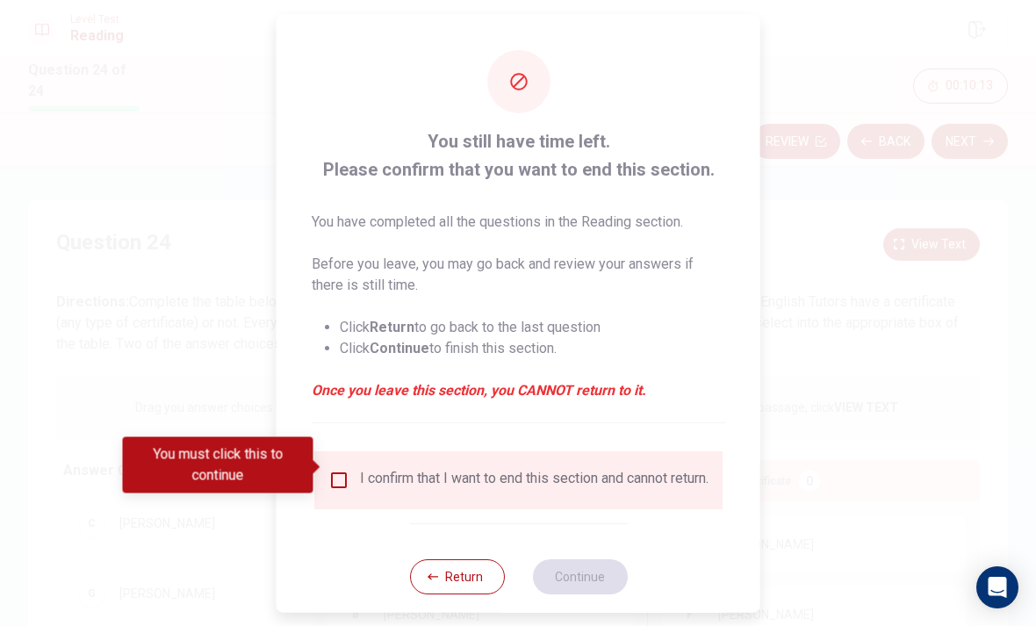
click at [341, 469] on input "You must click this to continue" at bounding box center [338, 479] width 21 height 21
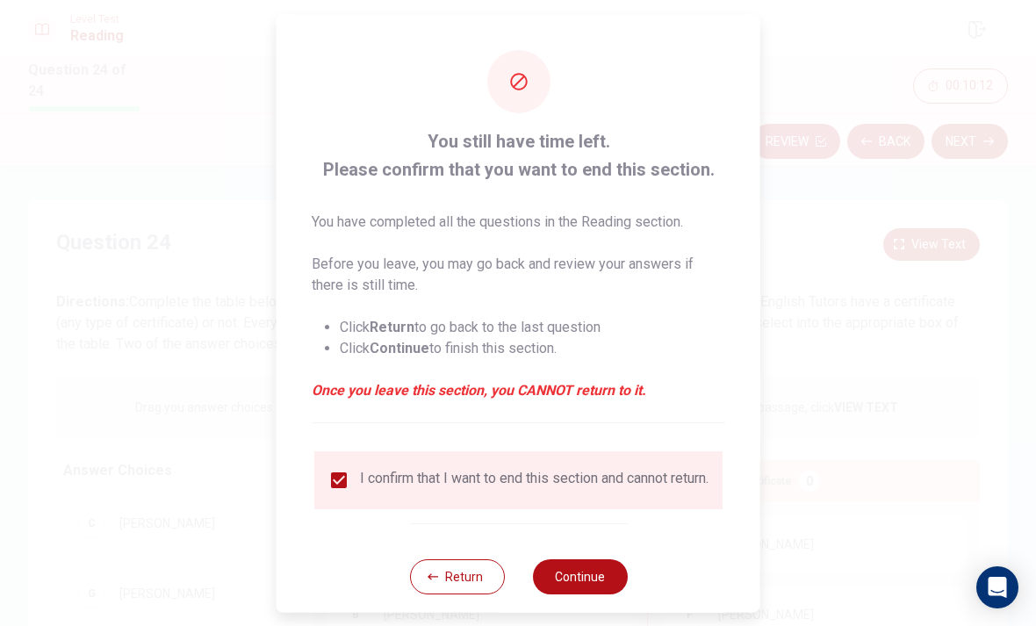
click at [581, 570] on button "Continue" at bounding box center [579, 575] width 95 height 35
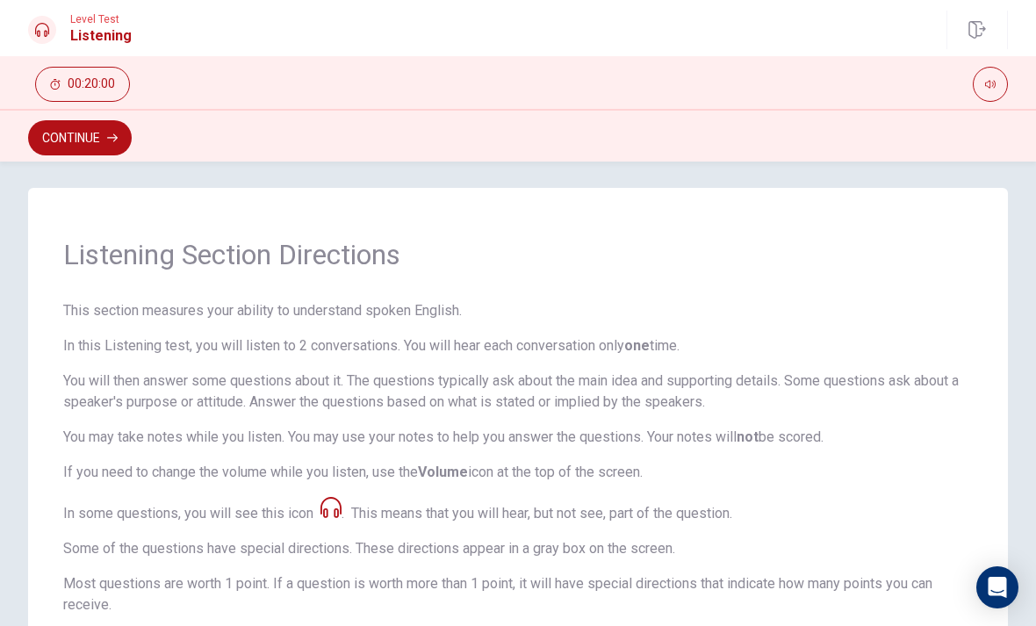
scroll to position [9, 0]
click at [61, 130] on button "Continue" at bounding box center [80, 137] width 104 height 35
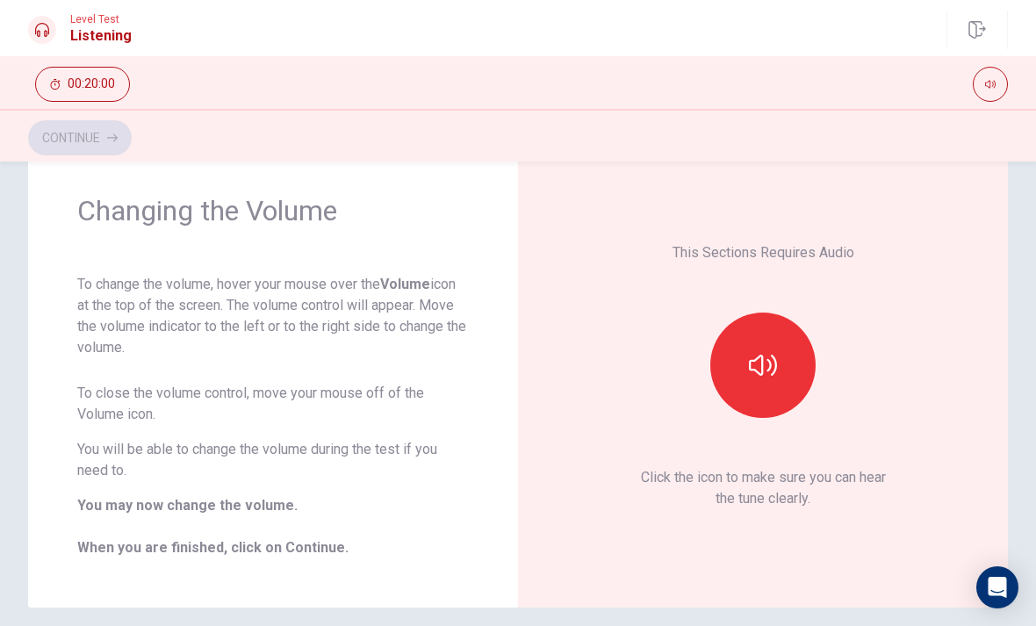
scroll to position [54, 0]
click at [731, 372] on button "button" at bounding box center [762, 364] width 105 height 105
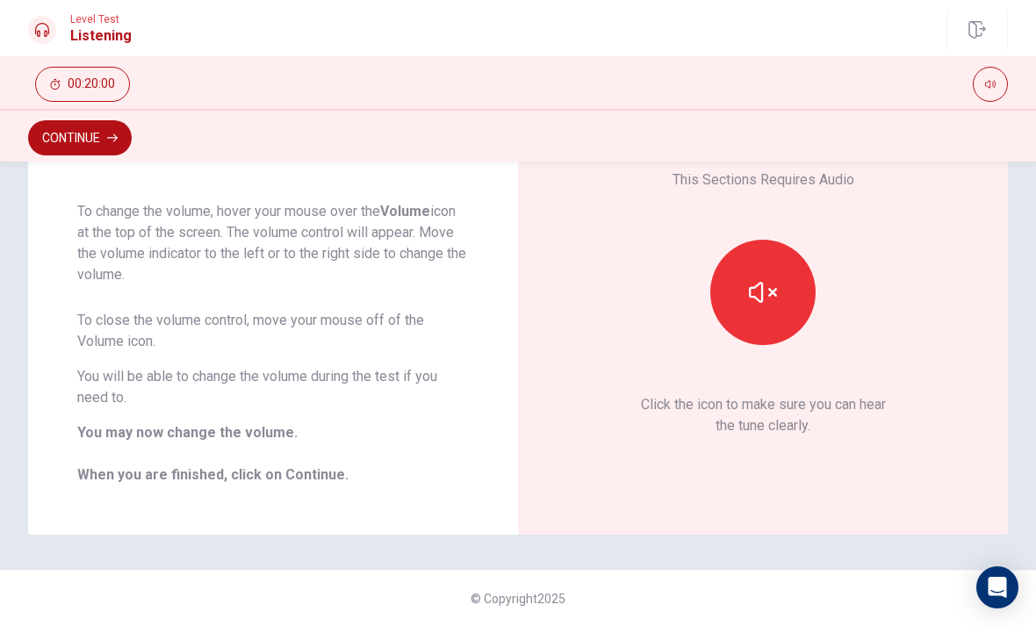
scroll to position [125, 0]
click at [751, 296] on icon "button" at bounding box center [763, 292] width 28 height 21
click at [751, 295] on icon "button" at bounding box center [763, 292] width 28 height 28
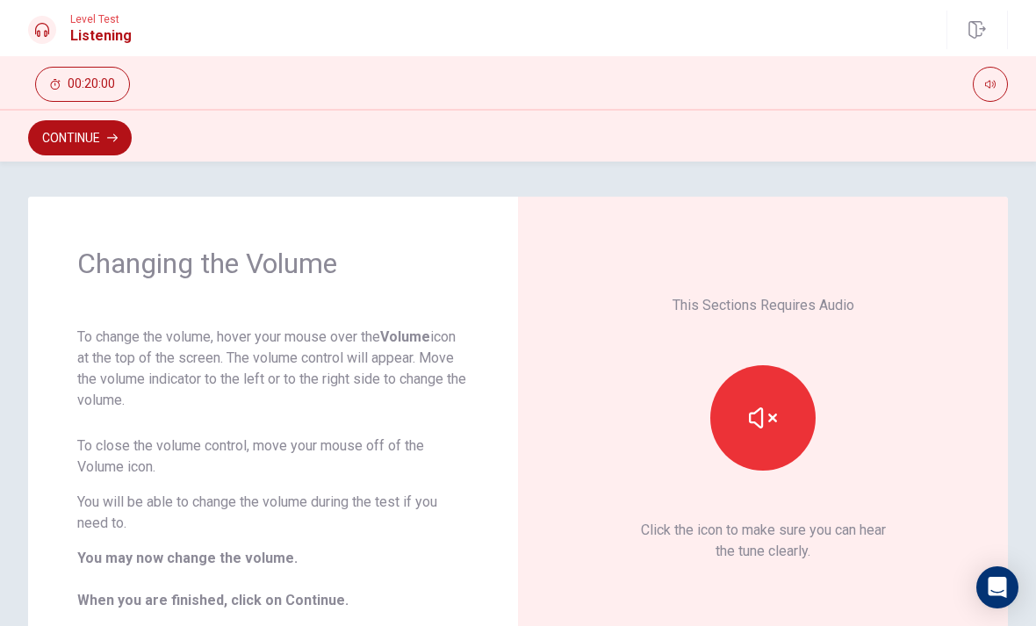
scroll to position [0, 0]
click at [75, 143] on button "Continue" at bounding box center [80, 137] width 104 height 35
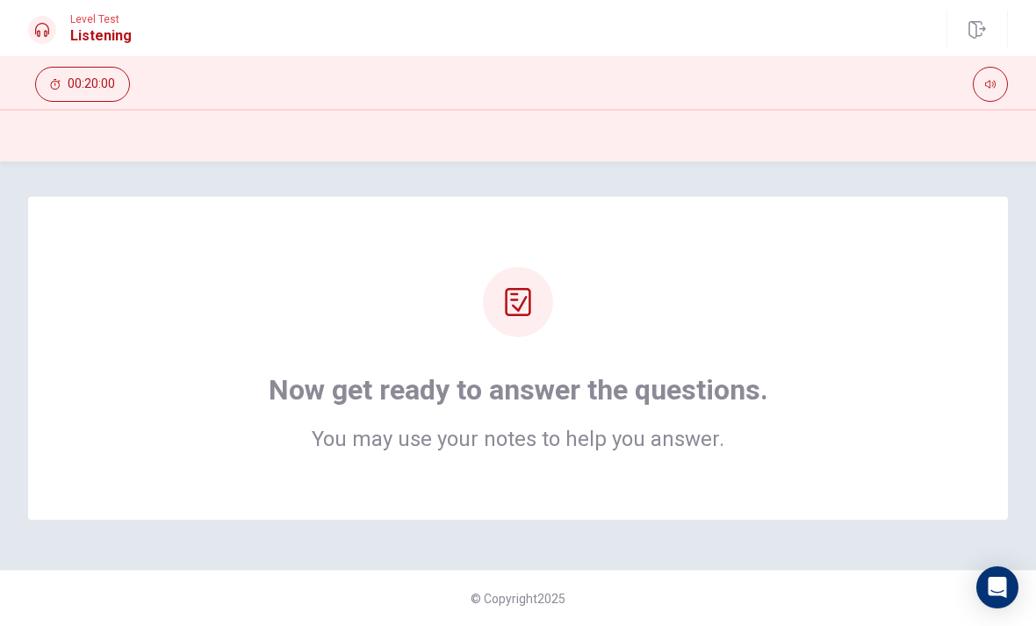
click at [84, 415] on div "Now get ready to answer the questions. You may use your notes to help you answe…" at bounding box center [517, 358] width 979 height 323
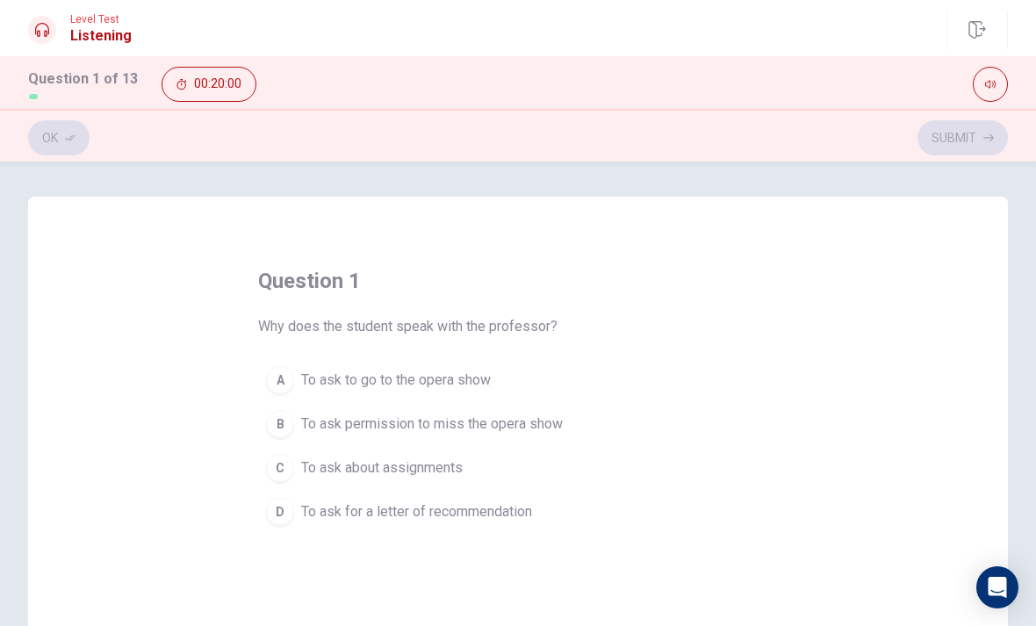
click at [75, 450] on div "question 1 Why does the student speak with the professor? A To ask to go to the…" at bounding box center [517, 502] width 979 height 610
click at [275, 432] on div "B" at bounding box center [280, 424] width 28 height 28
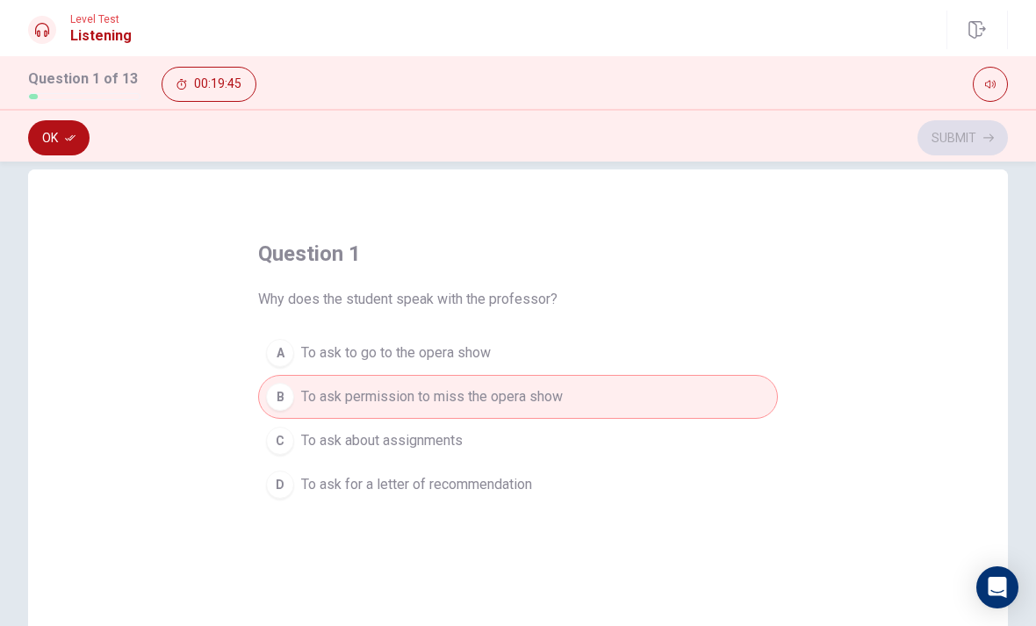
scroll to position [26, 0]
click at [68, 147] on button "Ok" at bounding box center [58, 137] width 61 height 35
click at [280, 355] on div "A" at bounding box center [280, 354] width 28 height 28
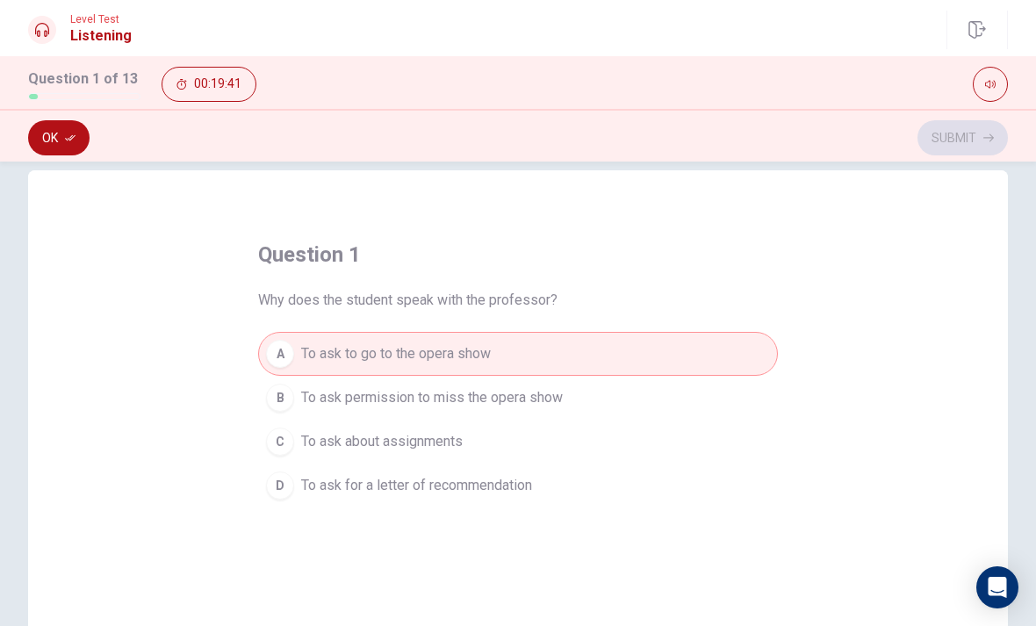
click at [288, 398] on div "B" at bounding box center [280, 397] width 28 height 28
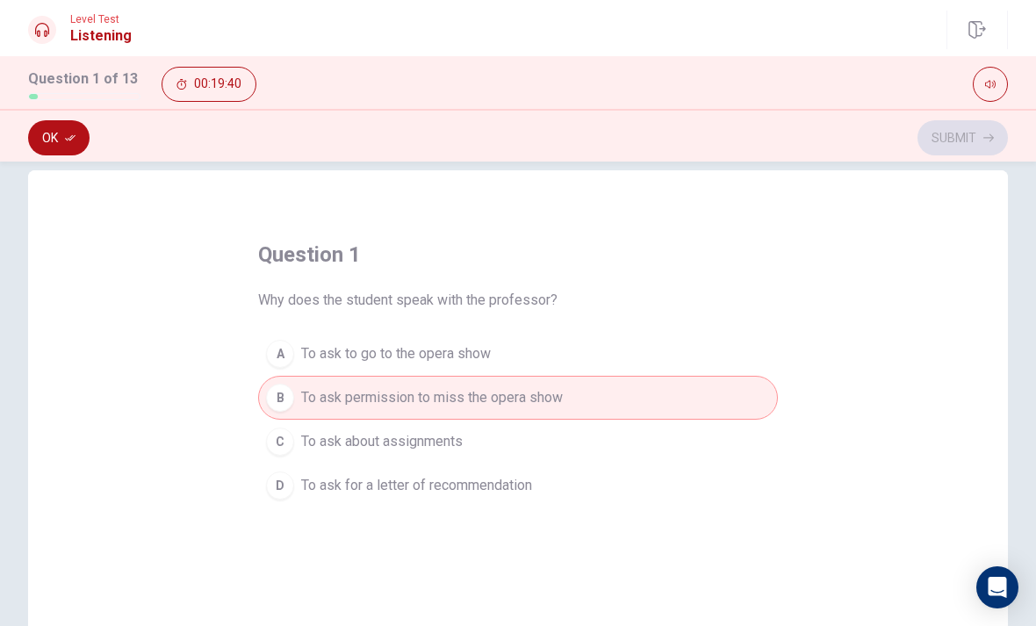
click at [299, 448] on button "C To ask about assignments" at bounding box center [518, 441] width 520 height 44
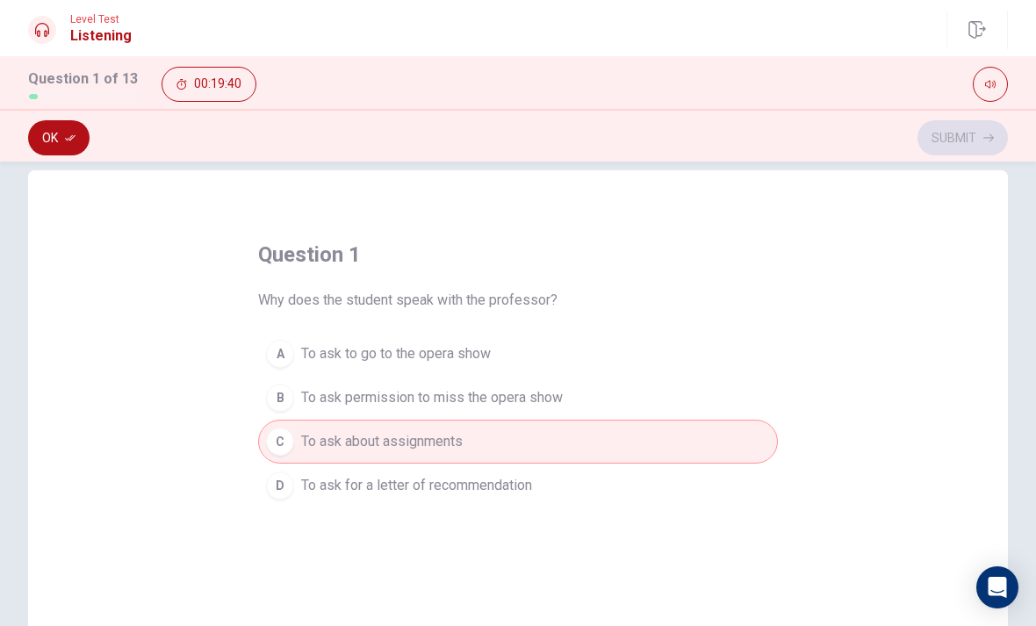
click at [288, 492] on div "D" at bounding box center [280, 485] width 28 height 28
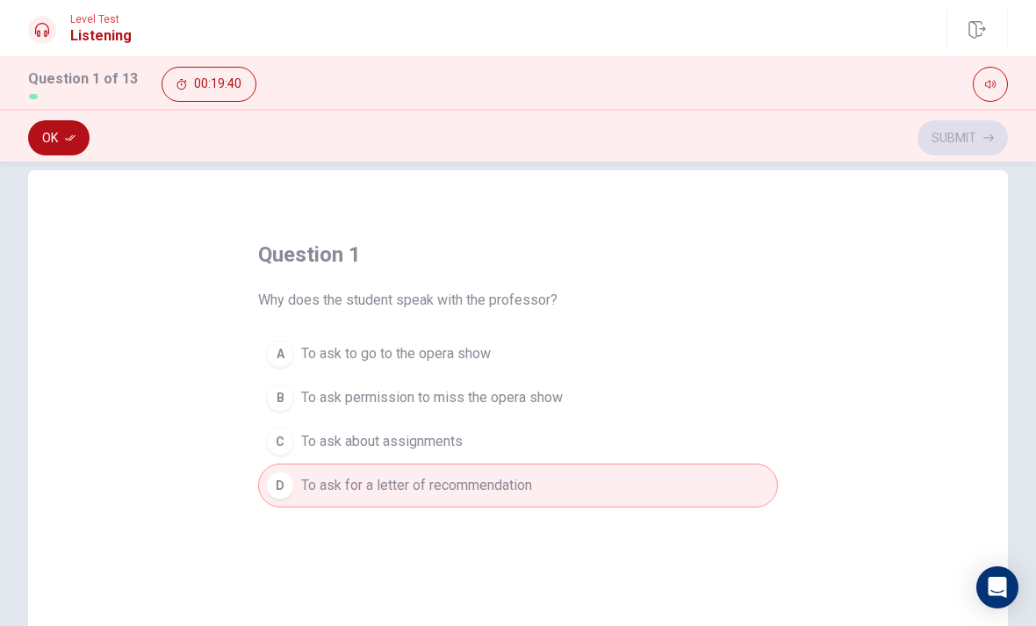
click at [296, 410] on button "B To ask permission to miss the opera show" at bounding box center [518, 398] width 520 height 44
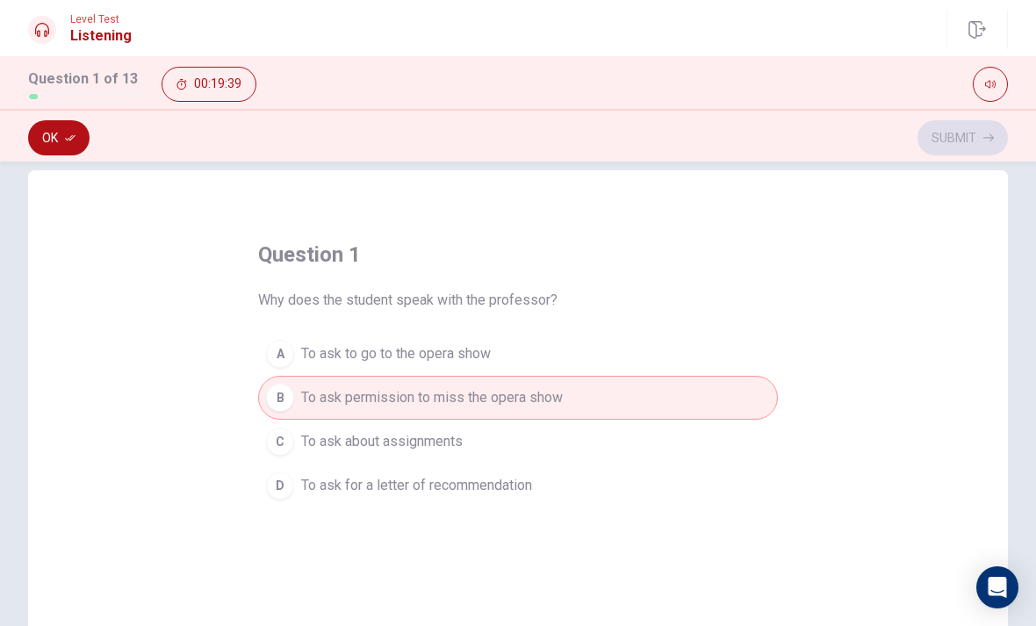
click at [289, 355] on div "A" at bounding box center [280, 354] width 28 height 28
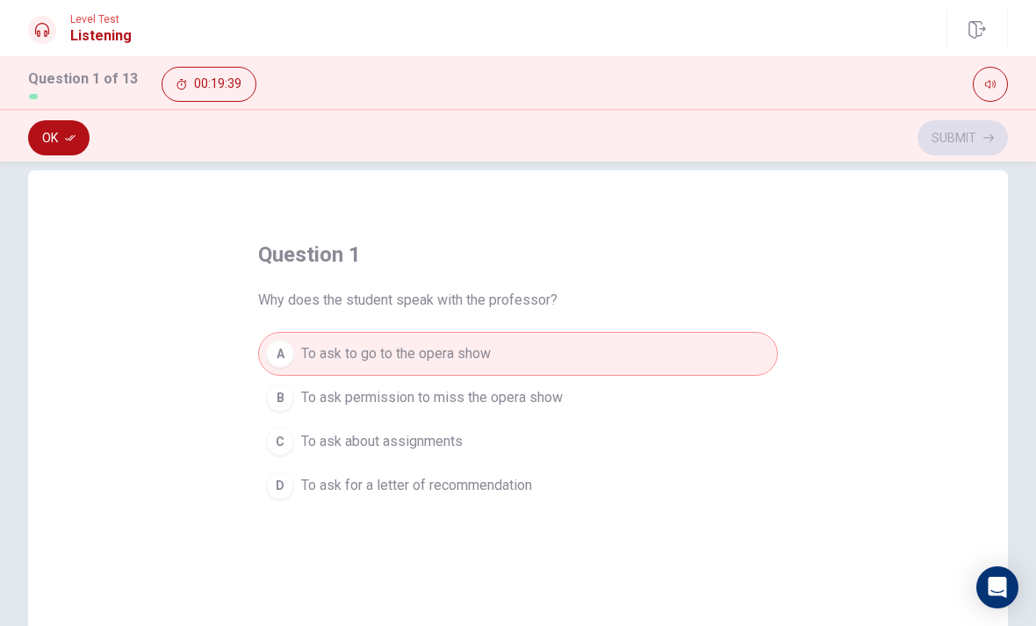
click at [281, 412] on button "B To ask permission to miss the opera show" at bounding box center [518, 398] width 520 height 44
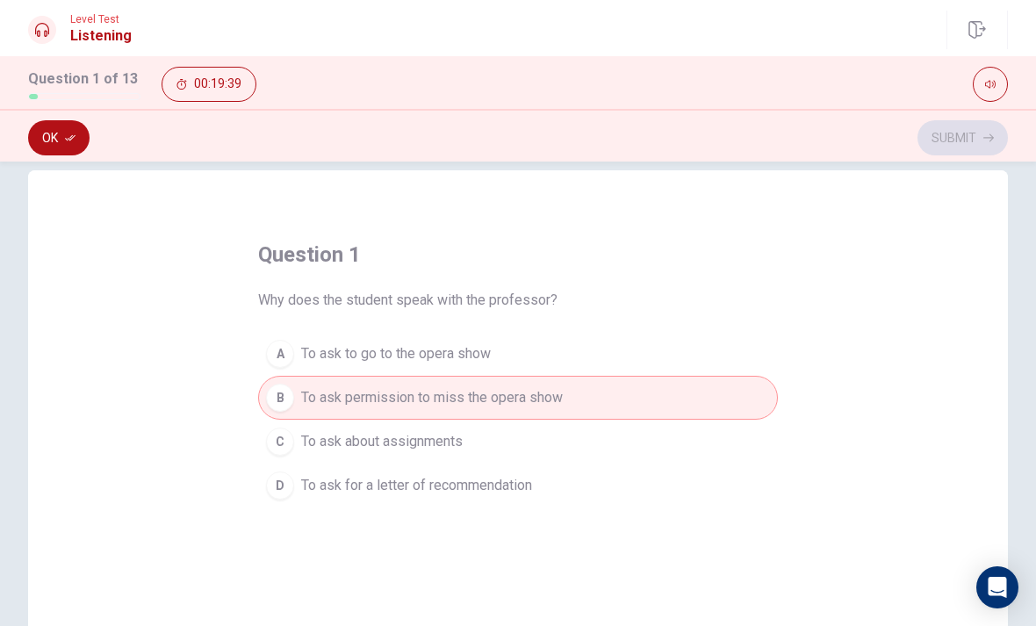
click at [288, 451] on div "C" at bounding box center [280, 441] width 28 height 28
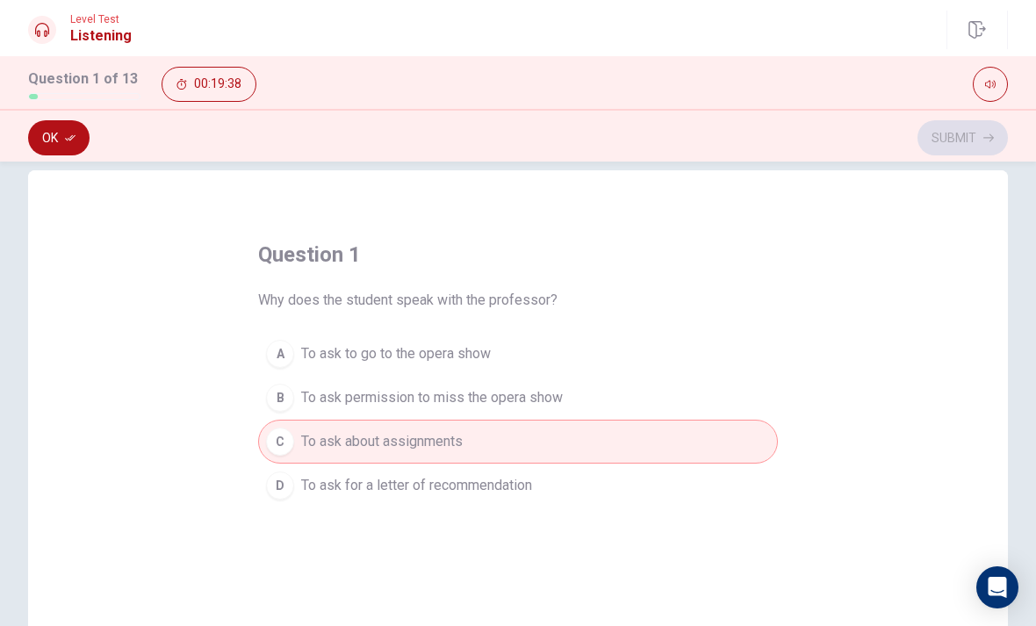
click at [299, 479] on button "D To ask for a letter of recommendation" at bounding box center [518, 485] width 520 height 44
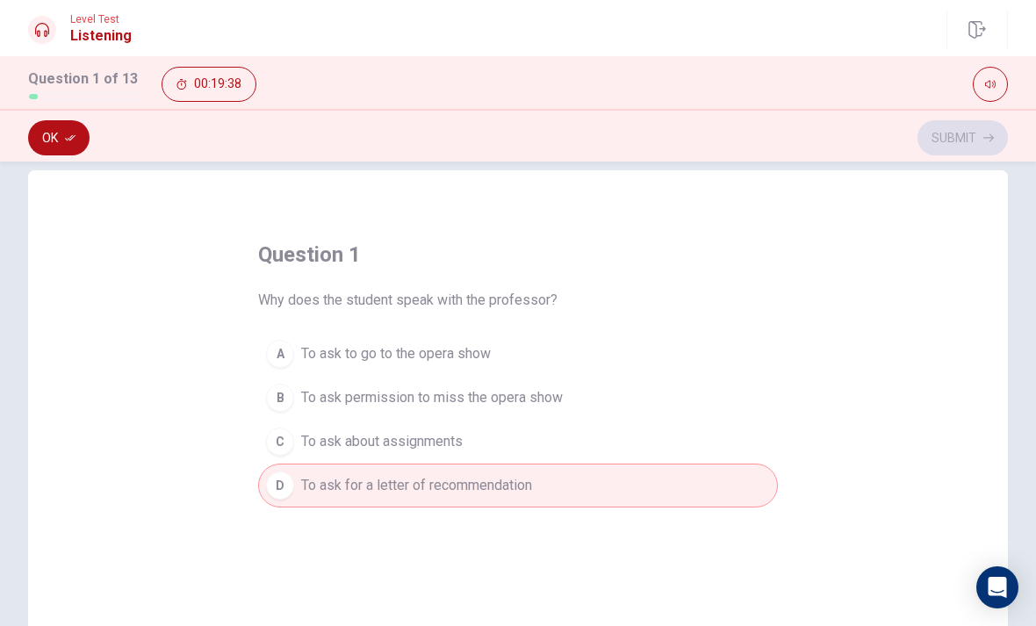
click at [294, 410] on button "B To ask permission to miss the opera show" at bounding box center [518, 398] width 520 height 44
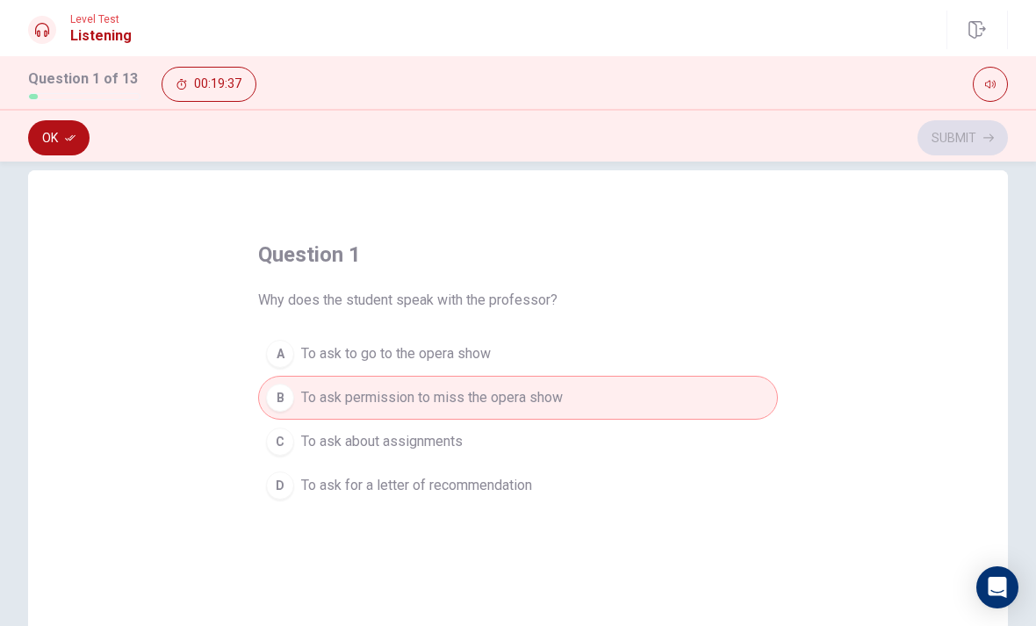
click at [54, 142] on button "Ok" at bounding box center [58, 137] width 61 height 35
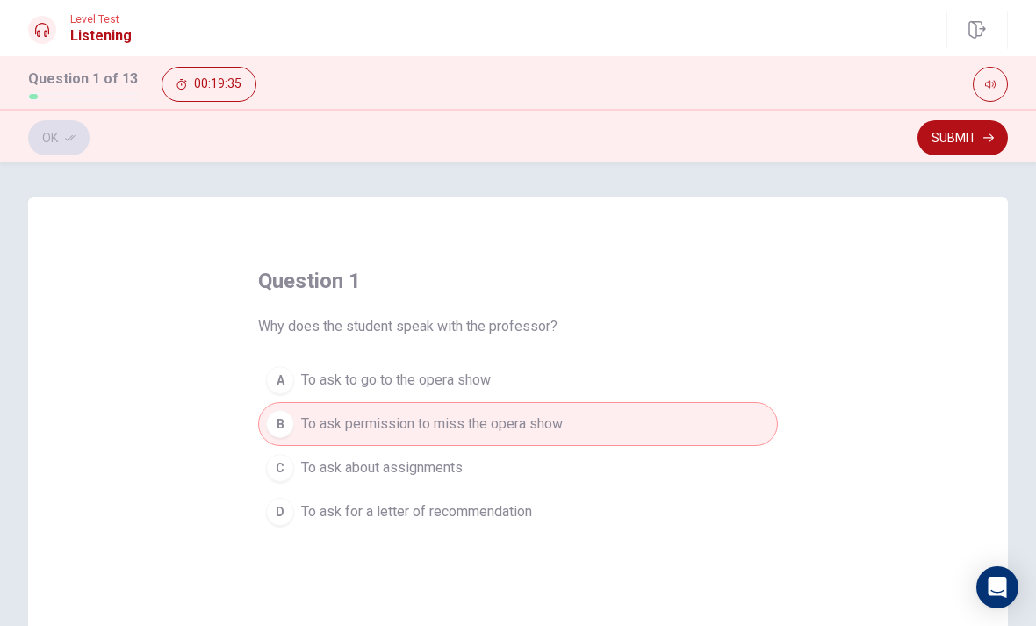
scroll to position [0, 0]
click at [942, 149] on button "Submit" at bounding box center [962, 137] width 90 height 35
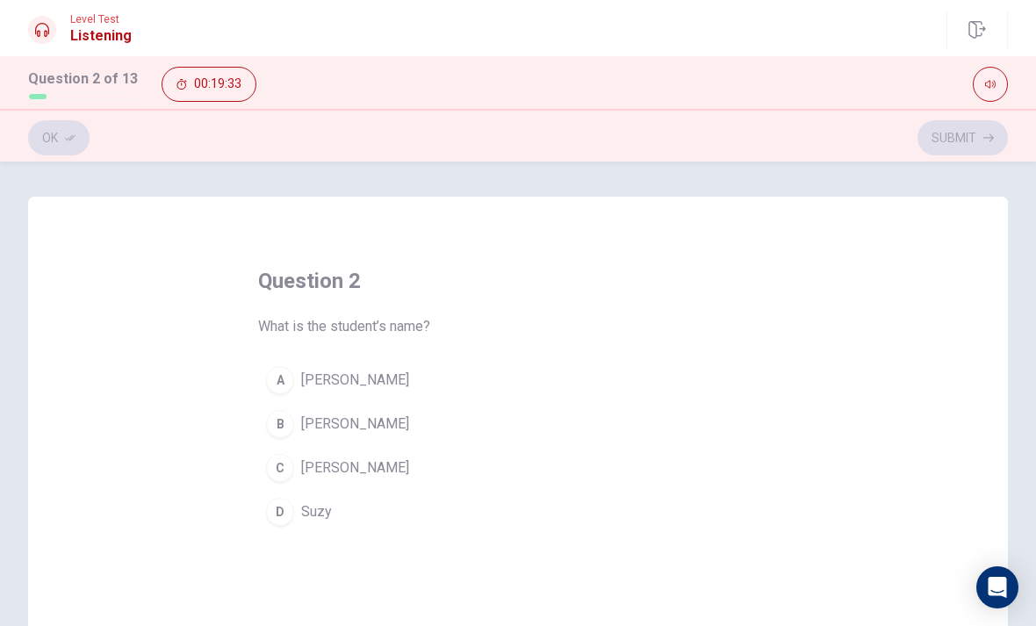
click at [292, 477] on button "C Sarah" at bounding box center [518, 468] width 520 height 44
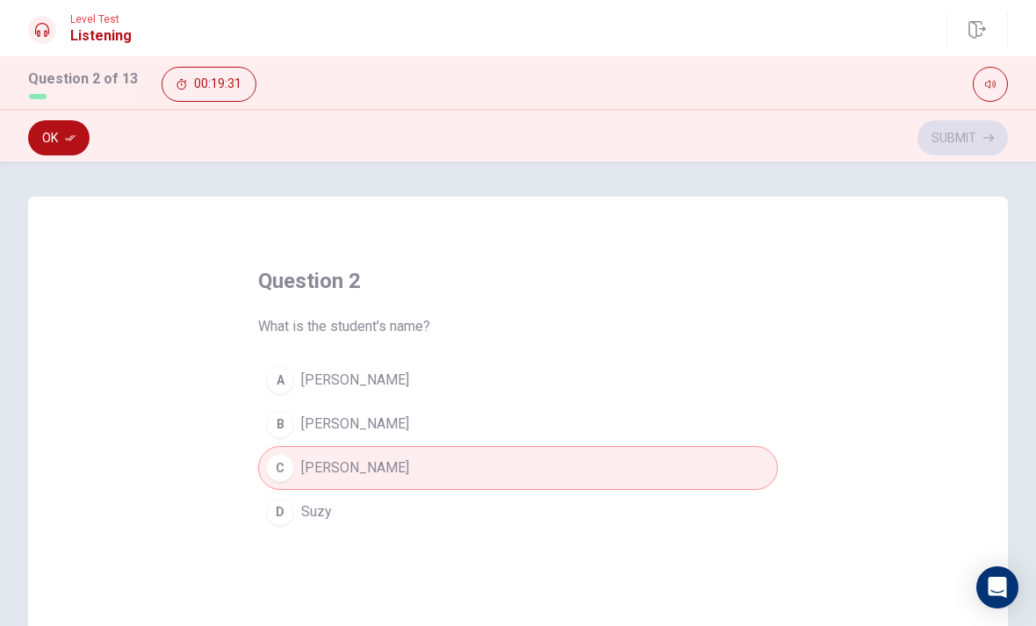
click at [53, 148] on button "Ok" at bounding box center [58, 137] width 61 height 35
click at [938, 142] on button "Submit" at bounding box center [962, 137] width 90 height 35
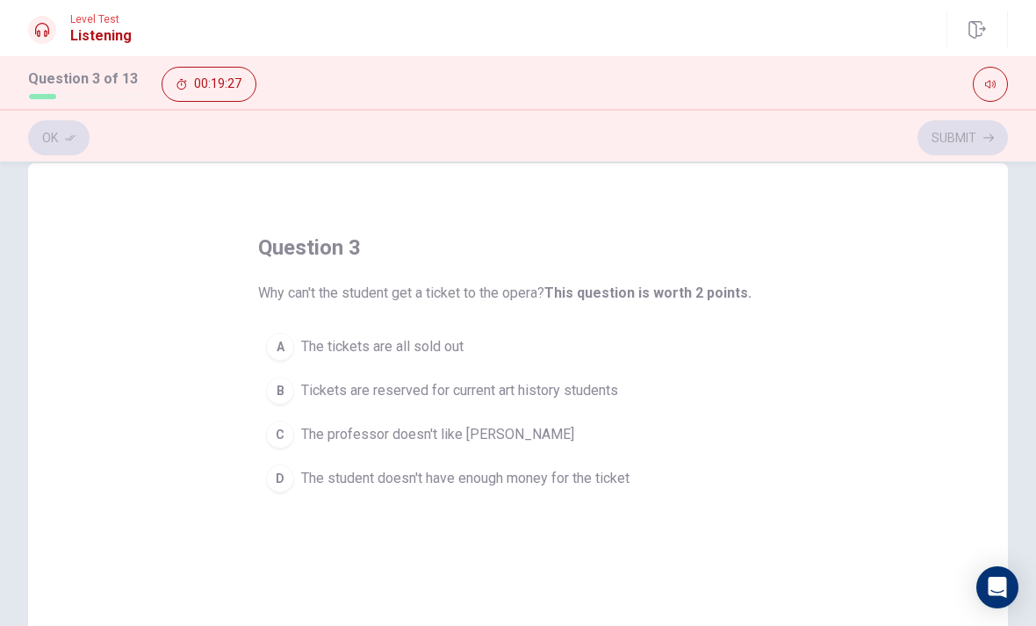
scroll to position [32, 0]
click at [298, 398] on button "B Tickets are reserved for current art history students" at bounding box center [518, 392] width 520 height 44
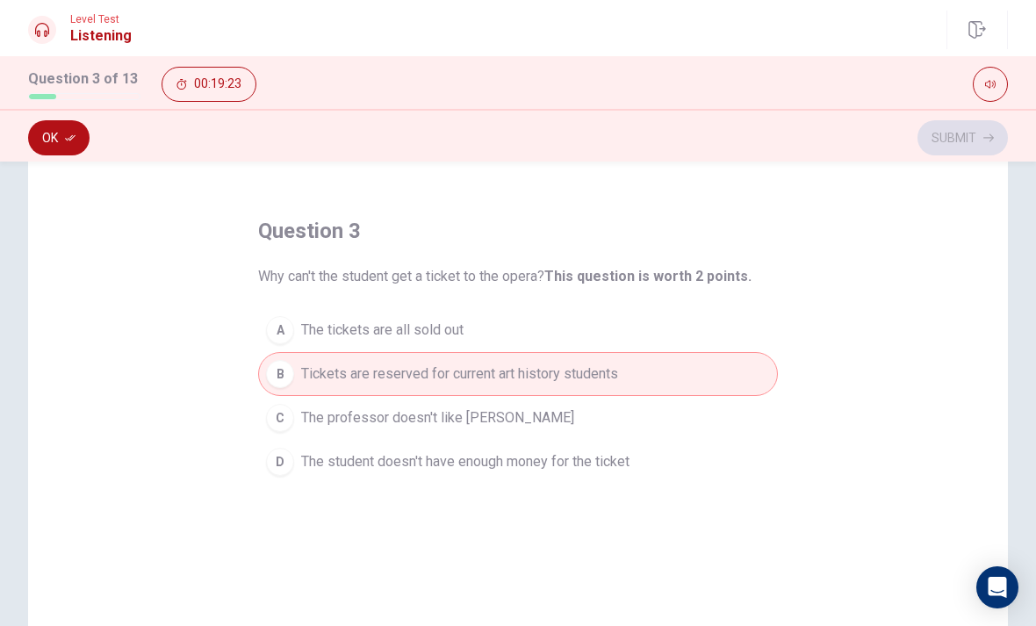
scroll to position [34, 0]
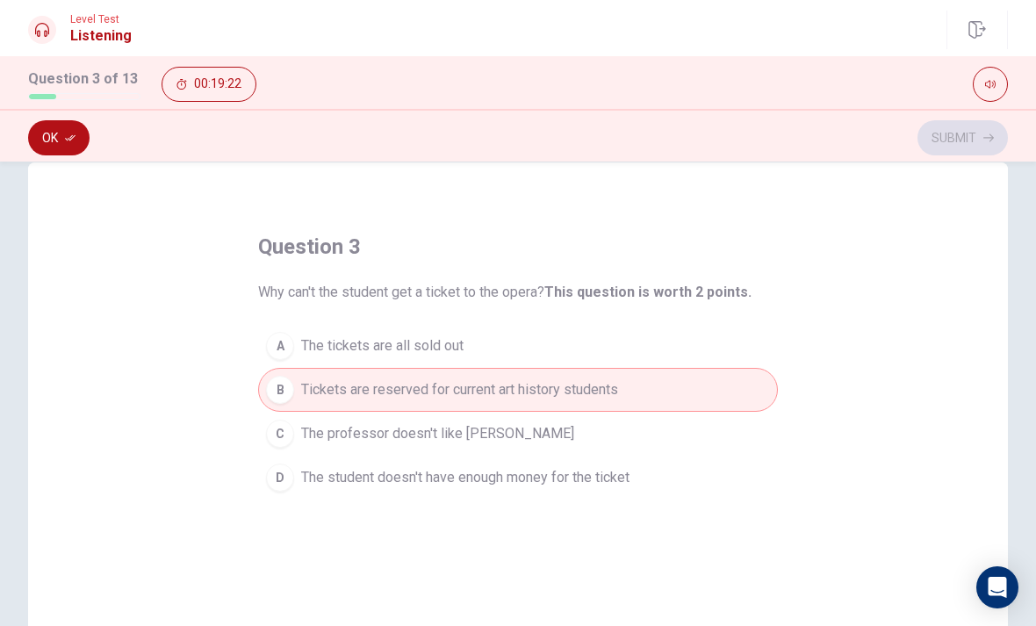
click at [66, 147] on button "Ok" at bounding box center [58, 137] width 61 height 35
click at [963, 153] on button "Submit" at bounding box center [962, 137] width 90 height 35
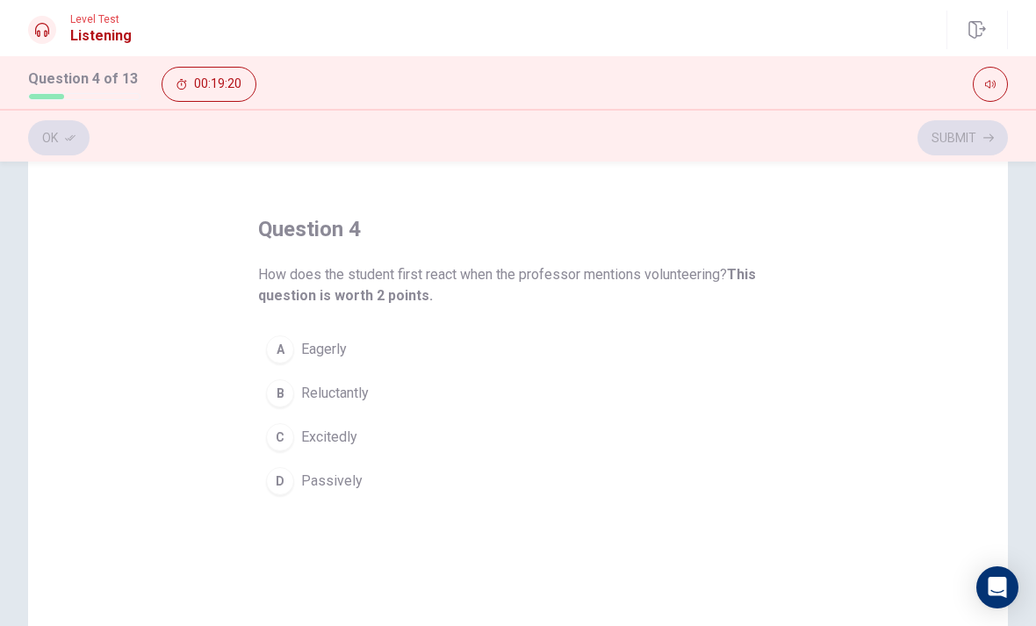
scroll to position [54, 0]
click at [278, 351] on div "A" at bounding box center [280, 347] width 28 height 28
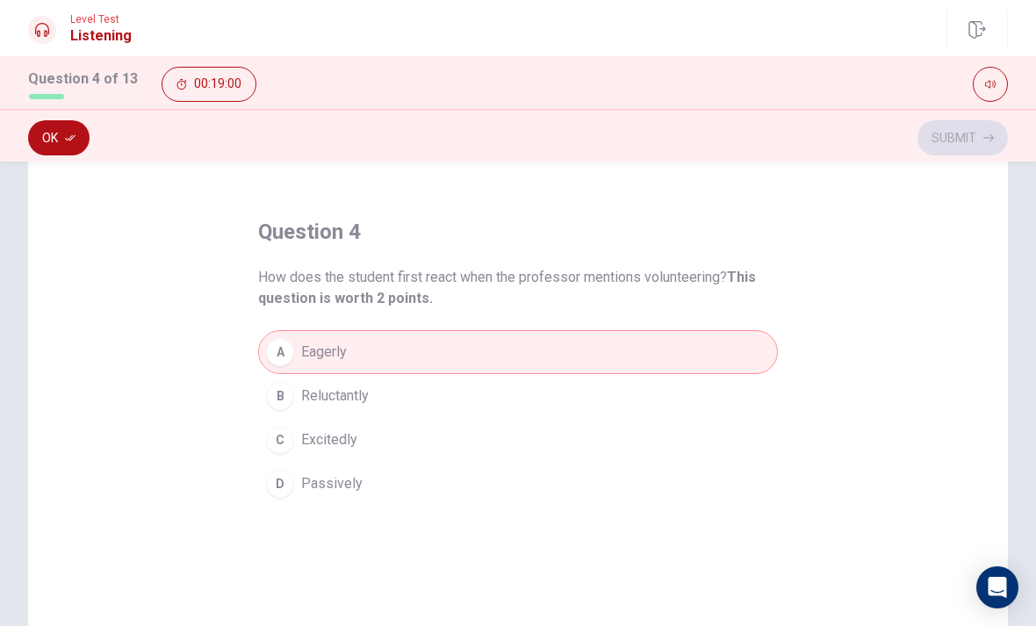
scroll to position [33, 0]
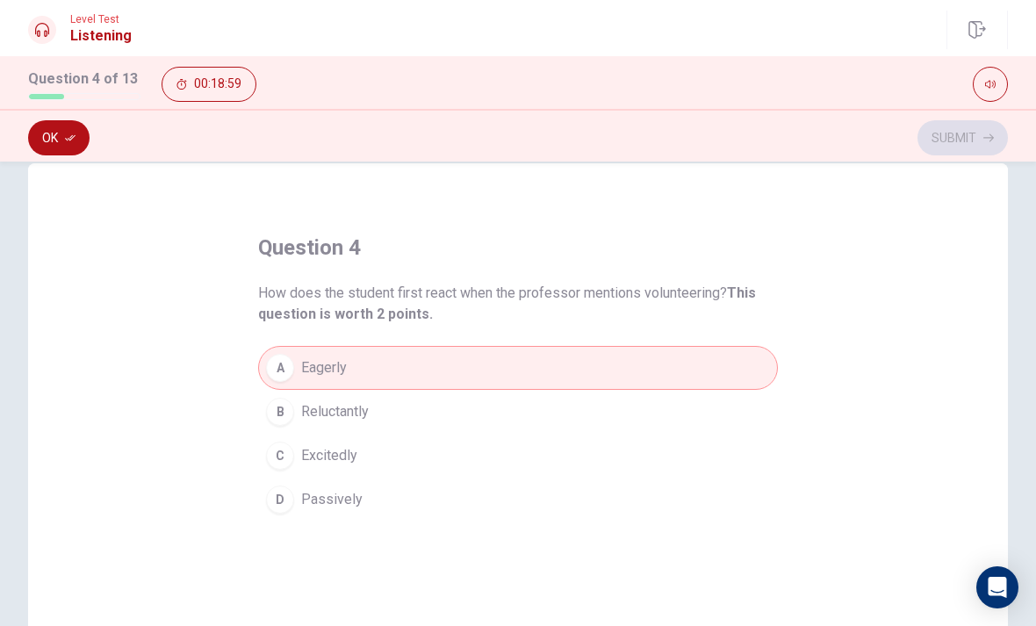
click at [50, 142] on button "Ok" at bounding box center [58, 137] width 61 height 35
click at [971, 132] on button "Submit" at bounding box center [962, 137] width 90 height 35
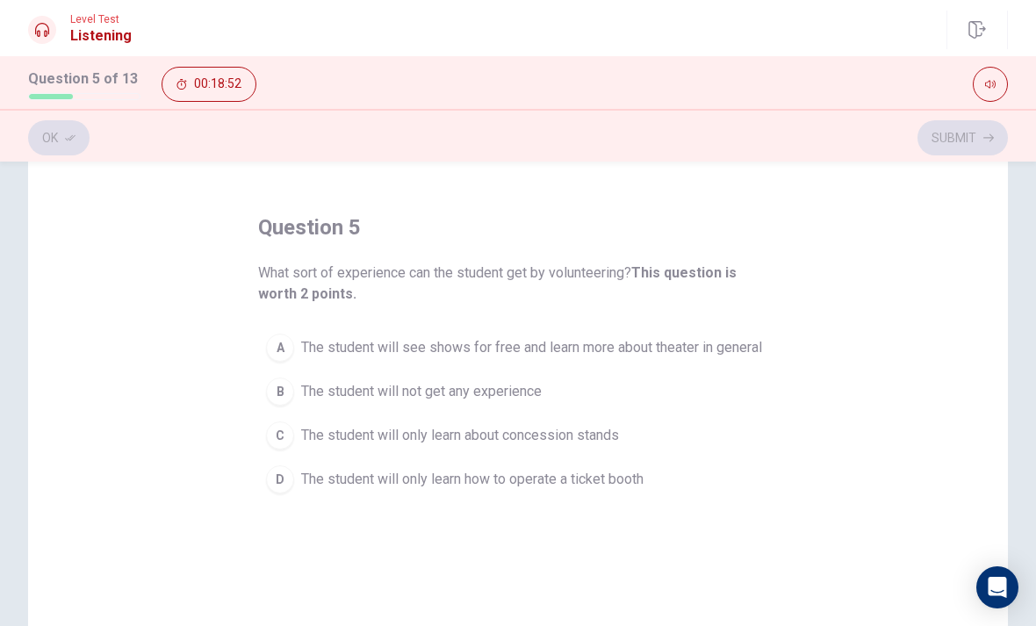
scroll to position [61, 0]
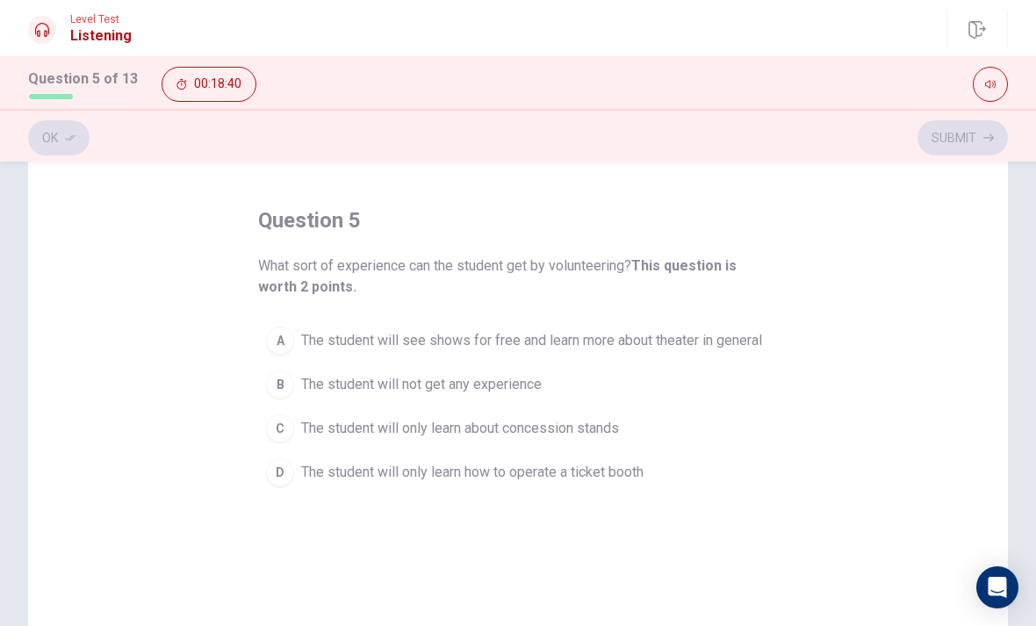
click at [273, 340] on div "A" at bounding box center [280, 340] width 28 height 28
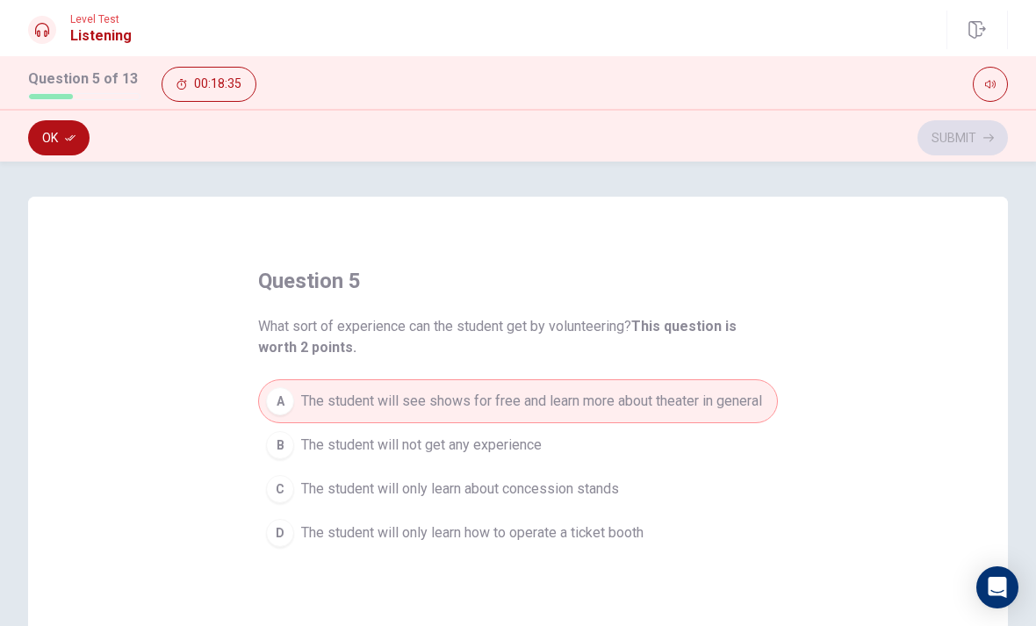
scroll to position [0, 0]
click at [48, 149] on button "Ok" at bounding box center [58, 137] width 61 height 35
click at [980, 141] on button "Submit" at bounding box center [962, 137] width 90 height 35
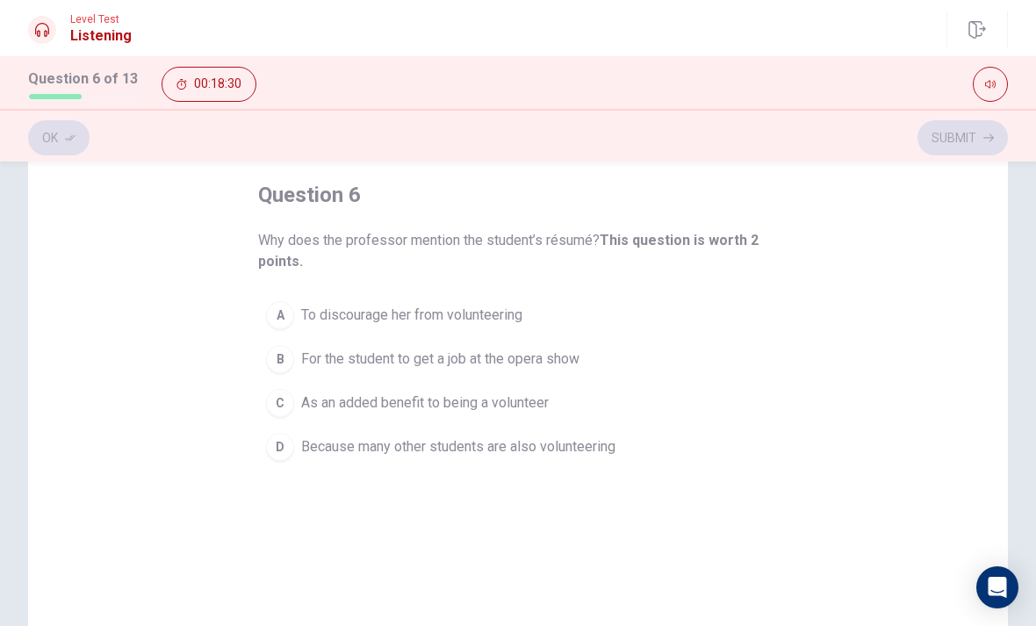
scroll to position [88, 0]
click at [282, 406] on div "C" at bounding box center [280, 401] width 28 height 28
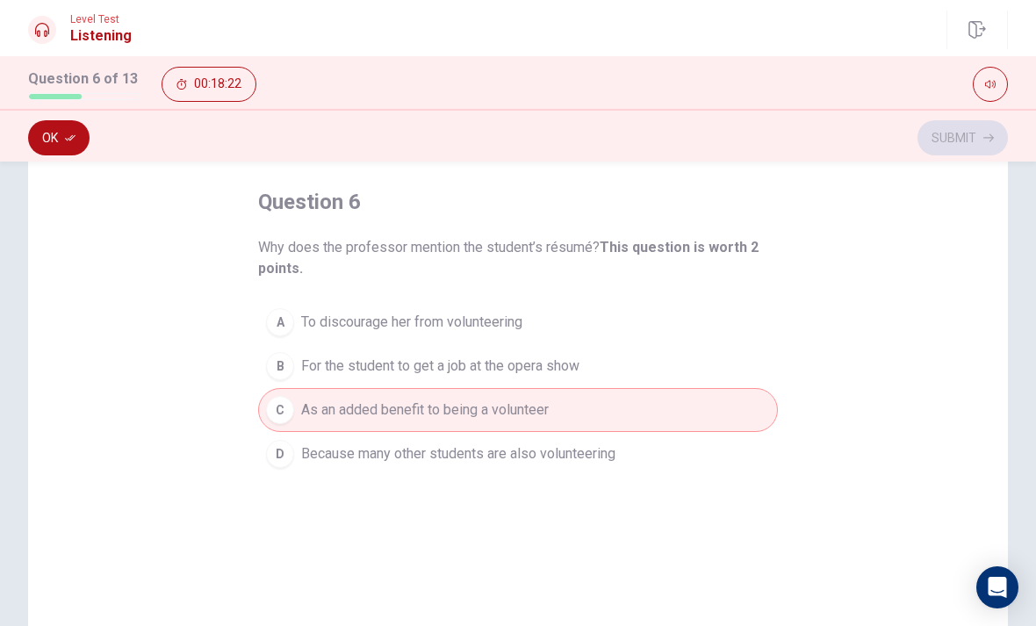
scroll to position [75, 0]
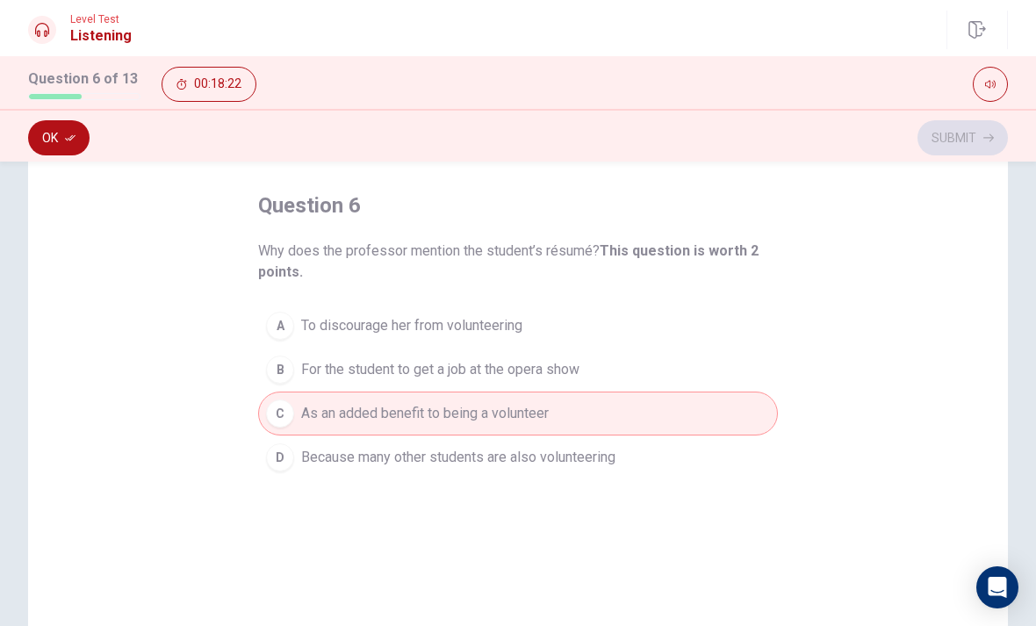
click at [59, 143] on button "Ok" at bounding box center [58, 137] width 61 height 35
click at [966, 146] on button "Submit" at bounding box center [962, 137] width 90 height 35
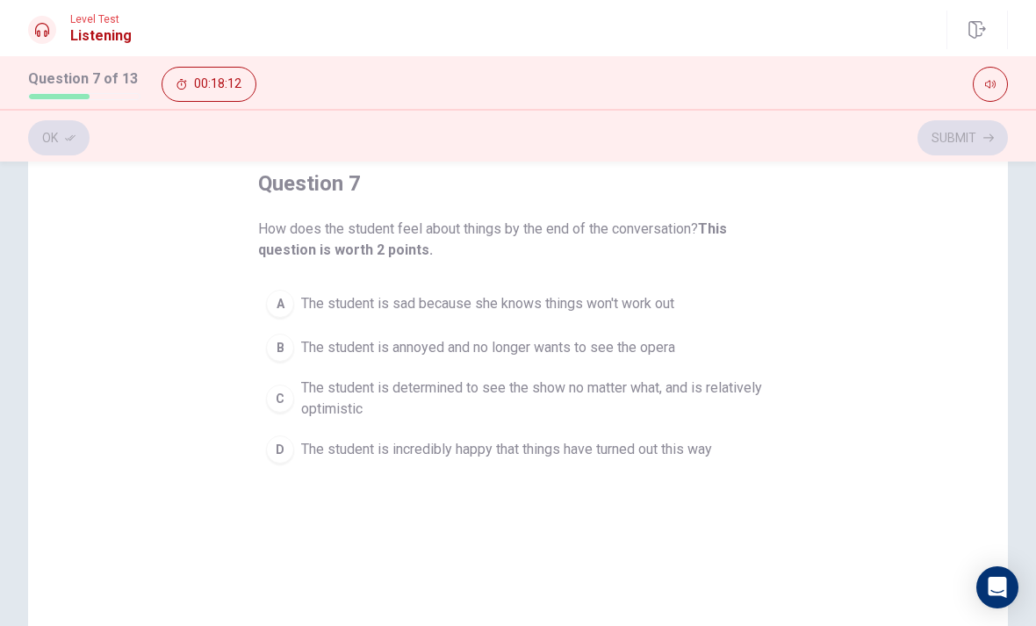
click at [281, 409] on div "C" at bounding box center [280, 398] width 28 height 28
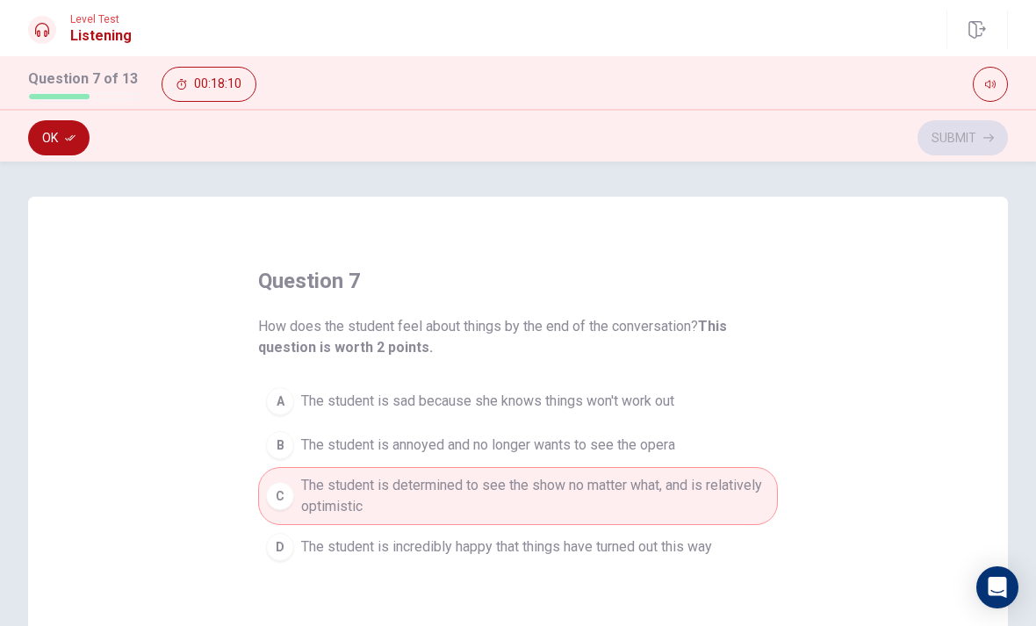
scroll to position [-2, 0]
click at [41, 136] on button "Ok" at bounding box center [58, 137] width 61 height 35
click at [937, 137] on button "Submit" at bounding box center [962, 137] width 90 height 35
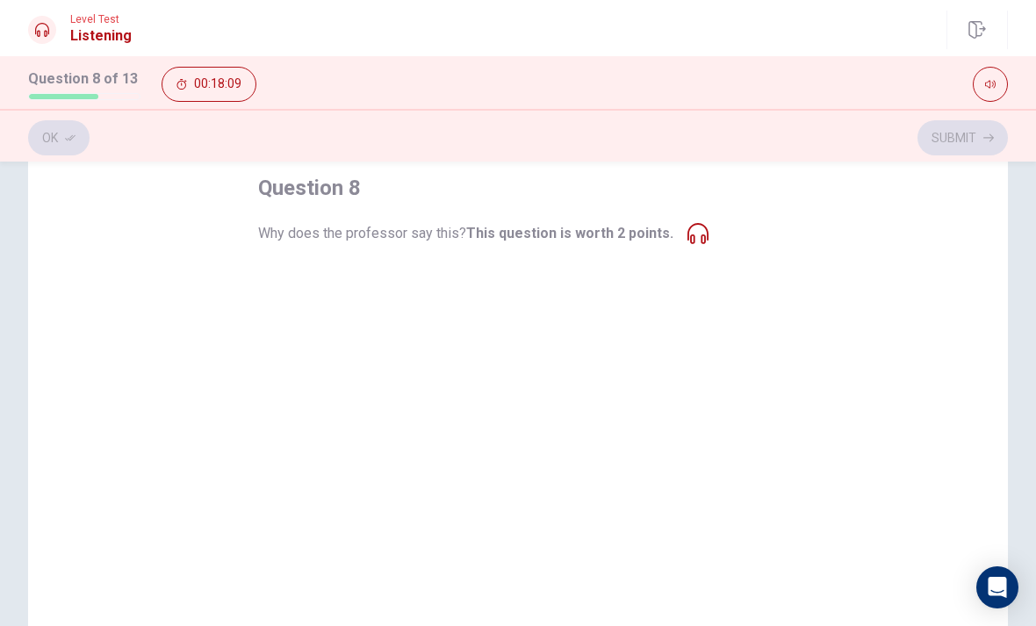
scroll to position [96, 0]
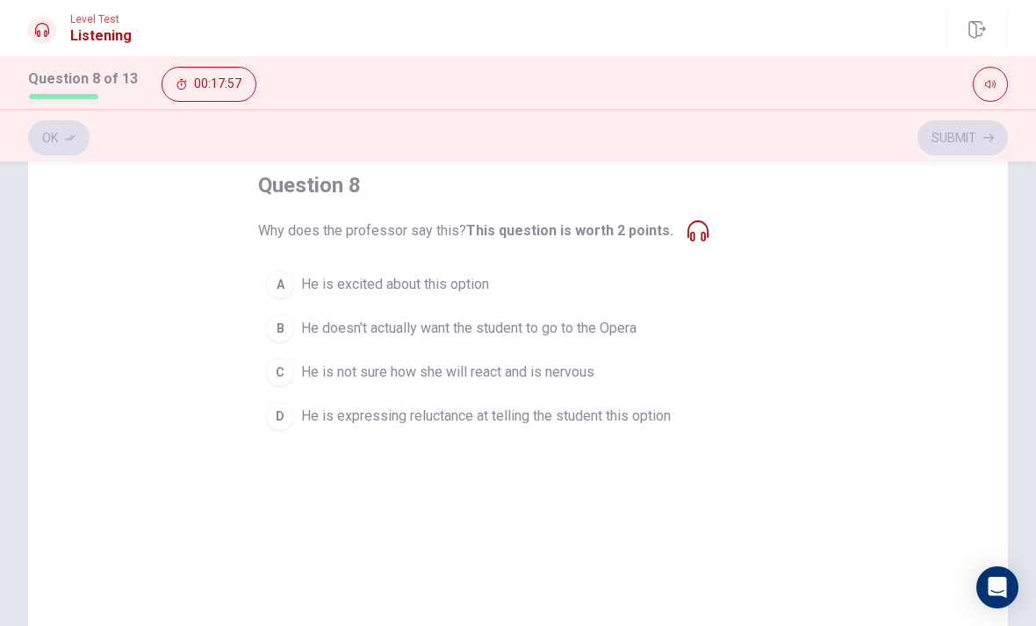
click at [281, 432] on button "D He is expressing reluctance at telling the student this option" at bounding box center [518, 416] width 520 height 44
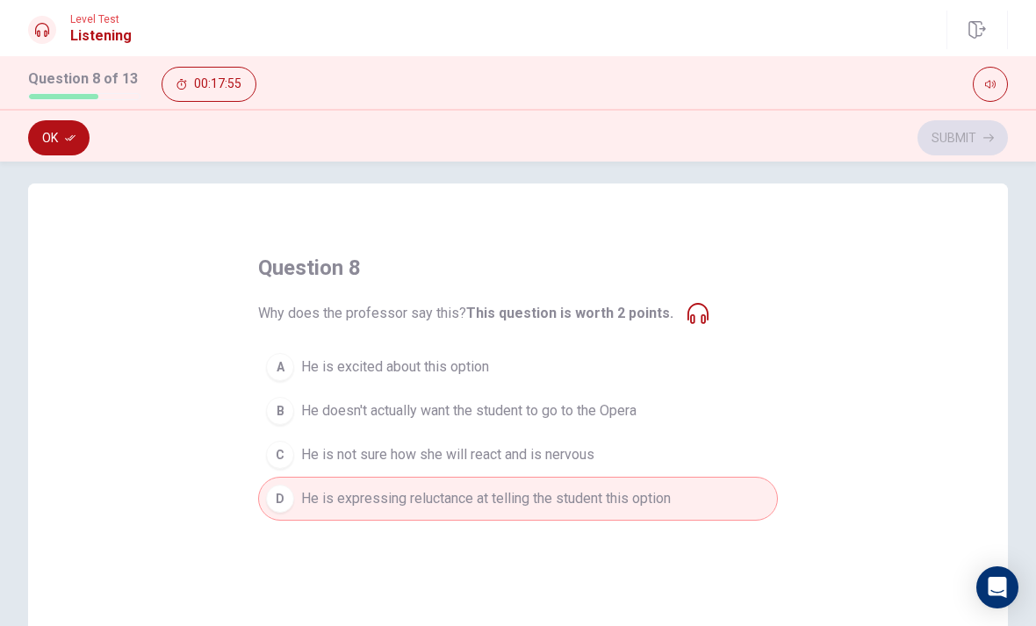
scroll to position [5, 0]
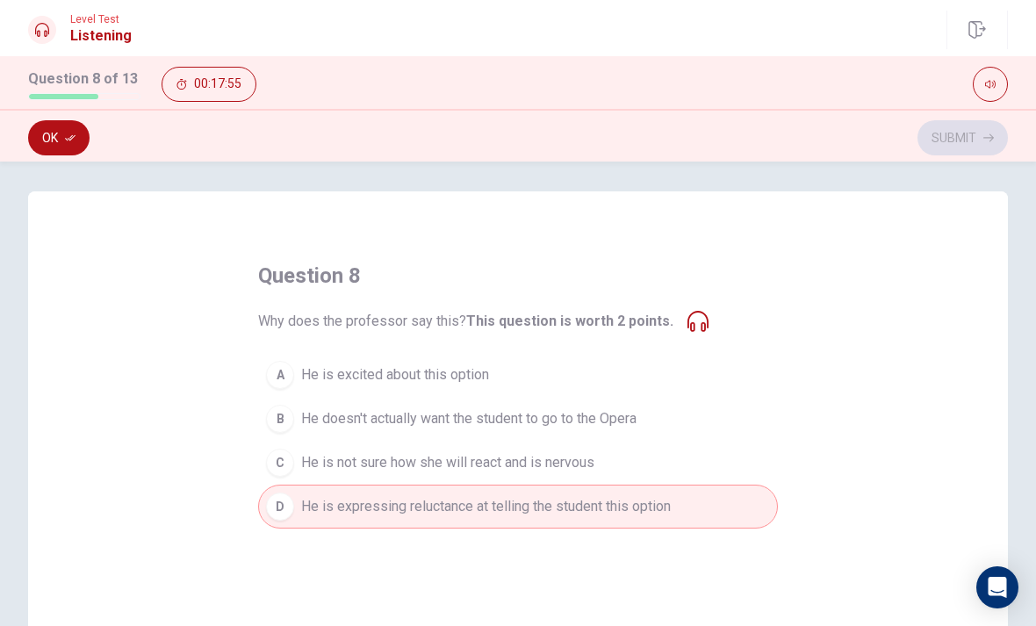
click at [39, 138] on button "Ok" at bounding box center [58, 137] width 61 height 35
click at [979, 135] on button "Submit" at bounding box center [962, 137] width 90 height 35
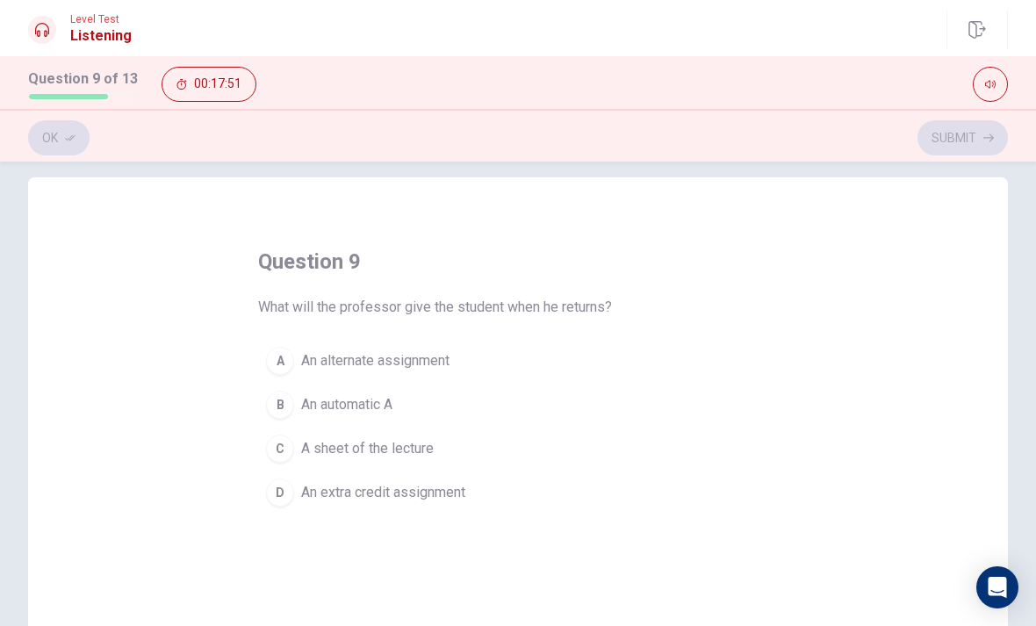
scroll to position [6, 0]
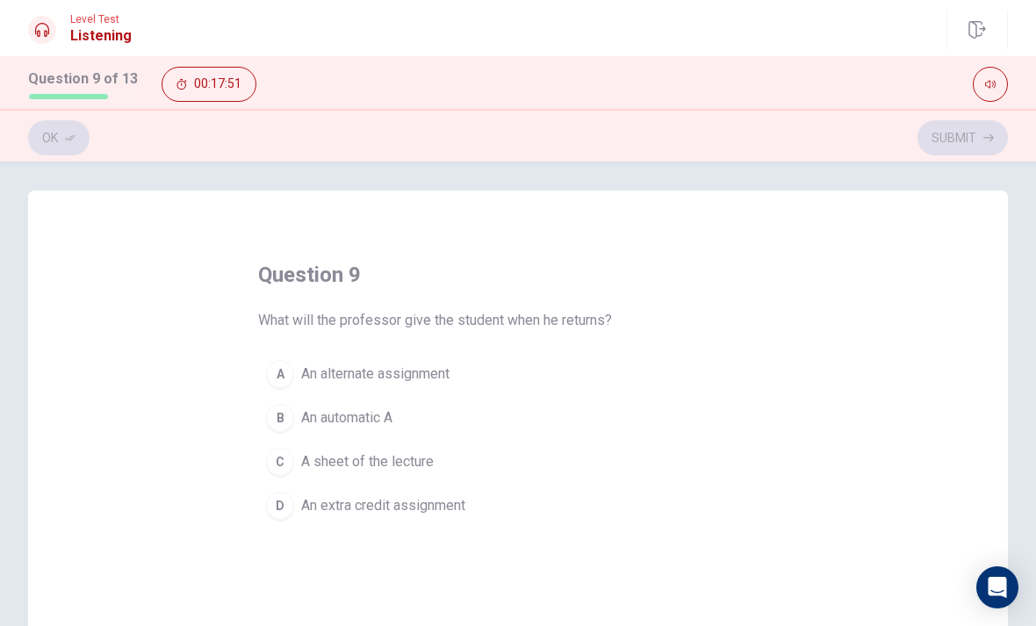
click at [303, 468] on span "A sheet of the lecture" at bounding box center [367, 461] width 133 height 21
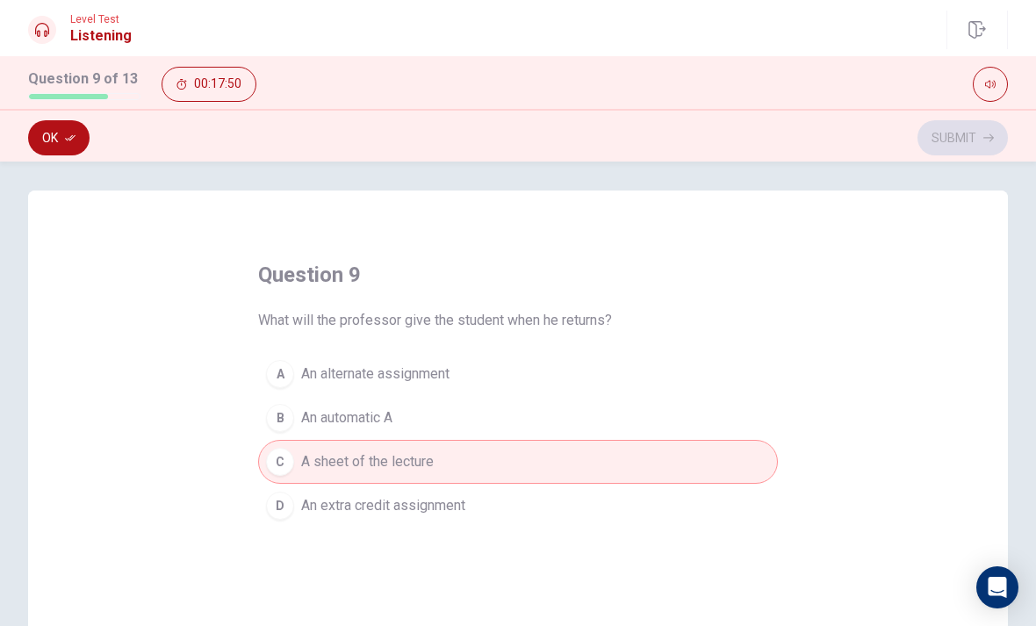
click at [42, 138] on button "Ok" at bounding box center [58, 137] width 61 height 35
click at [962, 147] on button "Submit" at bounding box center [962, 137] width 90 height 35
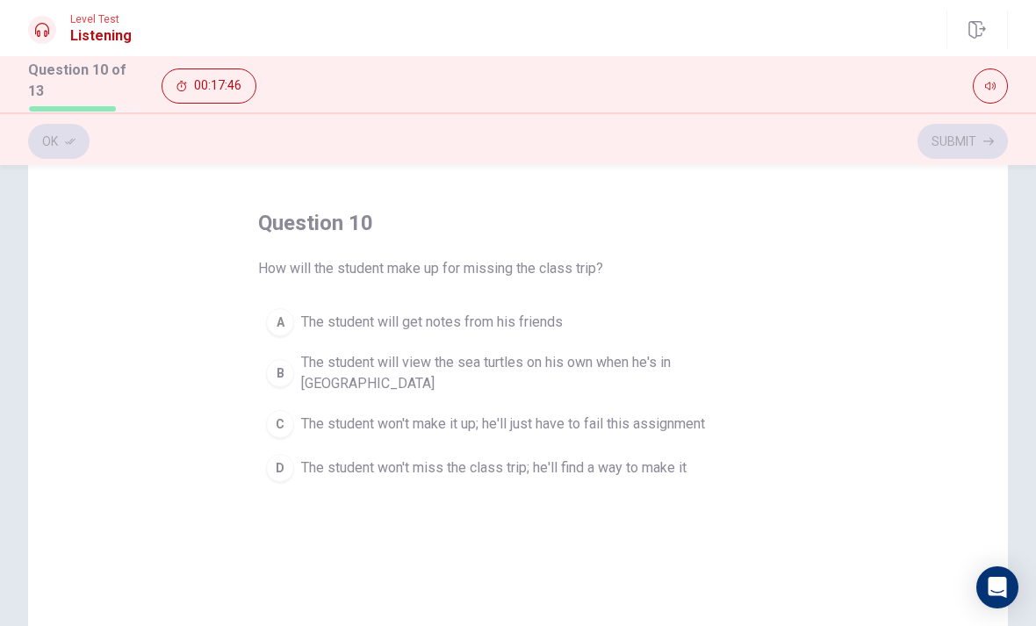
scroll to position [75, 0]
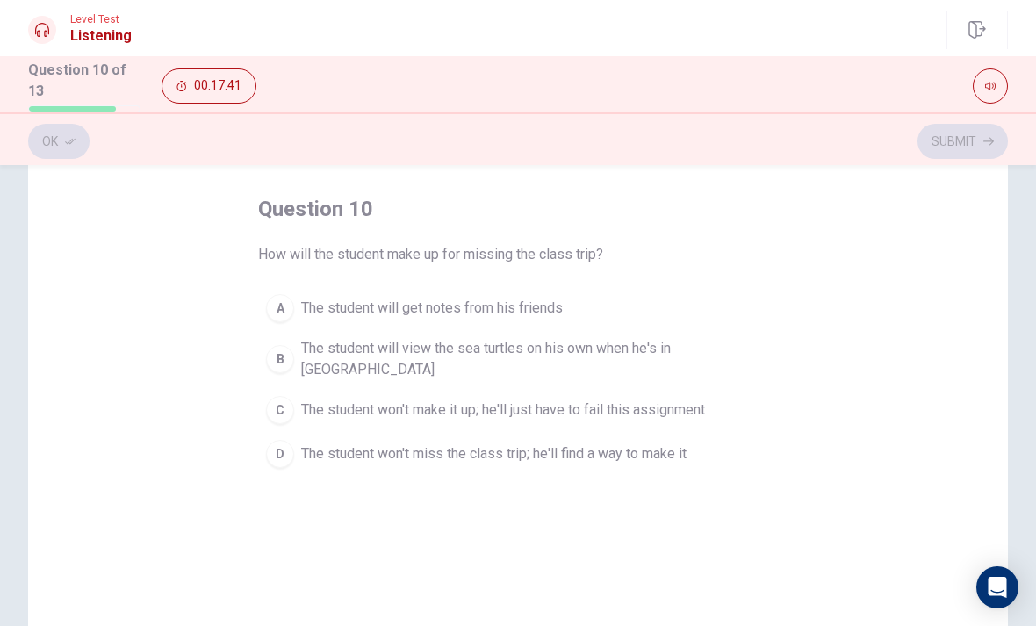
click at [297, 343] on button "B The student will view the sea turtles on his own when he's in Boston" at bounding box center [518, 359] width 520 height 58
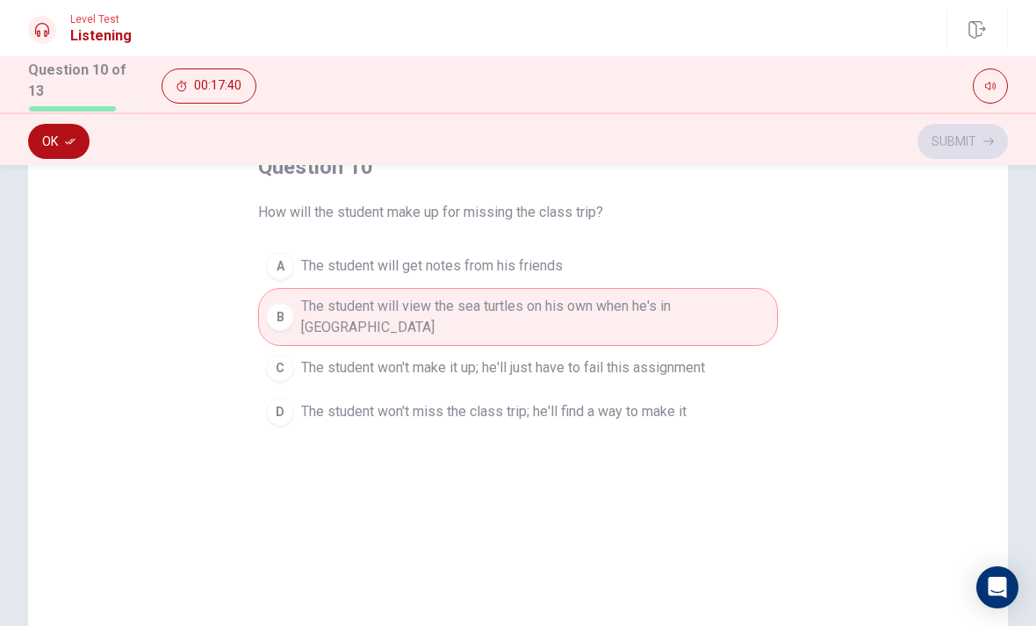
scroll to position [135, 0]
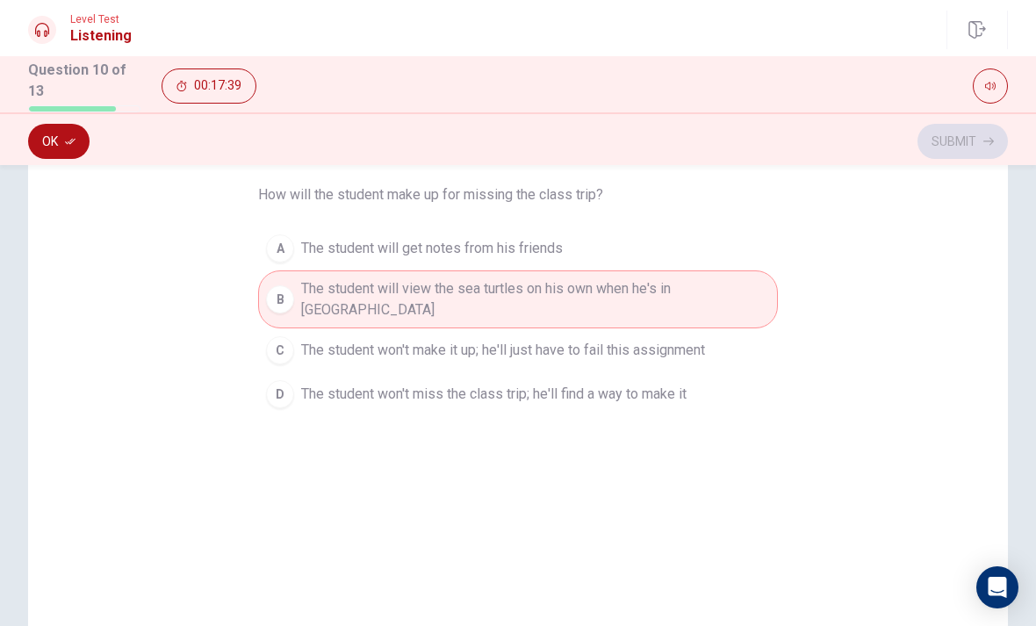
click at [55, 135] on button "Ok" at bounding box center [58, 141] width 61 height 35
click at [936, 141] on button "Submit" at bounding box center [962, 141] width 90 height 35
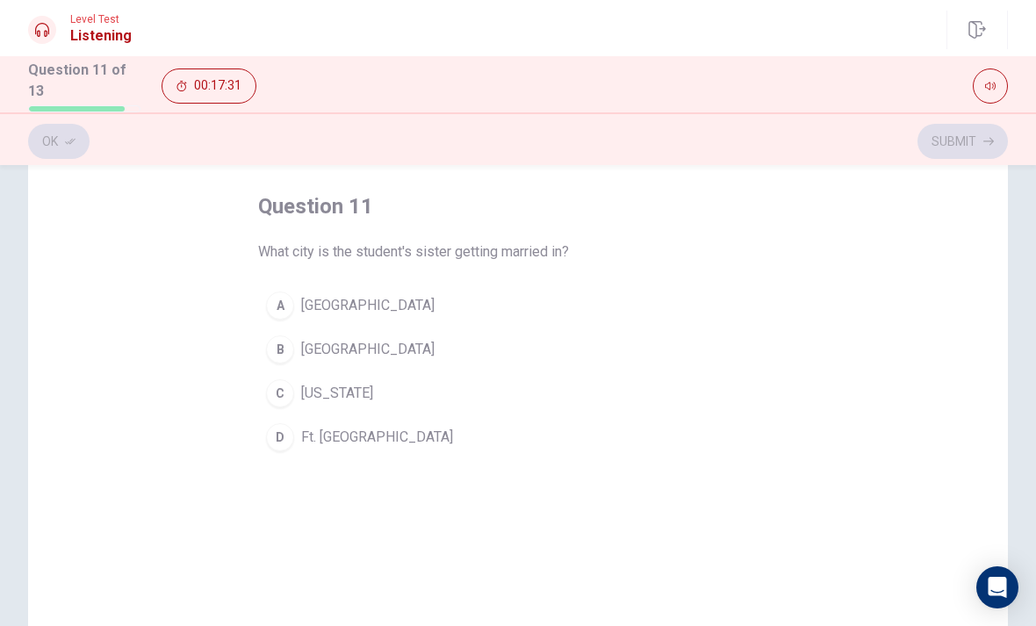
scroll to position [77, 0]
click at [279, 343] on div "B" at bounding box center [280, 350] width 28 height 28
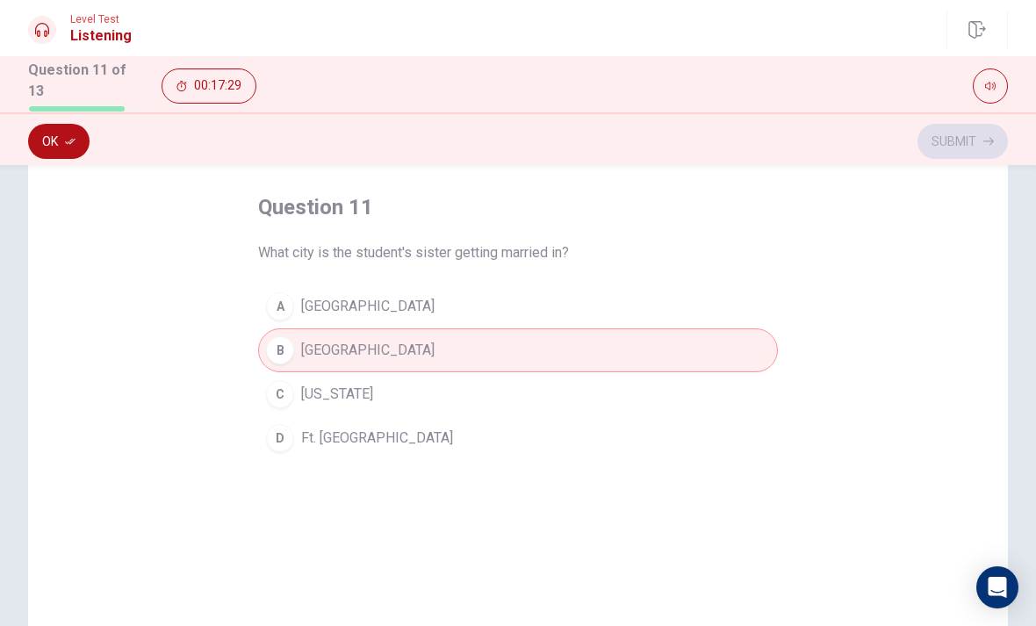
click at [78, 130] on button "Ok" at bounding box center [58, 141] width 61 height 35
click at [954, 140] on button "Submit" at bounding box center [962, 141] width 90 height 35
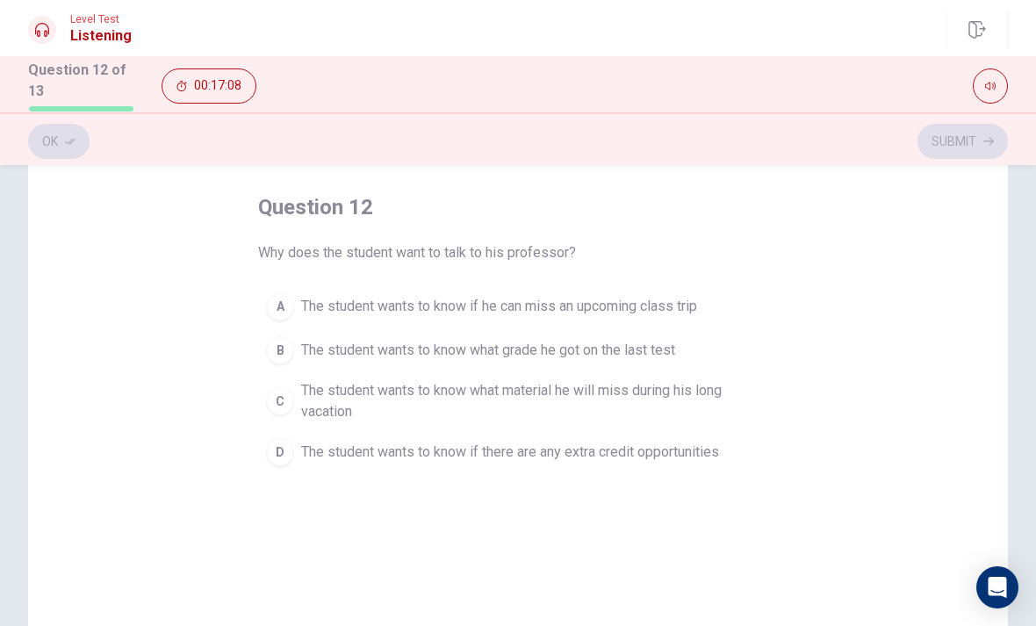
click at [312, 290] on button "A The student wants to know if he can miss an upcoming class trip" at bounding box center [518, 306] width 520 height 44
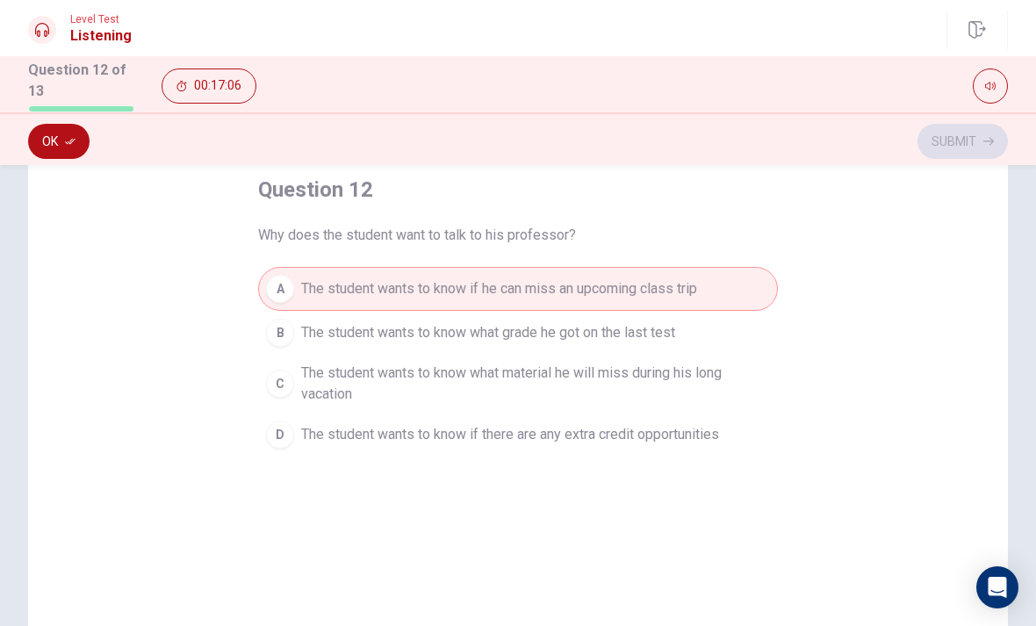
scroll to position [97, 0]
click at [54, 152] on button "Ok" at bounding box center [58, 141] width 61 height 35
click at [973, 145] on button "Submit" at bounding box center [962, 141] width 90 height 35
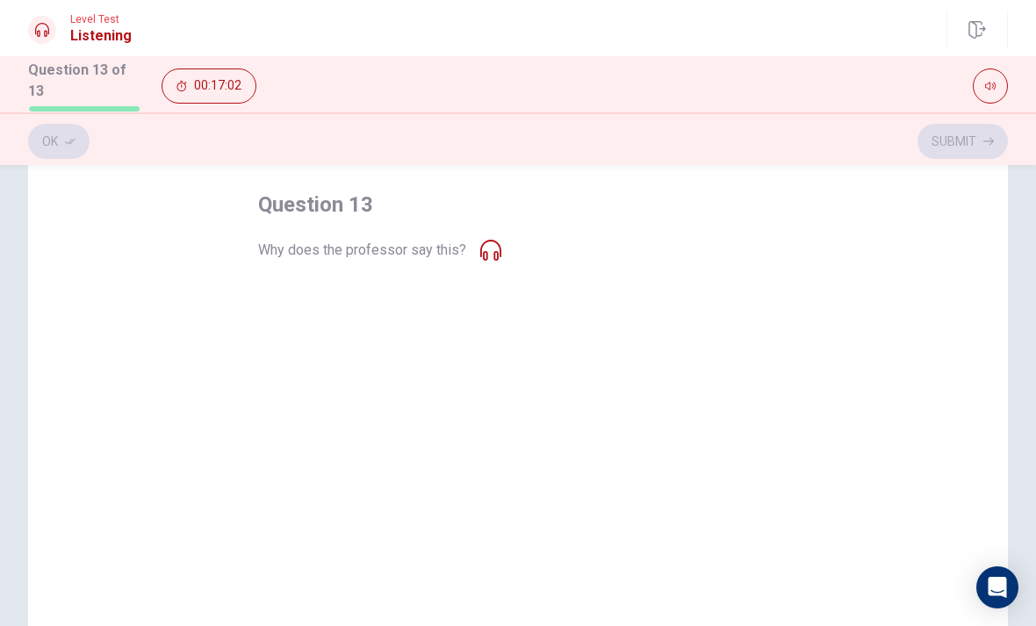
scroll to position [88, 0]
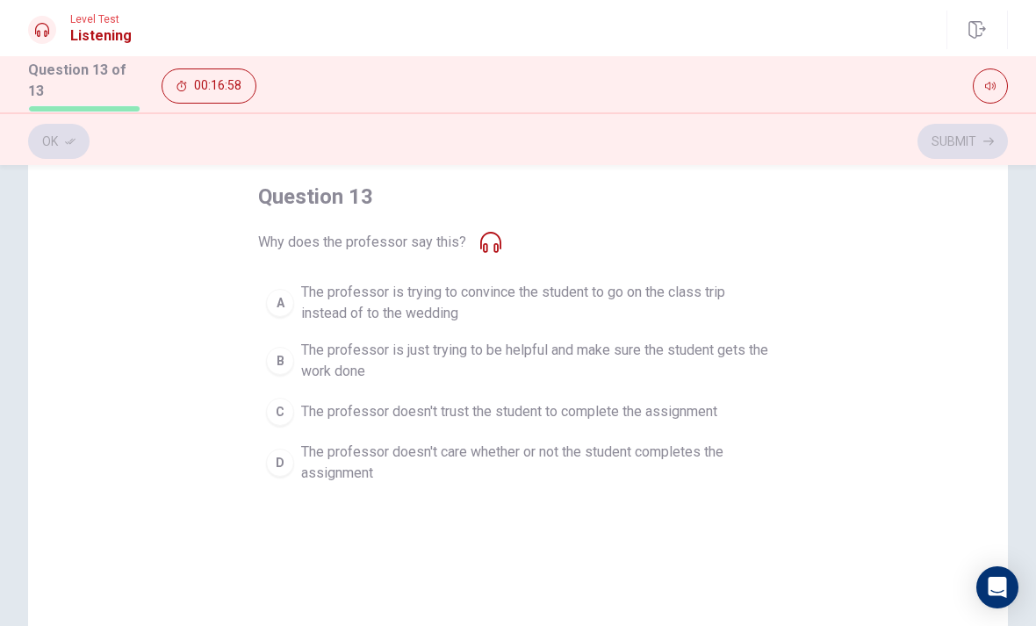
click at [307, 363] on span "The professor is just trying to be helpful and make sure the student gets the w…" at bounding box center [535, 361] width 469 height 42
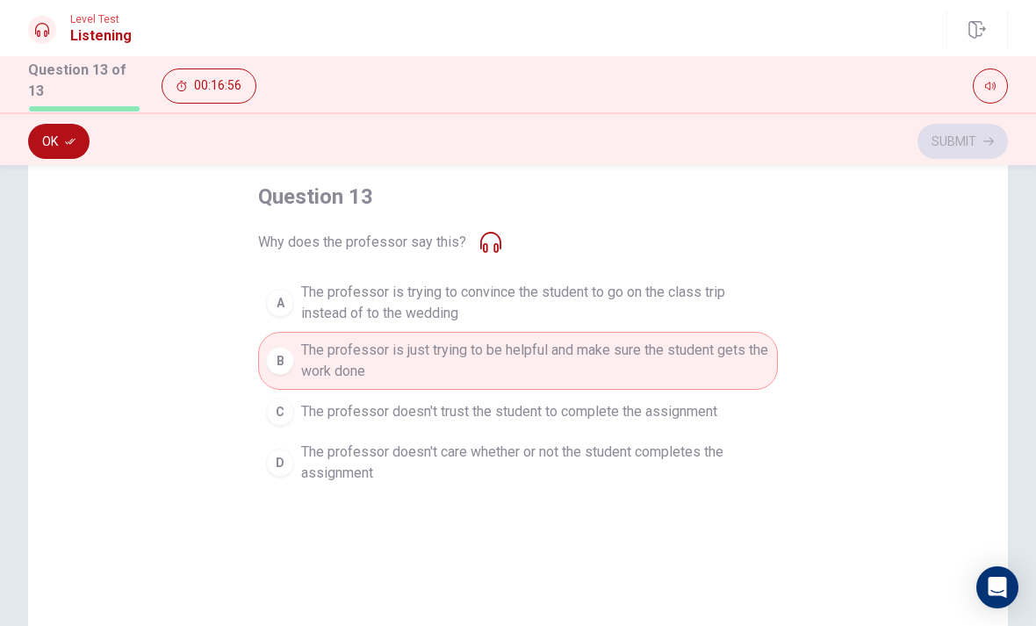
scroll to position [87, 0]
click at [49, 124] on button "Ok" at bounding box center [58, 141] width 61 height 35
click at [968, 133] on button "Submit" at bounding box center [962, 141] width 90 height 35
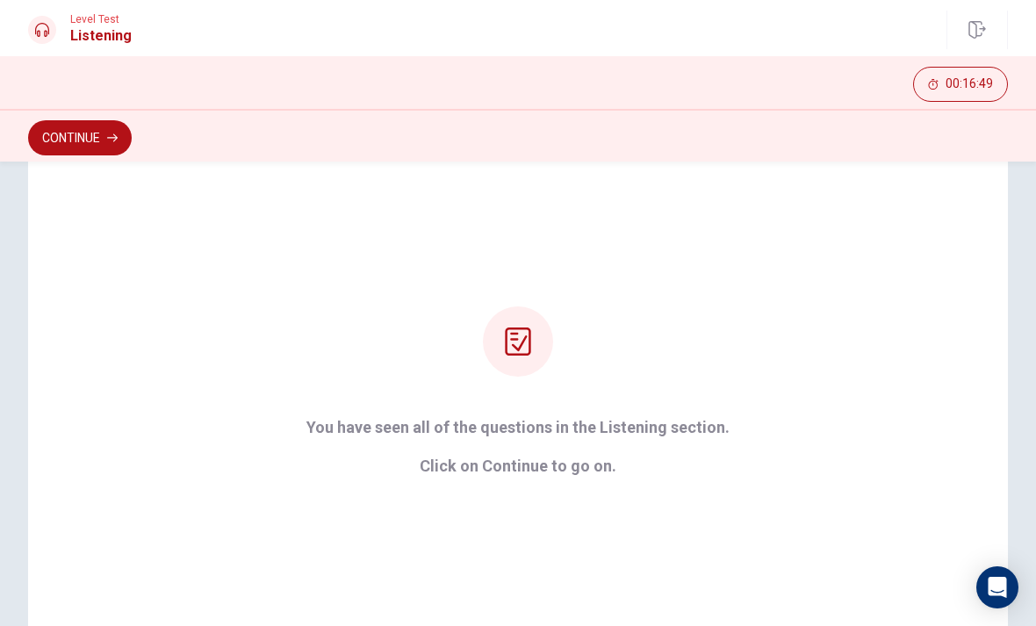
click at [63, 148] on button "Continue" at bounding box center [80, 137] width 104 height 35
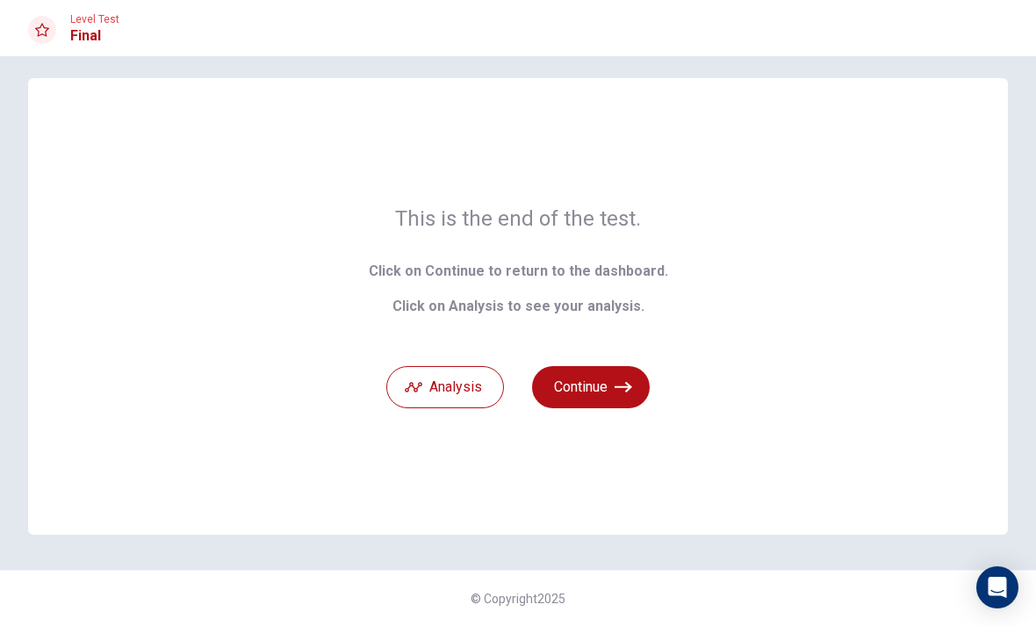
scroll to position [13, 0]
click at [471, 378] on button "Analysis" at bounding box center [445, 387] width 118 height 42
